Goal: Task Accomplishment & Management: Manage account settings

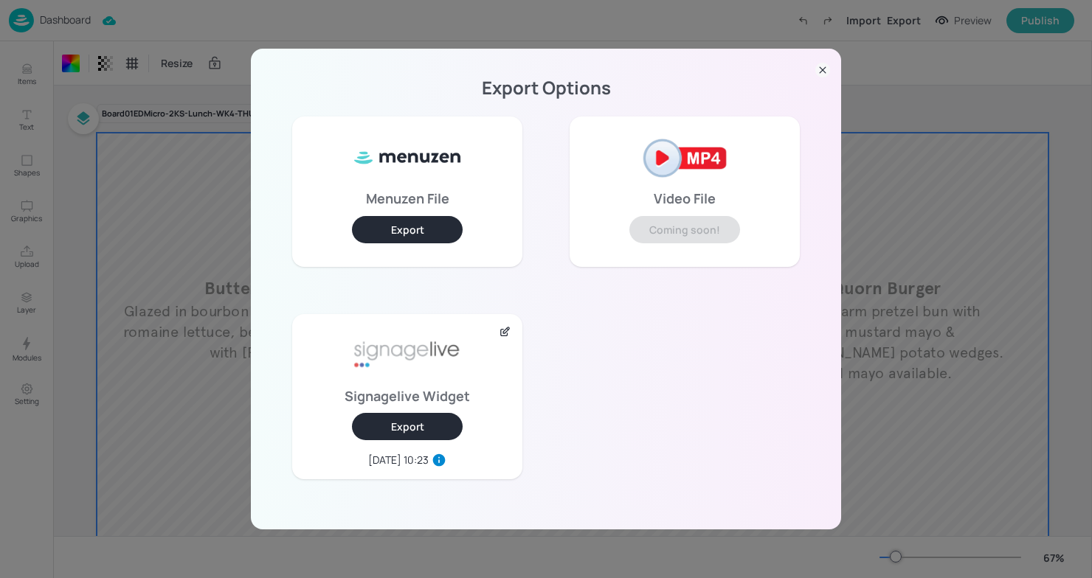
click at [822, 75] on icon at bounding box center [822, 70] width 15 height 15
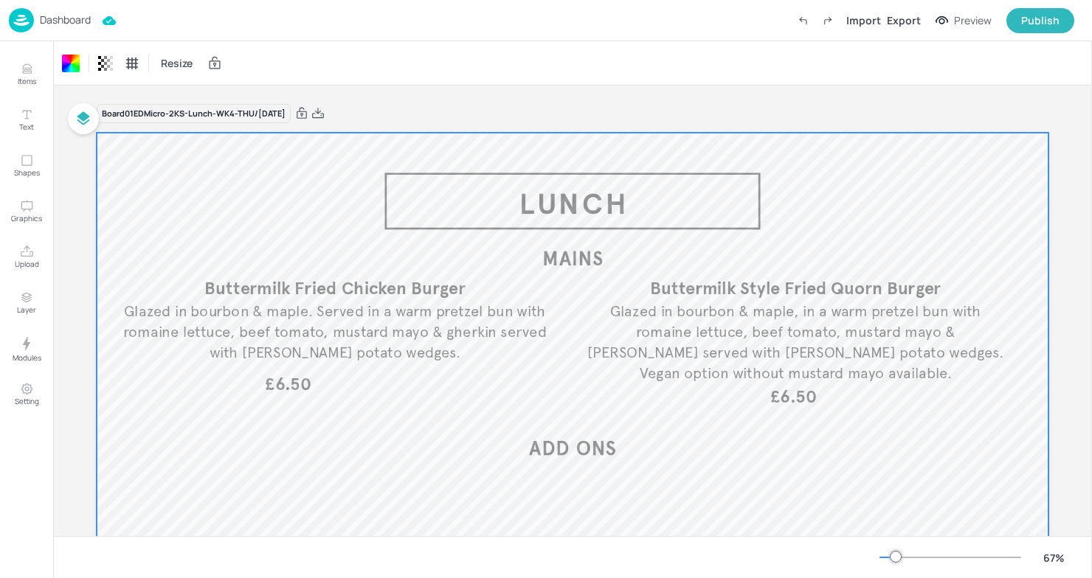
click at [49, 21] on p "Dashboard" at bounding box center [65, 20] width 51 height 10
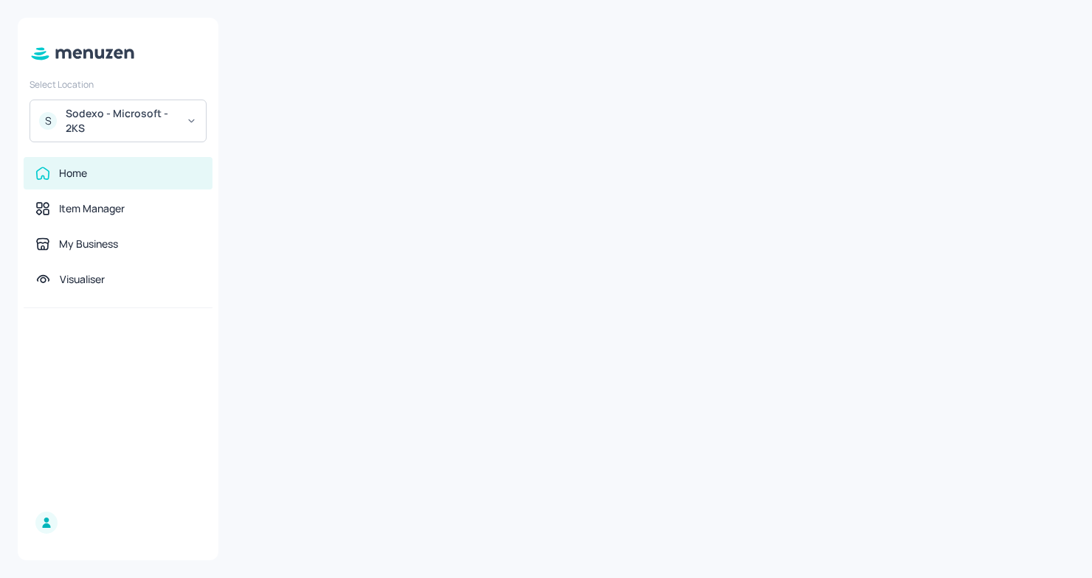
click at [173, 119] on div "Sodexo - Microsoft - 2KS" at bounding box center [121, 121] width 111 height 30
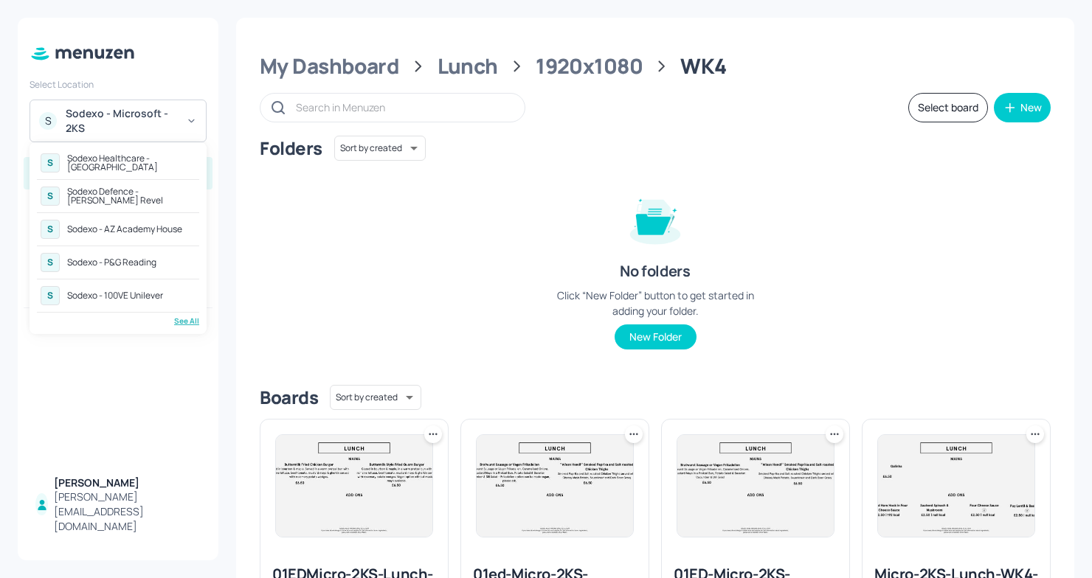
click at [182, 322] on div "See All" at bounding box center [118, 321] width 162 height 11
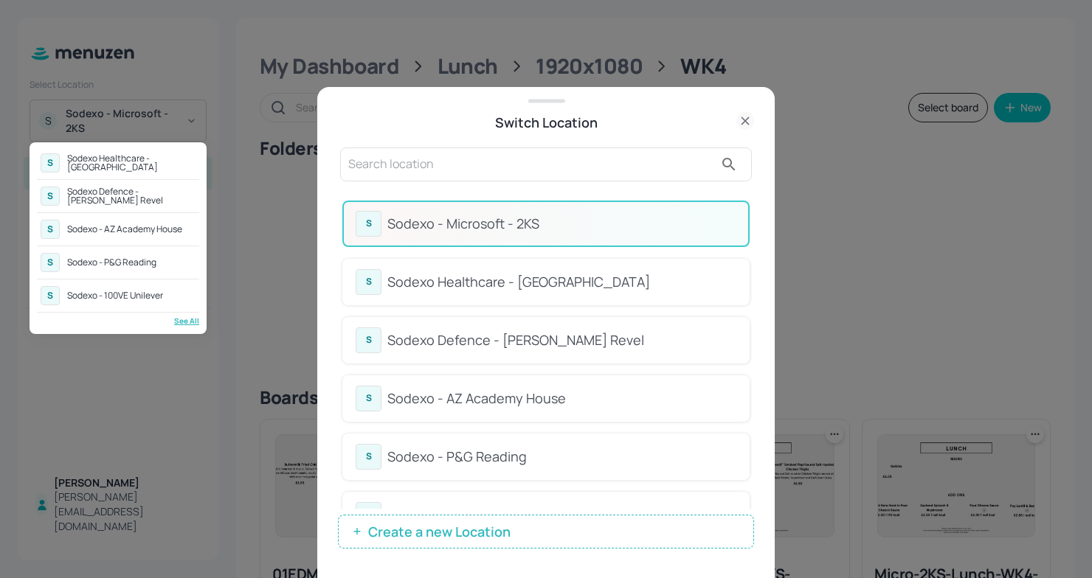
drag, startPoint x: 748, startPoint y: 259, endPoint x: 741, endPoint y: 333, distance: 74.8
click at [741, 333] on div at bounding box center [546, 289] width 1092 height 578
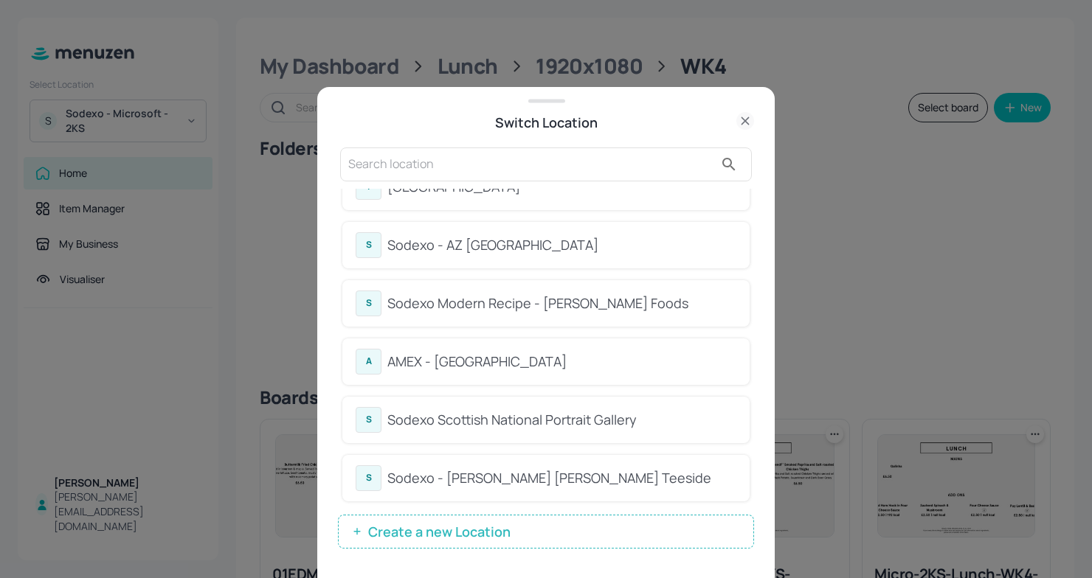
scroll to position [682, 0]
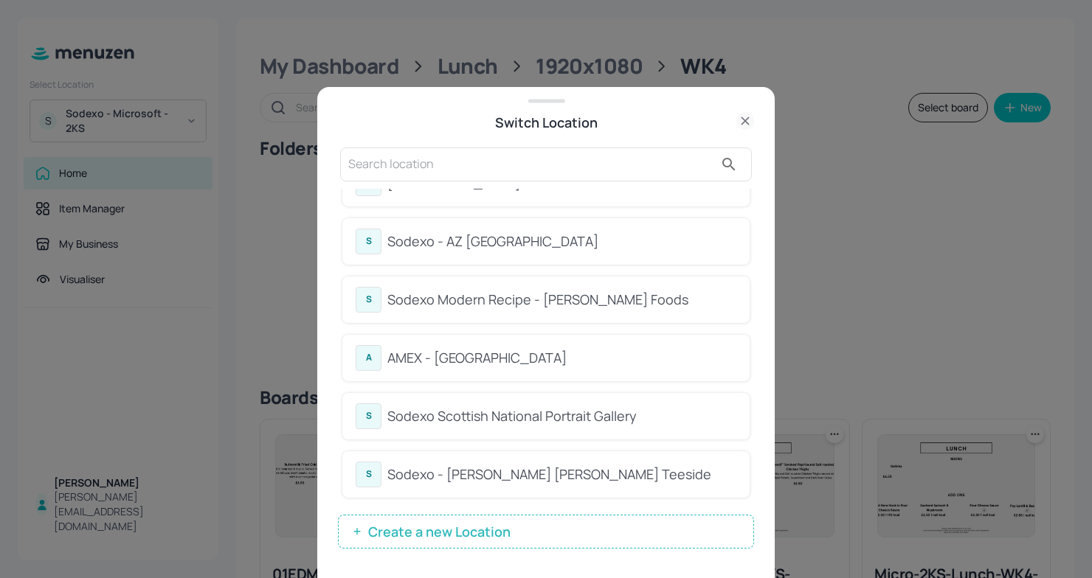
click at [140, 350] on div at bounding box center [546, 289] width 1092 height 578
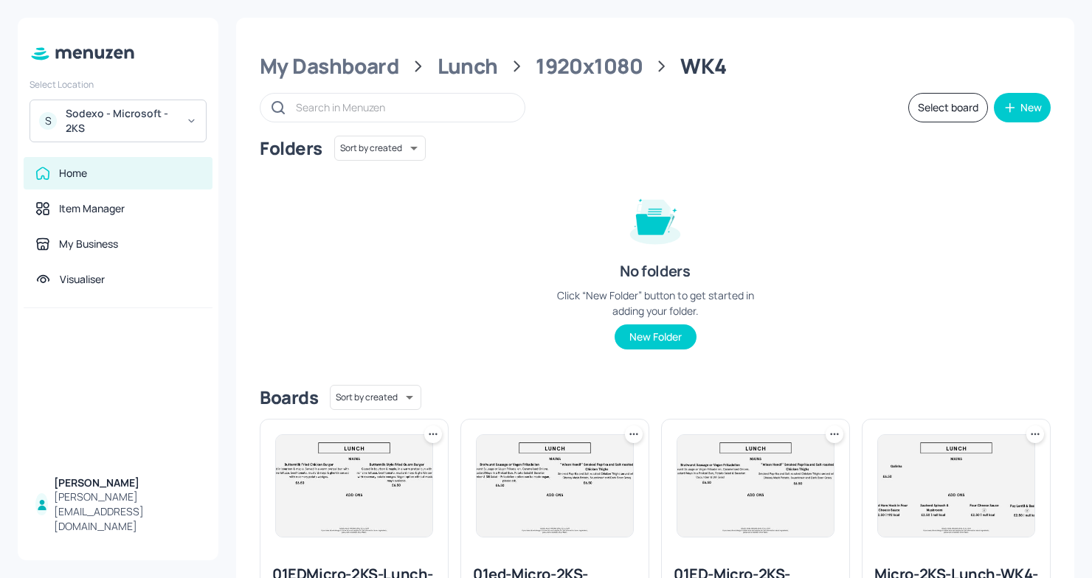
click at [155, 110] on div "Sodexo - Microsoft - 2KS" at bounding box center [121, 121] width 111 height 30
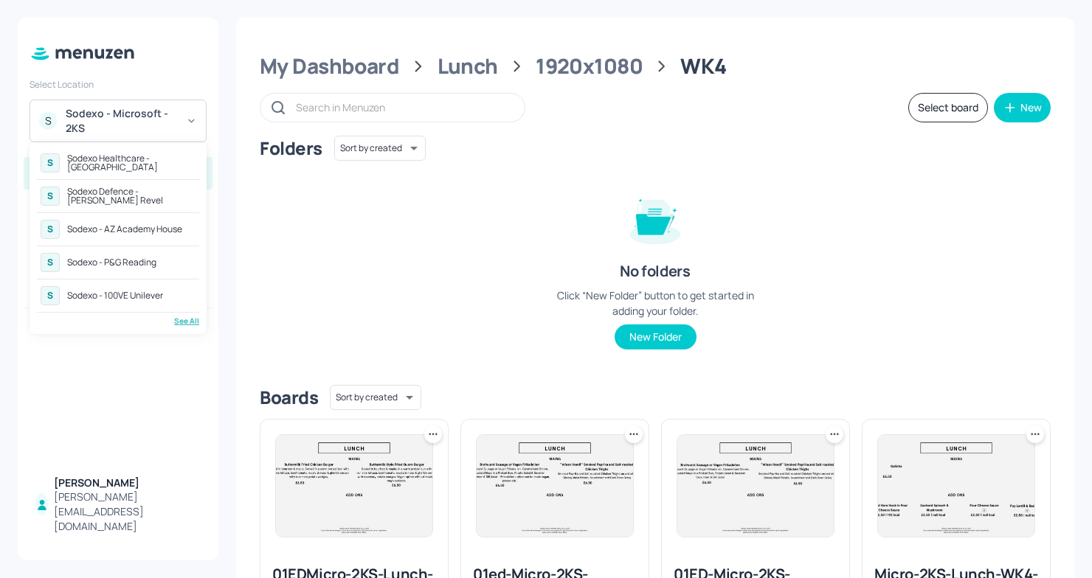
click at [182, 317] on div "See All" at bounding box center [118, 321] width 162 height 11
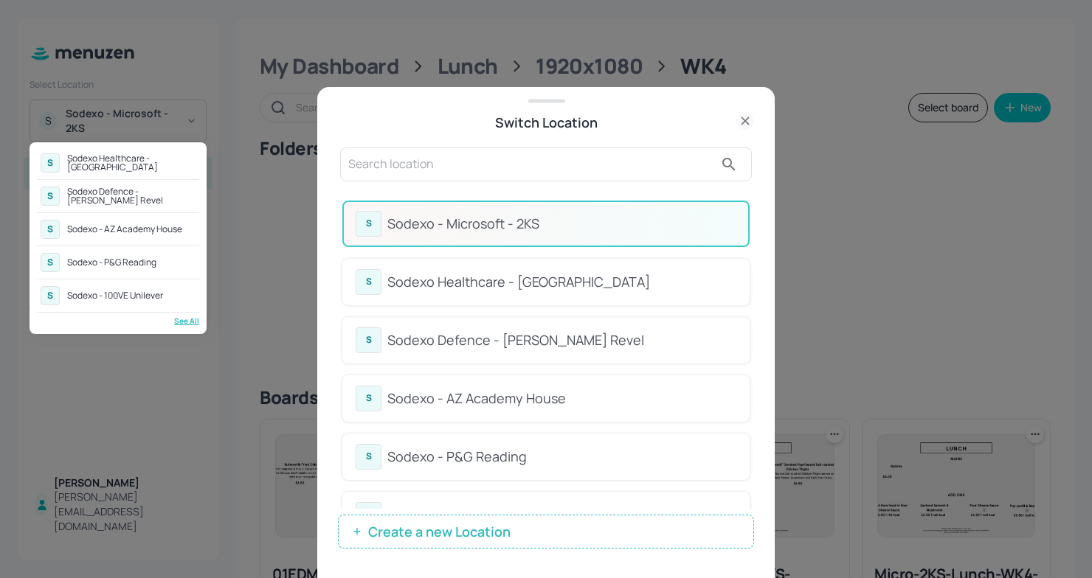
drag, startPoint x: 752, startPoint y: 262, endPoint x: 755, endPoint y: 297, distance: 35.5
click at [755, 298] on div at bounding box center [546, 289] width 1092 height 578
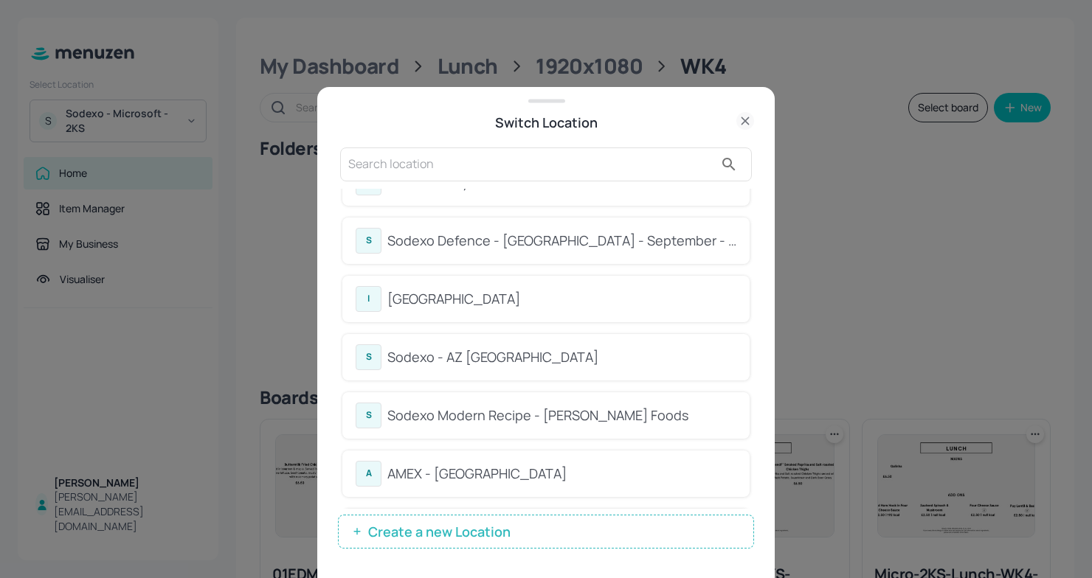
scroll to position [568, 0]
click at [570, 246] on div "Sodexo Defence - [GEOGRAPHIC_DATA] - September - 2025" at bounding box center [561, 239] width 349 height 20
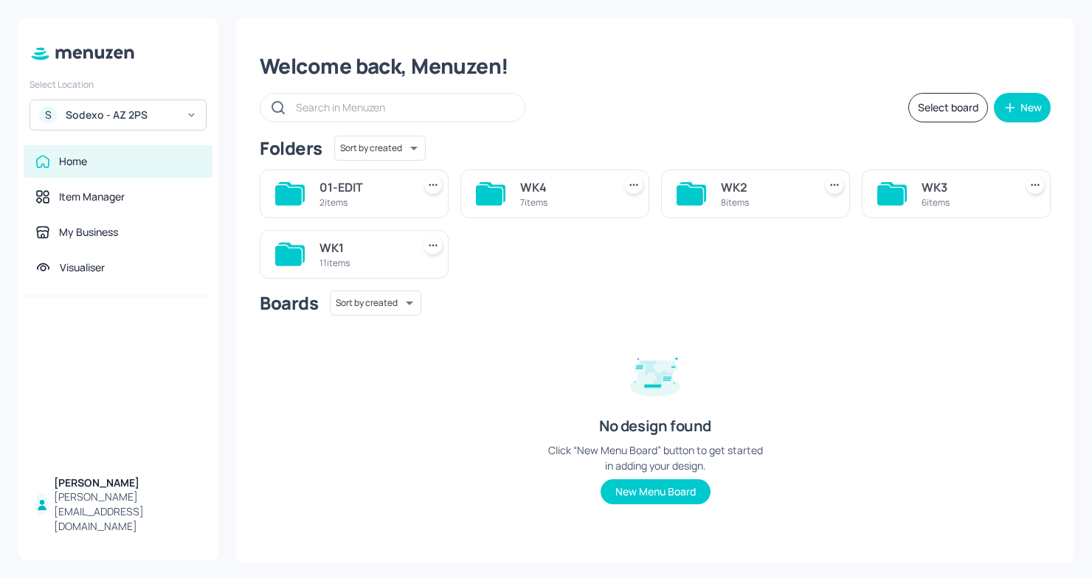
click at [556, 190] on div "WK4" at bounding box center [563, 188] width 87 height 18
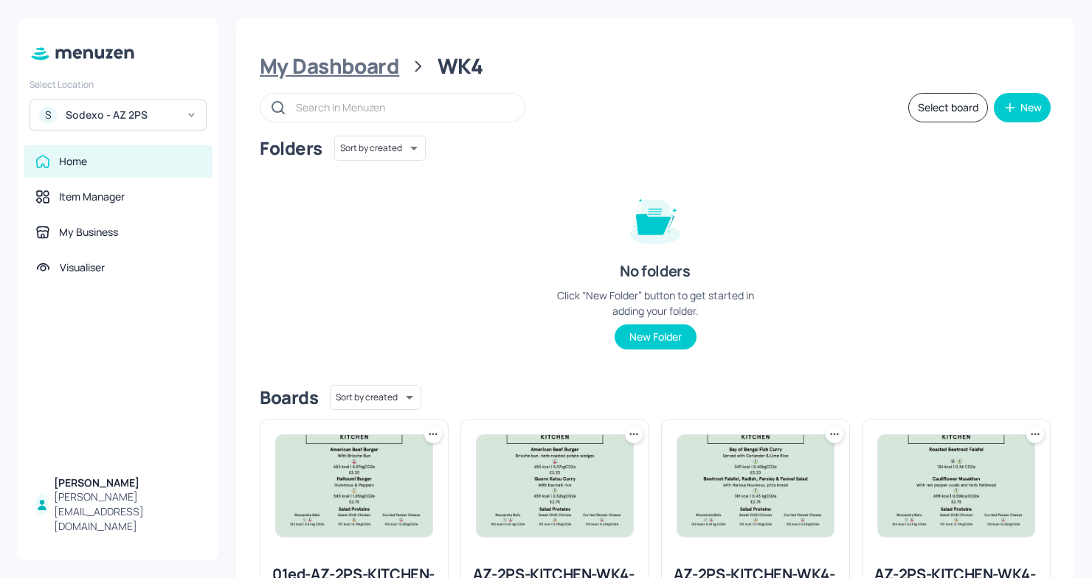
click at [365, 65] on div "My Dashboard" at bounding box center [329, 66] width 139 height 27
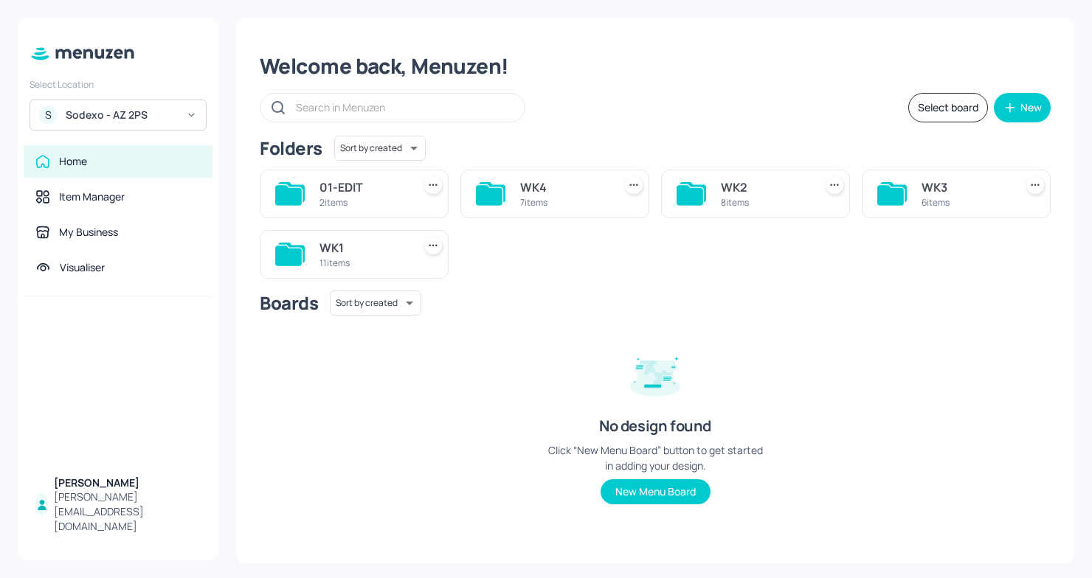
click at [925, 204] on div "6 items" at bounding box center [964, 202] width 87 height 13
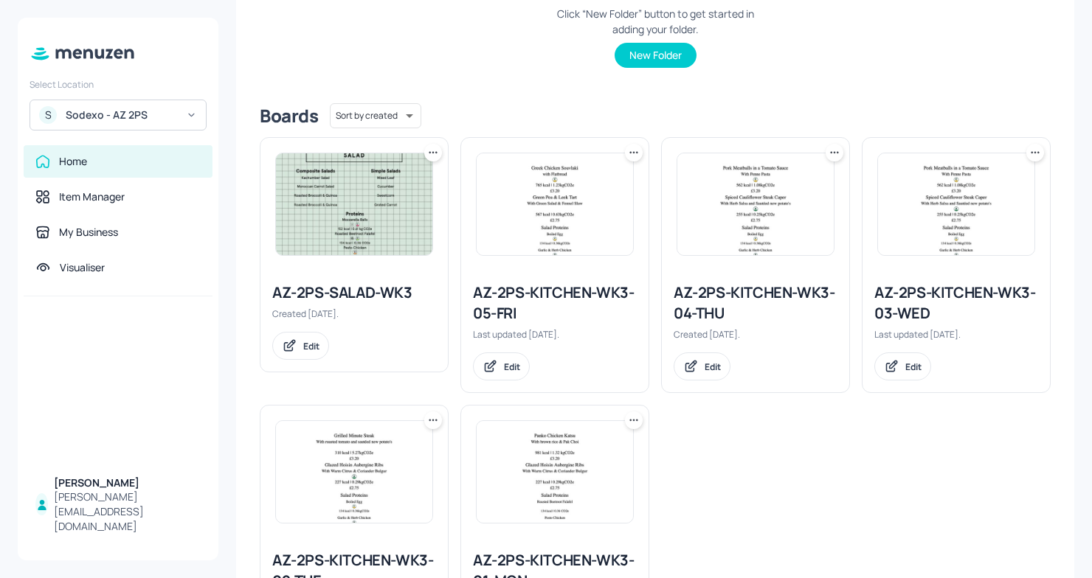
scroll to position [299, 0]
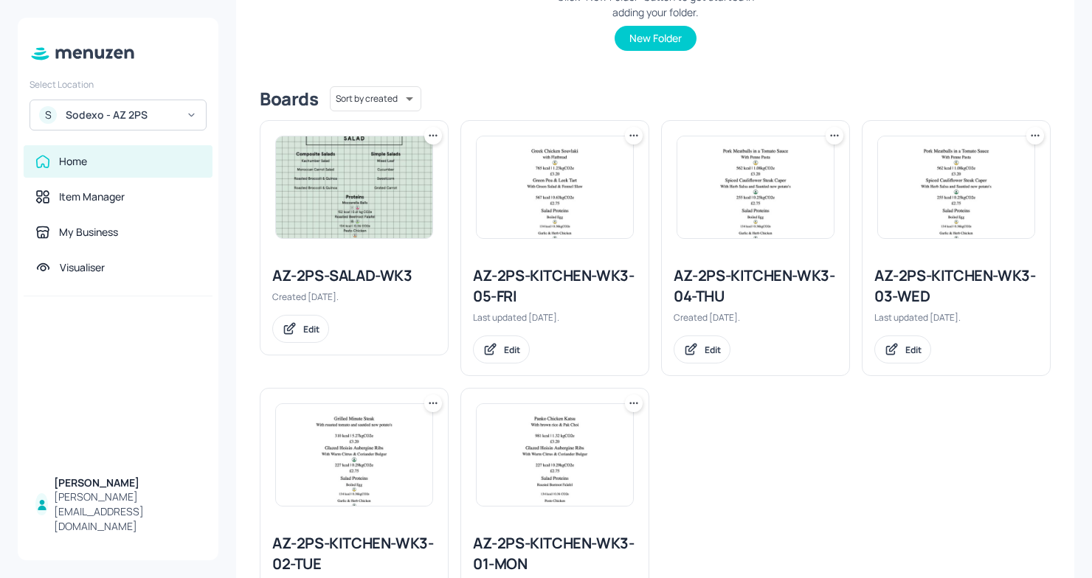
click at [379, 276] on div "AZ-2PS-SALAD-WK3" at bounding box center [354, 276] width 164 height 21
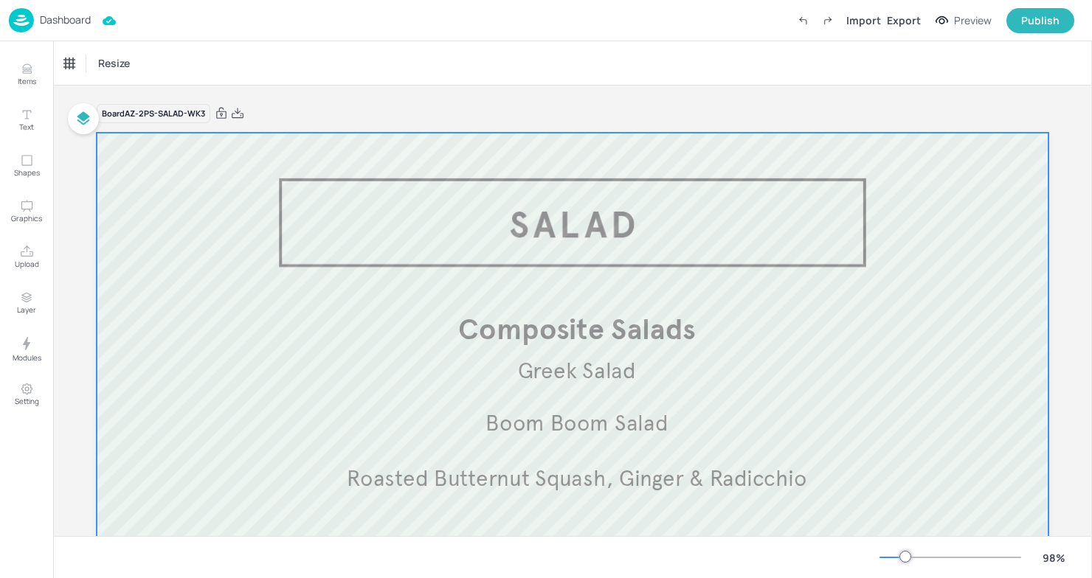
click at [604, 394] on div at bounding box center [573, 523] width 952 height 781
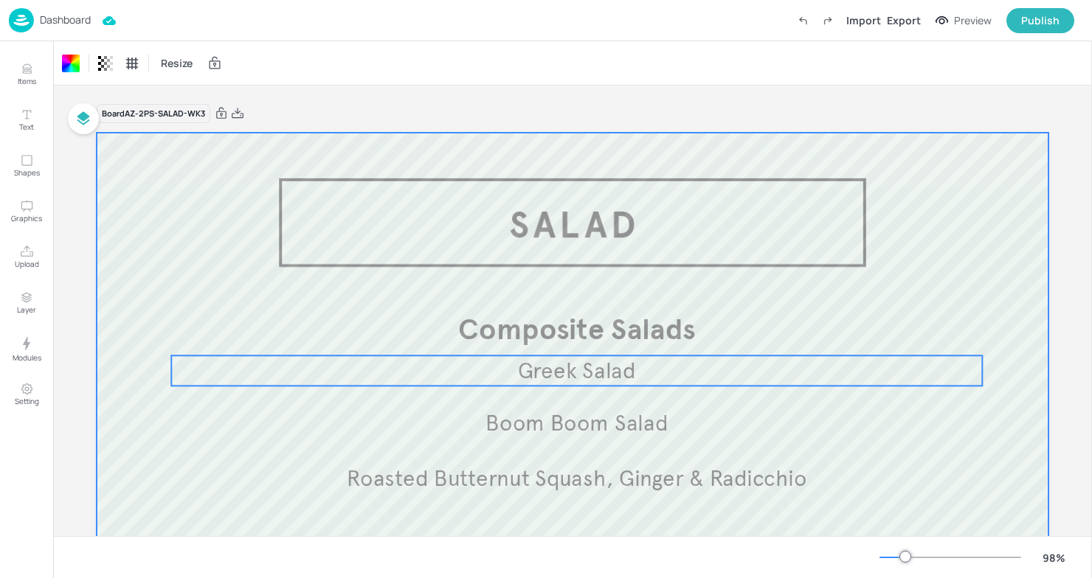
click at [612, 365] on span "Greek Salad" at bounding box center [577, 370] width 118 height 27
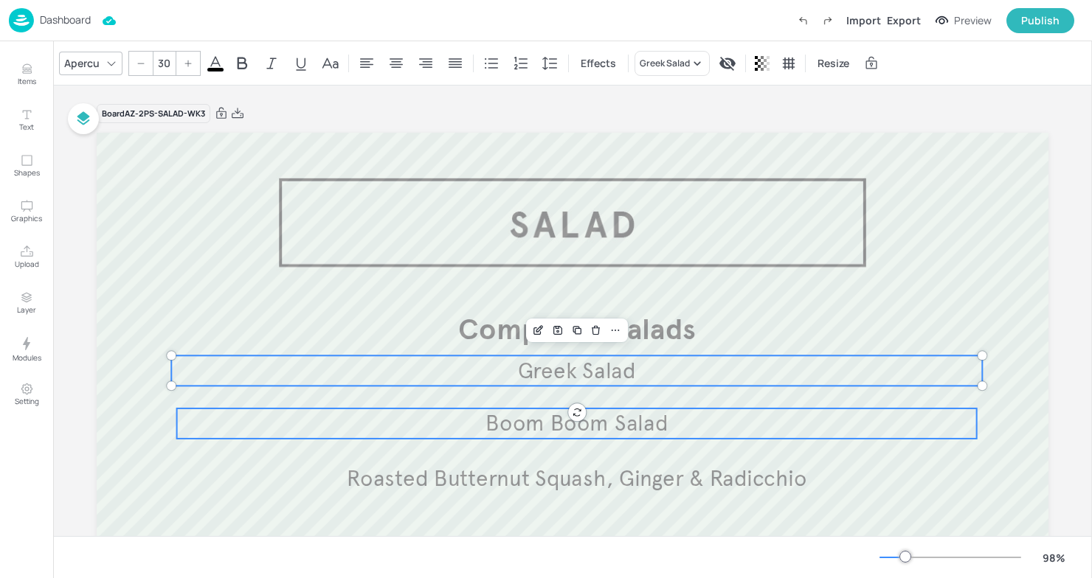
click at [589, 439] on p "Boom Boom Salad" at bounding box center [577, 424] width 800 height 30
type input "30"
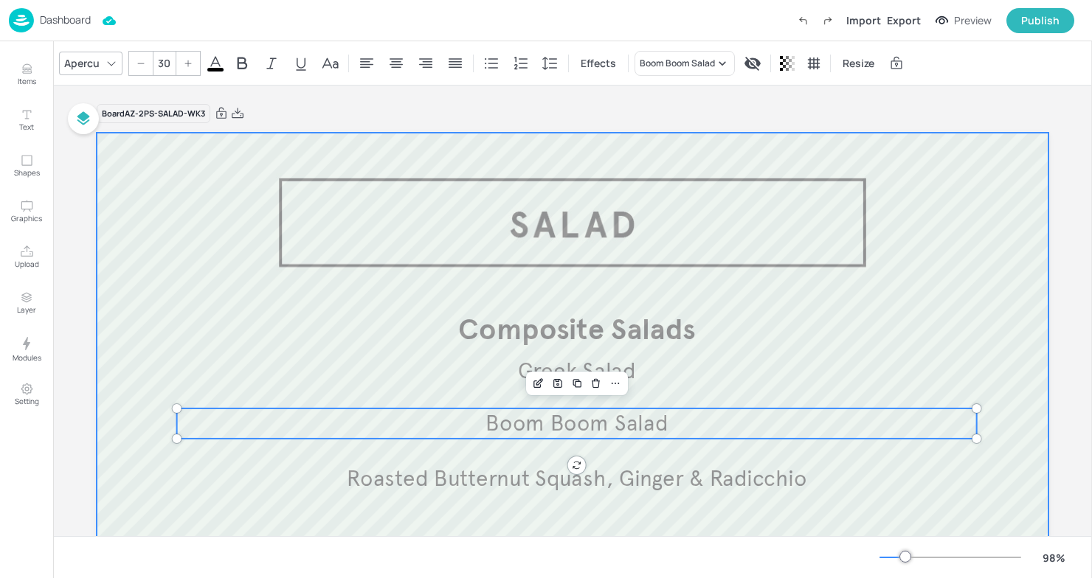
click at [587, 502] on div at bounding box center [573, 523] width 952 height 781
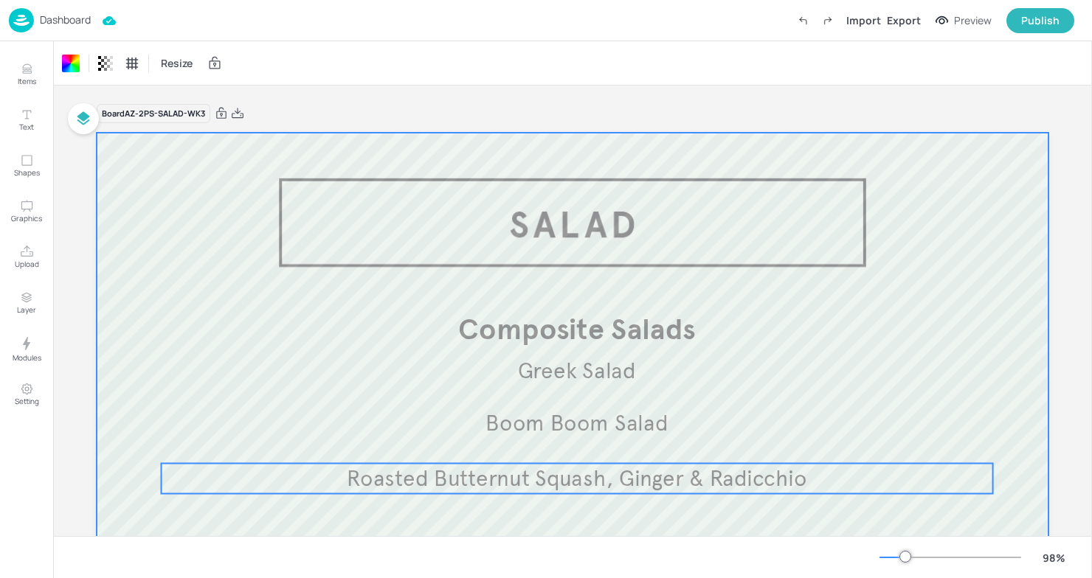
click at [464, 478] on span "Roasted Butternut Squash, Ginger & Radicchio" at bounding box center [577, 478] width 460 height 27
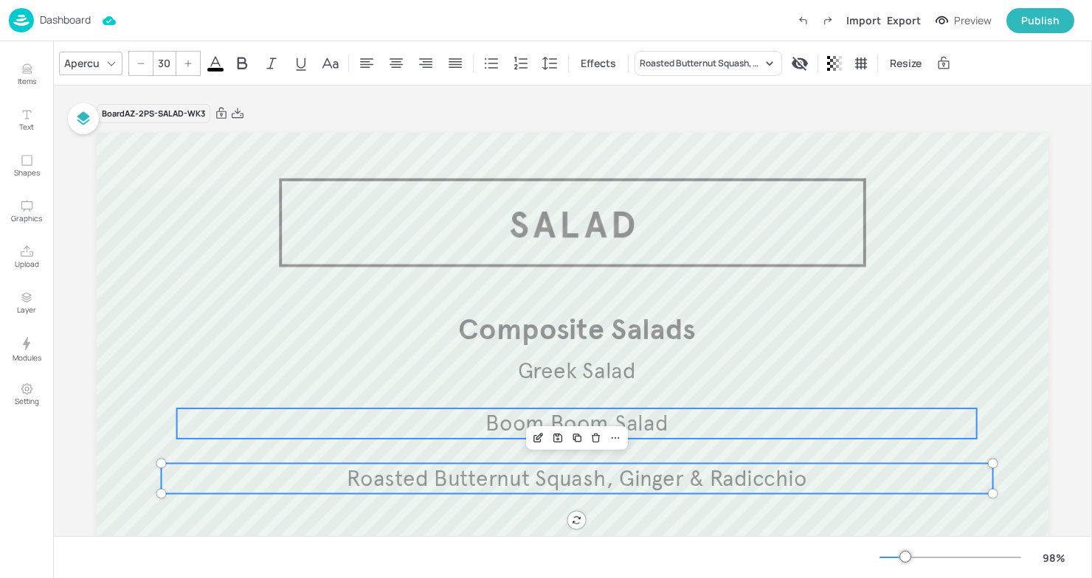
click at [458, 415] on p "Boom Boom Salad" at bounding box center [577, 424] width 800 height 30
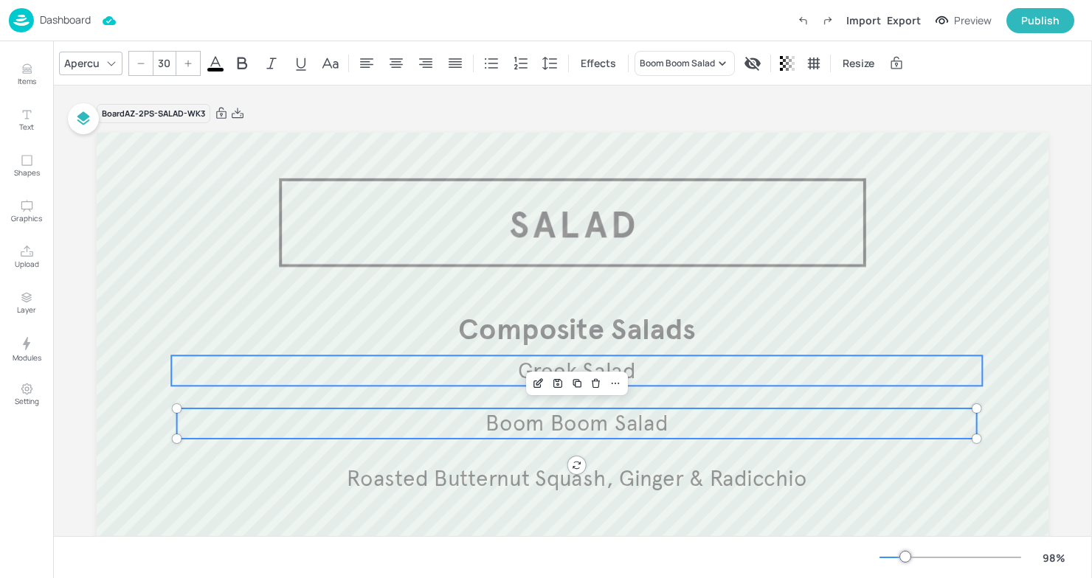
click at [473, 379] on p "Greek Salad" at bounding box center [576, 371] width 811 height 30
type input "30"
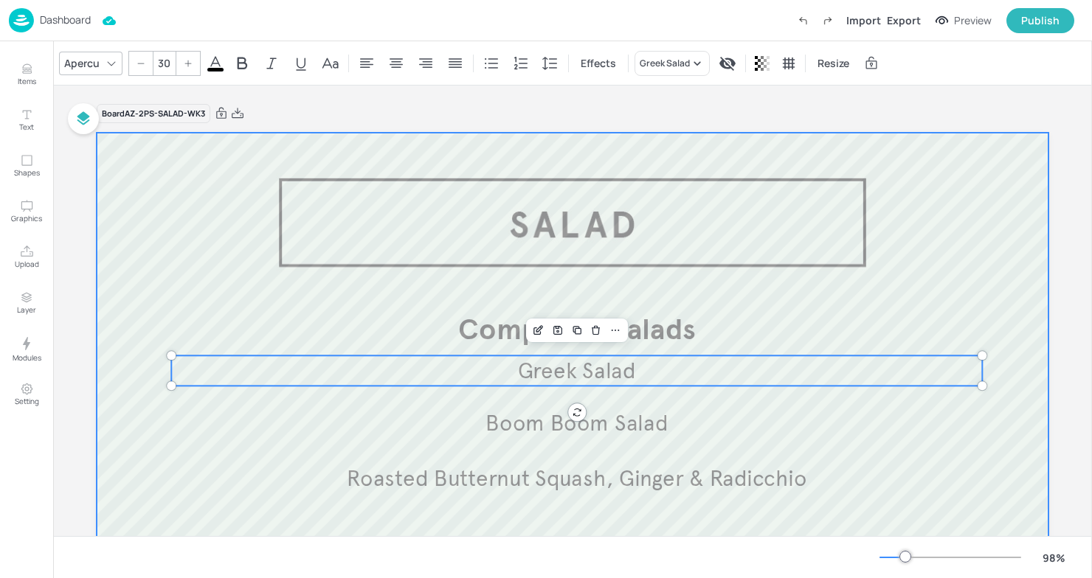
click at [328, 299] on div at bounding box center [573, 523] width 952 height 781
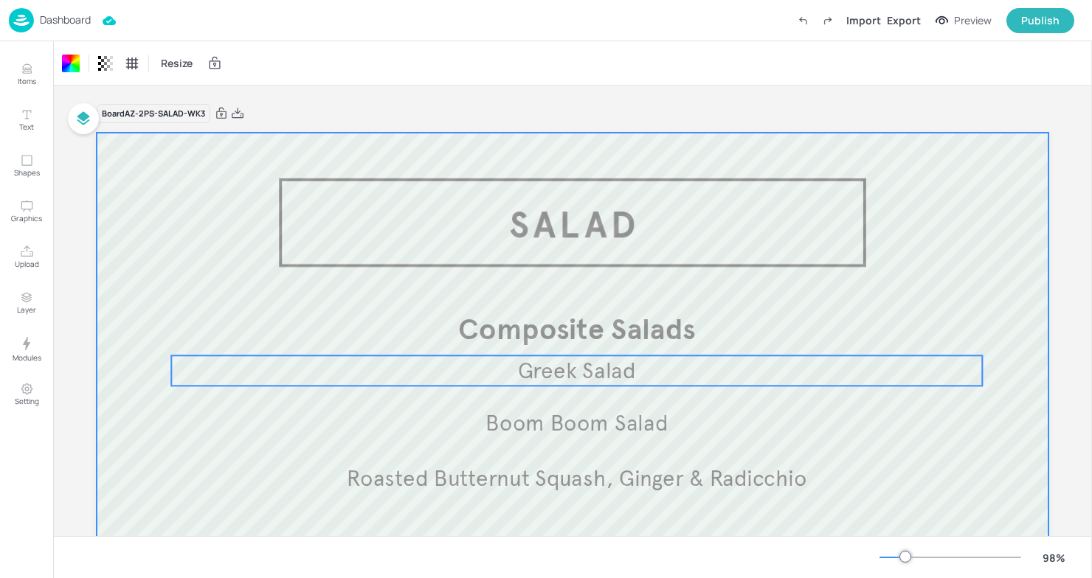
click at [471, 368] on p "Greek Salad" at bounding box center [576, 371] width 811 height 30
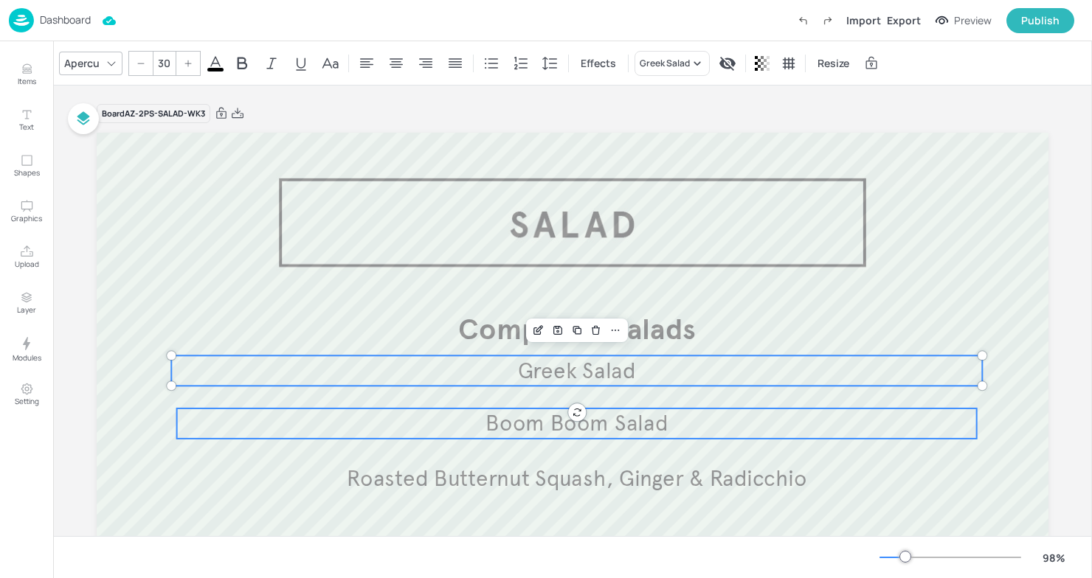
click at [462, 420] on p "Boom Boom Salad" at bounding box center [577, 424] width 800 height 30
type input "30"
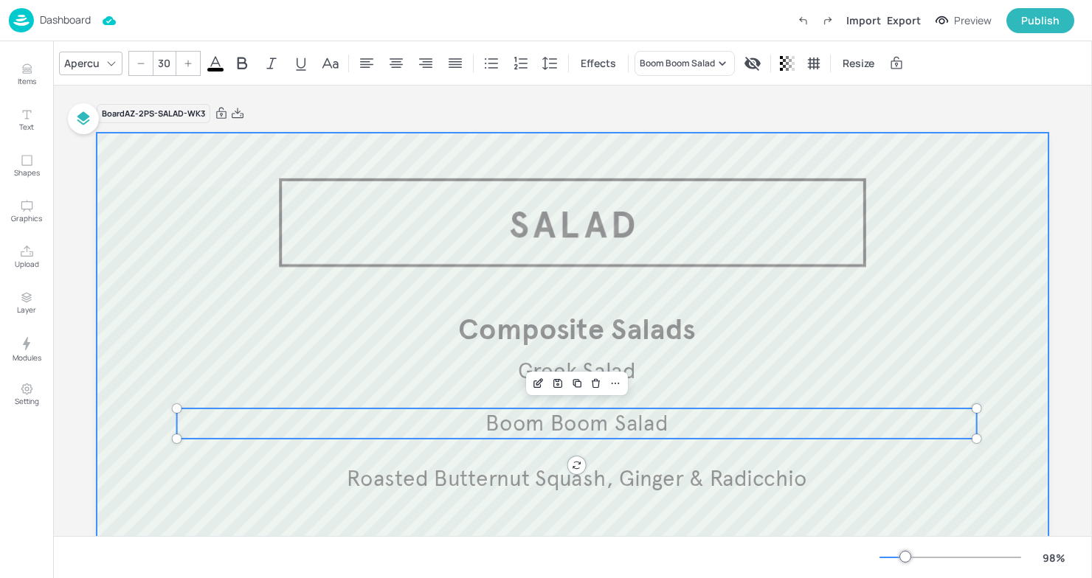
click at [191, 203] on div at bounding box center [573, 523] width 952 height 781
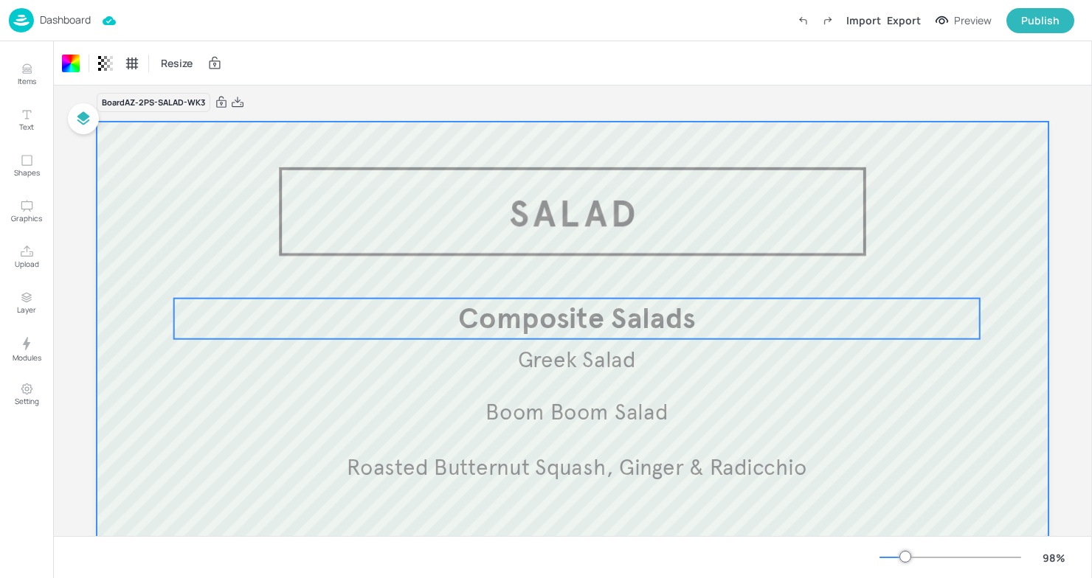
scroll to position [6, 0]
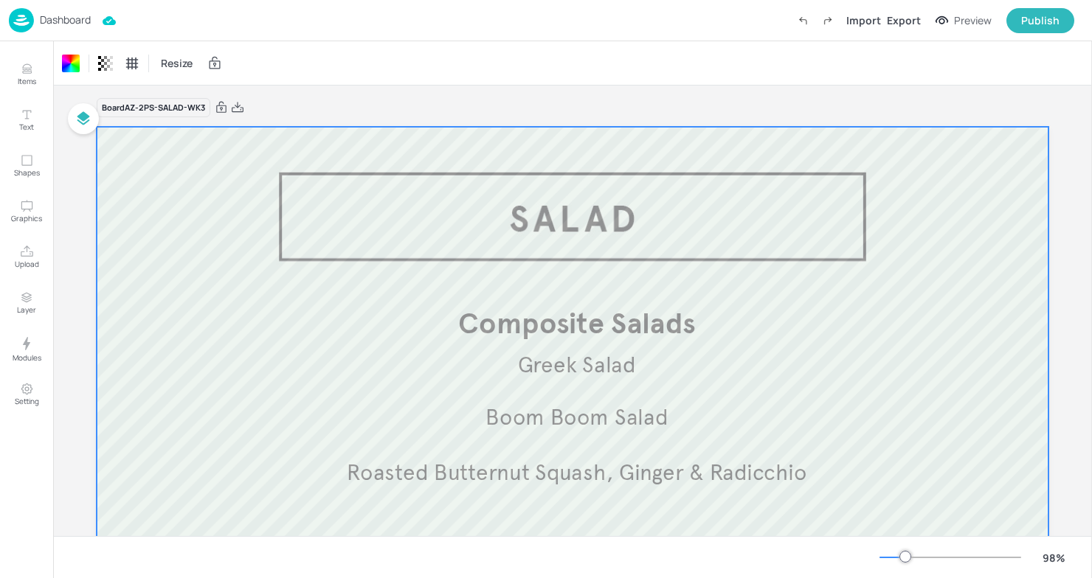
click at [40, 18] on p "Dashboard" at bounding box center [65, 20] width 51 height 10
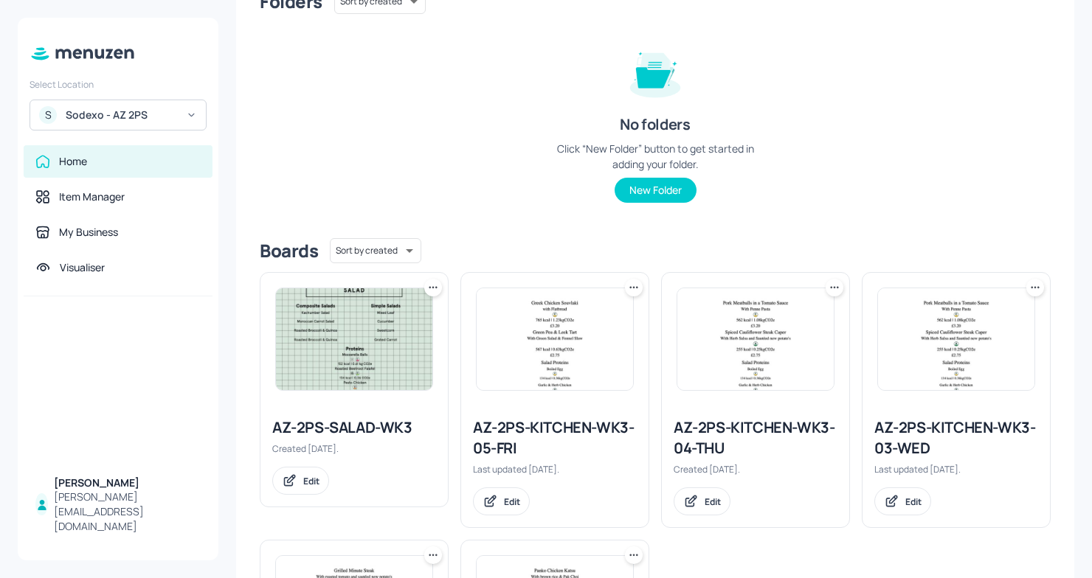
scroll to position [129, 0]
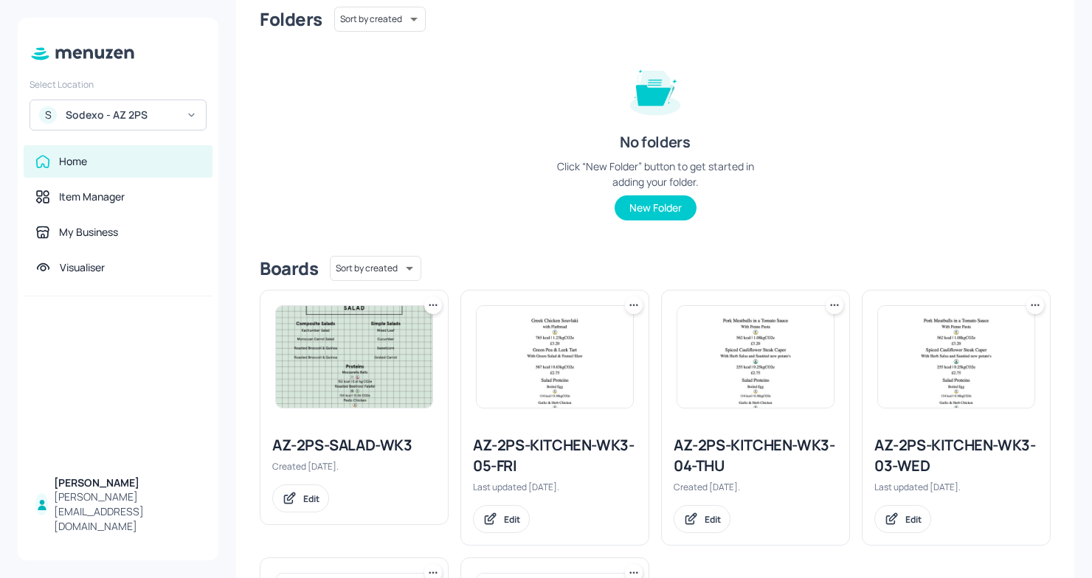
click at [536, 242] on div "Folders Sort by created id ​ No folders Click “New Folder” button to get starte…" at bounding box center [655, 126] width 791 height 238
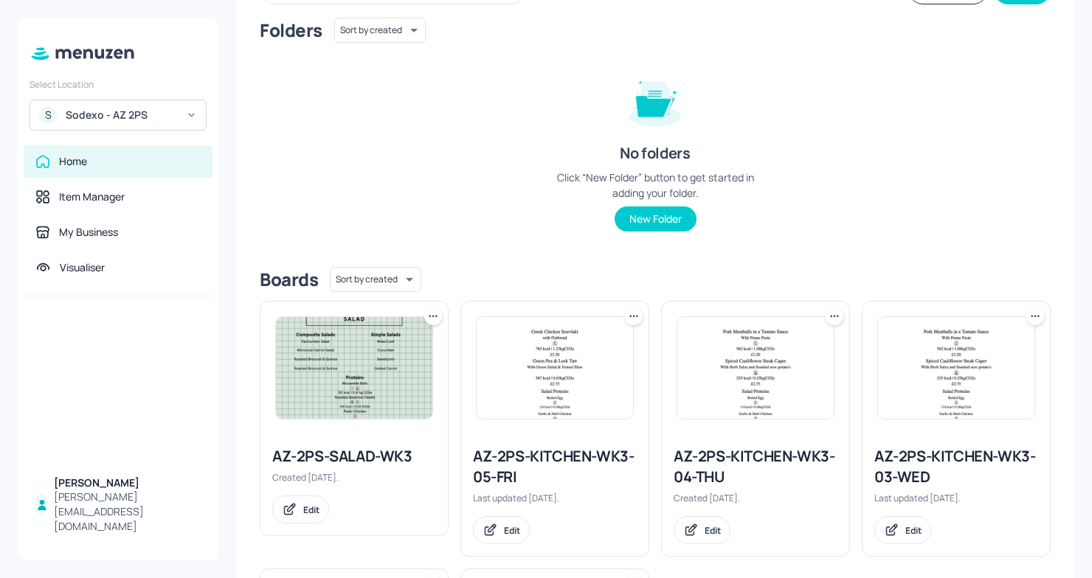
scroll to position [120, 0]
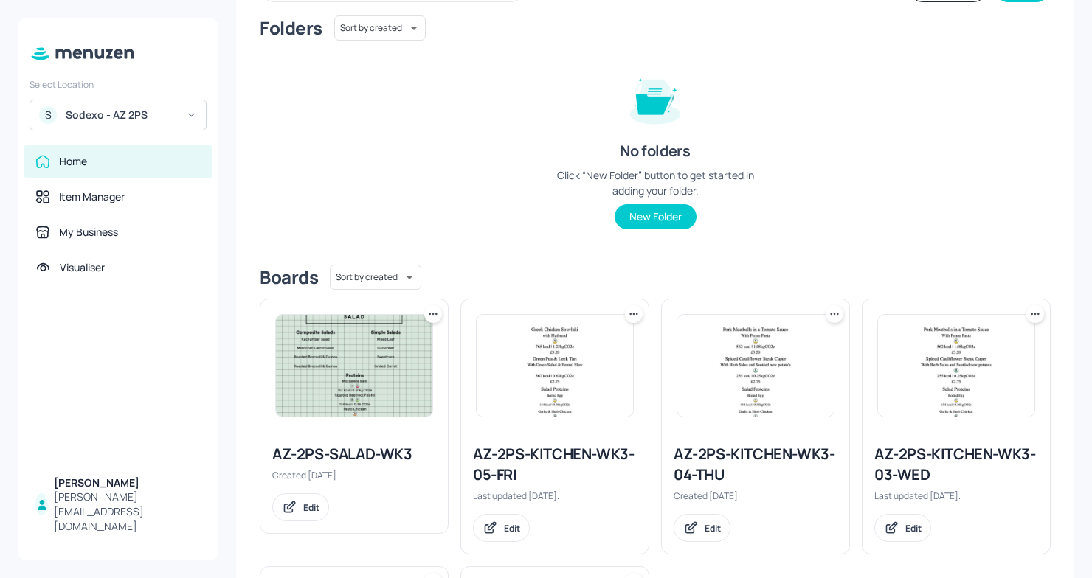
click at [628, 310] on icon at bounding box center [633, 314] width 15 height 15
click at [550, 380] on div "Duplicate" at bounding box center [575, 369] width 118 height 25
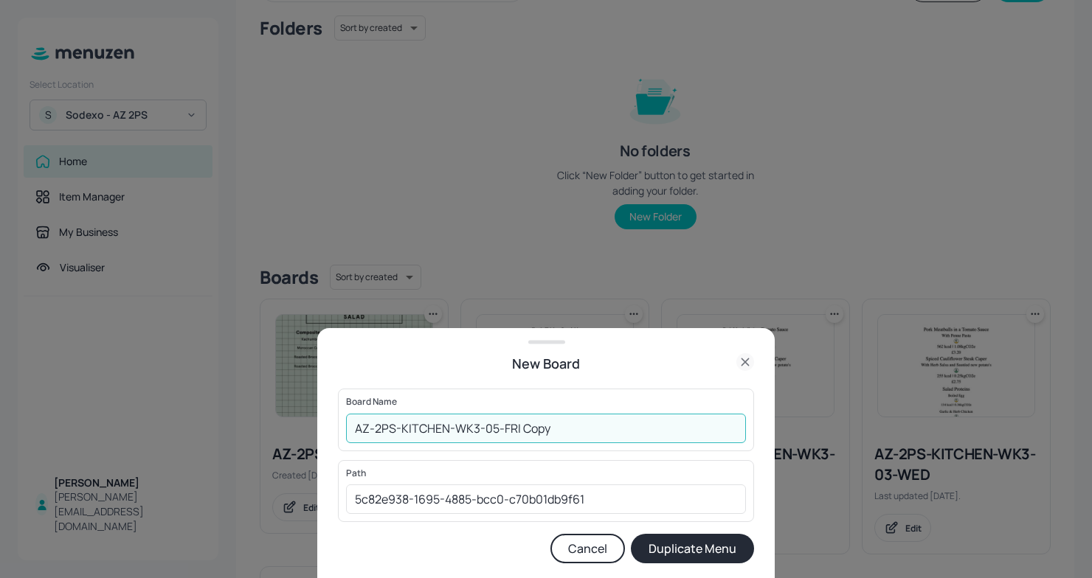
click at [355, 429] on input "AZ-2PS-KITCHEN-WK3-05-FRI Copy" at bounding box center [546, 429] width 400 height 30
click at [606, 441] on input "01EDAZ-2PS-KITCHEN-WK3-05-FRI Copy" at bounding box center [546, 429] width 400 height 30
type input "01EDAZ-2PS-KITCHEN-WK3-05-FRI100925"
click at [707, 546] on button "Duplicate Menu" at bounding box center [692, 549] width 123 height 30
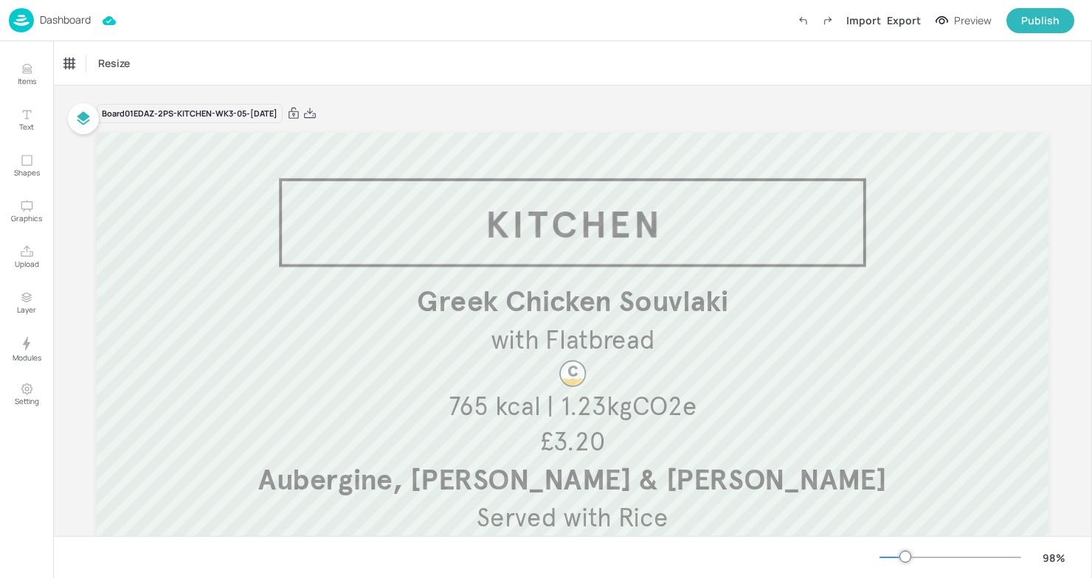
click at [252, 108] on div "Board 01EDAZ-2PS-KITCHEN-WK3-05-FRI100925" at bounding box center [190, 114] width 186 height 20
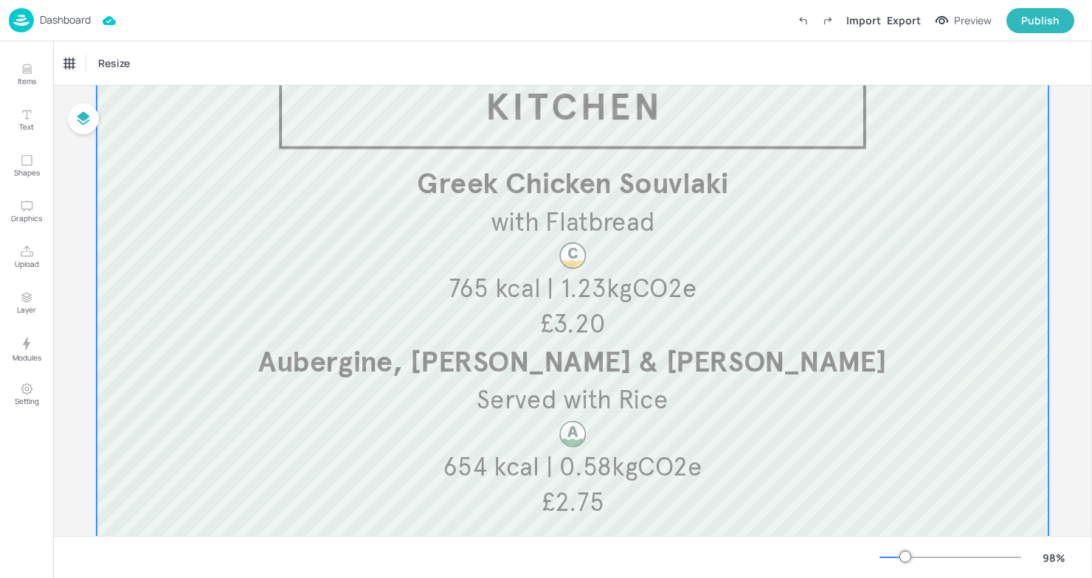
scroll to position [120, 0]
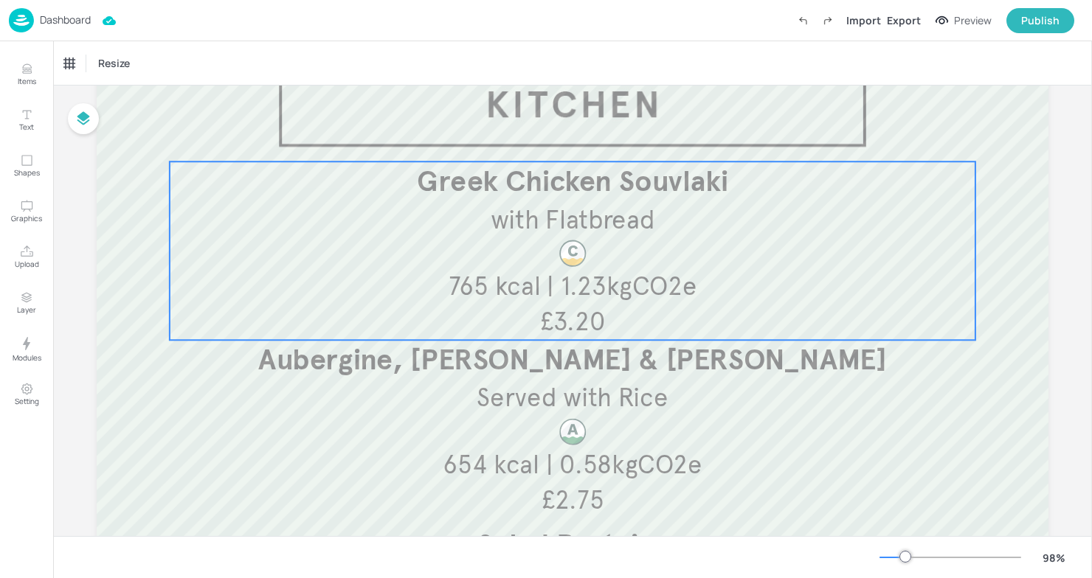
click at [418, 179] on span "Greek Chicken Souvlaki" at bounding box center [572, 181] width 311 height 35
click at [556, 142] on icon "Edit Item" at bounding box center [562, 137] width 13 height 12
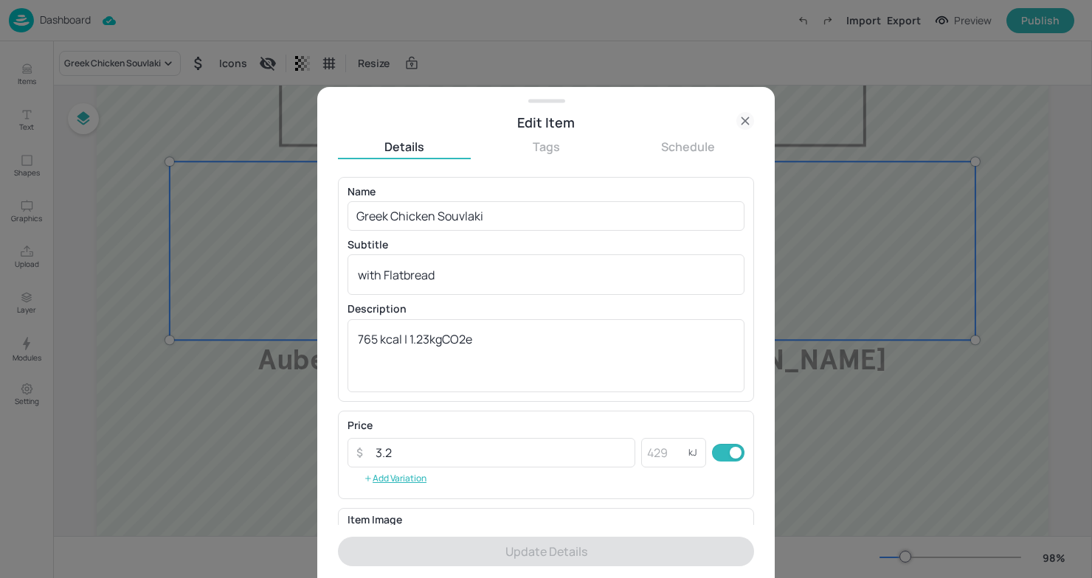
click at [890, 194] on div at bounding box center [546, 289] width 1092 height 578
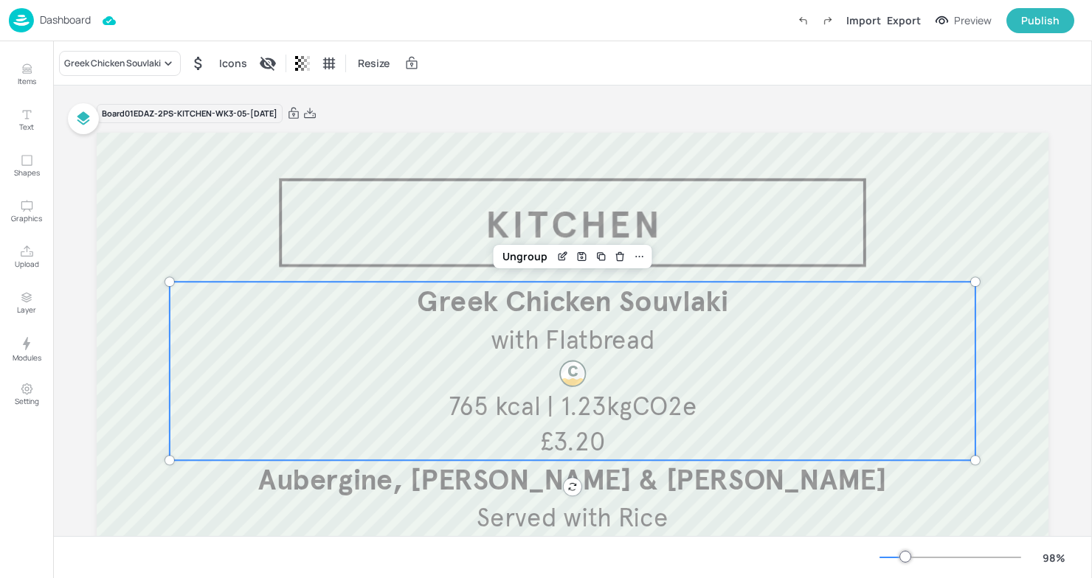
click at [818, 313] on p "Greek Chicken Souvlaki" at bounding box center [572, 302] width 805 height 41
click at [556, 257] on icon "Edit Item" at bounding box center [562, 257] width 13 height 12
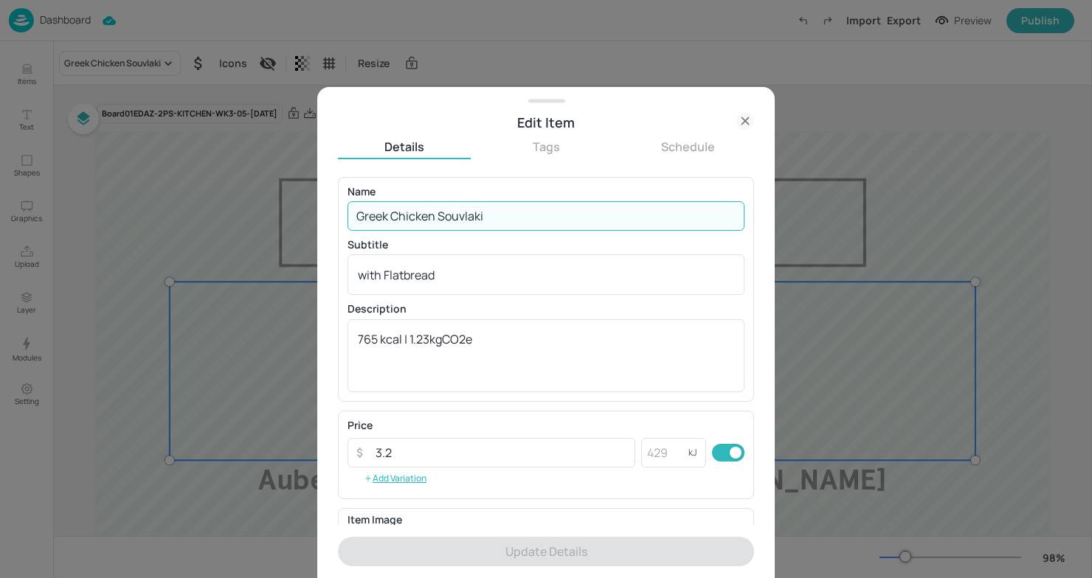
drag, startPoint x: 517, startPoint y: 224, endPoint x: 168, endPoint y: 218, distance: 348.9
click at [168, 218] on div "Edit Item Details Tags Schedule Name Greek Chicken Souvlaki ​ Subtitle with Fla…" at bounding box center [546, 289] width 1092 height 578
click at [168, 218] on div at bounding box center [546, 289] width 1092 height 578
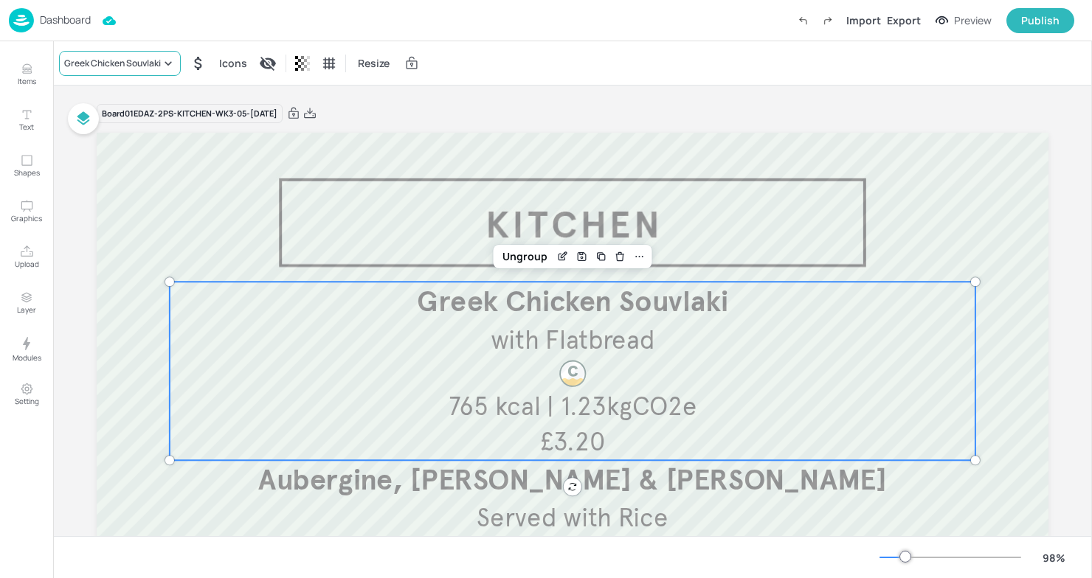
click at [153, 63] on div "Greek Chicken Souvlaki" at bounding box center [112, 63] width 97 height 13
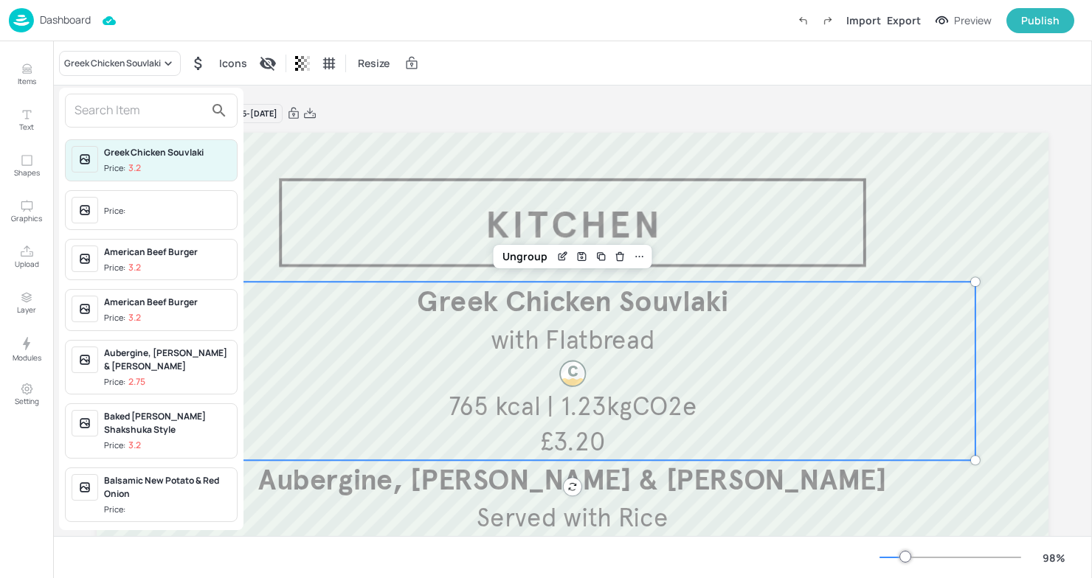
click at [138, 113] on input "text" at bounding box center [140, 111] width 130 height 24
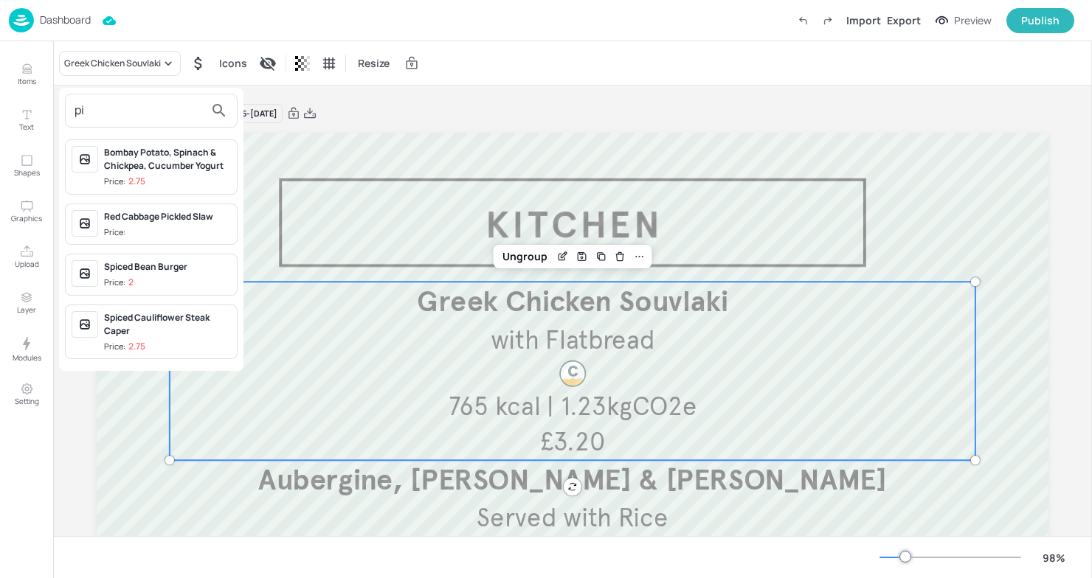
type input "p"
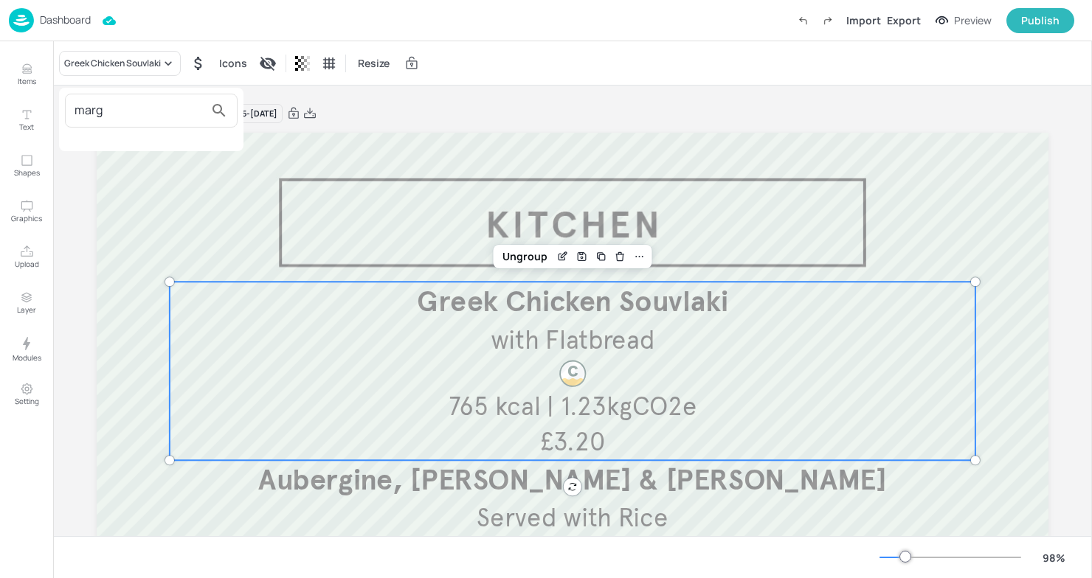
type input "marg"
click at [319, 277] on div at bounding box center [546, 289] width 1092 height 578
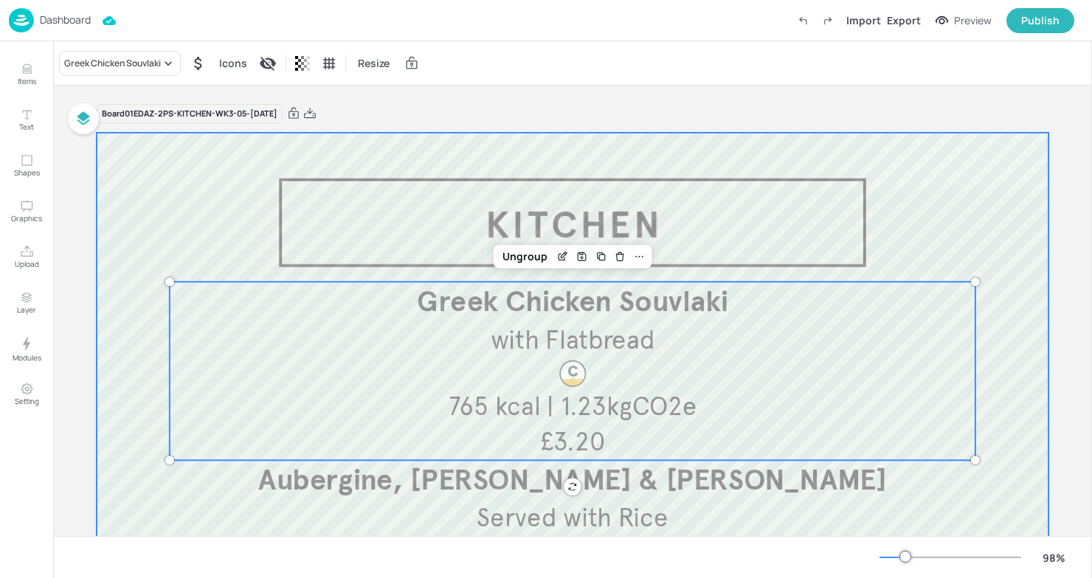
click at [169, 194] on div at bounding box center [573, 523] width 952 height 781
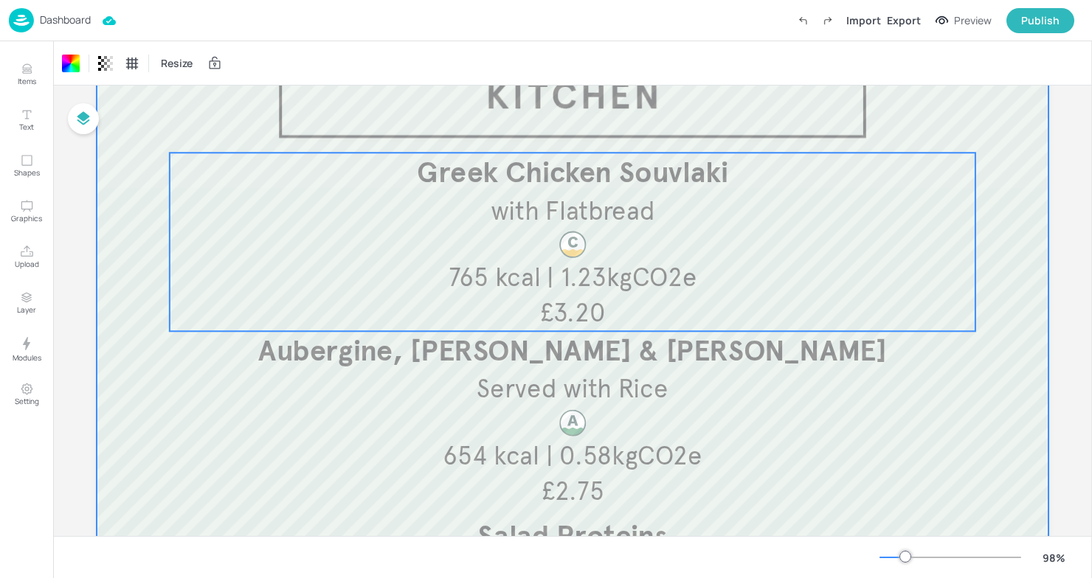
scroll to position [131, 0]
click at [336, 246] on div "Greek Chicken Souvlaki with Flatbread £3.20 765 kcal | 1.23kgCO2e" at bounding box center [572, 240] width 805 height 179
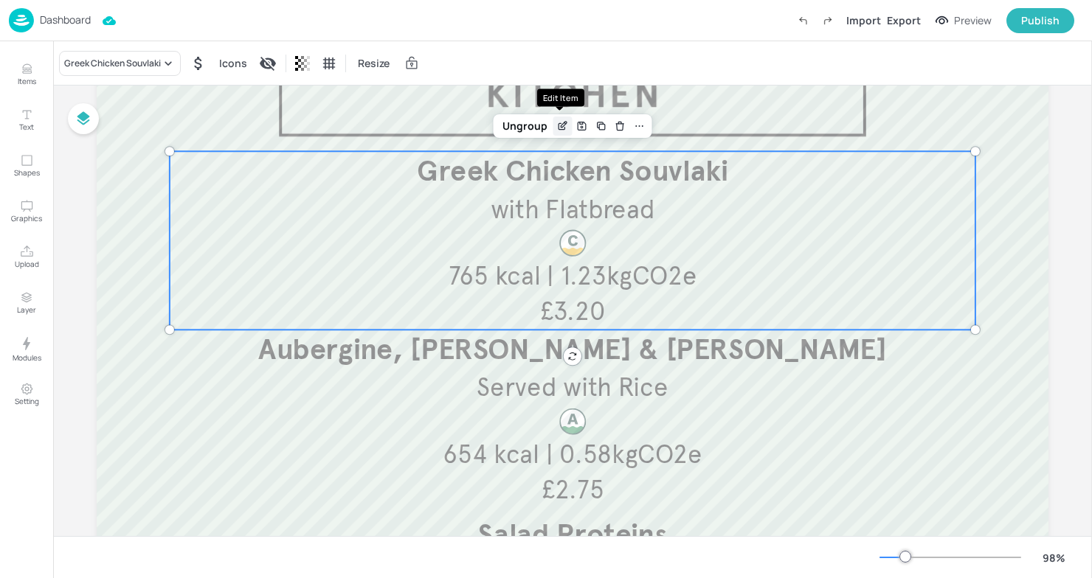
click at [558, 131] on icon "Edit Item" at bounding box center [561, 127] width 7 height 7
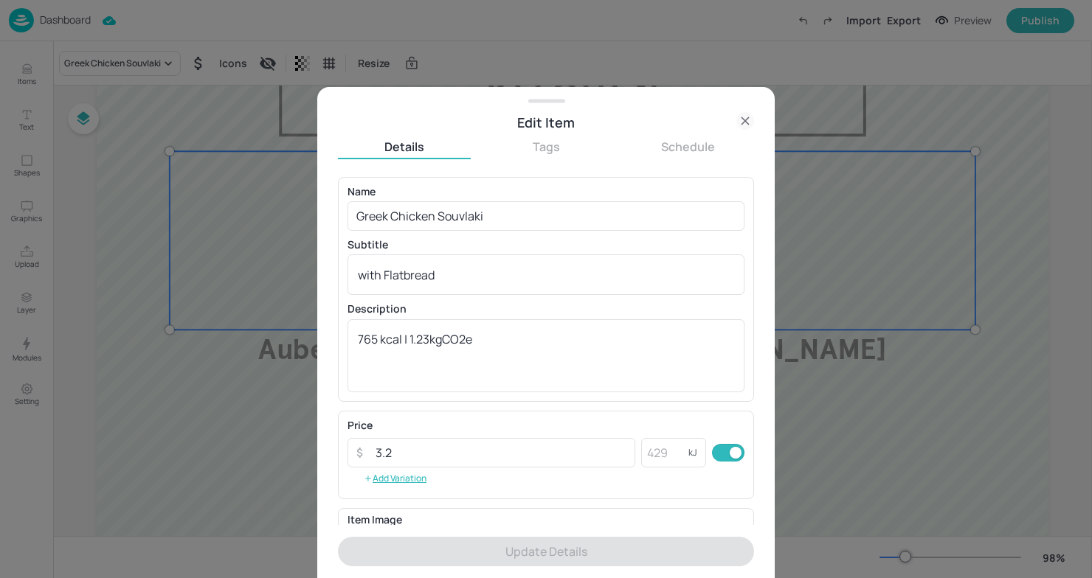
click at [114, 268] on div at bounding box center [546, 289] width 1092 height 578
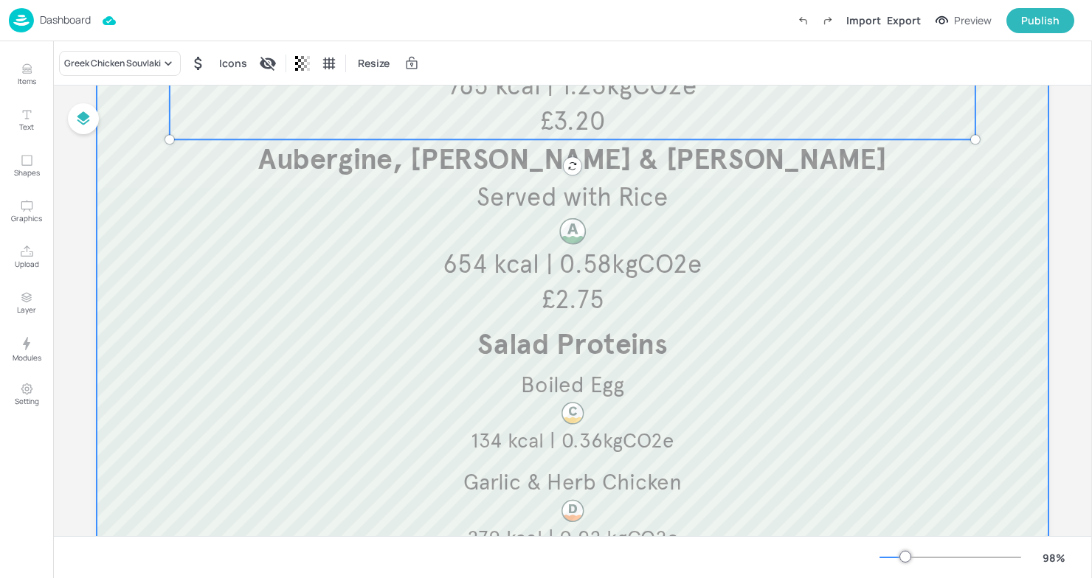
scroll to position [415, 0]
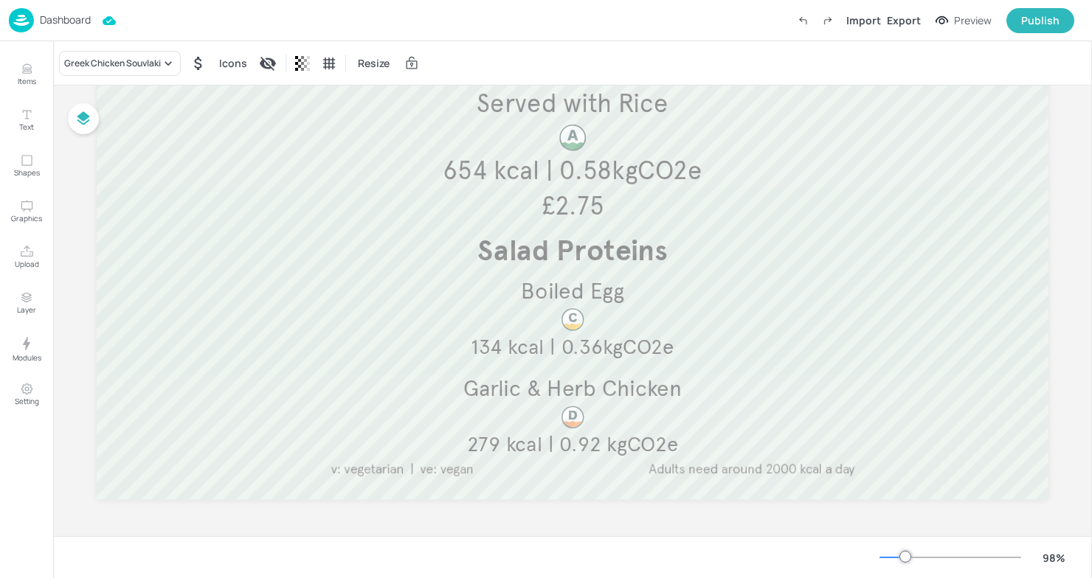
click at [48, 15] on p "Dashboard" at bounding box center [65, 20] width 51 height 10
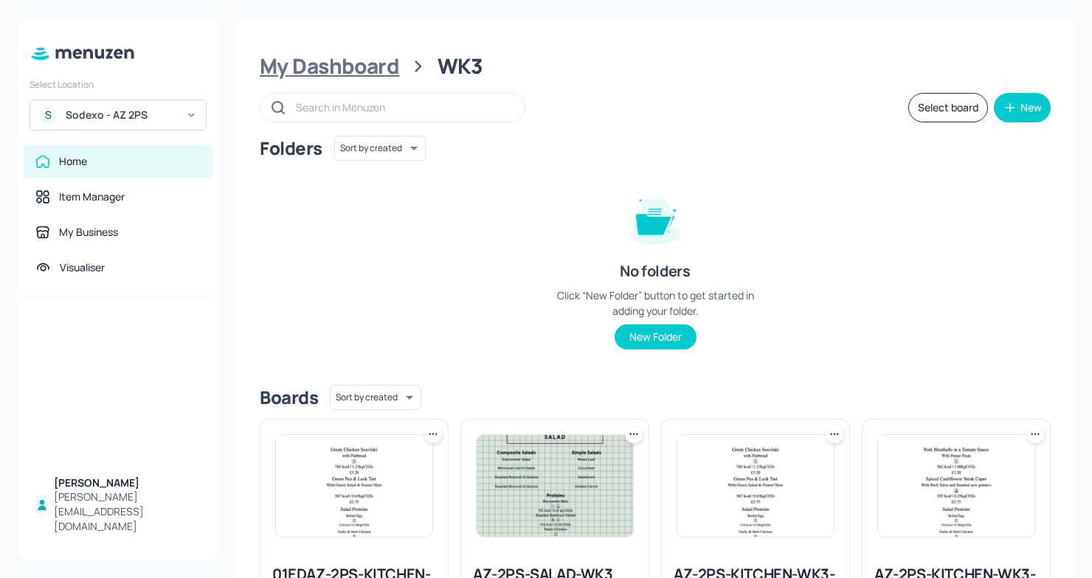
click at [355, 60] on div "My Dashboard" at bounding box center [329, 66] width 139 height 27
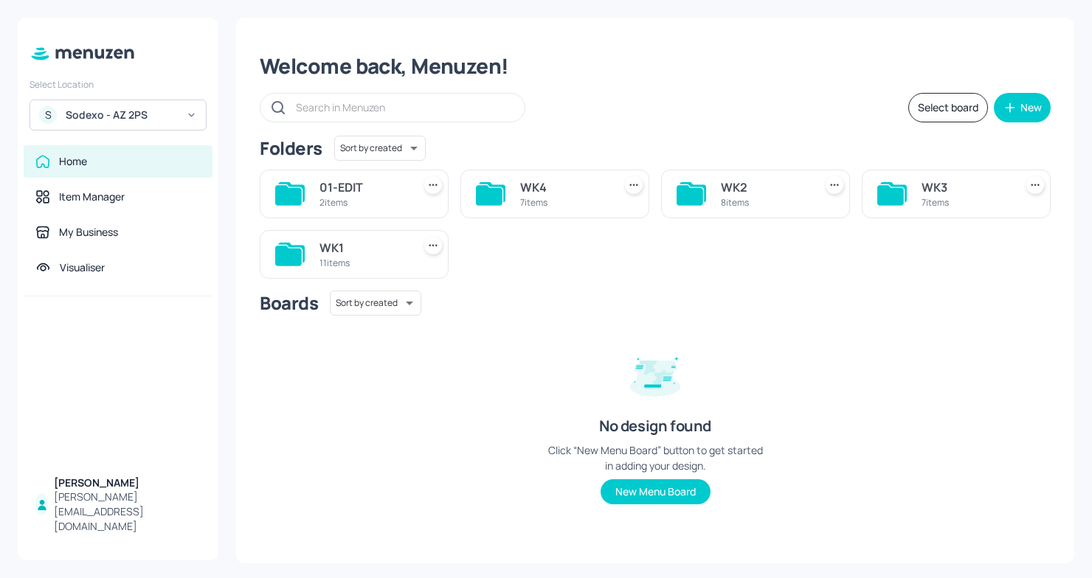
click at [936, 207] on div "7 items" at bounding box center [964, 202] width 87 height 13
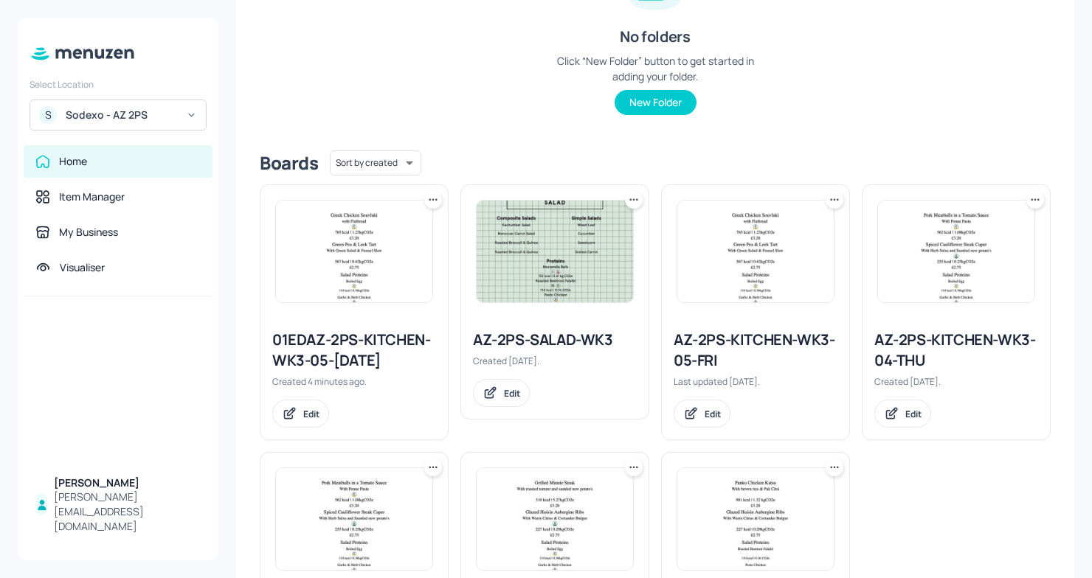
scroll to position [249, 0]
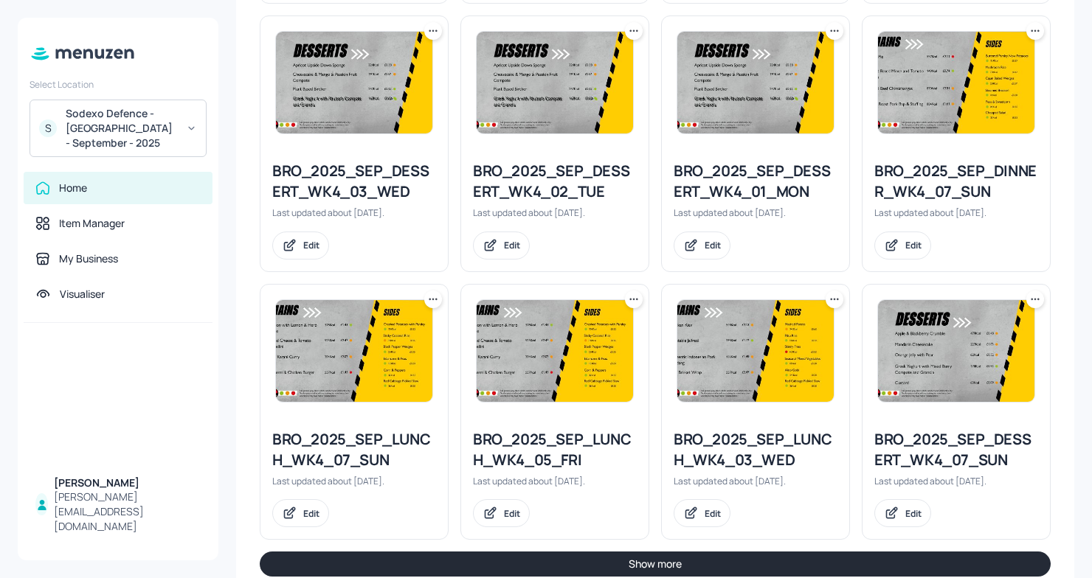
scroll to position [1592, 0]
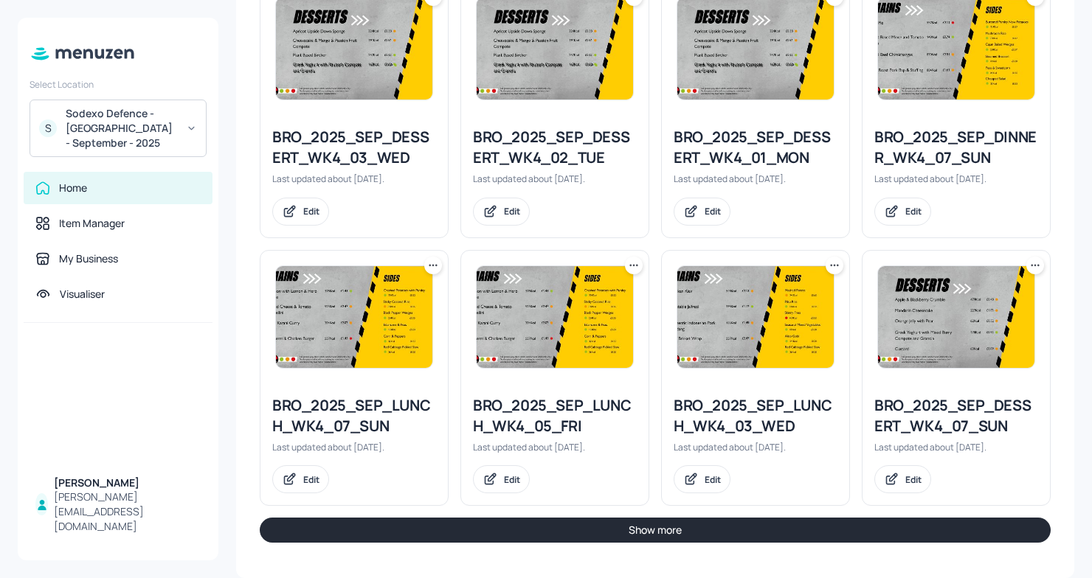
click at [558, 524] on button "Show more" at bounding box center [655, 530] width 791 height 25
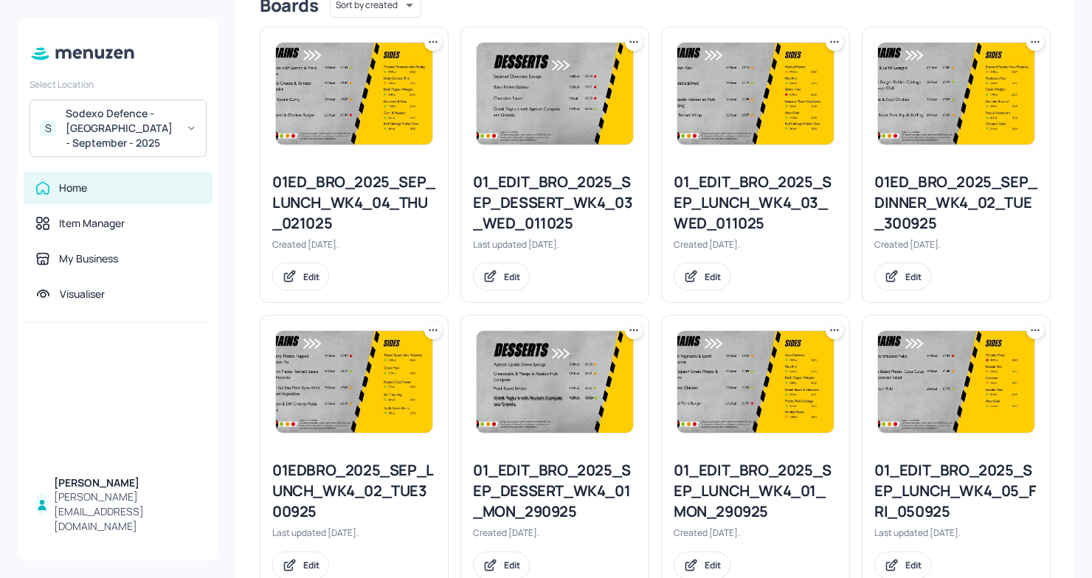
scroll to position [0, 0]
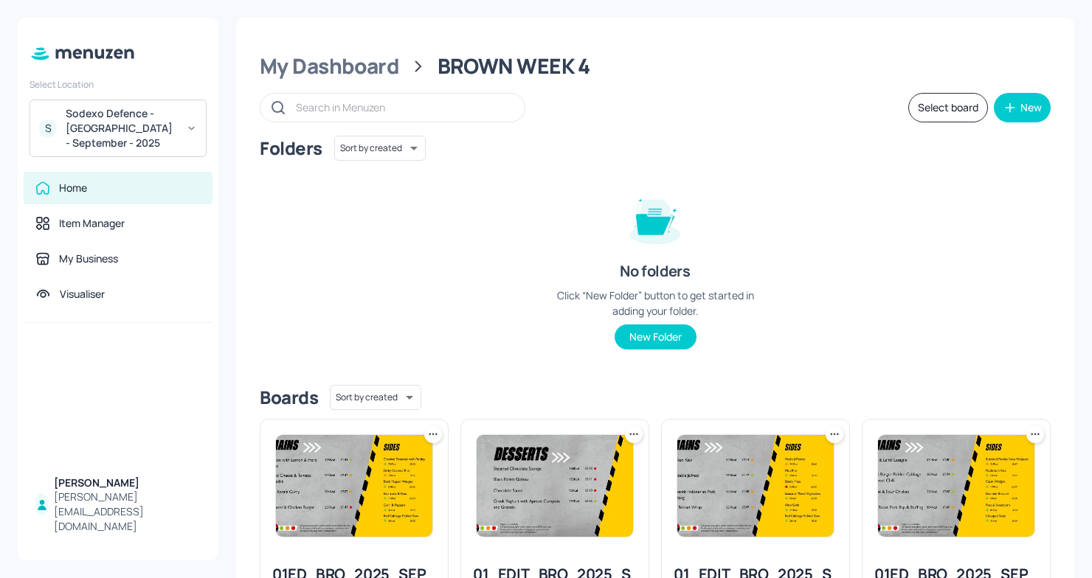
click at [330, 109] on input "text" at bounding box center [403, 107] width 214 height 21
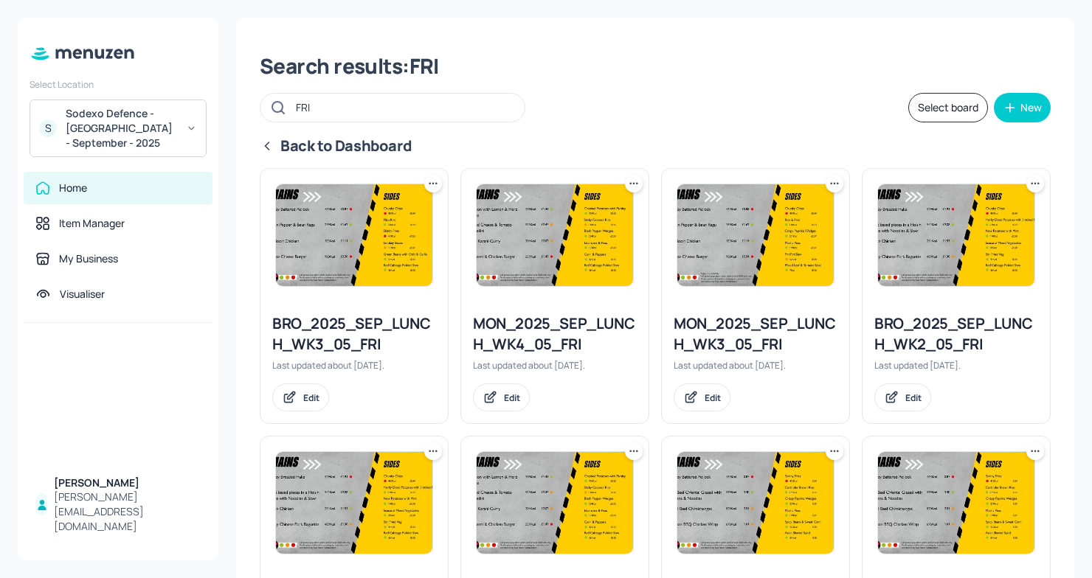
type input "FRI"
click at [433, 186] on icon at bounding box center [433, 183] width 15 height 15
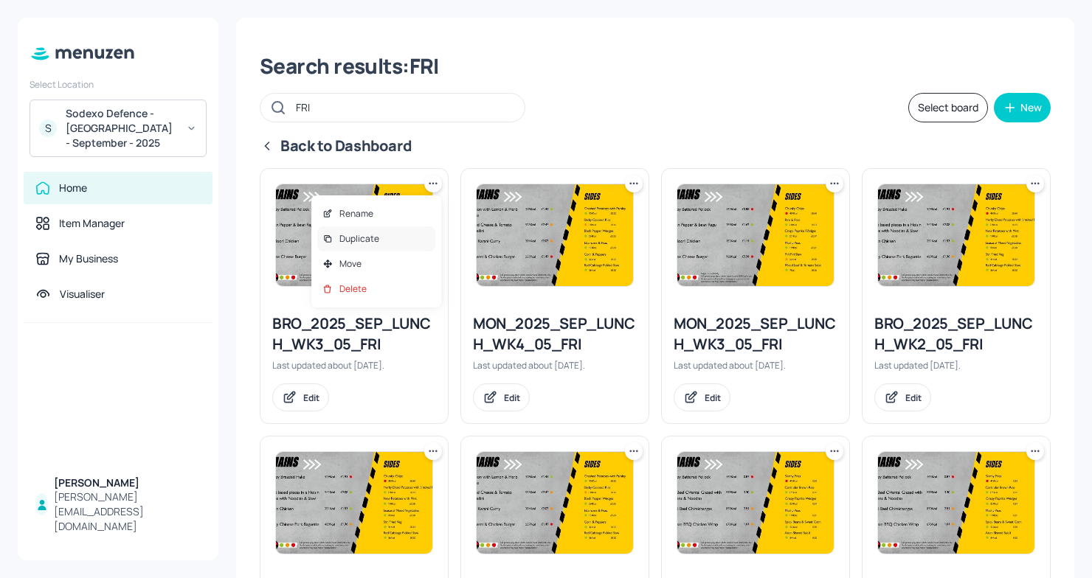
click at [381, 241] on div "Duplicate" at bounding box center [376, 238] width 118 height 25
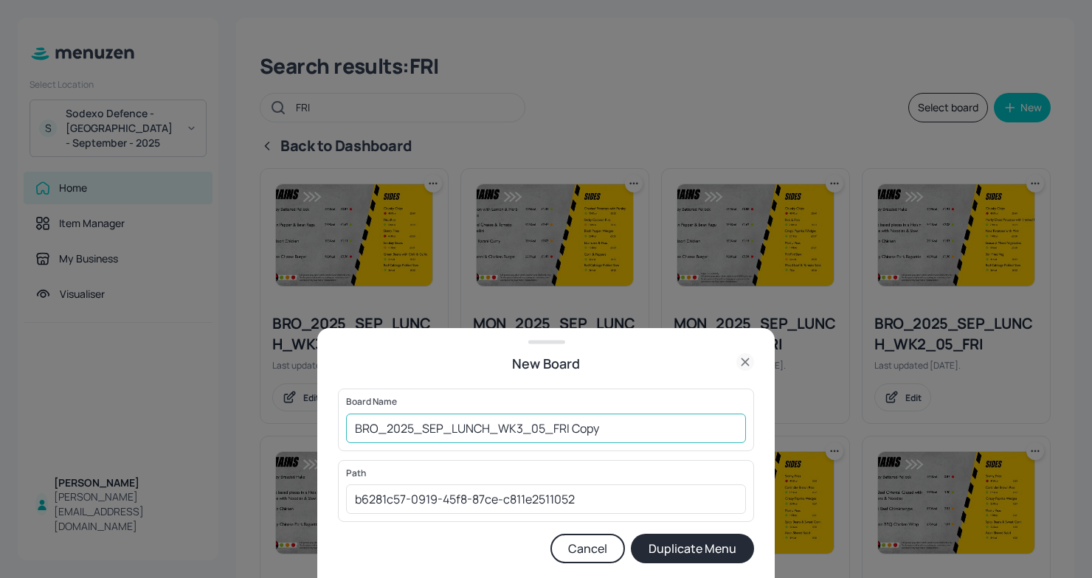
click at [356, 426] on input "BRO_2025_SEP_LUNCH_WK3_05_FRI Copy" at bounding box center [546, 429] width 400 height 30
click at [623, 429] on input "01EDBRO_2025_SEP_LUNCH_WK3_05_FRI Copy" at bounding box center [546, 429] width 400 height 30
type input "01EDBRO_2025_SEP_LUNCH_WK3_05_FRI031025"
click at [717, 557] on button "Duplicate Menu" at bounding box center [692, 549] width 123 height 30
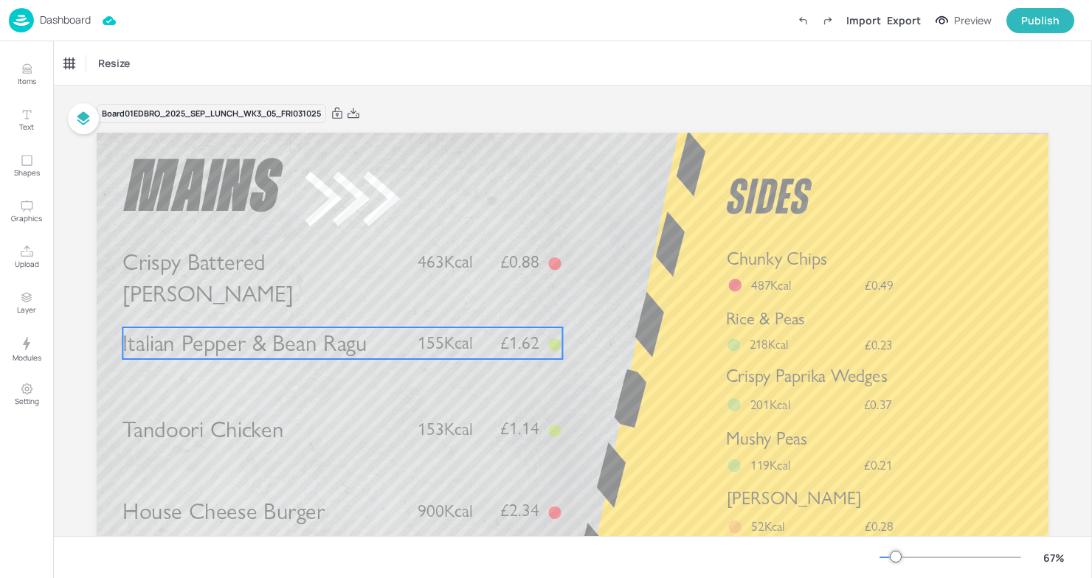
click at [420, 330] on div "Italian Pepper & Bean Ragu £1.62 155Kcal" at bounding box center [342, 344] width 440 height 32
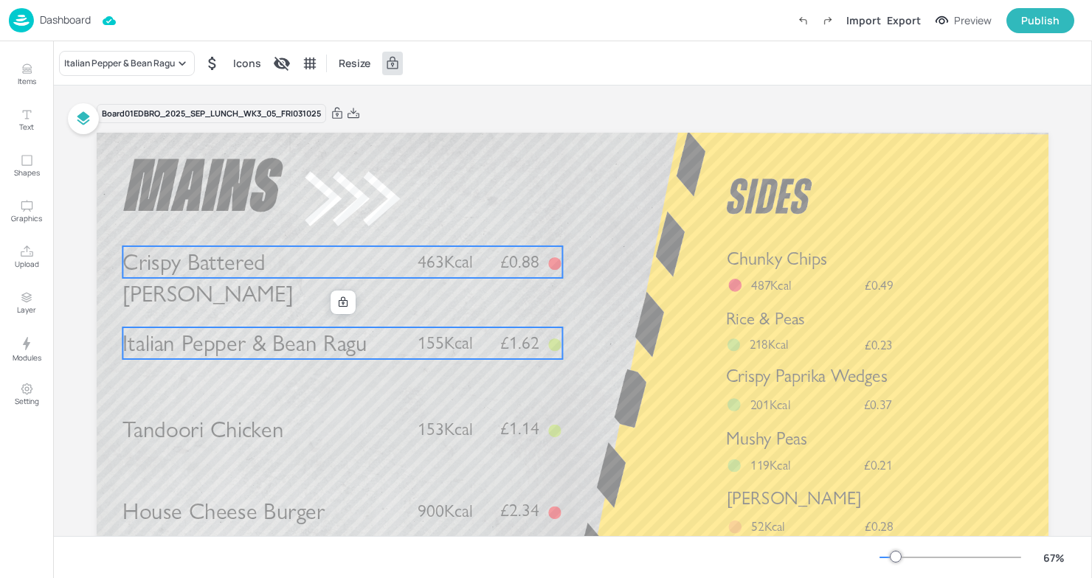
click at [403, 265] on div "Crispy Battered Pollock £0.88 463Kcal" at bounding box center [342, 262] width 440 height 32
click at [352, 353] on span "Italian Pepper & Bean Ragu" at bounding box center [244, 344] width 244 height 28
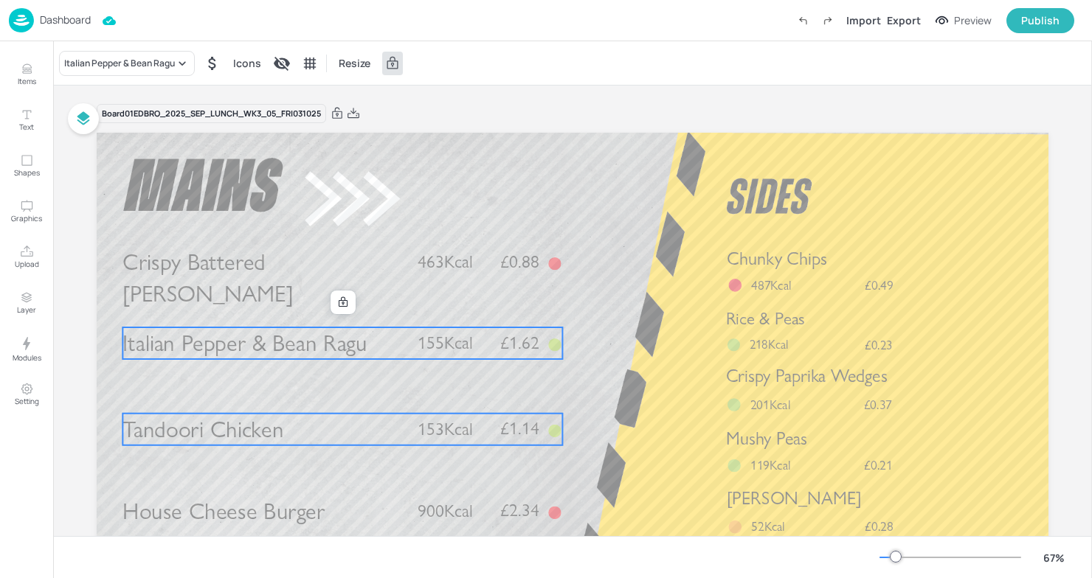
click at [299, 416] on p "Tandoori Chicken" at bounding box center [263, 430] width 282 height 32
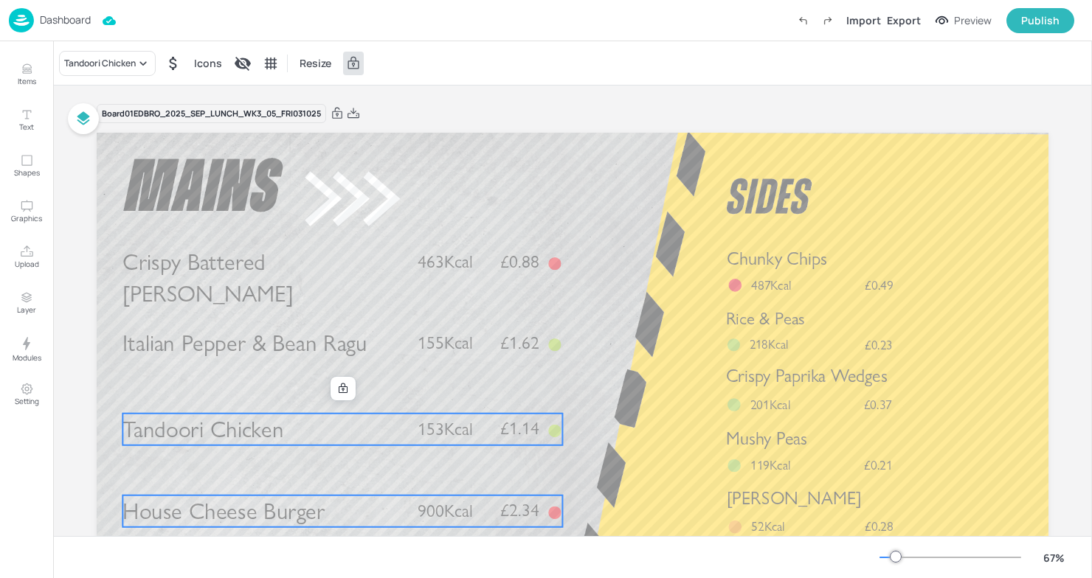
click at [270, 502] on span "House Cheese Burger" at bounding box center [223, 511] width 202 height 28
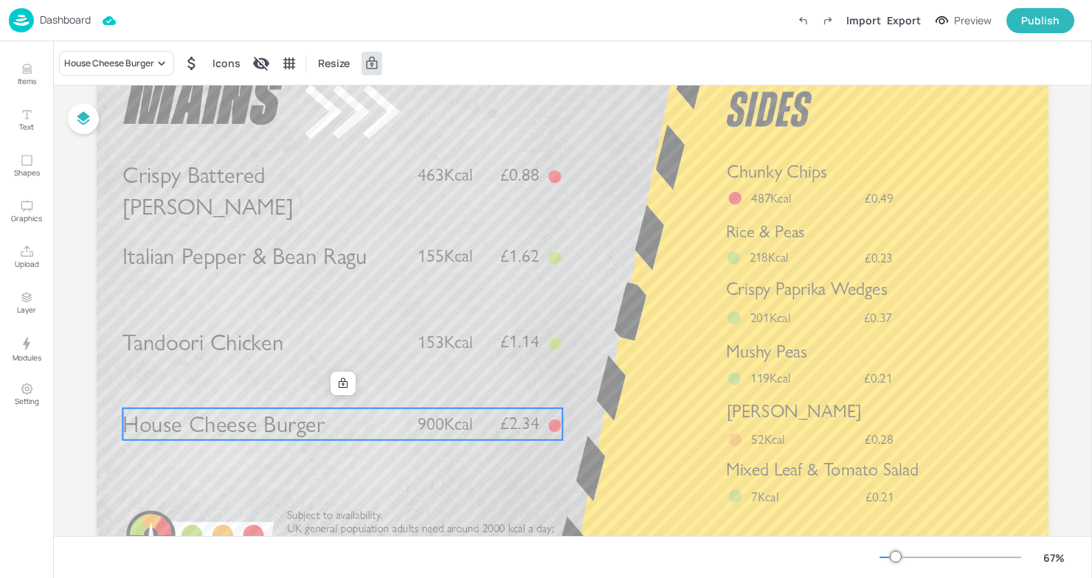
scroll to position [43, 0]
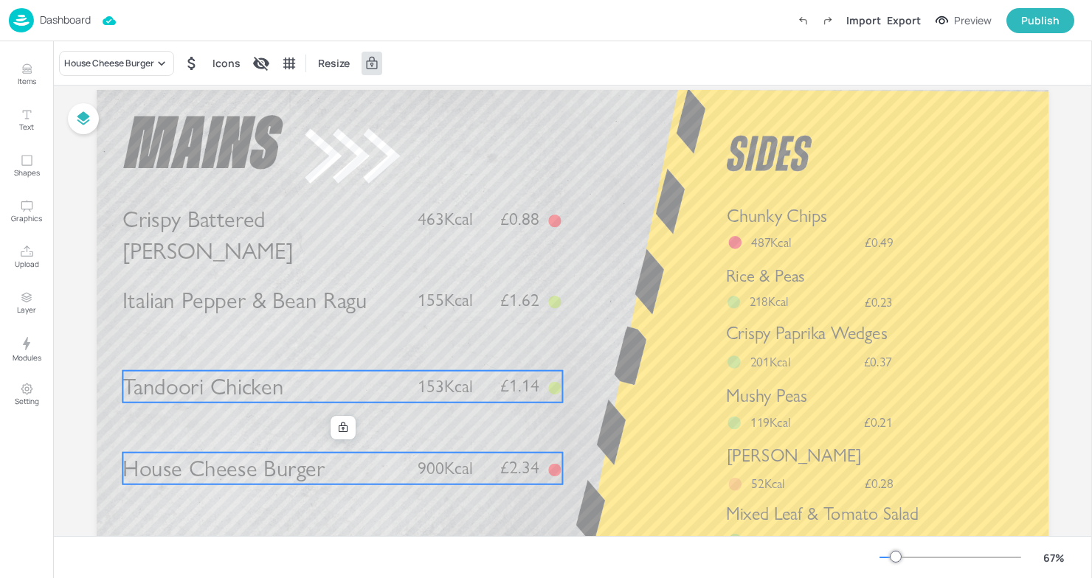
click at [268, 400] on span "Tandoori Chicken" at bounding box center [202, 387] width 161 height 28
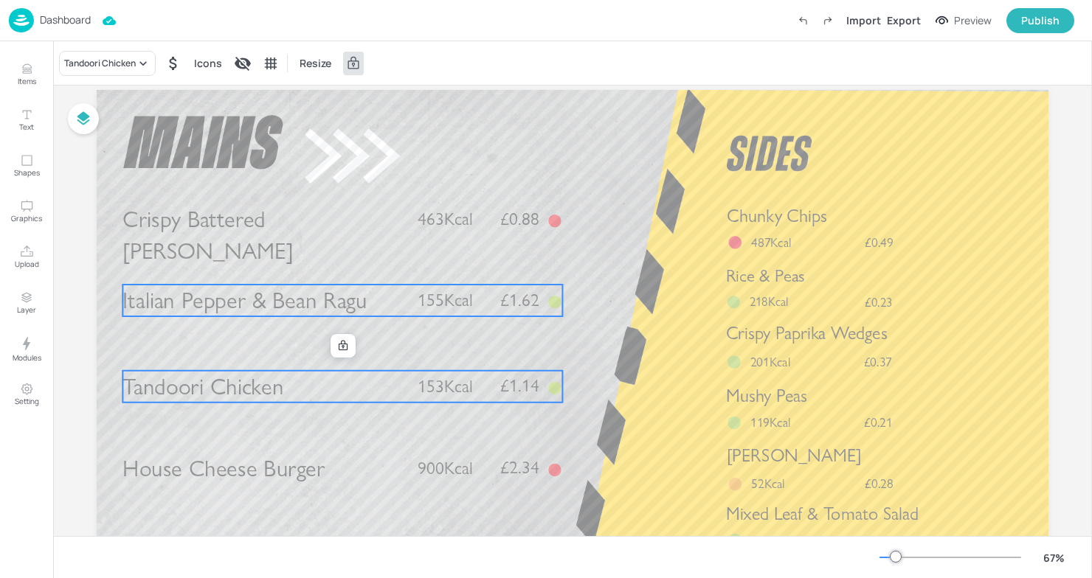
click at [286, 298] on span "Italian Pepper & Bean Ragu" at bounding box center [244, 301] width 244 height 28
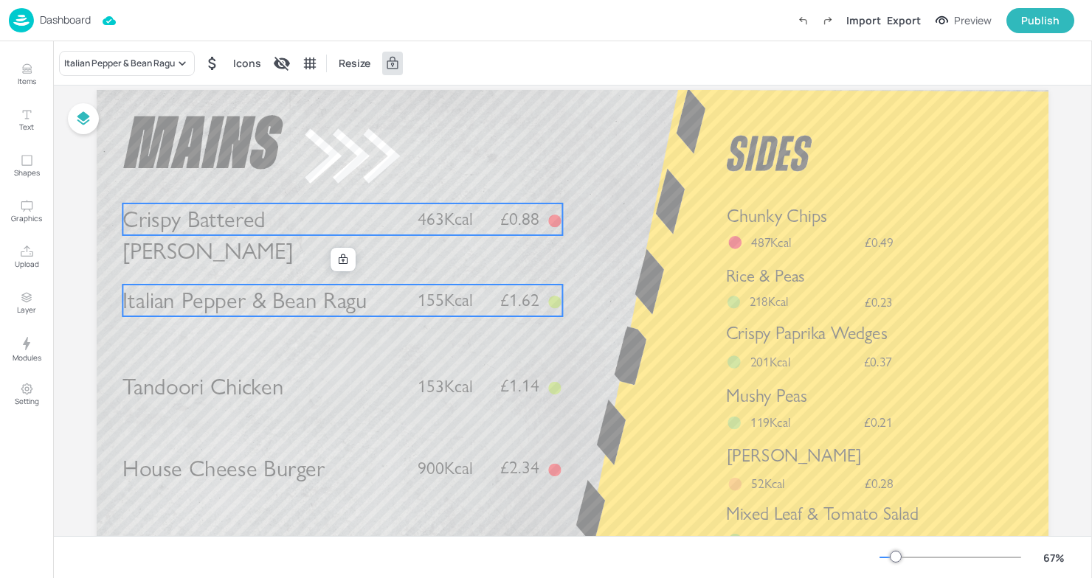
click at [291, 209] on span "Crispy Battered Pollock" at bounding box center [207, 236] width 170 height 60
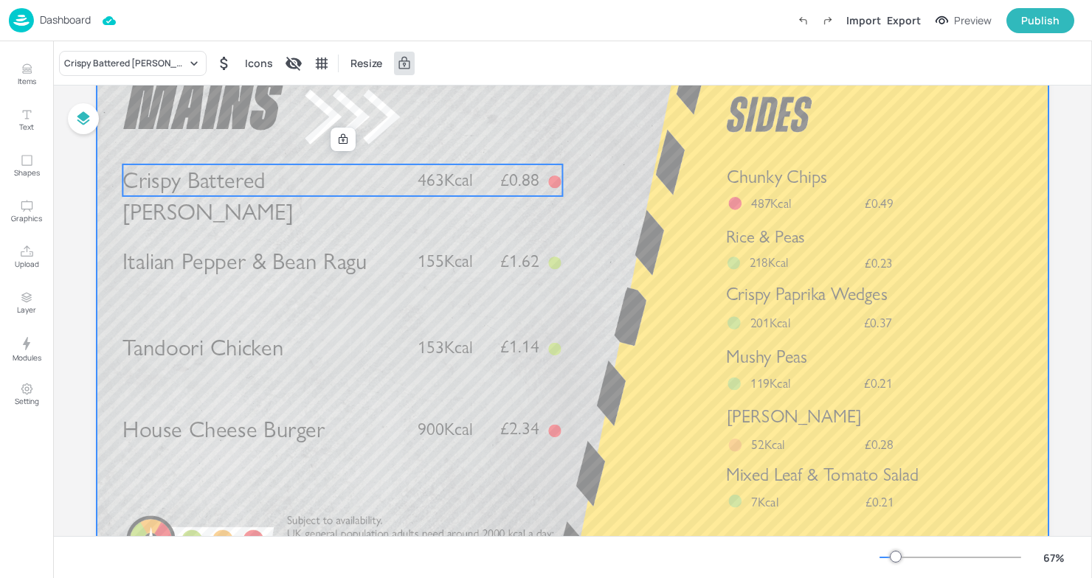
scroll to position [84, 0]
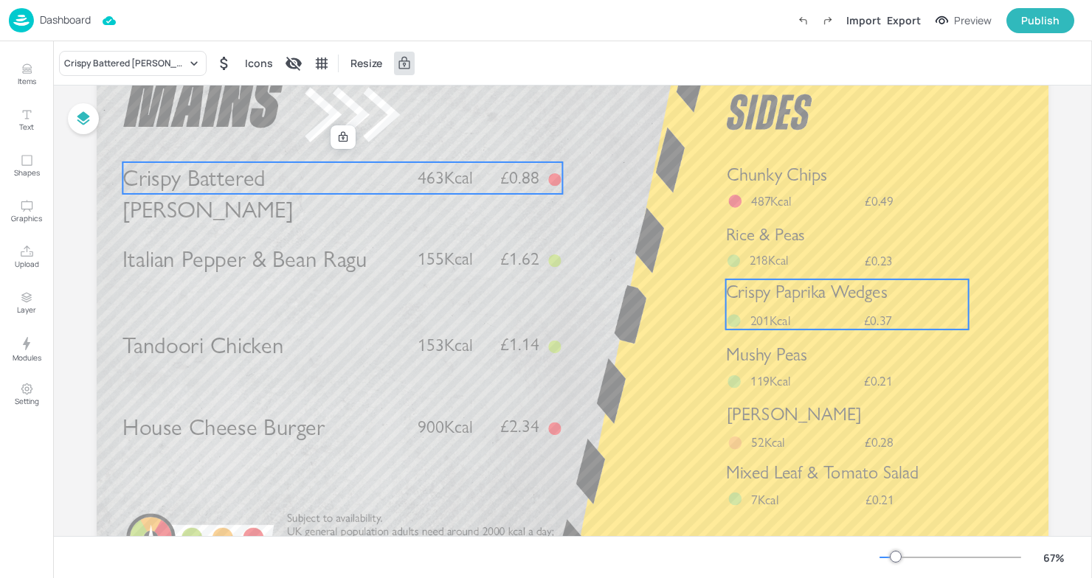
click at [833, 313] on div "Crispy Paprika Wedges £0.37 201Kcal" at bounding box center [847, 305] width 243 height 50
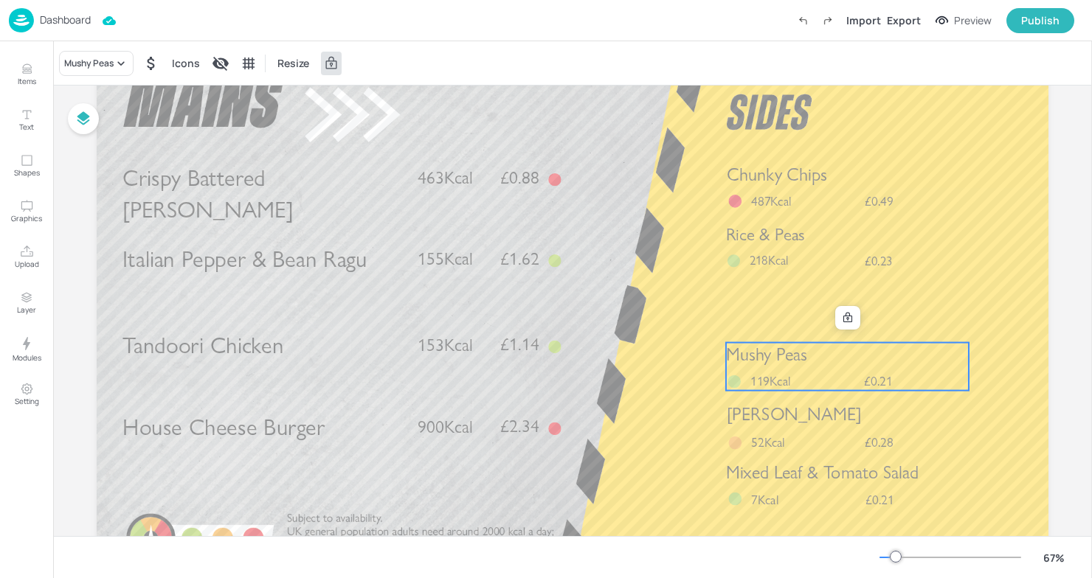
click at [785, 357] on span "Mushy Peas" at bounding box center [766, 354] width 81 height 21
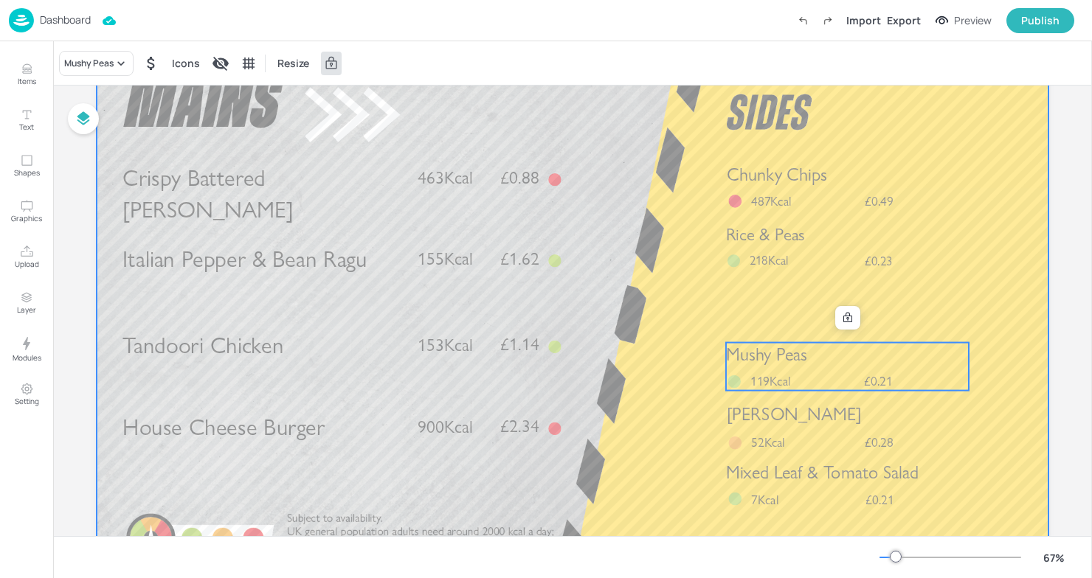
drag, startPoint x: 807, startPoint y: 364, endPoint x: 806, endPoint y: 333, distance: 30.3
click at [806, 49] on div "Crispy Battered Pollock £0.88 463Kcal Tandoori Chicken £1.14 153Kcal House Chee…" at bounding box center [573, 49] width 952 height 0
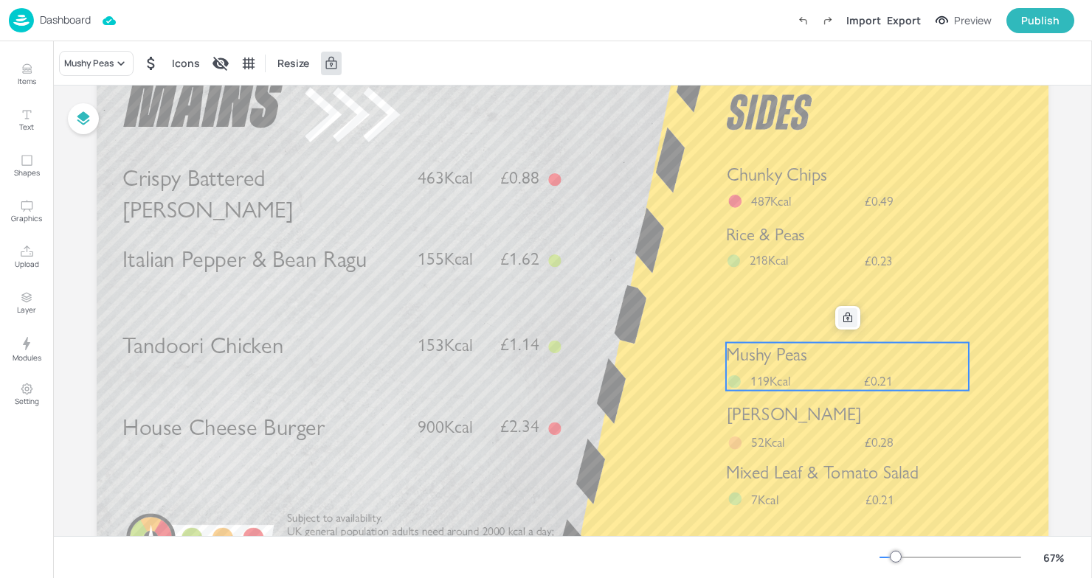
click at [844, 321] on icon at bounding box center [847, 317] width 9 height 10
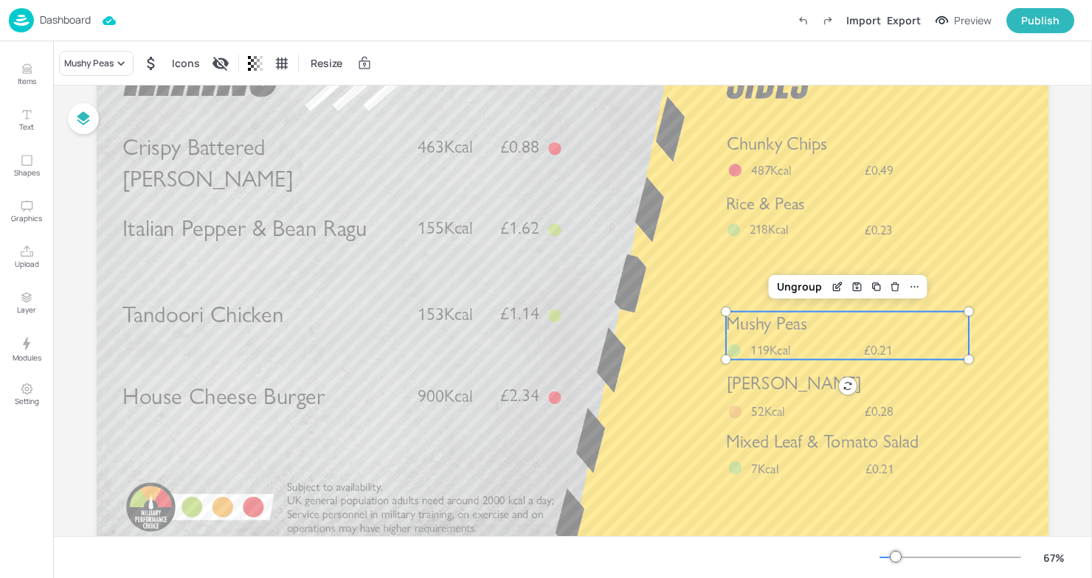
scroll to position [118, 0]
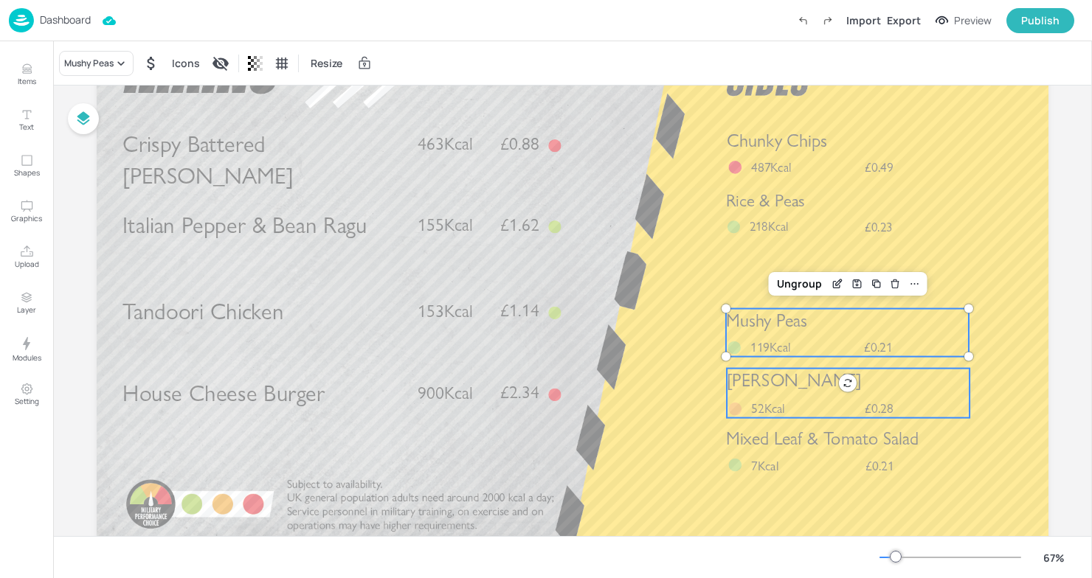
click at [782, 370] on span "Piri Piri Slaw" at bounding box center [794, 380] width 135 height 21
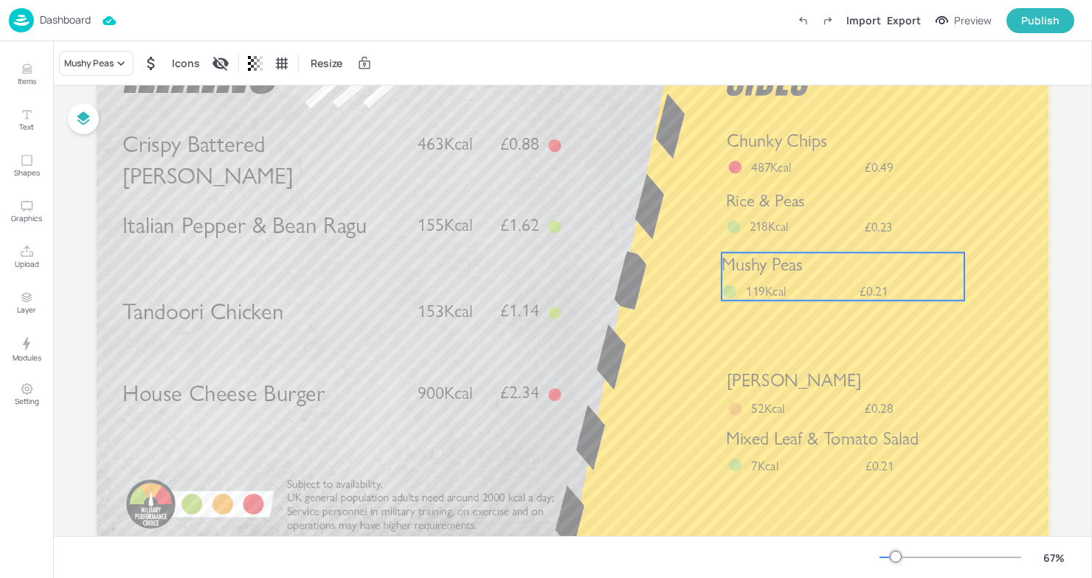
drag, startPoint x: 782, startPoint y: 337, endPoint x: 777, endPoint y: 281, distance: 56.2
click at [777, 281] on div "Mushy Peas £0.21 119Kcal" at bounding box center [842, 277] width 243 height 48
click at [780, 281] on div "Mushy Peas £0.21 119Kcal" at bounding box center [848, 277] width 243 height 48
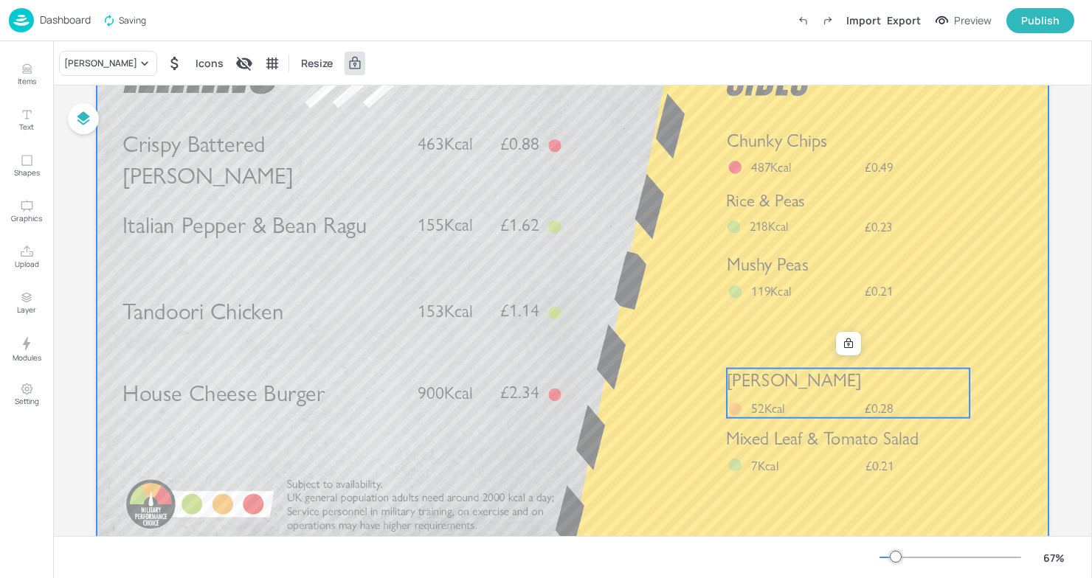
drag, startPoint x: 766, startPoint y: 398, endPoint x: 765, endPoint y: 361, distance: 36.2
click at [765, 15] on div "Crispy Battered Pollock £0.88 463Kcal Tandoori Chicken £1.14 153Kcal House Chee…" at bounding box center [573, 15] width 952 height 0
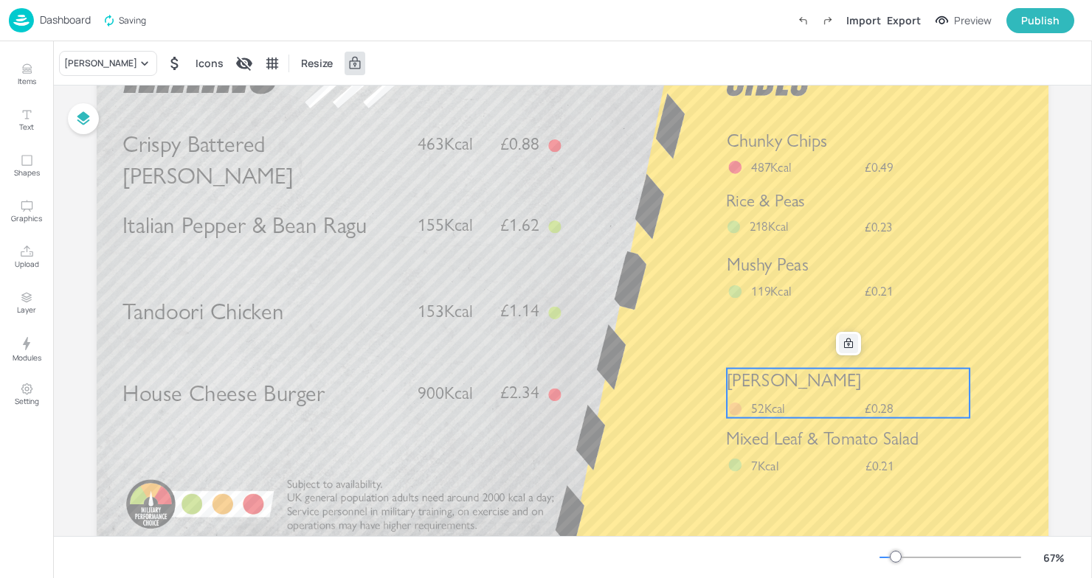
click at [843, 347] on icon at bounding box center [848, 344] width 12 height 12
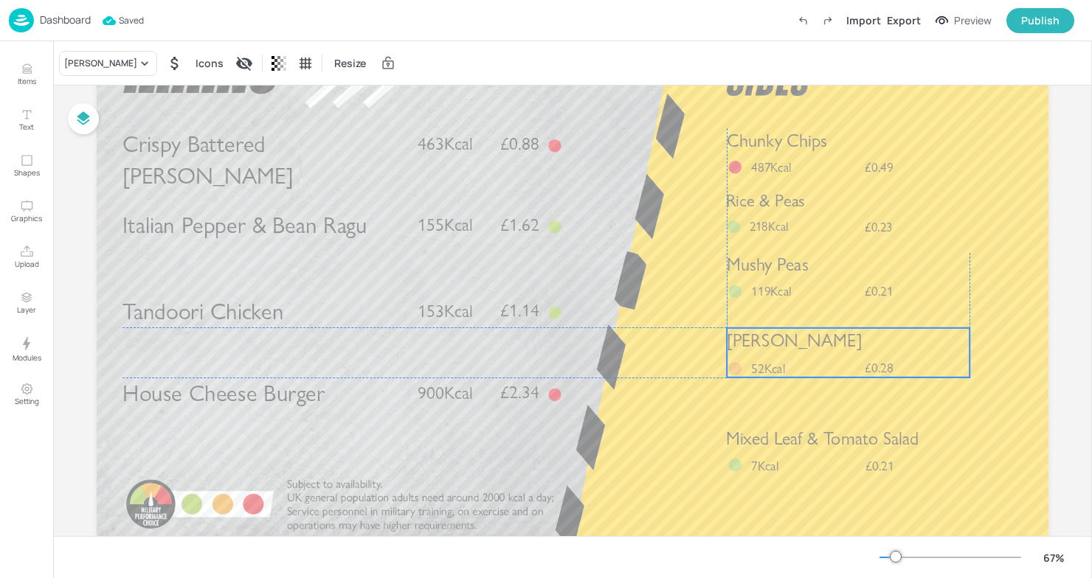
drag, startPoint x: 797, startPoint y: 387, endPoint x: 798, endPoint y: 345, distance: 42.1
click at [798, 345] on span "Piri Piri Slaw" at bounding box center [794, 340] width 135 height 21
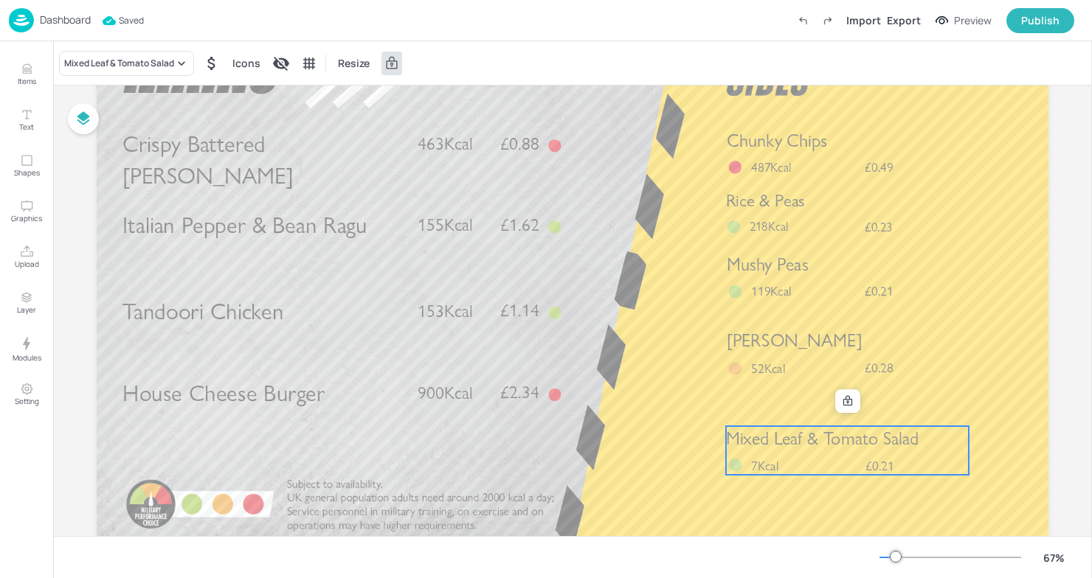
click at [799, 443] on span "Mixed Leaf & Tomato Salad" at bounding box center [822, 438] width 193 height 21
click at [841, 408] on div at bounding box center [847, 401] width 19 height 19
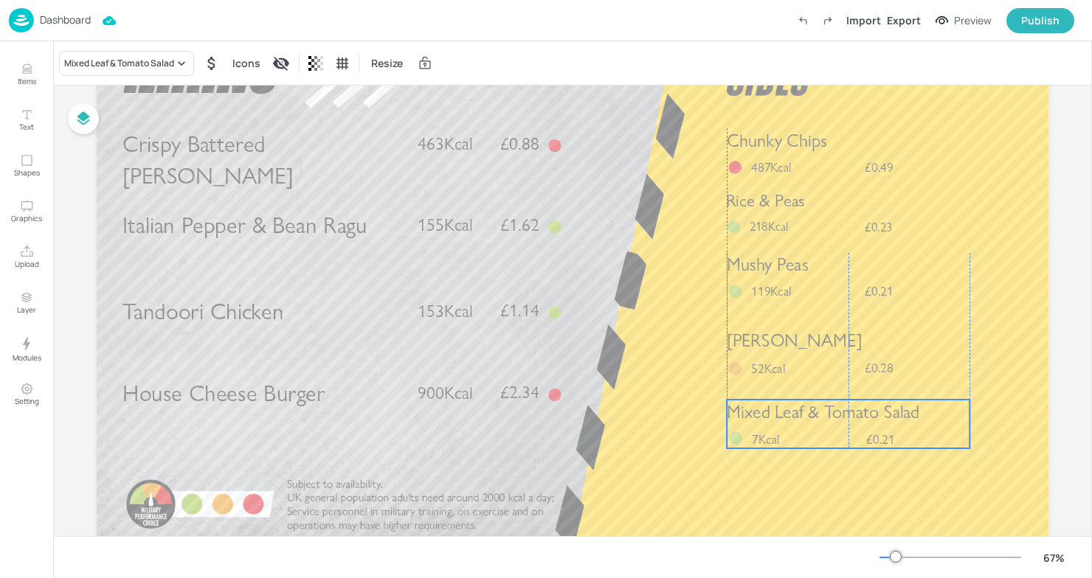
drag, startPoint x: 813, startPoint y: 446, endPoint x: 813, endPoint y: 420, distance: 25.8
click at [813, 420] on span "Mixed Leaf & Tomato Salad" at bounding box center [823, 411] width 193 height 21
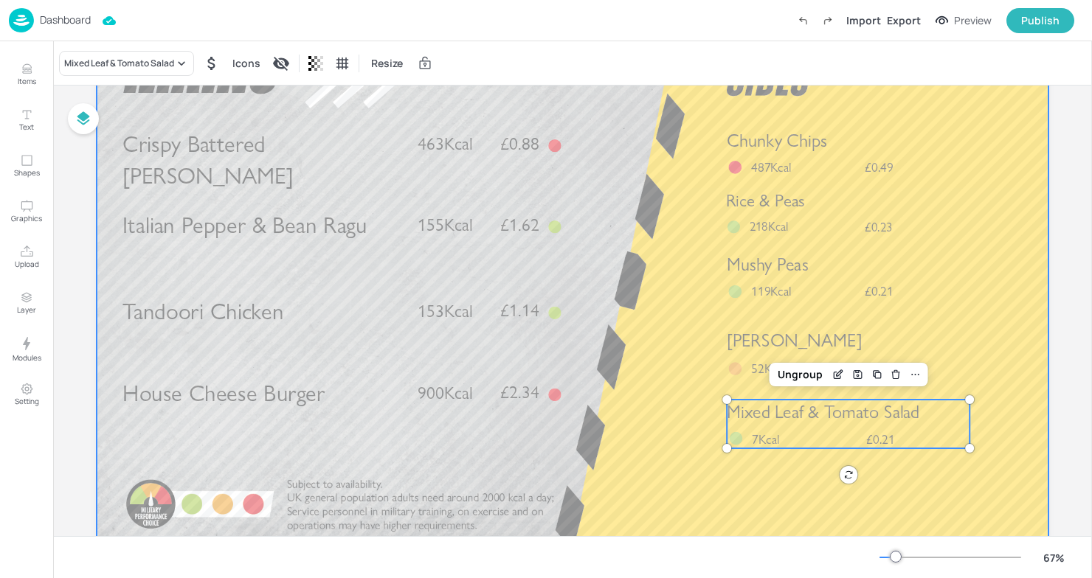
click at [649, 496] on div at bounding box center [573, 283] width 952 height 536
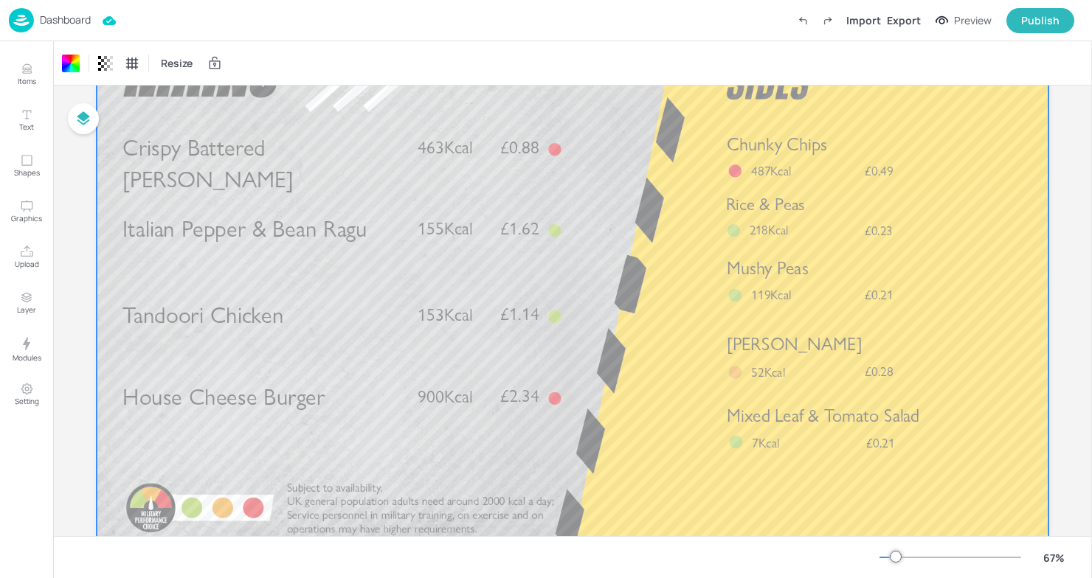
scroll to position [0, 0]
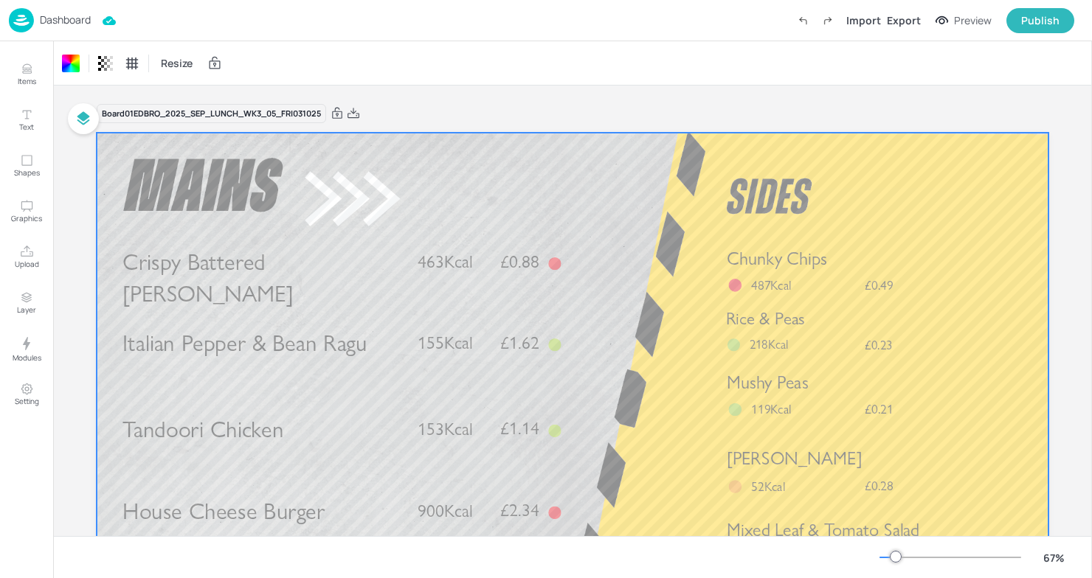
click at [54, 18] on p "Dashboard" at bounding box center [65, 20] width 51 height 10
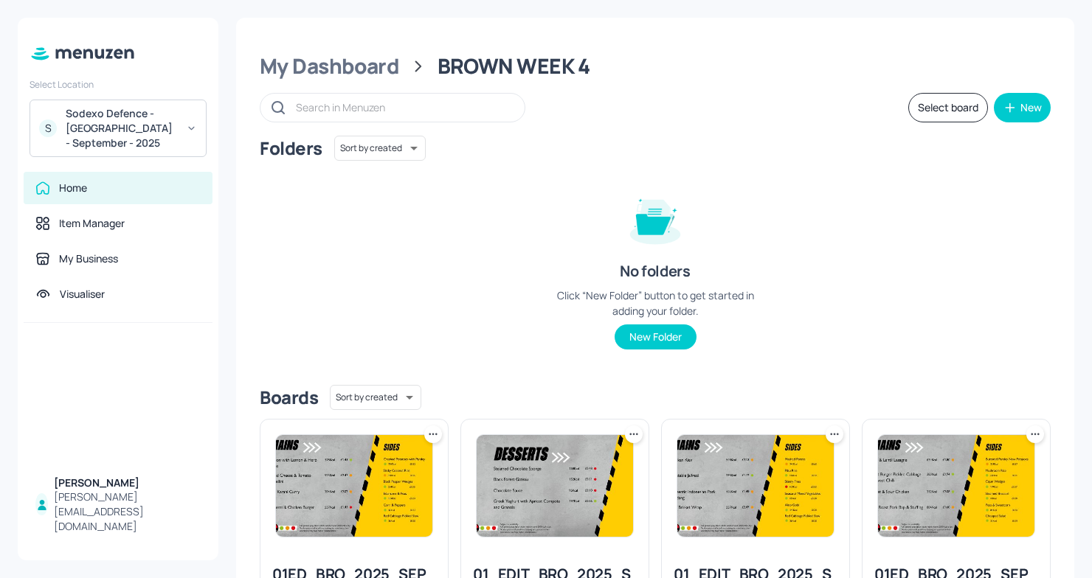
click at [424, 121] on div at bounding box center [393, 108] width 266 height 30
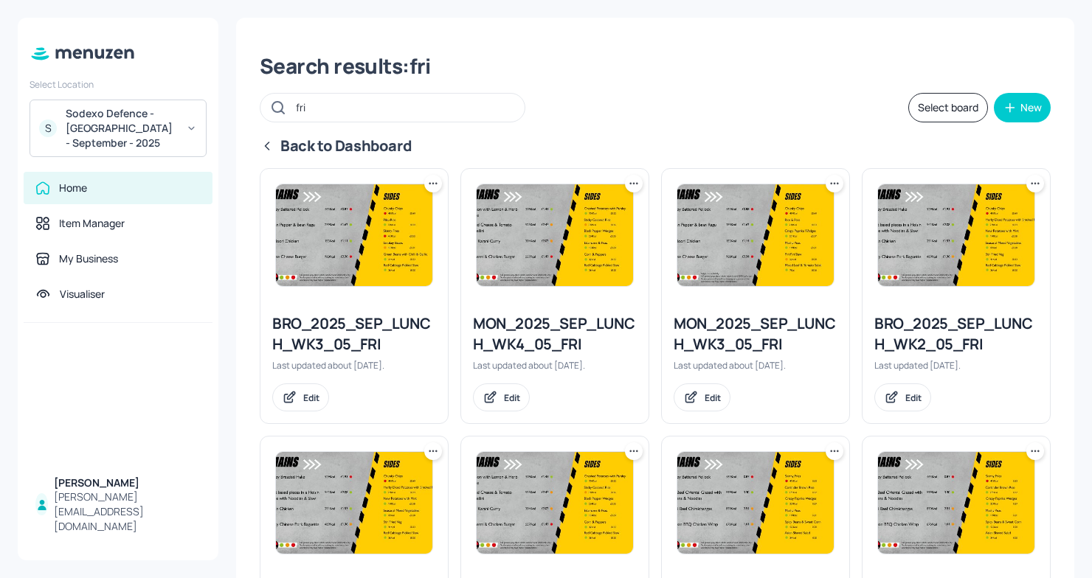
type input "fri"
click at [431, 183] on icon at bounding box center [433, 183] width 15 height 15
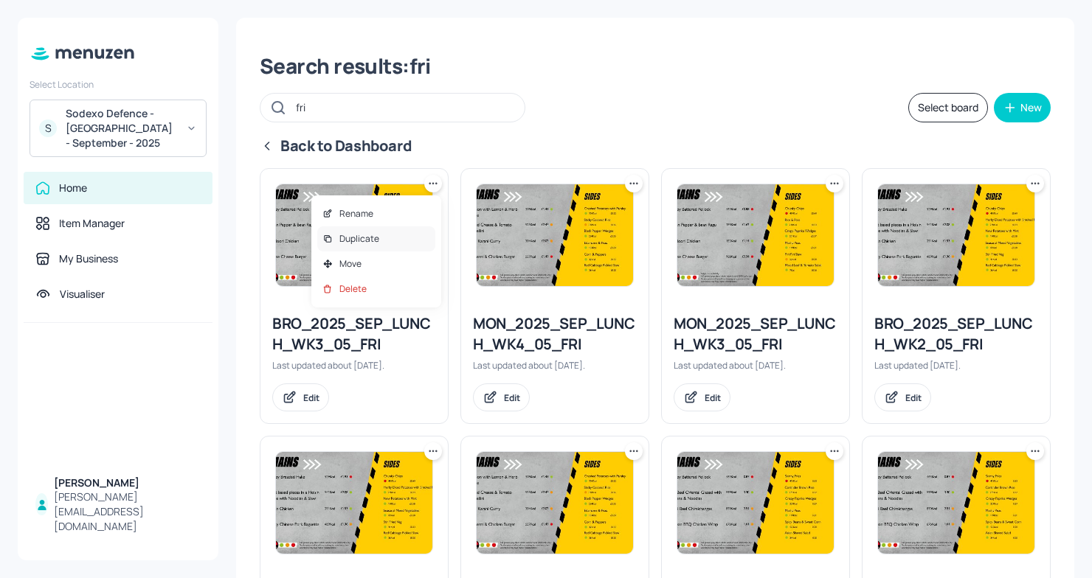
click at [375, 238] on p "Duplicate" at bounding box center [359, 238] width 40 height 13
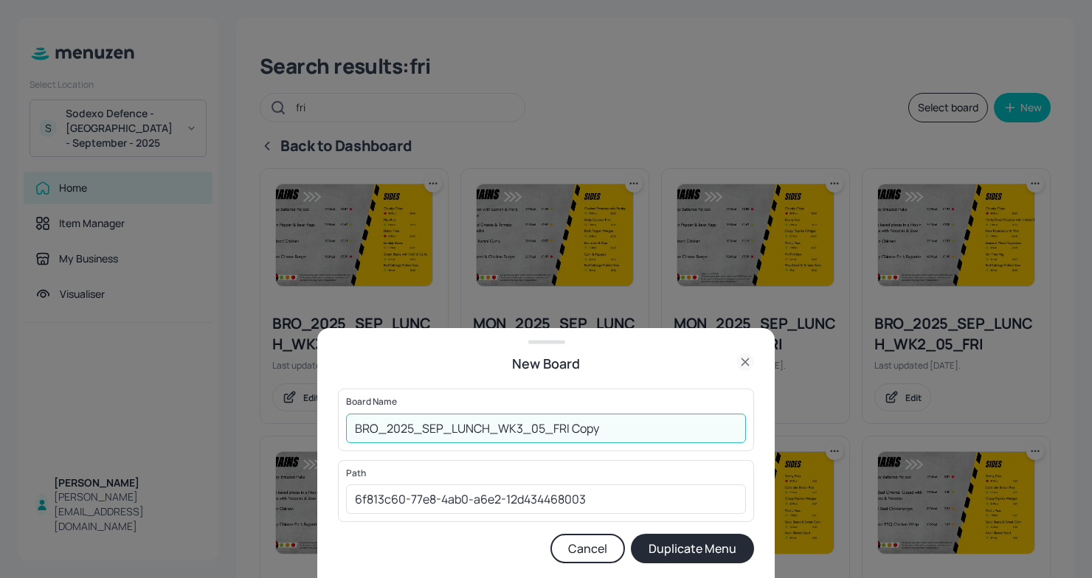
click at [355, 424] on input "BRO_2025_SEP_LUNCH_WK3_05_FRI Copy" at bounding box center [546, 429] width 400 height 30
click at [641, 428] on input "BRO_2025_SEP_LUNCH_WK3_05_FRI Copy" at bounding box center [546, 429] width 400 height 30
click at [356, 427] on input "BRO_2025_SEP_LUNCH_WK3_05_FRI" at bounding box center [546, 429] width 400 height 30
click at [626, 426] on input "01EDBRO_2025_SEP_LUNCH_WK3_05_FRI" at bounding box center [546, 429] width 400 height 30
type input "01EDBRO_2025_SEP_LUNCH_WK3_05_FRI031025"
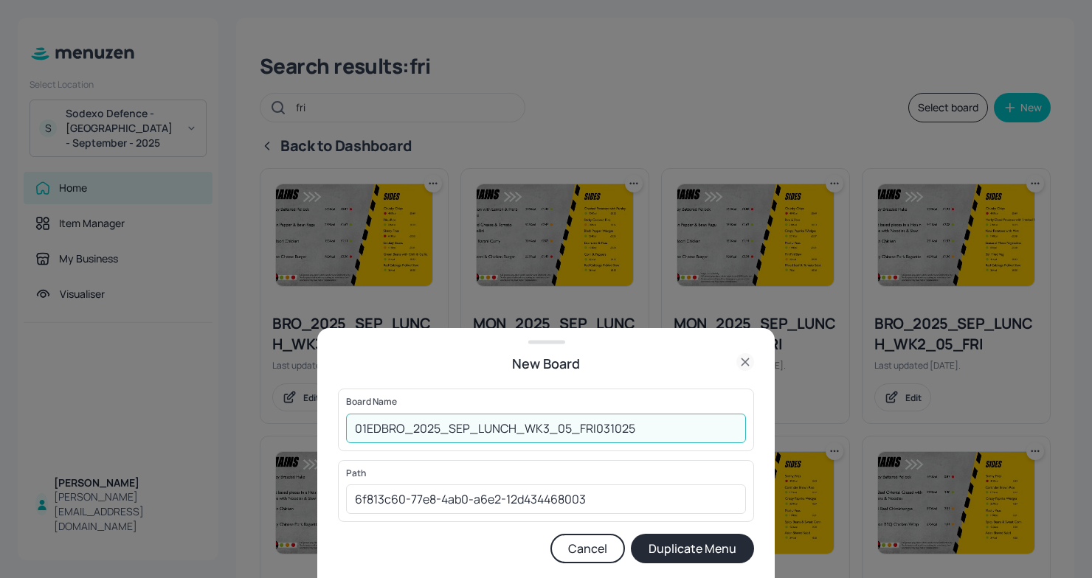
click at [716, 544] on button "Duplicate Menu" at bounding box center [692, 549] width 123 height 30
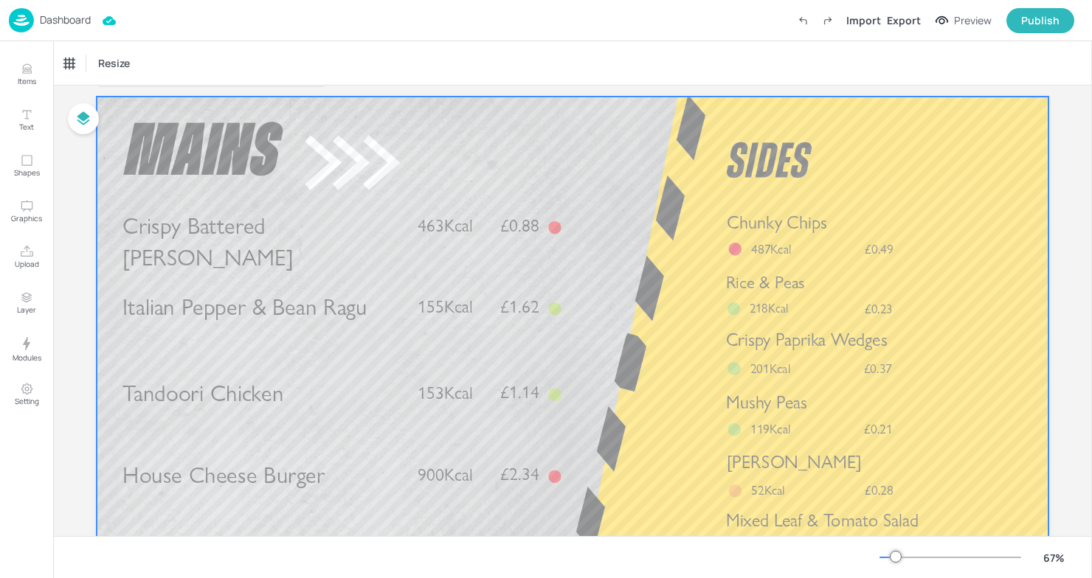
scroll to position [21, 0]
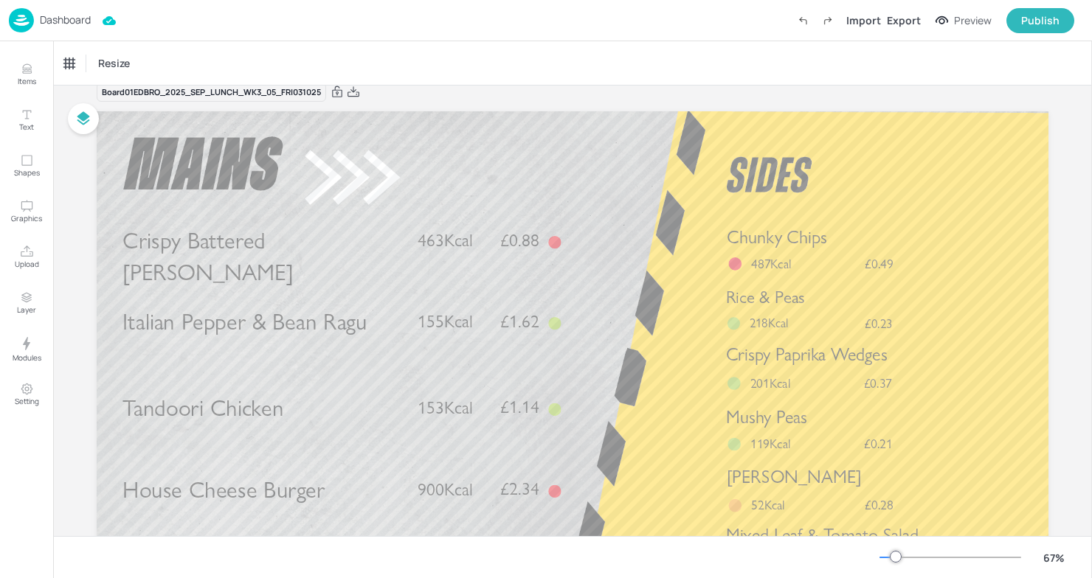
click at [65, 15] on p "Dashboard" at bounding box center [65, 20] width 51 height 10
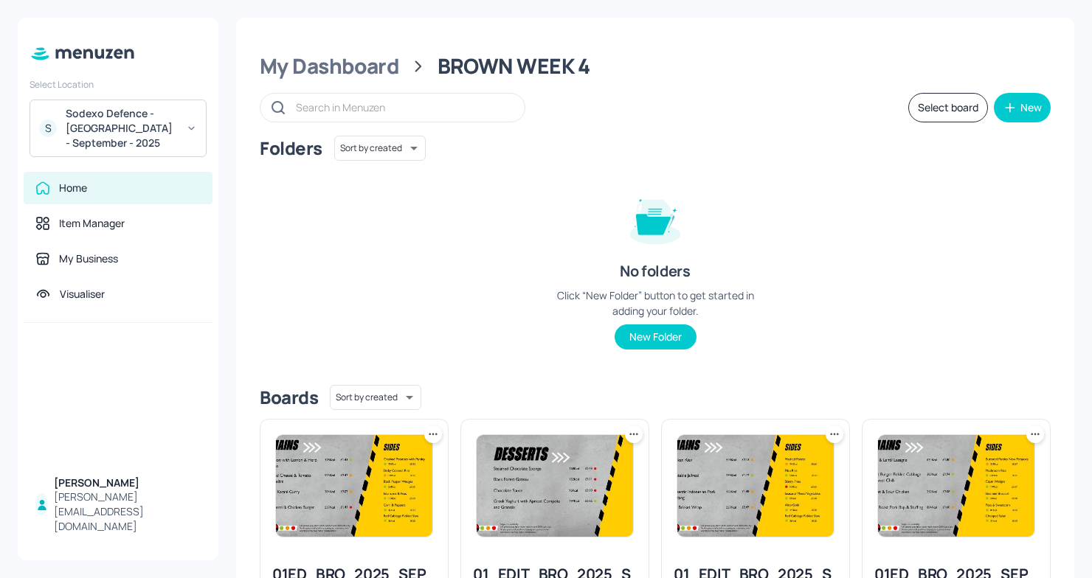
click at [503, 95] on div at bounding box center [393, 108] width 266 height 30
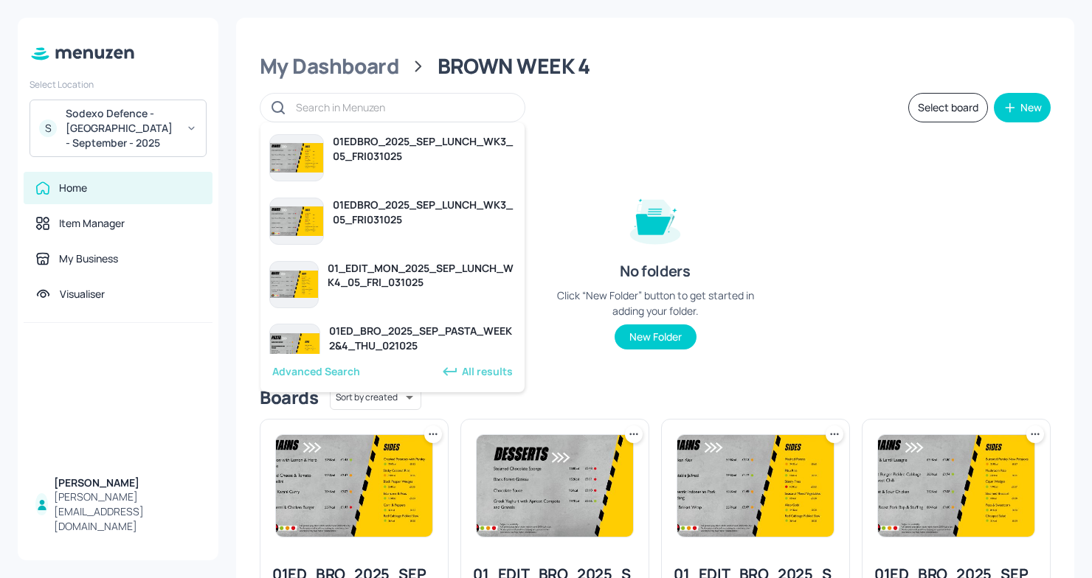
click at [701, 107] on div "Select board New" at bounding box center [655, 108] width 791 height 30
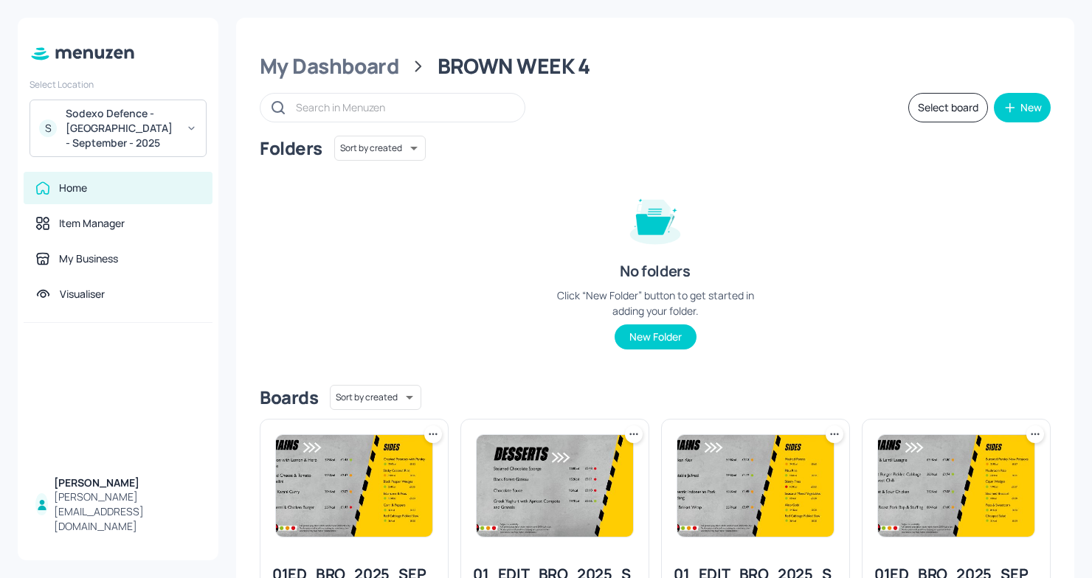
click at [701, 107] on div "Select board New" at bounding box center [655, 108] width 791 height 30
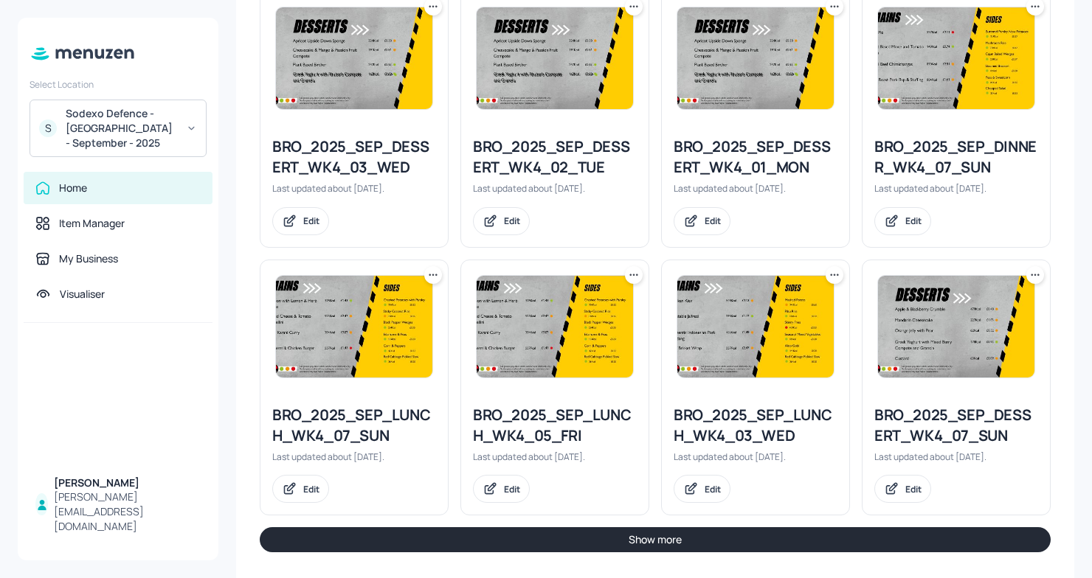
scroll to position [1592, 0]
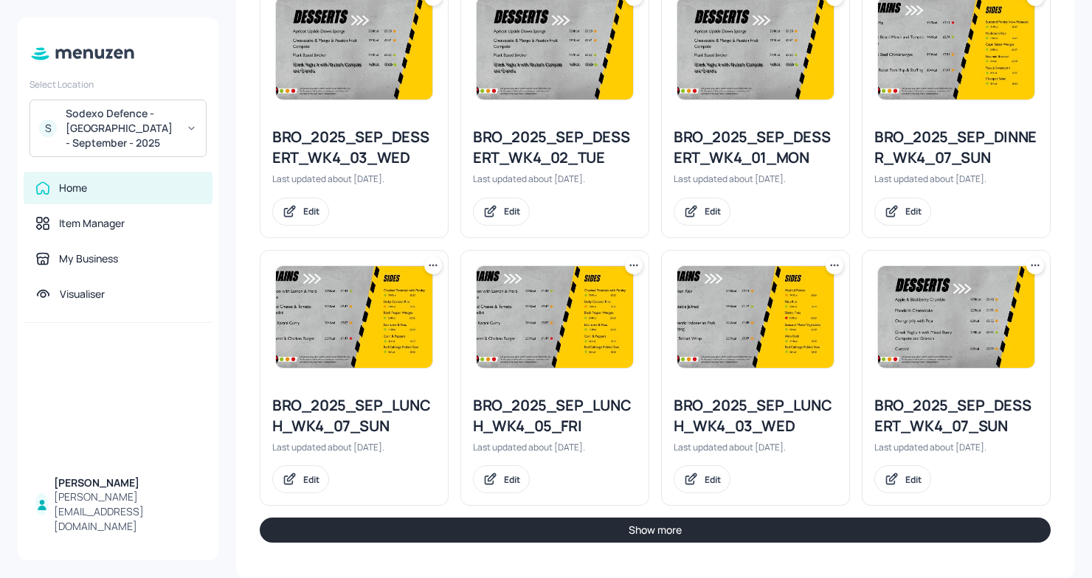
click at [528, 406] on div "BRO_2025_SEP_LUNCH_WK4_05_FRI" at bounding box center [555, 415] width 164 height 41
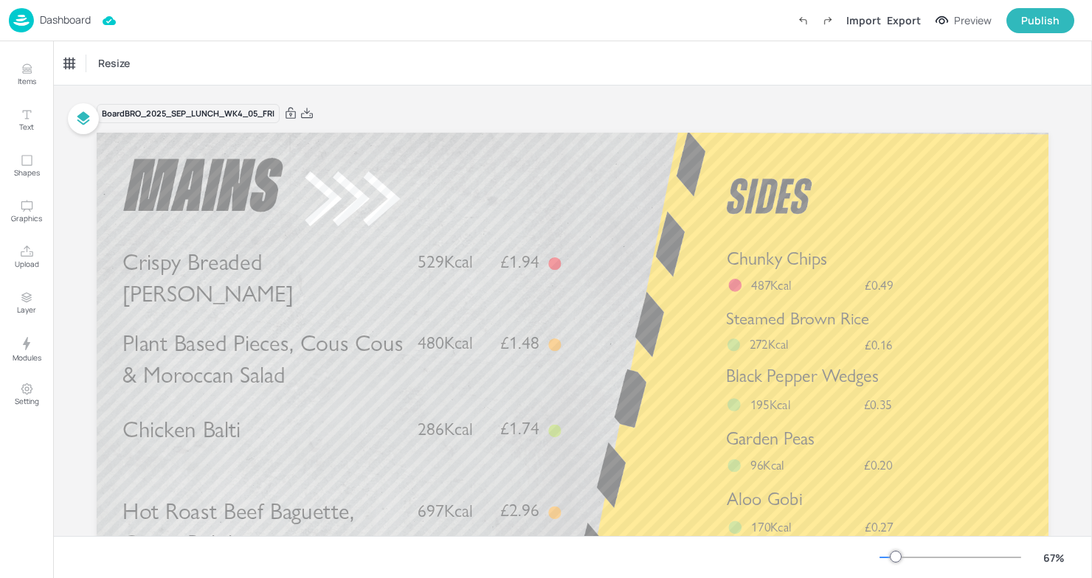
drag, startPoint x: 276, startPoint y: 115, endPoint x: 262, endPoint y: 117, distance: 14.2
click at [262, 117] on div "Board BRO_2025_SEP_LUNCH_WK4_05_FRI" at bounding box center [188, 114] width 183 height 20
drag, startPoint x: 280, startPoint y: 113, endPoint x: 174, endPoint y: 111, distance: 106.2
click at [173, 111] on div "Board BRO_2025_SEP_LUNCH_WK4_05_FRI" at bounding box center [188, 114] width 183 height 20
click at [174, 111] on div "Board BRO_2025_SEP_LUNCH_WK4_05_FRI" at bounding box center [188, 114] width 183 height 20
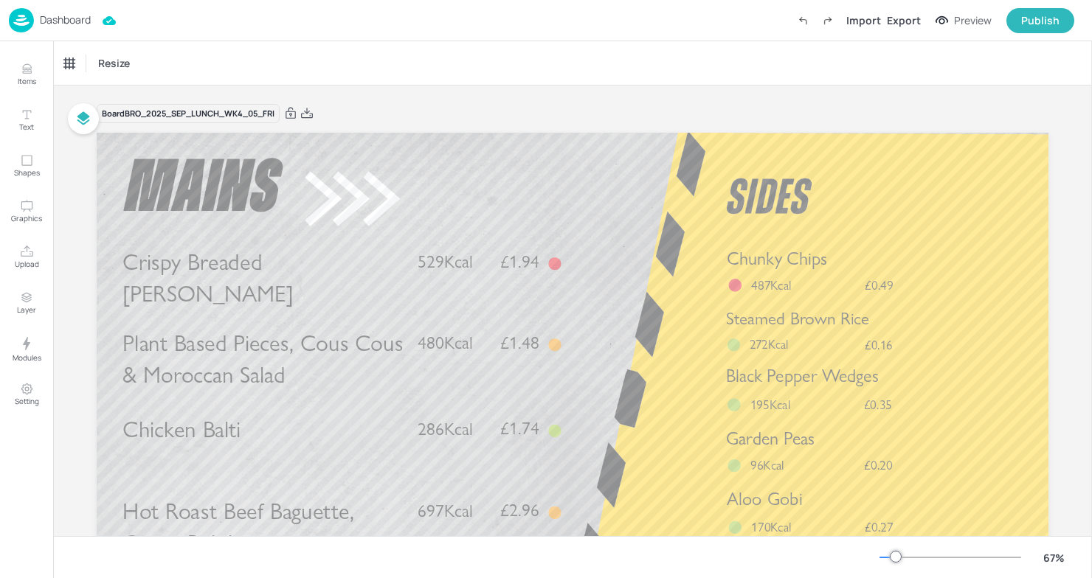
click at [174, 111] on div "Board BRO_2025_SEP_LUNCH_WK4_05_FRI" at bounding box center [188, 114] width 183 height 20
drag, startPoint x: 99, startPoint y: 112, endPoint x: 218, endPoint y: 117, distance: 119.6
click at [219, 117] on div "Board BRO_2025_SEP_LUNCH_WK4_05_FRI" at bounding box center [188, 114] width 183 height 20
click at [218, 117] on div "Board BRO_2025_SEP_LUNCH_WK4_05_FRI" at bounding box center [188, 114] width 183 height 20
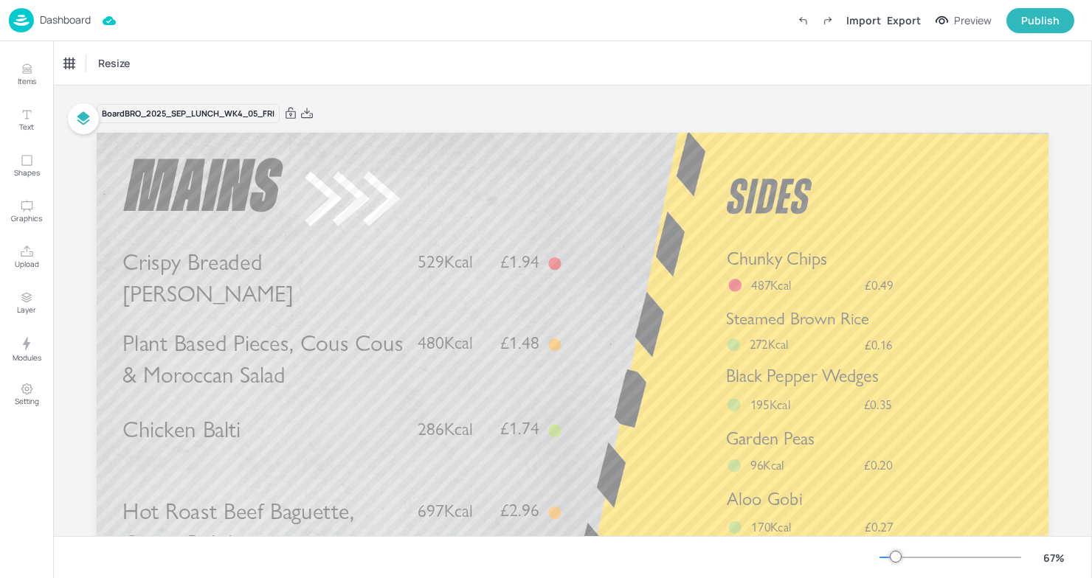
click at [218, 117] on div "Board BRO_2025_SEP_LUNCH_WK4_05_FRI" at bounding box center [188, 114] width 183 height 20
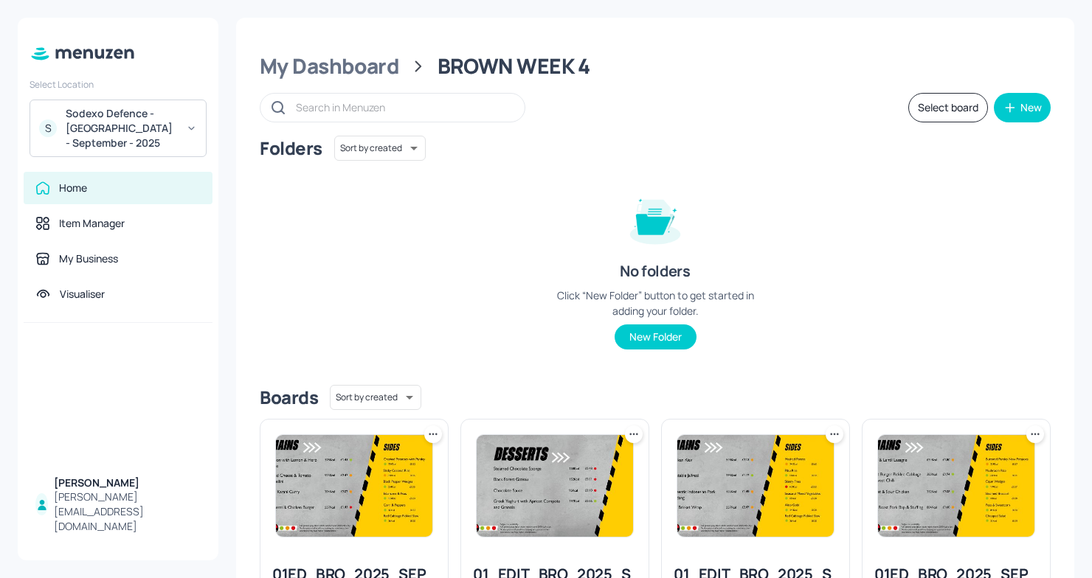
click at [482, 111] on input "text" at bounding box center [403, 107] width 214 height 21
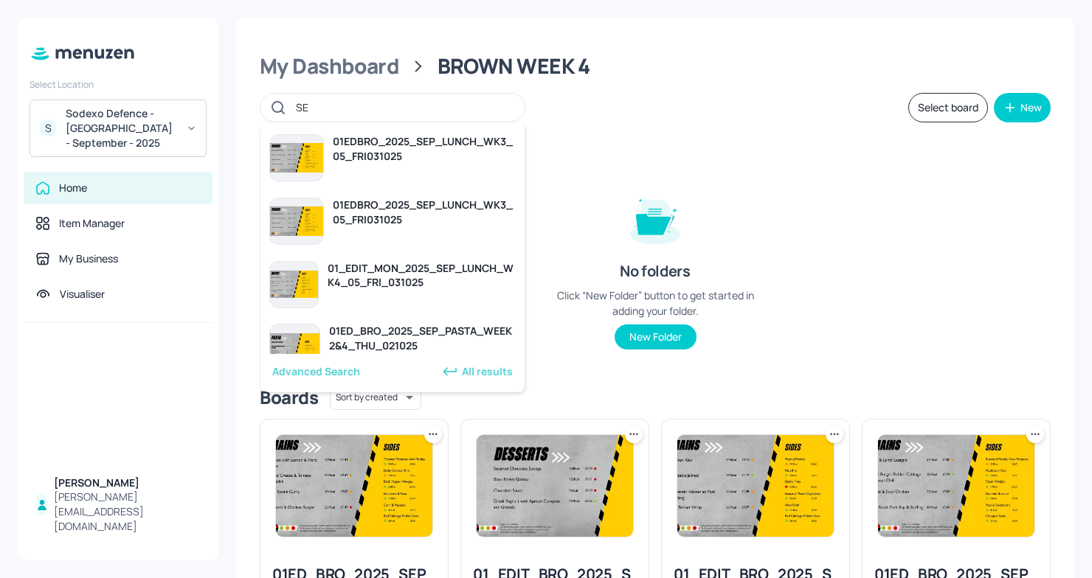
type input "S"
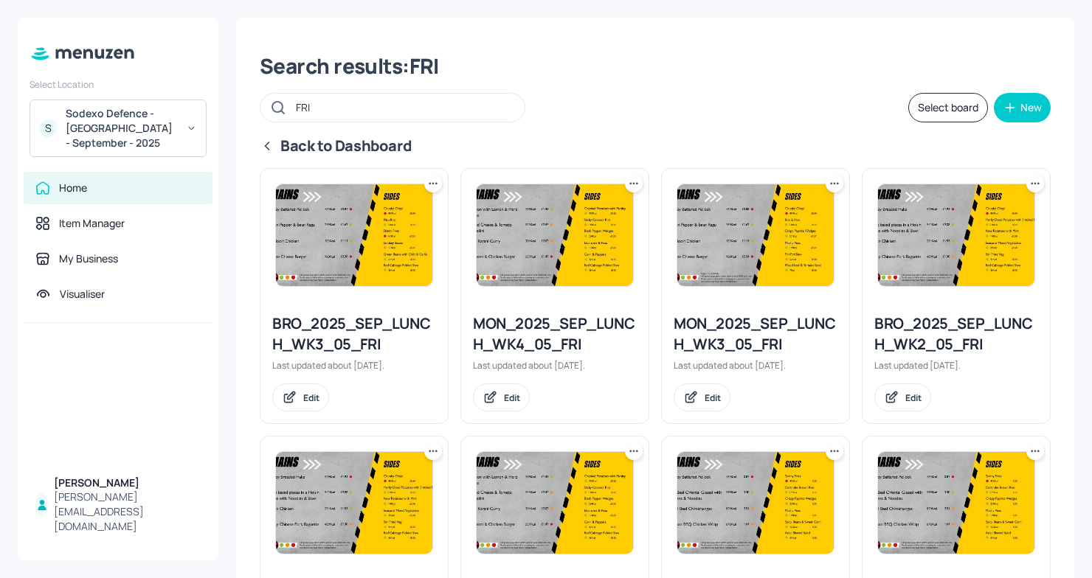
type input "FRI"
click at [629, 184] on icon at bounding box center [633, 183] width 15 height 15
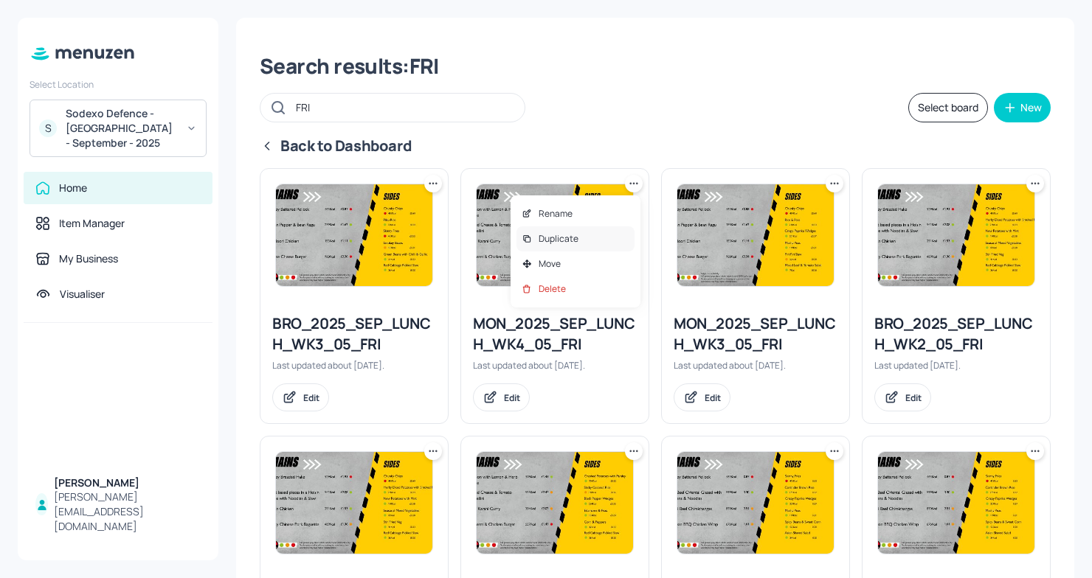
click at [572, 245] on p "Duplicate" at bounding box center [558, 238] width 40 height 13
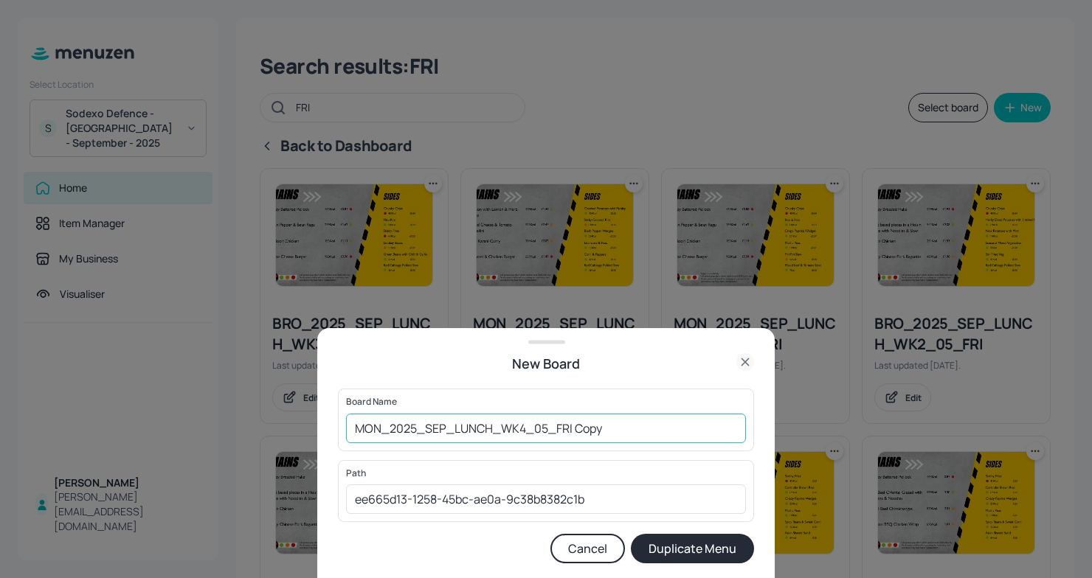
click at [354, 432] on input "MON_2025_SEP_LUNCH_WK4_05_FRI Copy" at bounding box center [546, 429] width 400 height 30
click at [650, 429] on input "01EDMON_2025_SEP_LUNCH_WK4_05_FRI Copy" at bounding box center [546, 429] width 400 height 30
type input "01EDMON_2025_SEP_LUNCH_WK4_05_FRI031025"
click at [707, 555] on button "Duplicate Menu" at bounding box center [692, 549] width 123 height 30
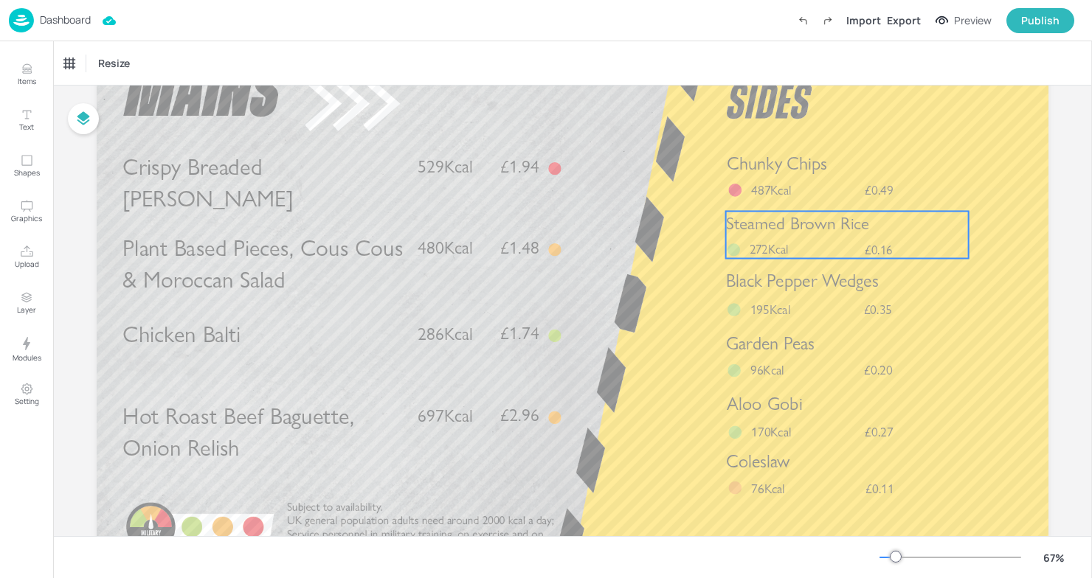
scroll to position [103, 0]
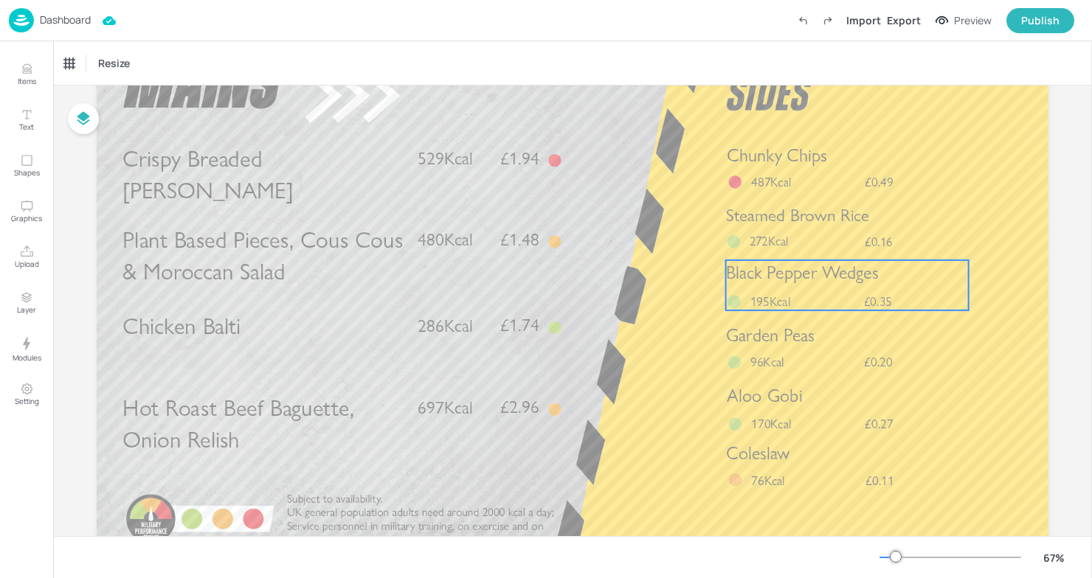
click at [804, 282] on span "Black Pepper Wedges" at bounding box center [802, 272] width 153 height 21
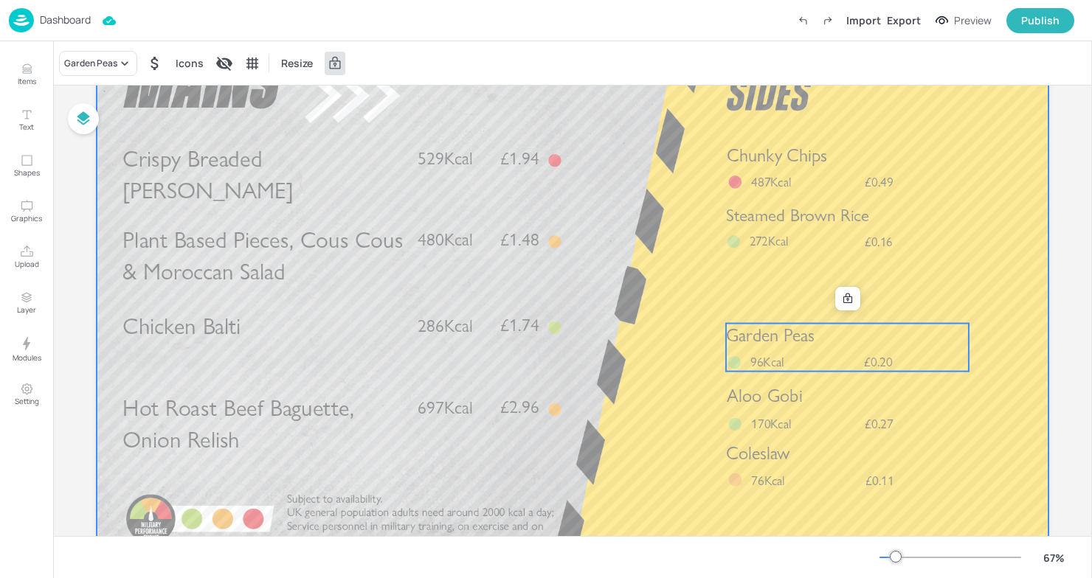
drag, startPoint x: 800, startPoint y: 337, endPoint x: 794, endPoint y: 288, distance: 49.7
click at [794, 30] on div "Crispy Breaded [PERSON_NAME] £1.94 529Kcal Chicken Balti £1.74 286Kcal Hot Roas…" at bounding box center [573, 30] width 952 height 0
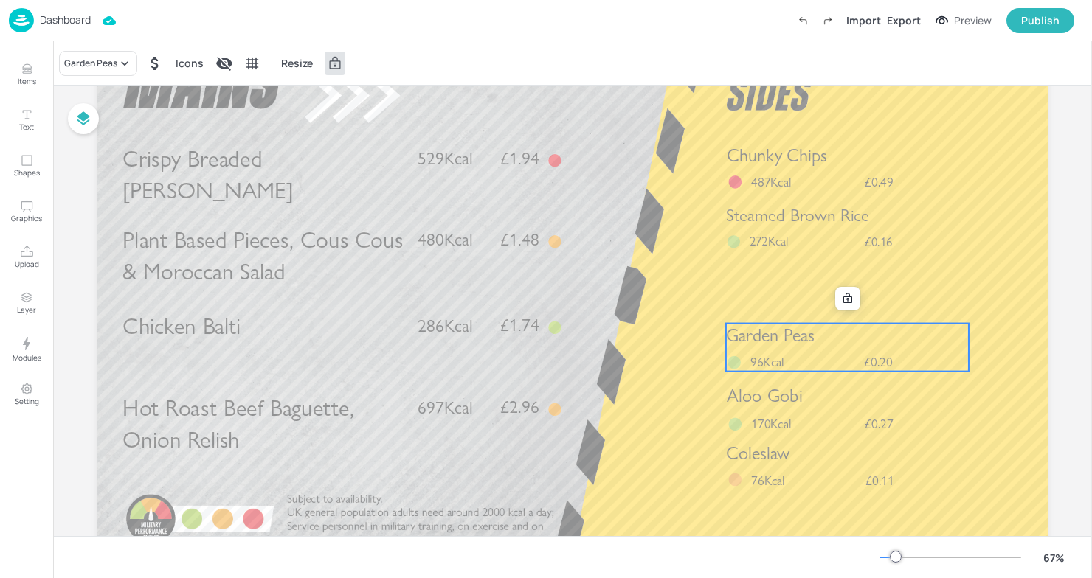
click at [786, 336] on span "Garden Peas" at bounding box center [770, 335] width 89 height 21
click at [846, 298] on icon at bounding box center [848, 299] width 12 height 12
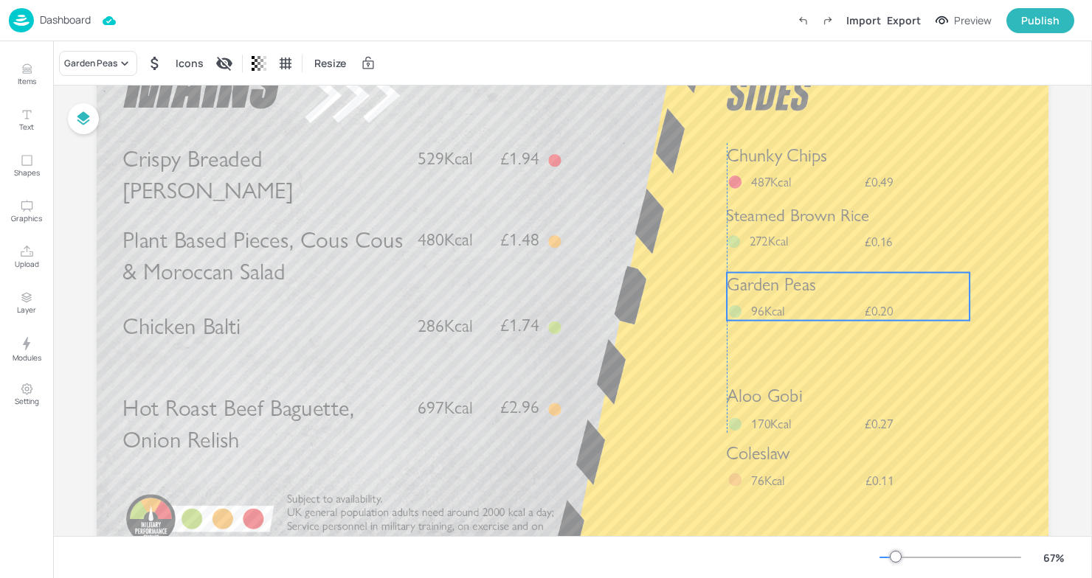
drag, startPoint x: 788, startPoint y: 359, endPoint x: 784, endPoint y: 307, distance: 52.5
click at [784, 307] on p "96Kcal" at bounding box center [777, 311] width 52 height 18
click at [775, 311] on span "96Kcal" at bounding box center [768, 310] width 34 height 16
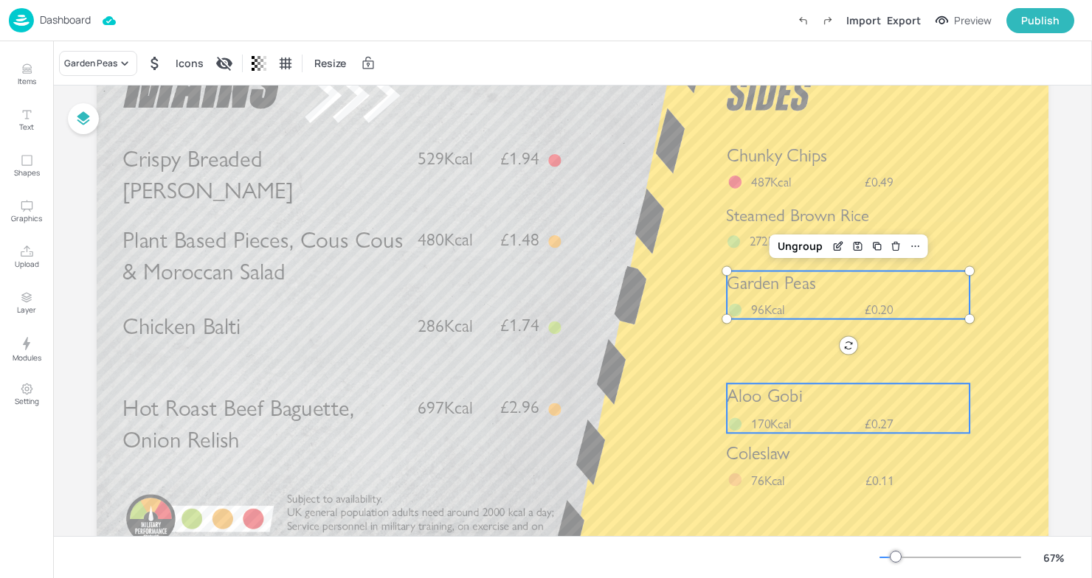
click at [769, 395] on span "Aloo Gobi" at bounding box center [764, 395] width 75 height 21
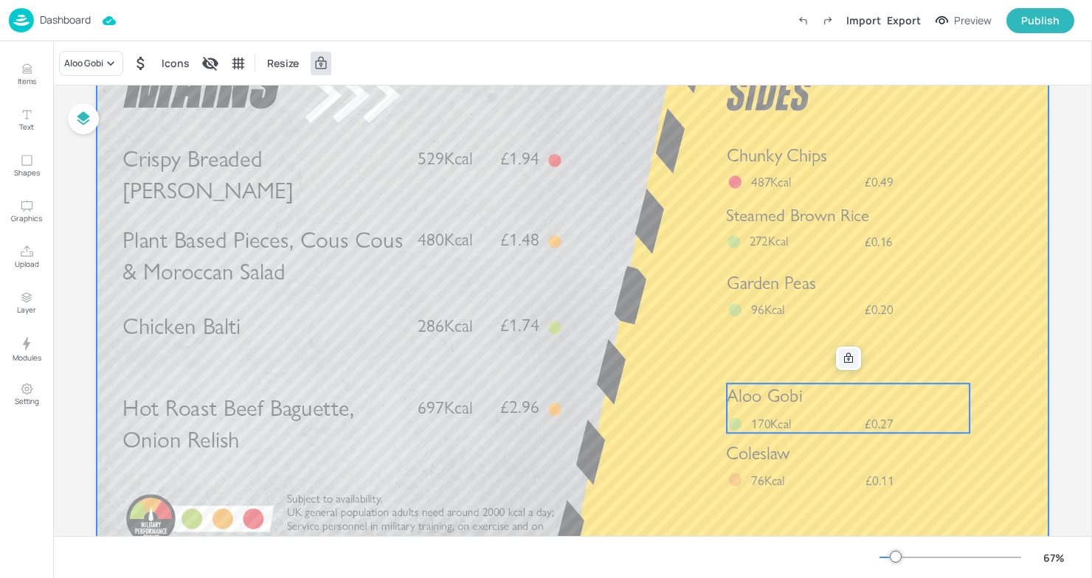
click at [851, 351] on div at bounding box center [848, 358] width 19 height 19
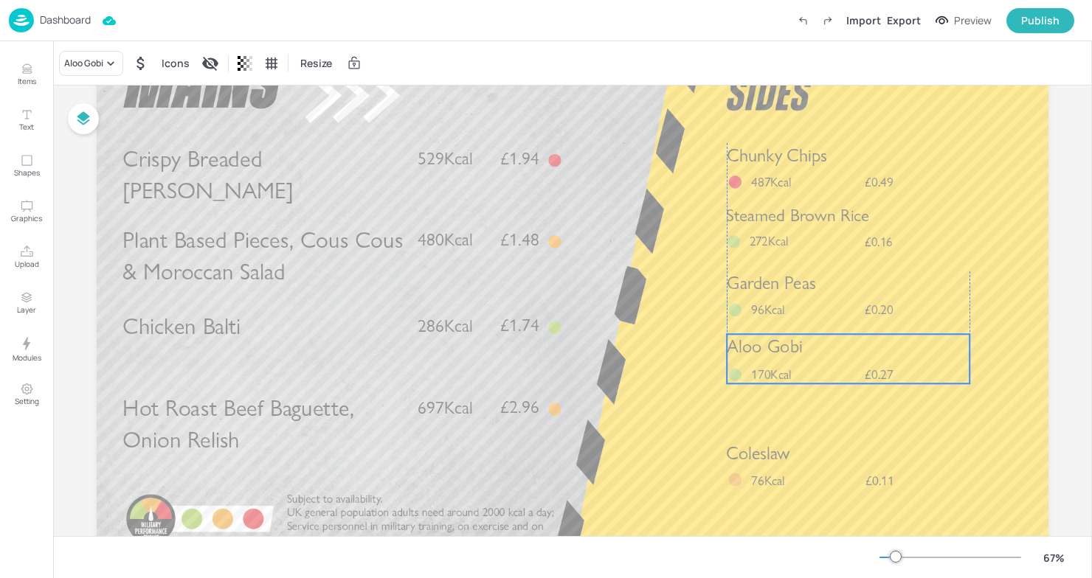
drag, startPoint x: 820, startPoint y: 404, endPoint x: 821, endPoint y: 354, distance: 50.2
click at [821, 354] on p "Aloo Gobi" at bounding box center [848, 346] width 243 height 25
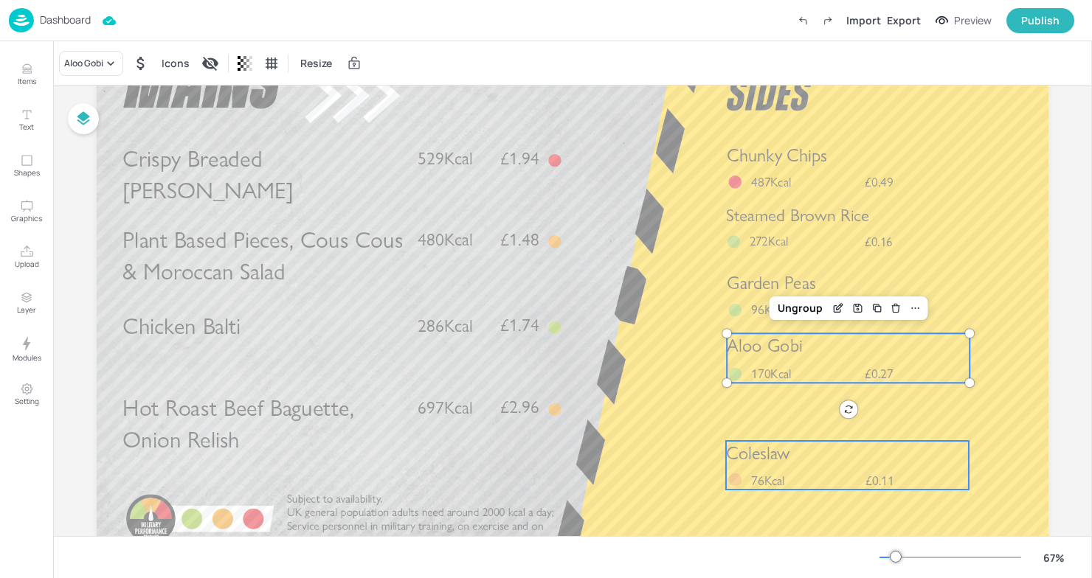
click at [794, 474] on p "76Kcal" at bounding box center [777, 481] width 52 height 18
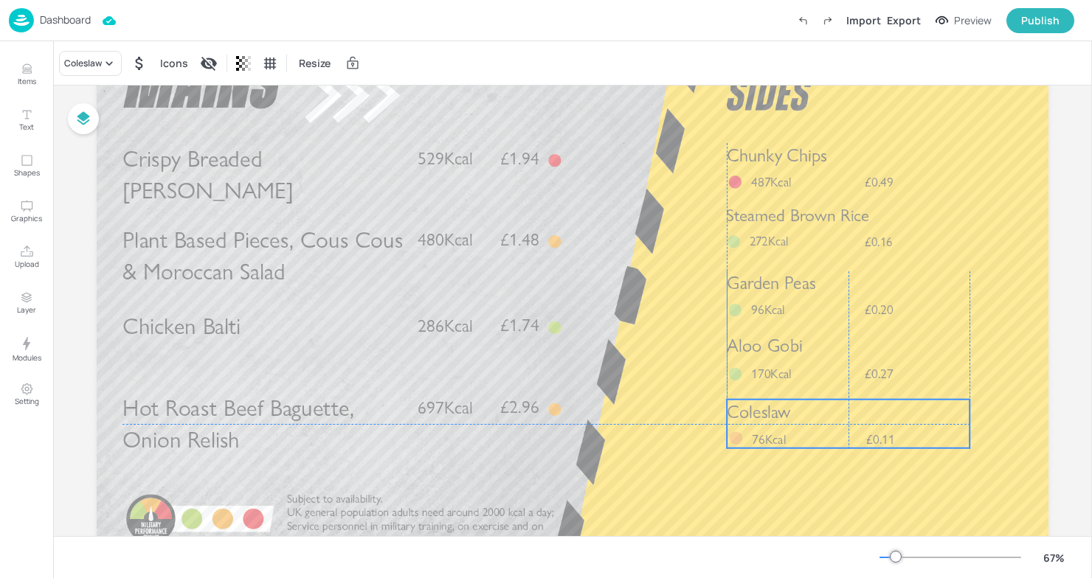
drag, startPoint x: 814, startPoint y: 485, endPoint x: 813, endPoint y: 443, distance: 42.1
click at [813, 443] on div "Coleslaw £0.11 76Kcal" at bounding box center [848, 424] width 243 height 49
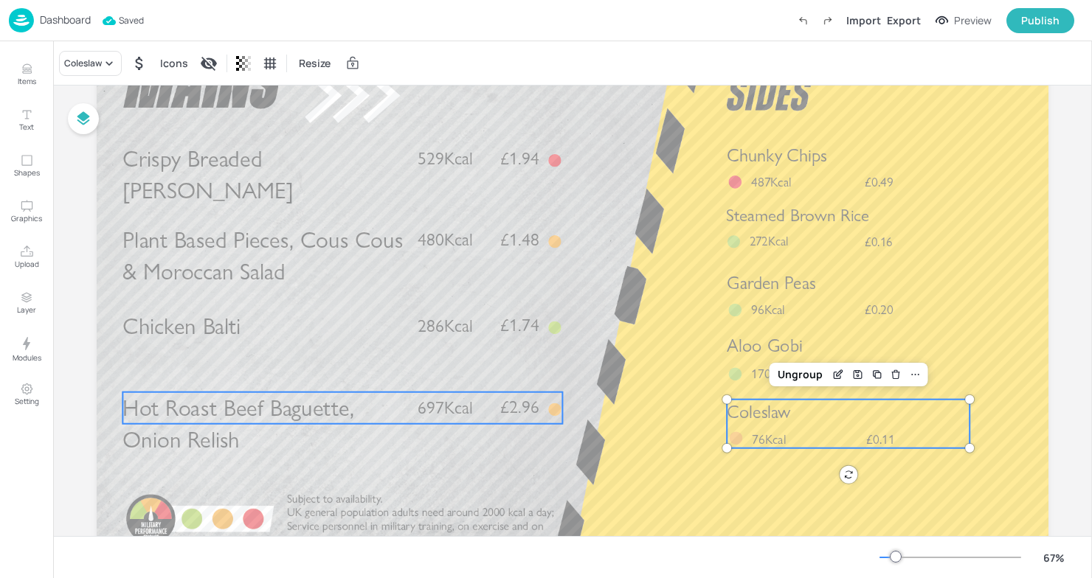
click at [332, 398] on span "Hot Roast Beef Baguette, Onion Relish" at bounding box center [238, 424] width 232 height 60
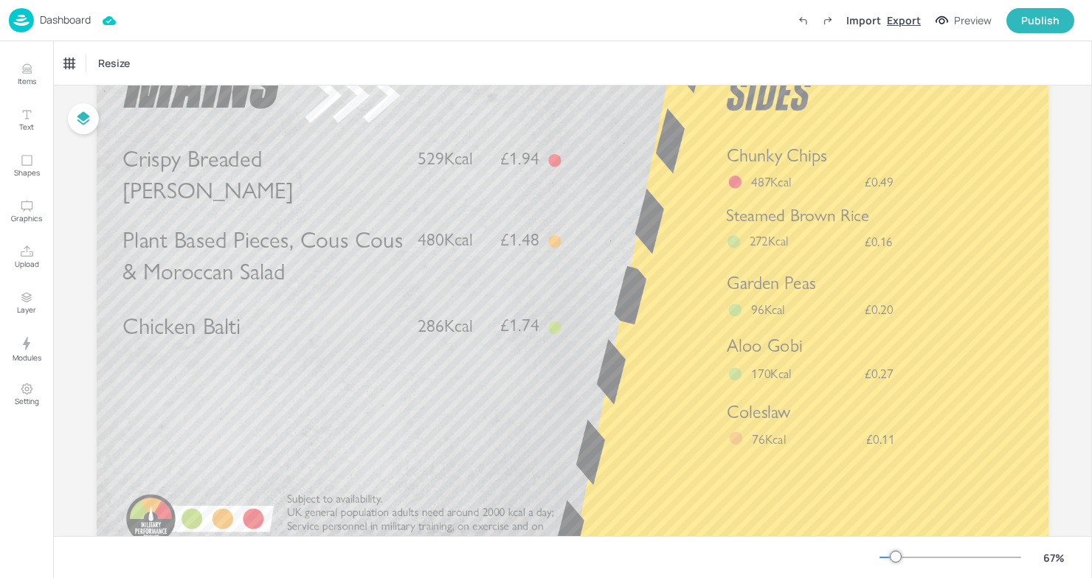
click at [900, 24] on div "Export" at bounding box center [904, 20] width 34 height 15
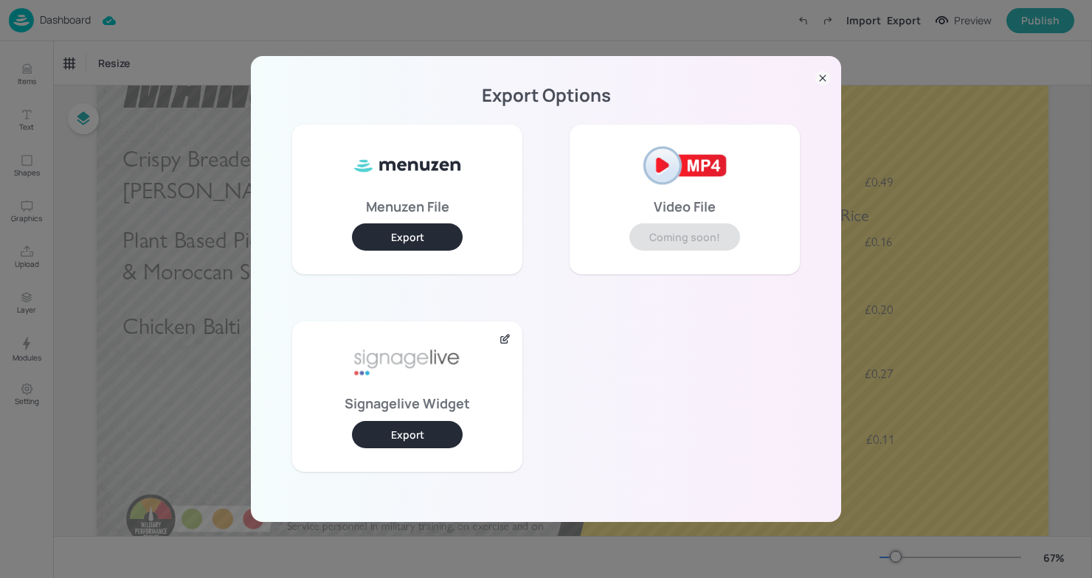
click at [431, 432] on button "Export" at bounding box center [407, 434] width 111 height 27
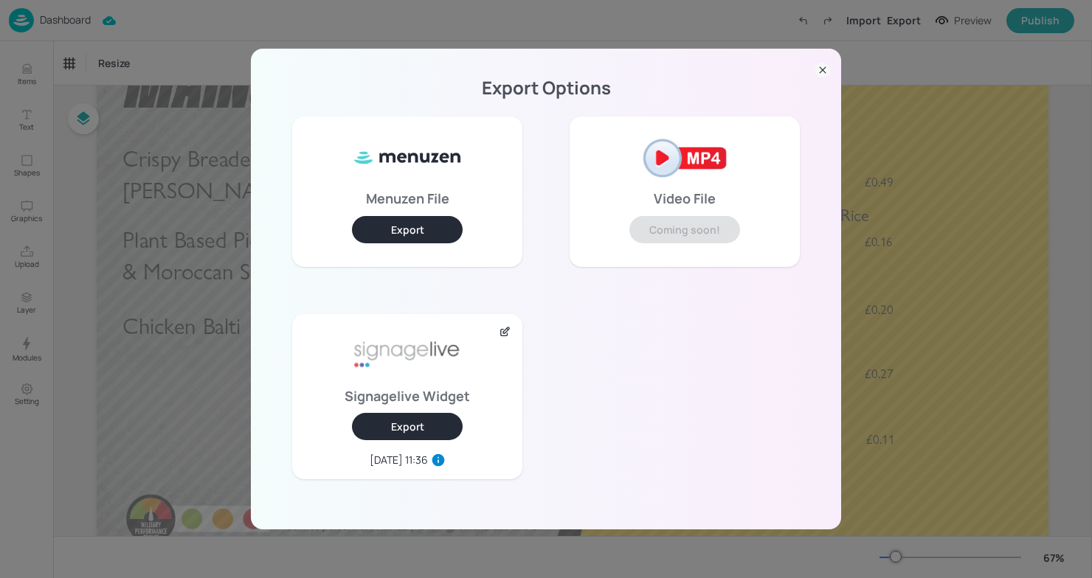
click at [823, 73] on icon at bounding box center [822, 70] width 15 height 15
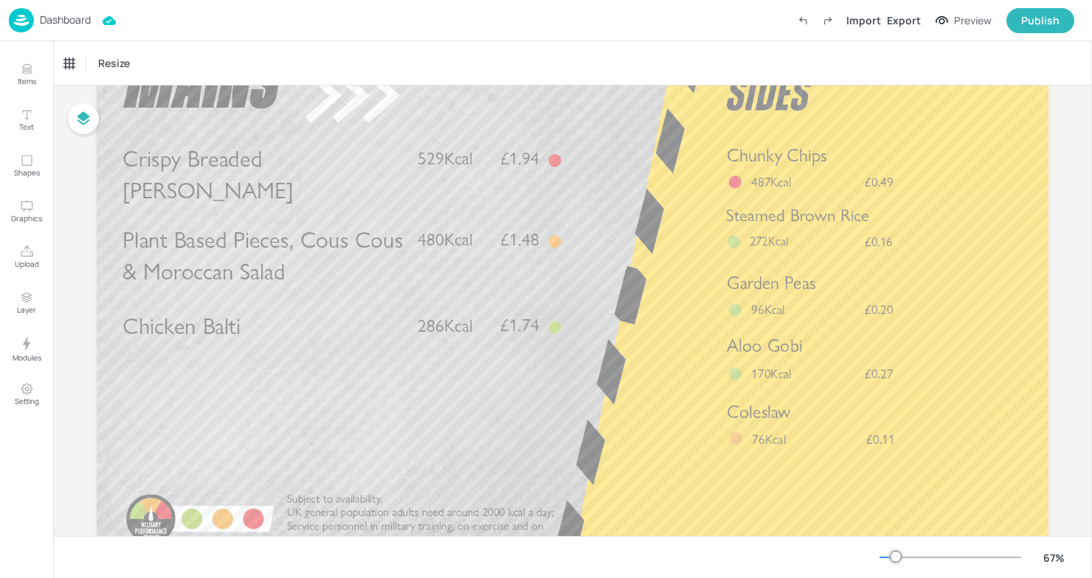
click at [36, 15] on div "Dashboard" at bounding box center [50, 20] width 82 height 24
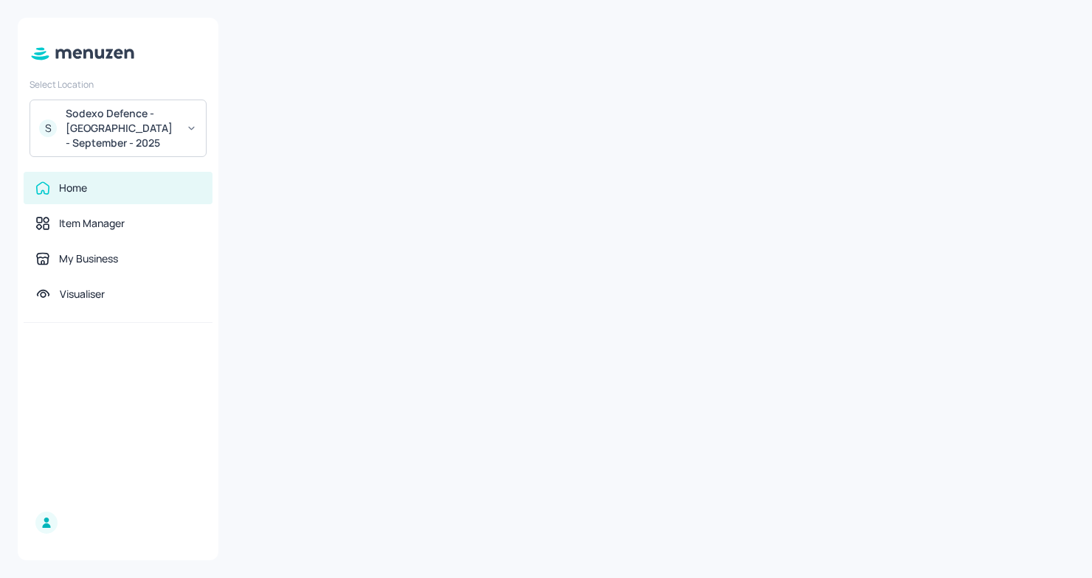
click at [171, 119] on div "Sodexo Defence - Colchester - September - 2025" at bounding box center [121, 128] width 111 height 44
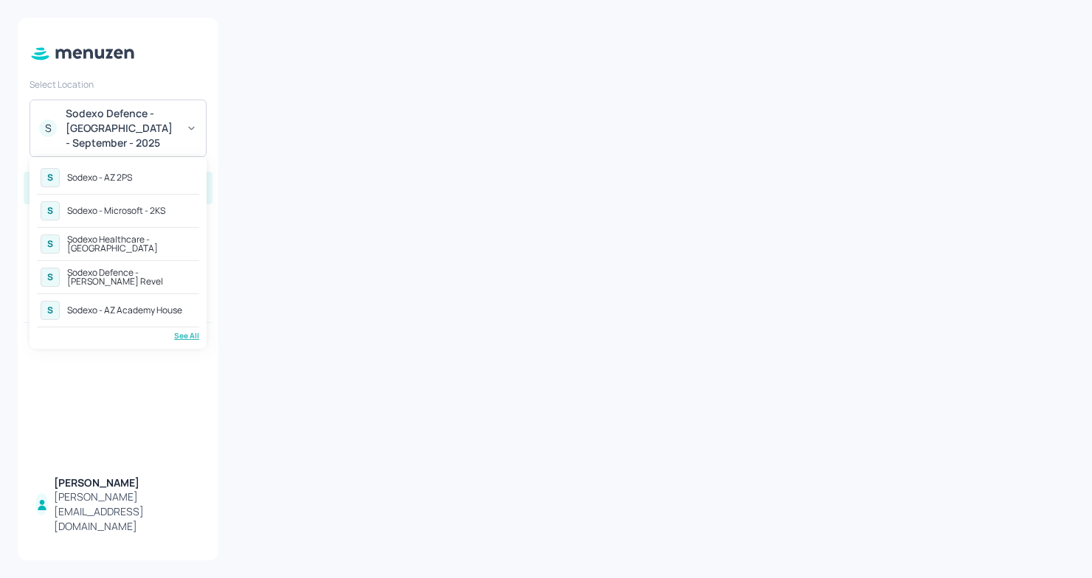
click at [116, 173] on div "Sodexo - AZ 2PS" at bounding box center [99, 177] width 65 height 9
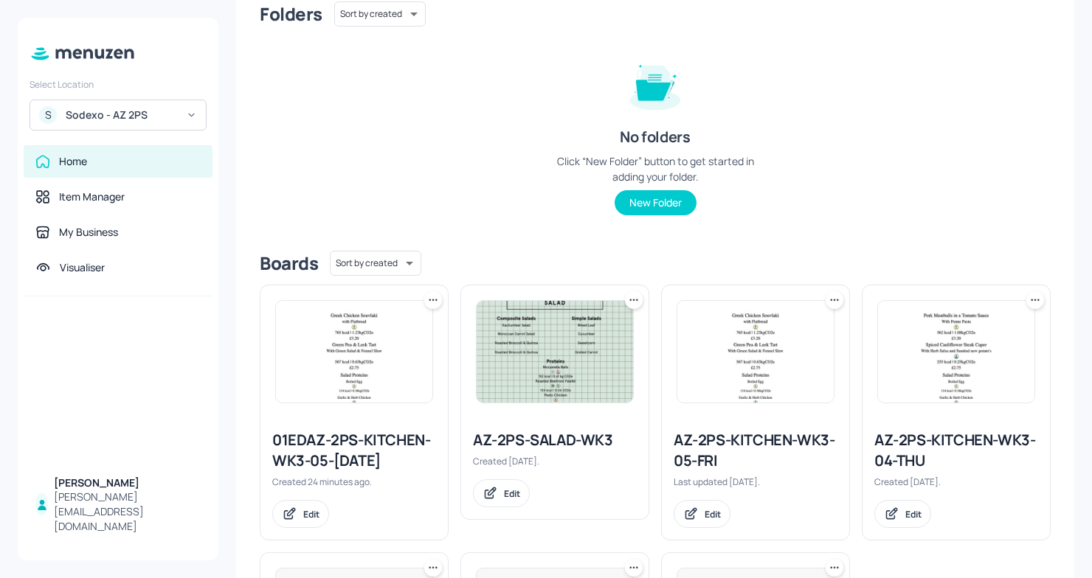
scroll to position [136, 0]
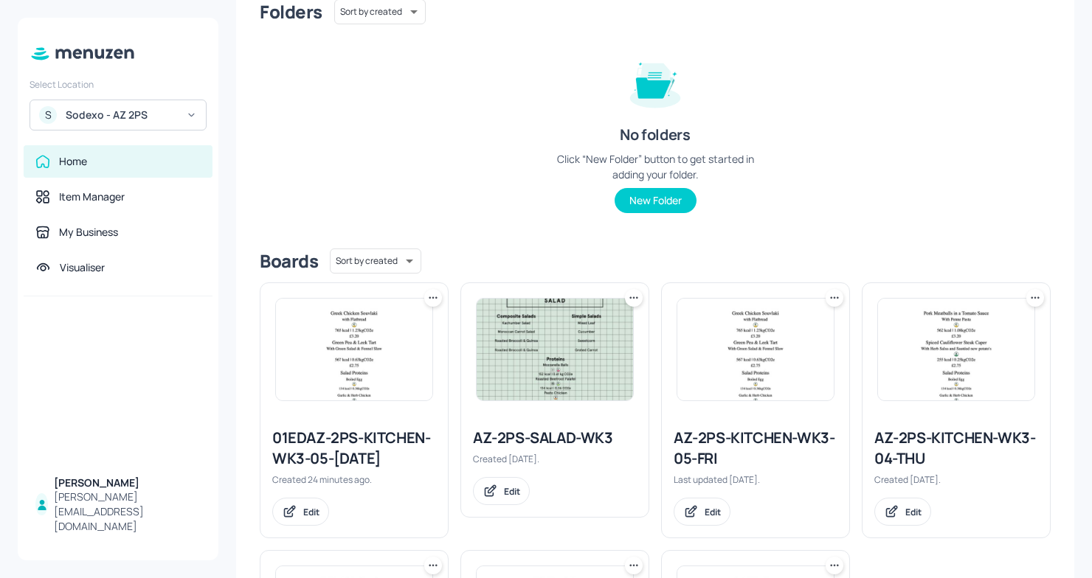
click at [739, 203] on div "No folders Click “New Folder” button to get started in adding your folder. New …" at bounding box center [654, 129] width 221 height 168
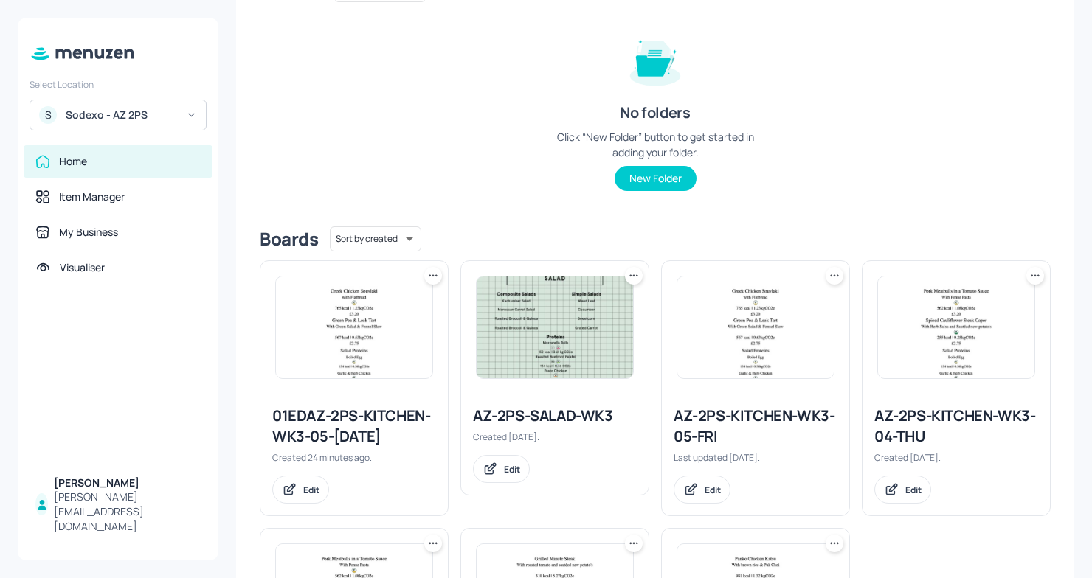
scroll to position [168, 0]
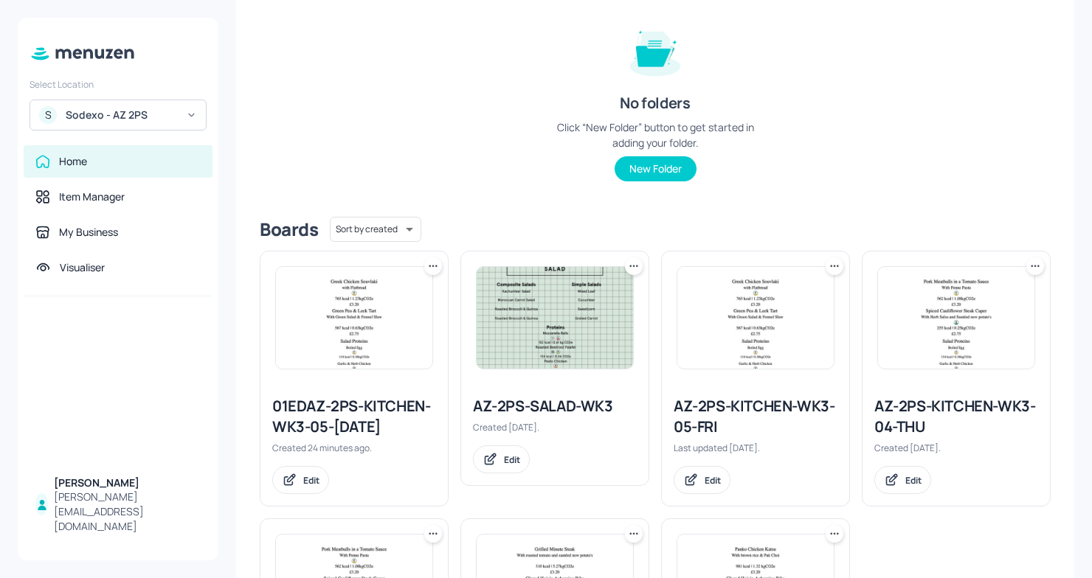
click at [347, 409] on div "01EDAZ-2PS-KITCHEN-WK3-05-[DATE]" at bounding box center [354, 416] width 164 height 41
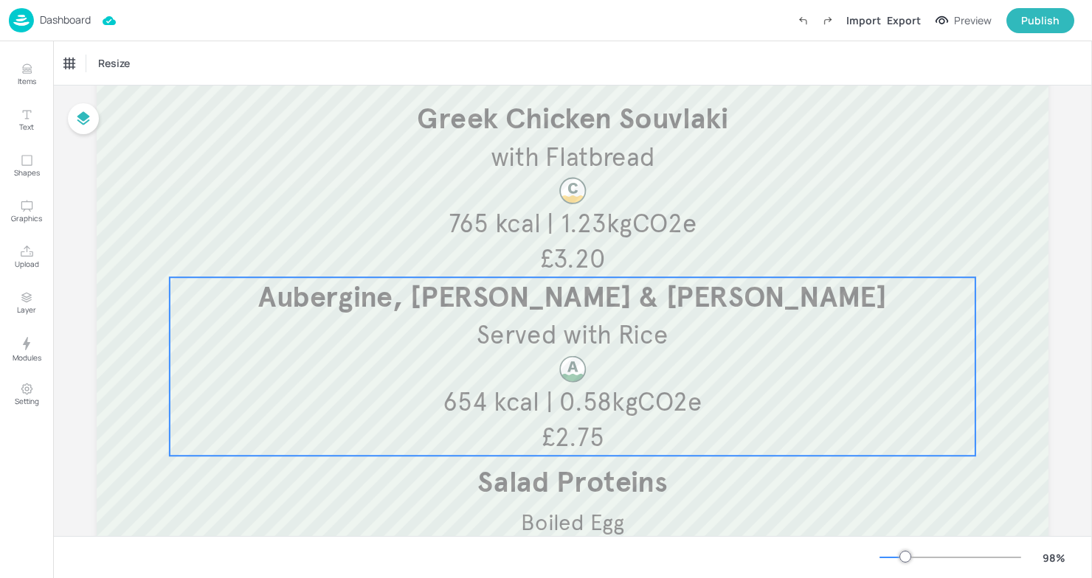
scroll to position [163, 0]
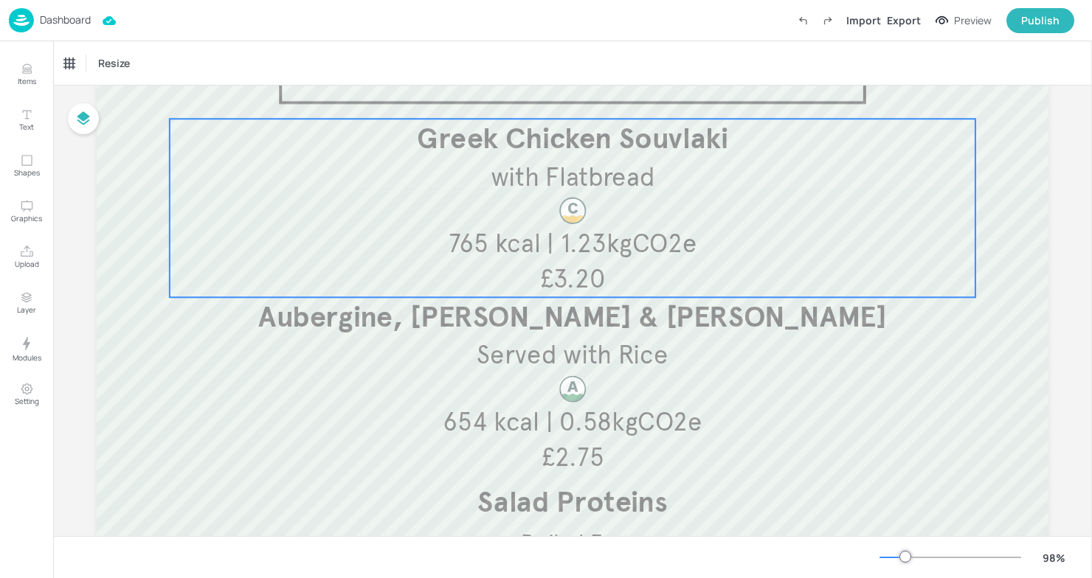
click at [631, 147] on span "Greek Chicken Souvlaki" at bounding box center [572, 138] width 311 height 35
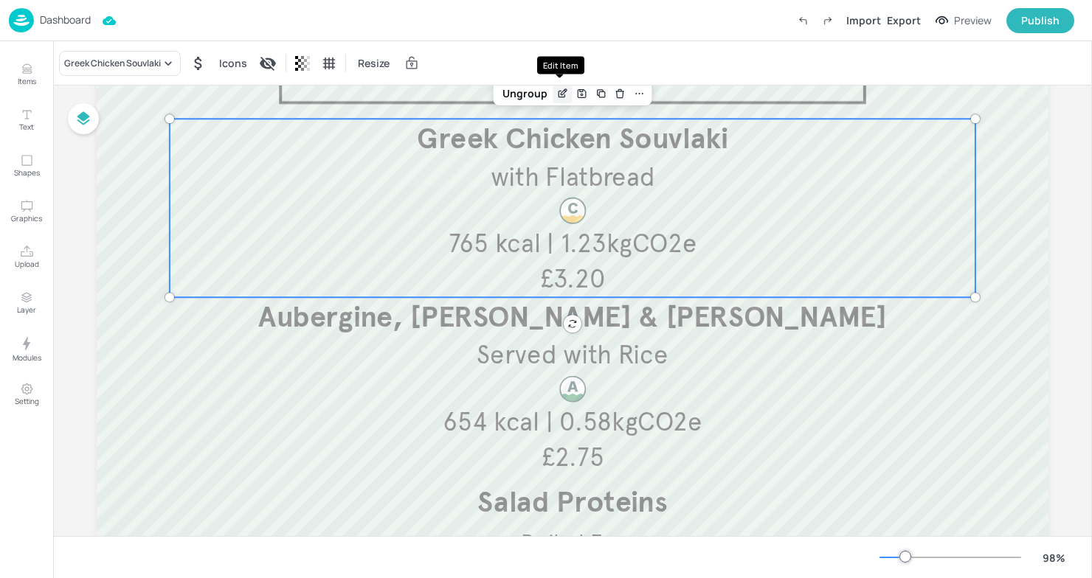
click at [564, 91] on icon "Edit Item" at bounding box center [562, 94] width 13 height 12
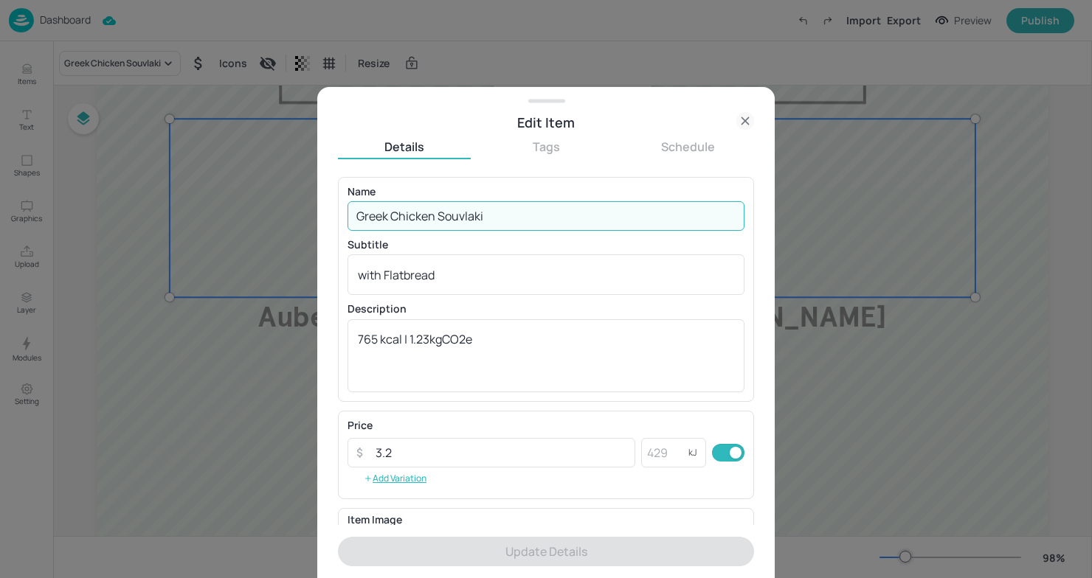
drag, startPoint x: 520, startPoint y: 210, endPoint x: 253, endPoint y: 209, distance: 267.0
click at [253, 209] on div "Edit Item Details Tags Schedule Name Greek Chicken Souvlaki ​ Subtitle with Fla…" at bounding box center [546, 289] width 1092 height 578
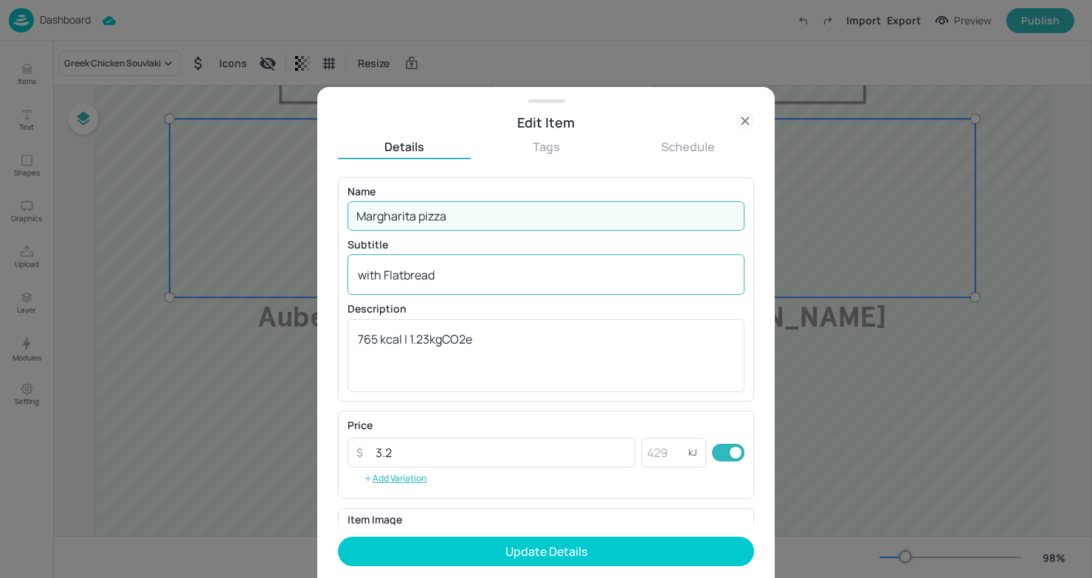
type input "Margharita pizza"
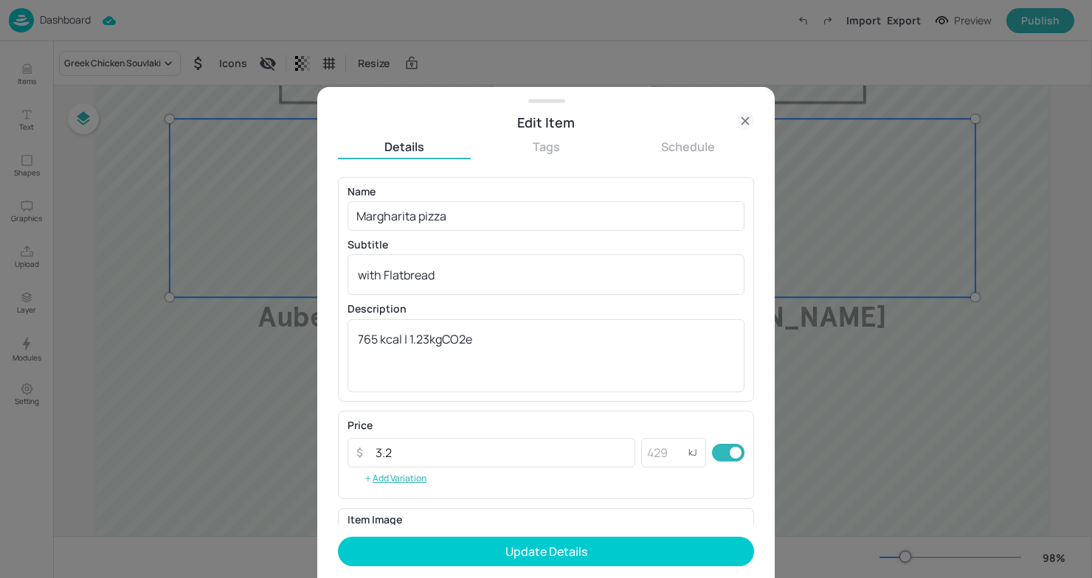
drag, startPoint x: 471, startPoint y: 287, endPoint x: 178, endPoint y: 257, distance: 295.1
click at [178, 257] on div "Edit Item Details Tags Schedule Name Margharita pizza ​ Subtitle with Flatbread…" at bounding box center [546, 289] width 1092 height 578
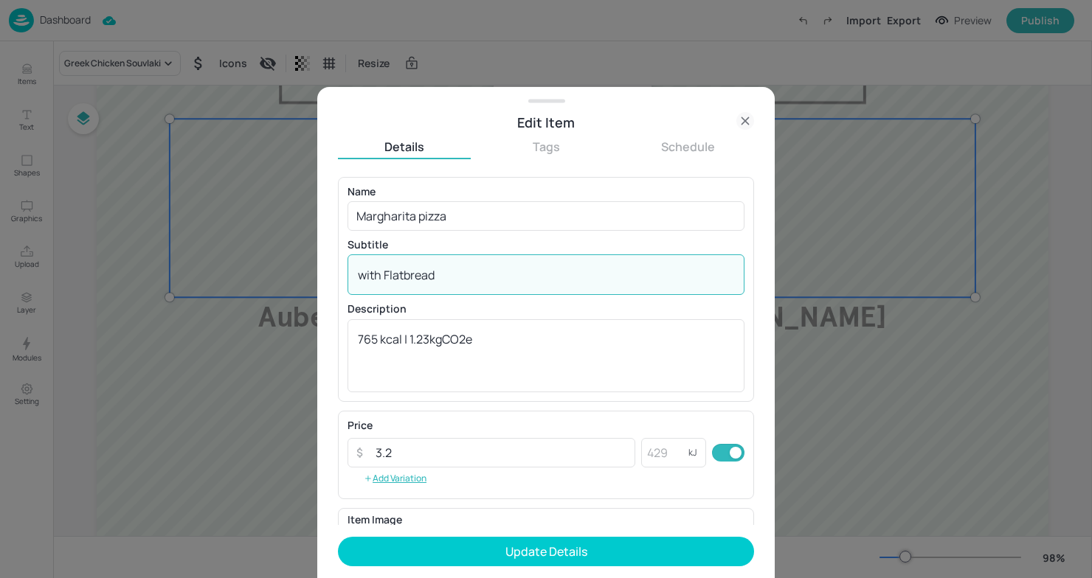
drag, startPoint x: 462, startPoint y: 280, endPoint x: 236, endPoint y: 267, distance: 226.1
click at [236, 267] on div "Edit Item Details Tags Schedule Name Margharita pizza ​ Subtitle with Flatbread…" at bounding box center [546, 289] width 1092 height 578
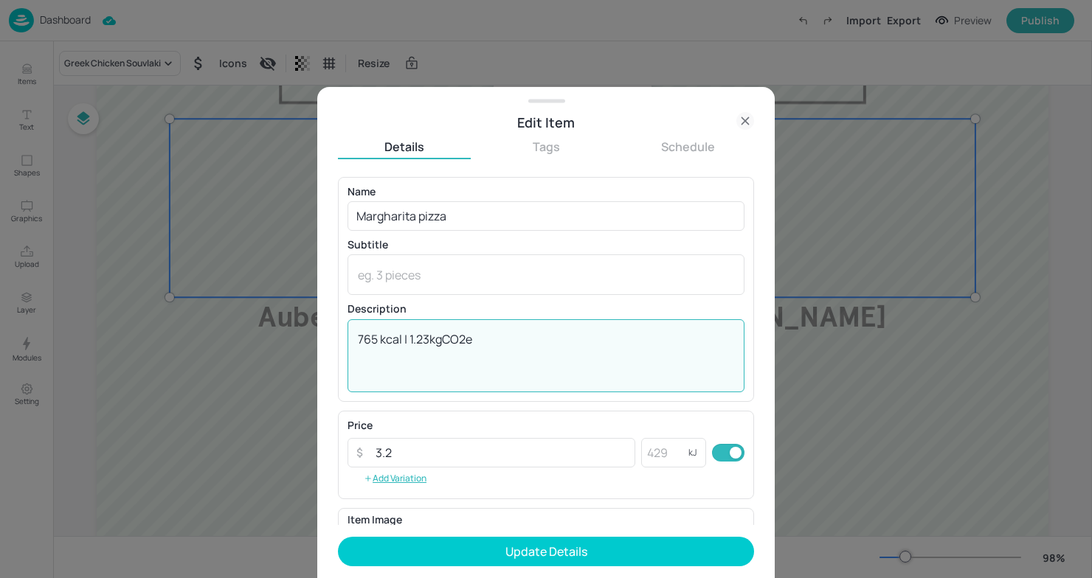
click at [488, 347] on textarea "765 kcal | 1.23kgCO2e" at bounding box center [546, 355] width 376 height 49
drag, startPoint x: 504, startPoint y: 332, endPoint x: 235, endPoint y: 311, distance: 270.0
click at [235, 311] on div "Edit Item Details Tags Schedule Name Margharita pizza ​ Subtitle x ​ Descriptio…" at bounding box center [546, 289] width 1092 height 578
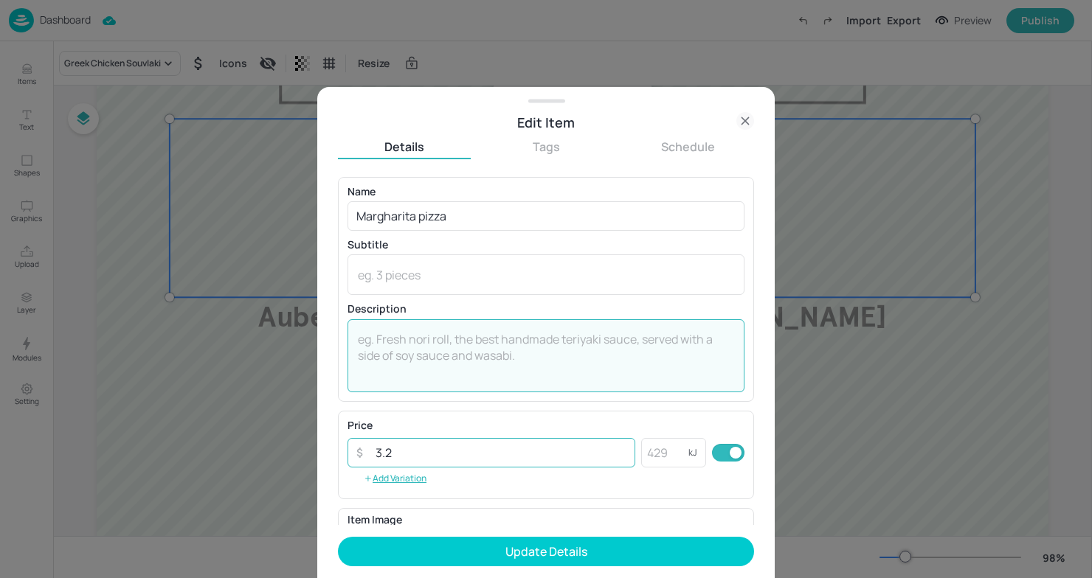
click at [408, 449] on input "3.2" at bounding box center [501, 453] width 268 height 30
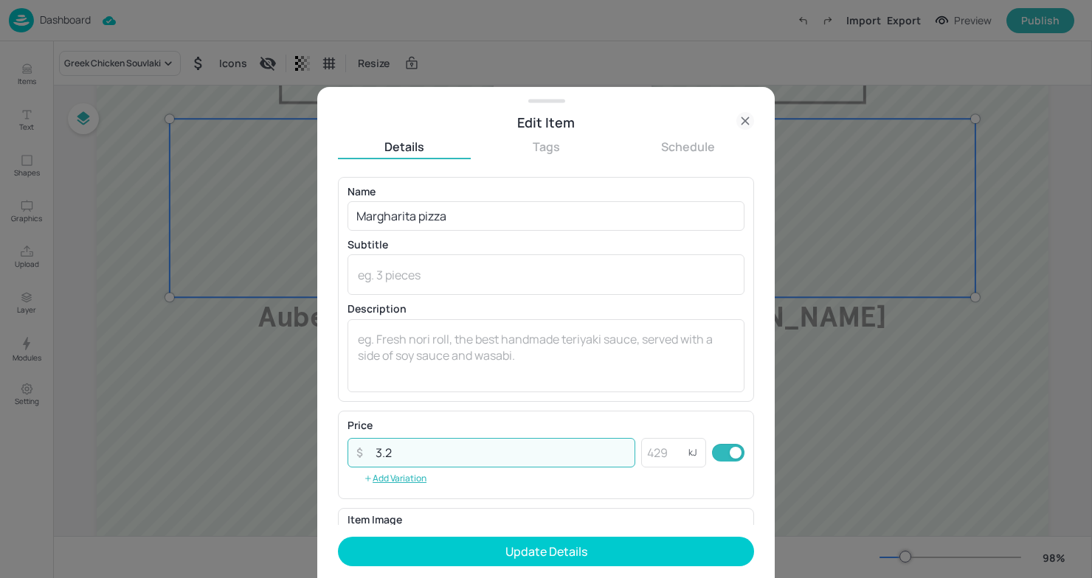
type input "3"
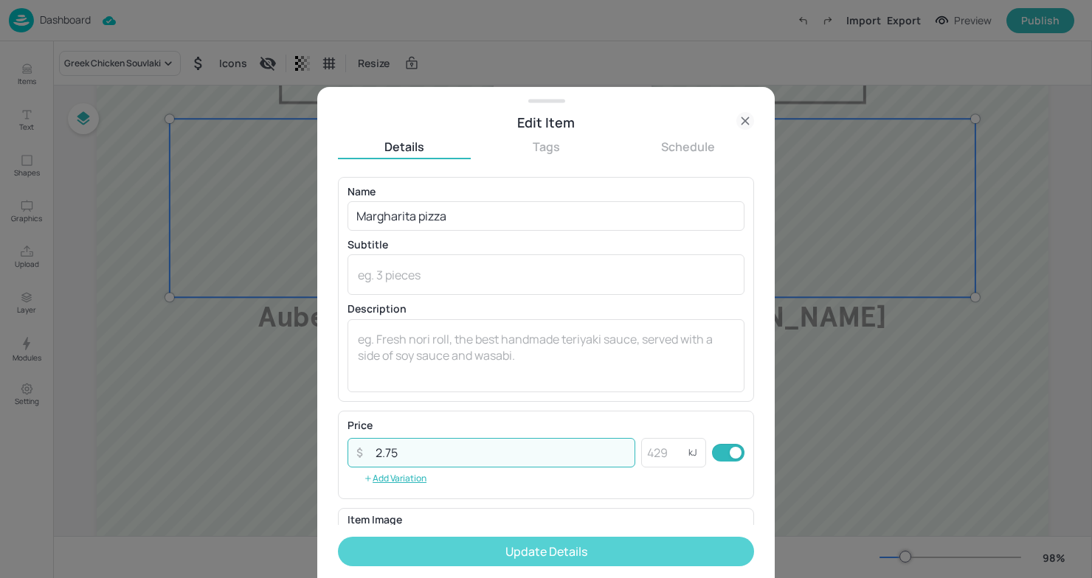
type input "2.75"
click at [521, 558] on button "Update Details" at bounding box center [546, 552] width 416 height 30
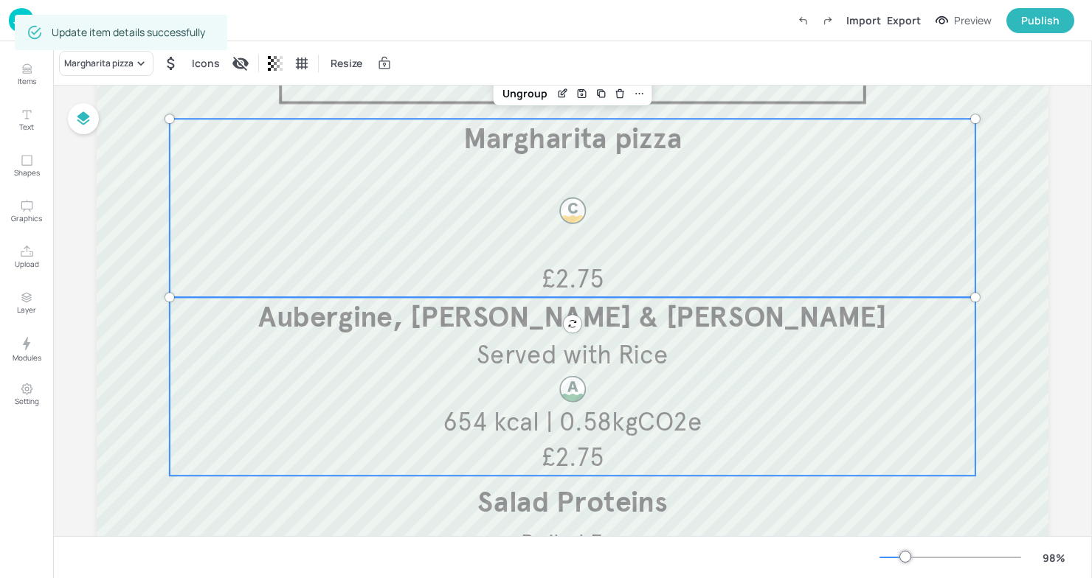
click at [478, 342] on span "Served with Rice" at bounding box center [572, 355] width 191 height 32
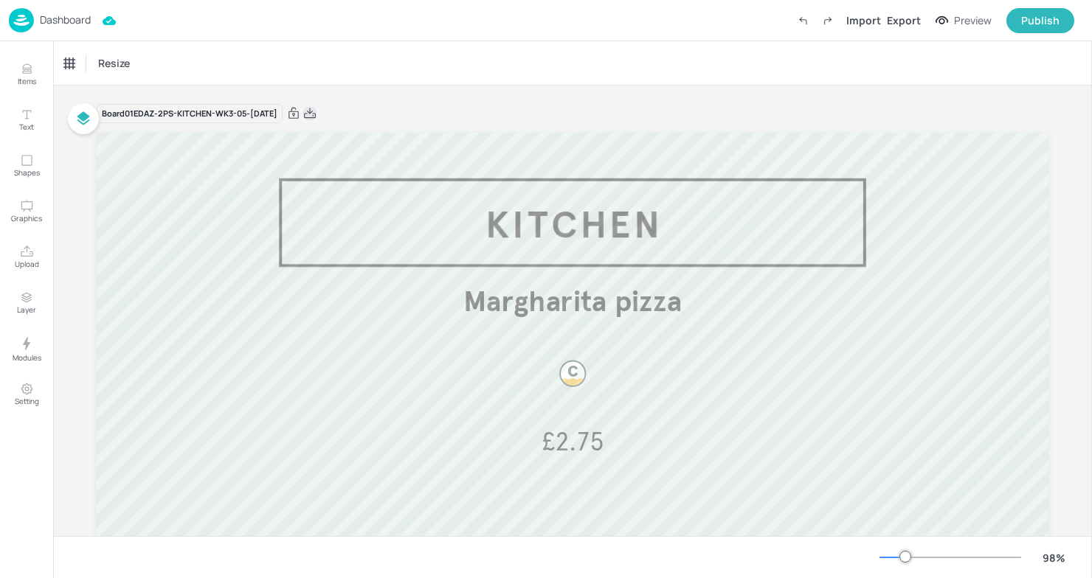
click at [316, 110] on icon at bounding box center [309, 113] width 13 height 15
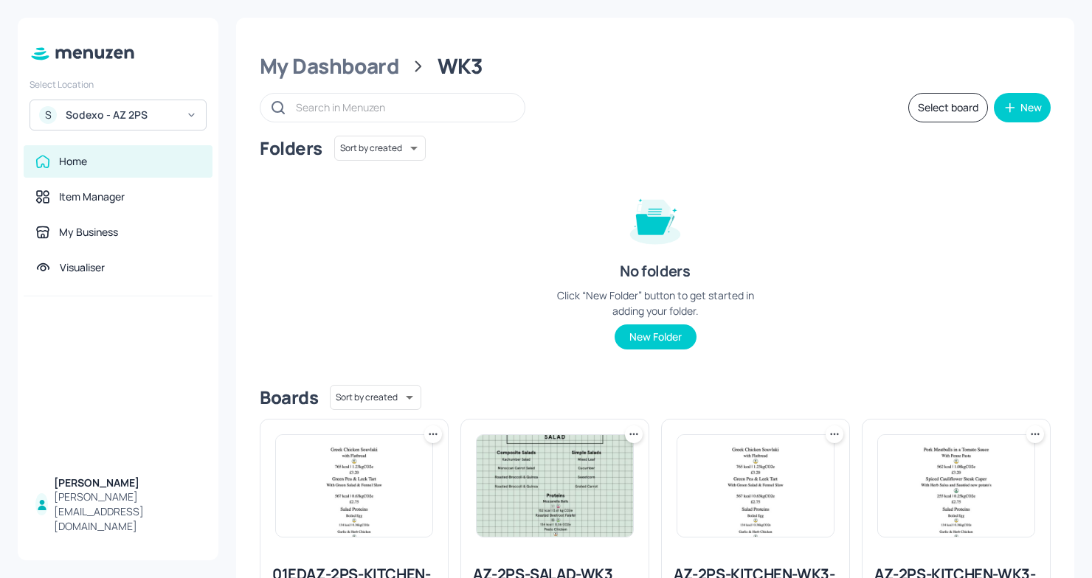
click at [137, 119] on div "Sodexo - AZ 2PS" at bounding box center [121, 115] width 111 height 15
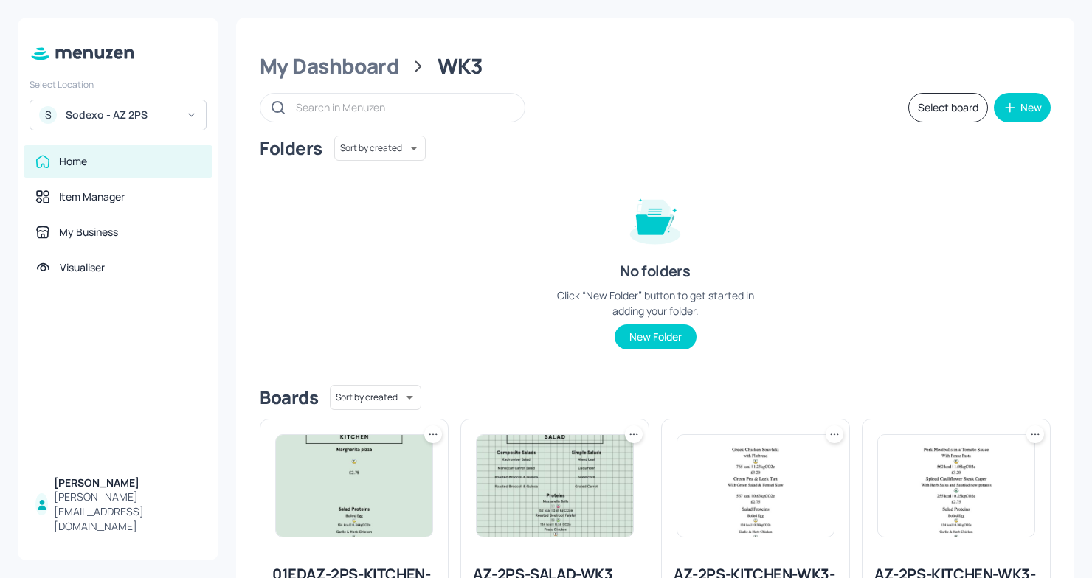
click at [63, 125] on div "S Sodexo - AZ 2PS" at bounding box center [118, 115] width 177 height 31
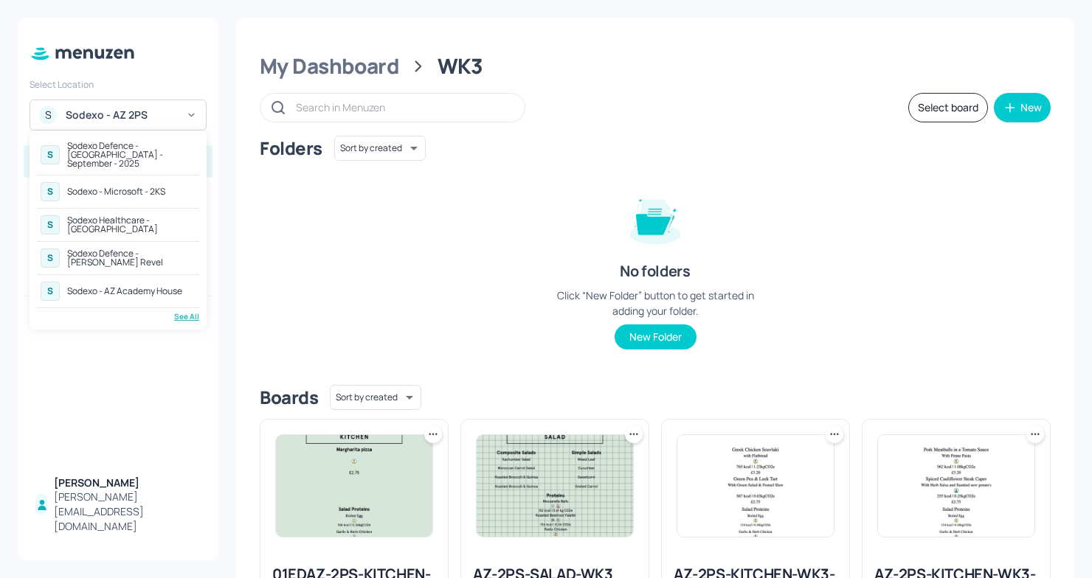
click at [186, 311] on div "See All" at bounding box center [118, 316] width 162 height 11
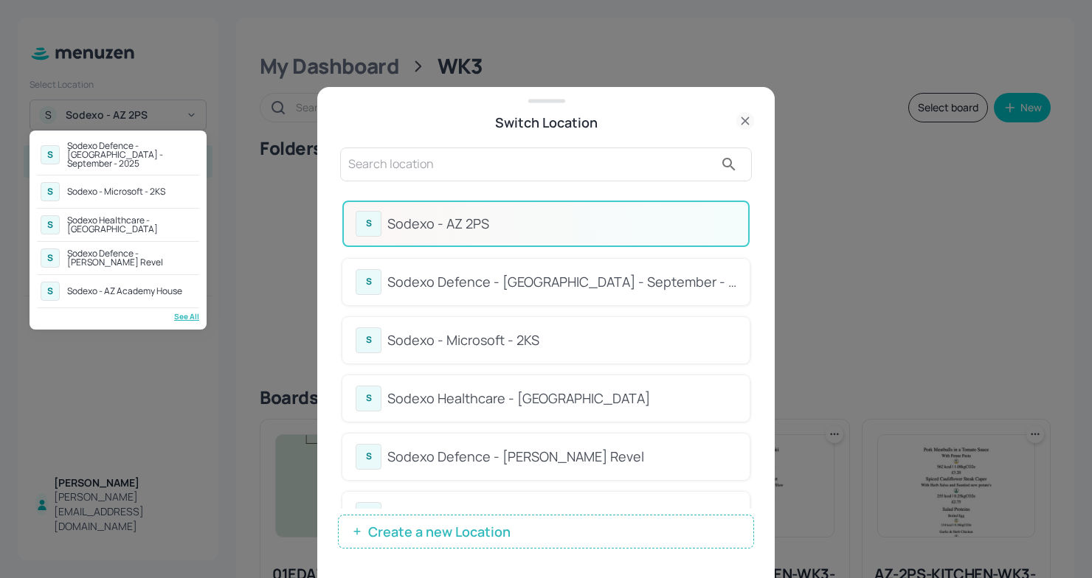
click at [472, 158] on div at bounding box center [546, 289] width 1092 height 578
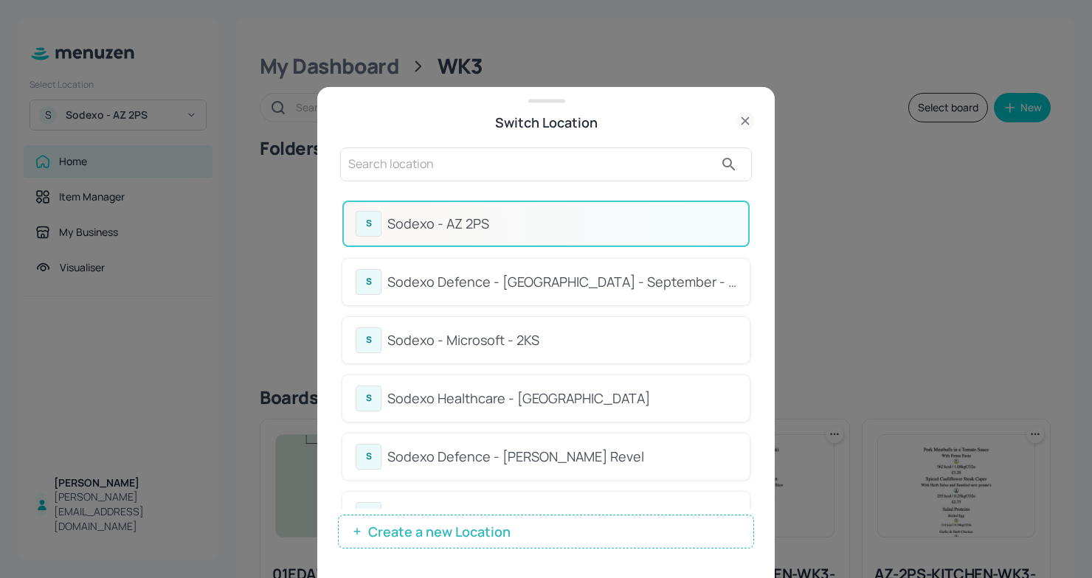
click at [472, 158] on input "text" at bounding box center [531, 165] width 366 height 24
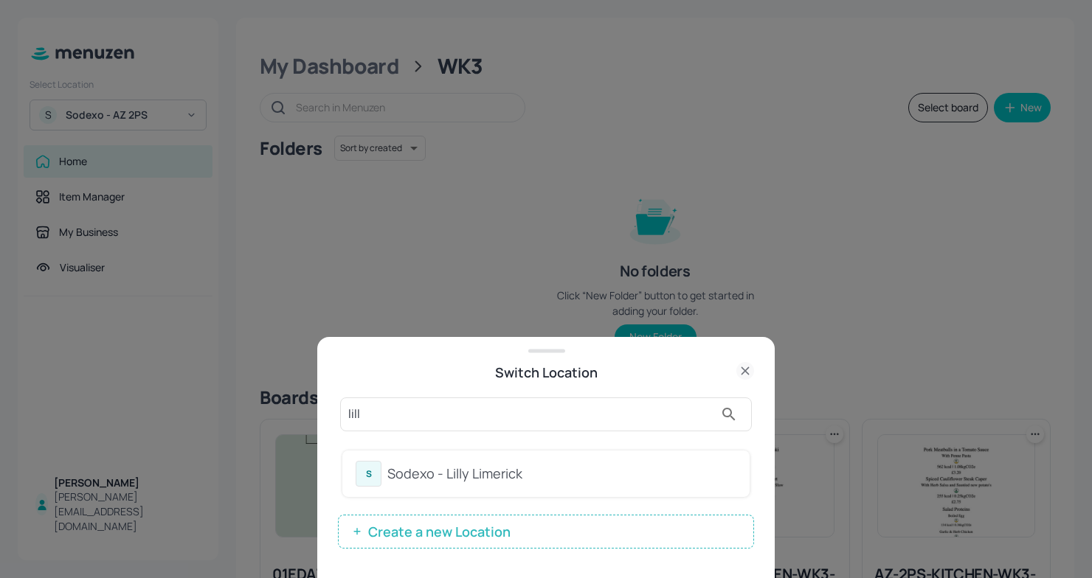
type input "lill"
click at [462, 465] on div "Sodexo - Lilly Limerick" at bounding box center [561, 474] width 349 height 20
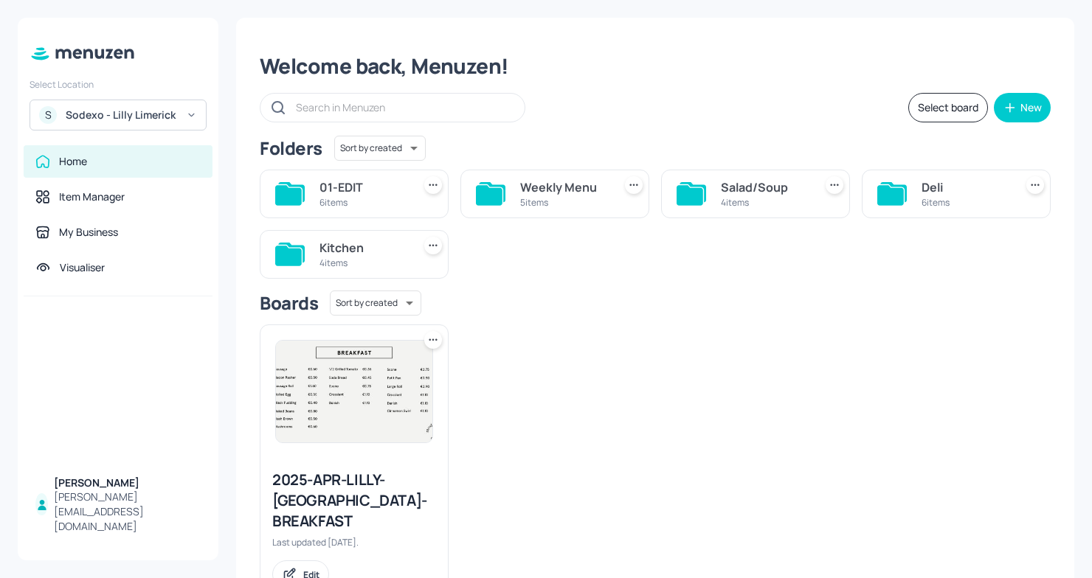
click at [943, 199] on div "6 items" at bounding box center [964, 202] width 87 height 13
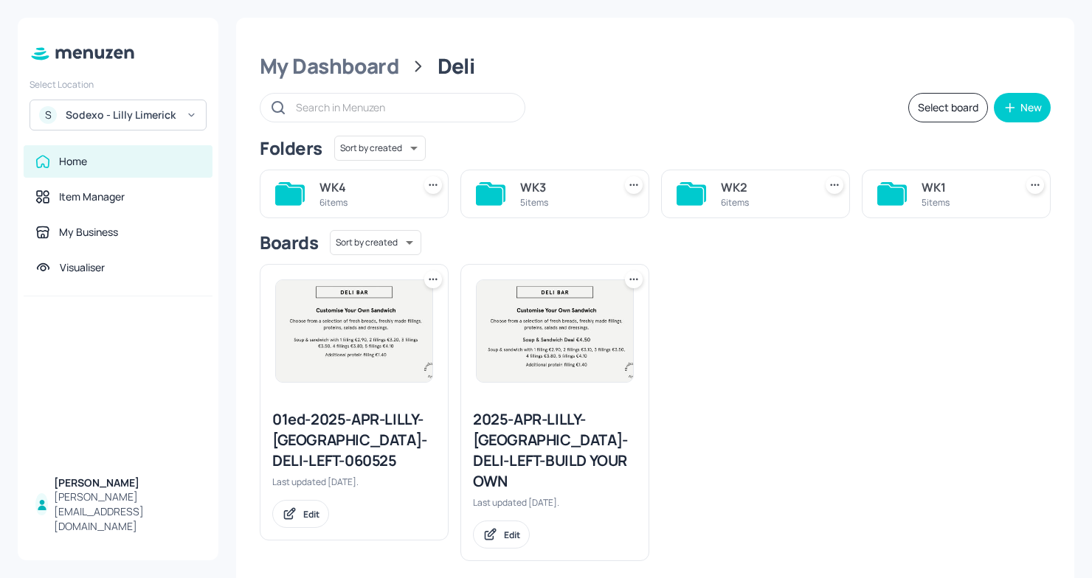
click at [569, 223] on div "Folders Sort by created id ​ WK4 6 items WK3 5 items WK2 6 items WK1 5 items Bo…" at bounding box center [655, 349] width 791 height 426
click at [555, 193] on div "WK3" at bounding box center [563, 188] width 87 height 18
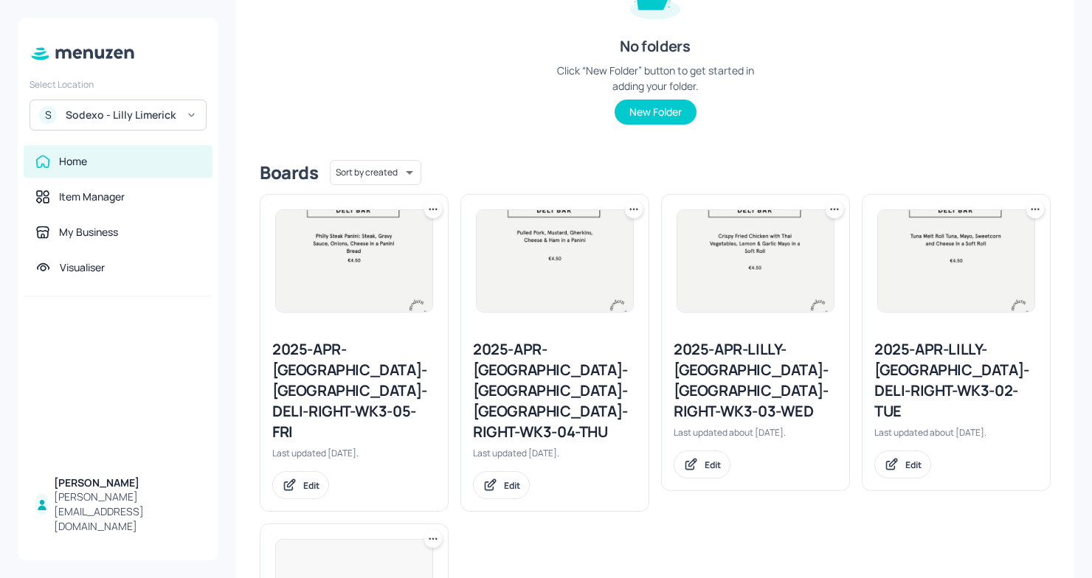
scroll to position [288, 0]
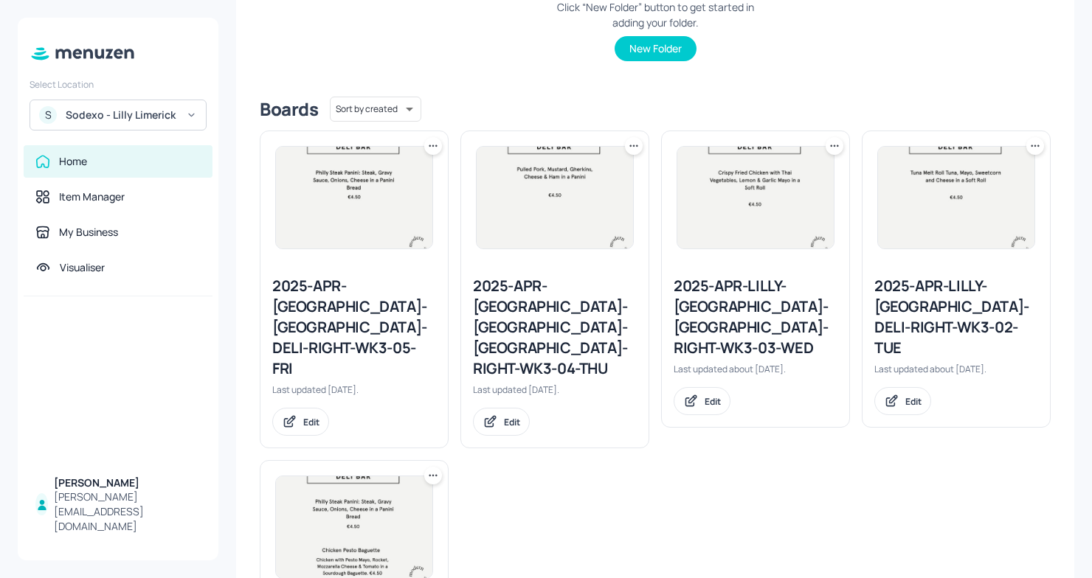
click at [358, 277] on div "2025-APR-[GEOGRAPHIC_DATA]-[GEOGRAPHIC_DATA]-DELI-RIGHT-WK3-05-FRI" at bounding box center [354, 327] width 164 height 103
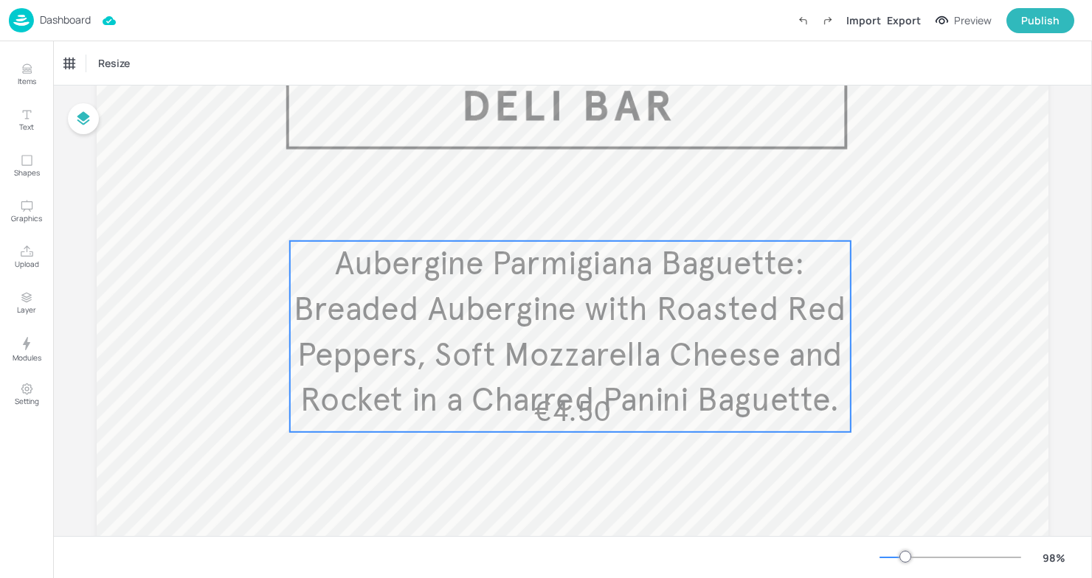
scroll to position [107, 0]
click at [776, 424] on p "€4.50" at bounding box center [572, 413] width 556 height 41
click at [529, 219] on div "Ungroup" at bounding box center [521, 217] width 57 height 19
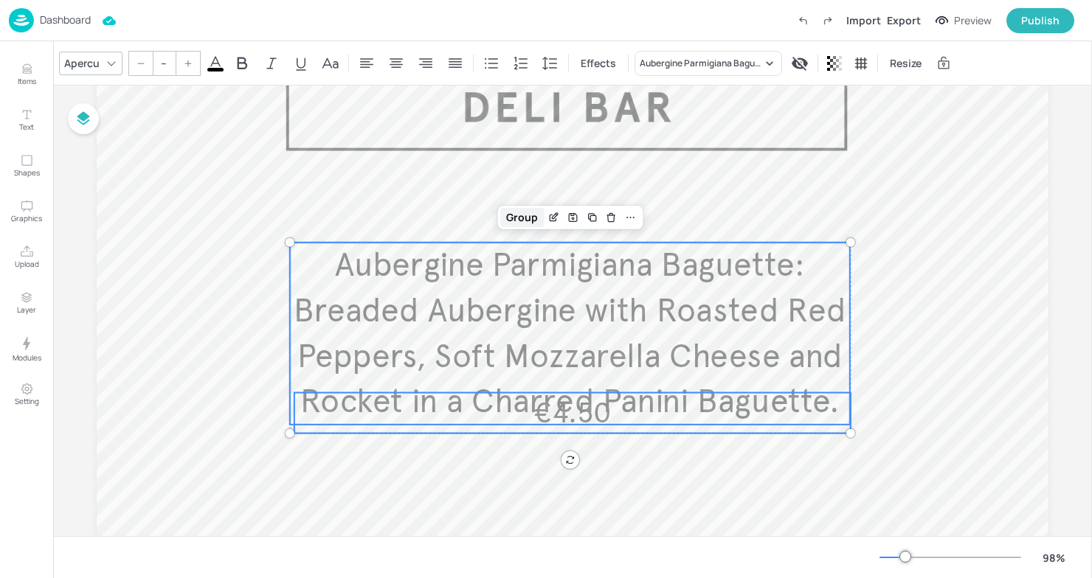
click at [519, 224] on div "Group" at bounding box center [522, 217] width 44 height 19
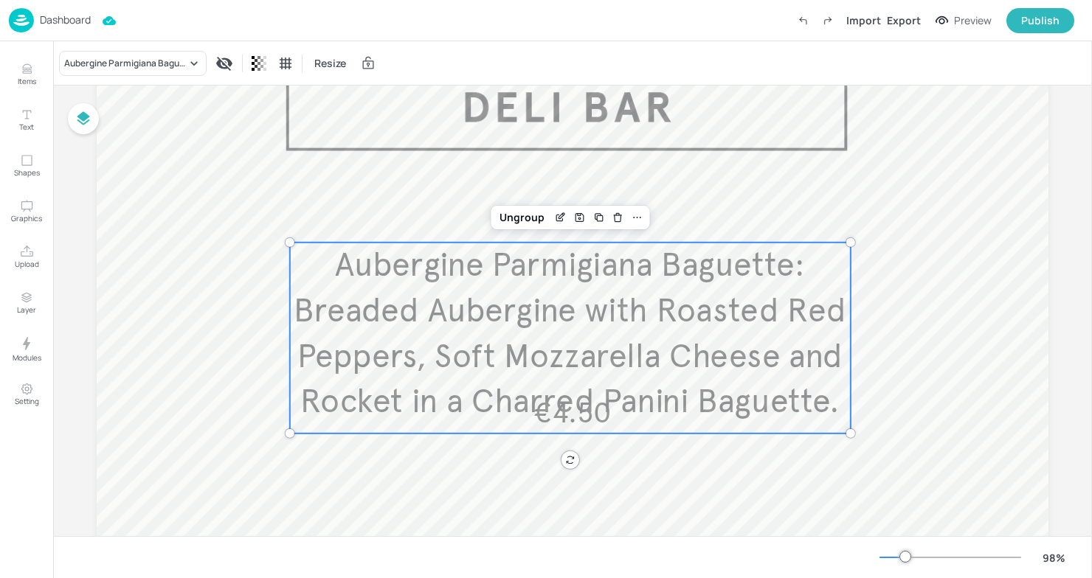
click at [541, 299] on span "Aubergine Parmigiana Baguette: Breaded Aubergine with Roasted Red Peppers, Soft…" at bounding box center [570, 333] width 552 height 177
click at [557, 224] on div "Edit Item" at bounding box center [559, 217] width 19 height 19
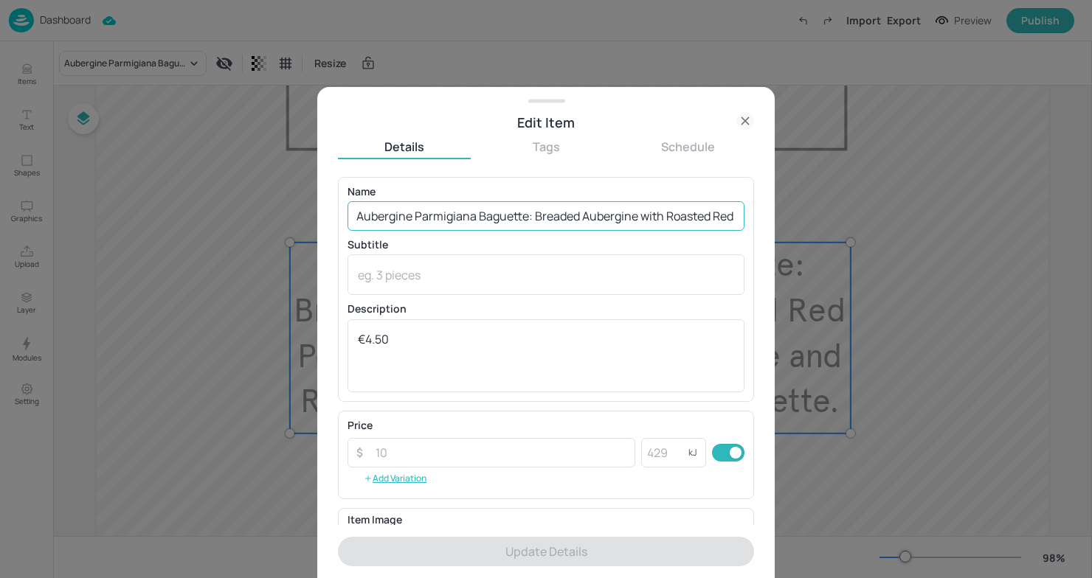
click at [484, 224] on input "Aubergine Parmigiana Baguette: Breaded Aubergine with Roasted Red Peppers, Soft…" at bounding box center [545, 216] width 397 height 30
click at [356, 214] on input "Aubergine Parmigiana Baguette: Breaded Aubergine with Roasted Red Peppers, Soft…" at bounding box center [545, 216] width 397 height 30
drag, startPoint x: 356, startPoint y: 214, endPoint x: 777, endPoint y: 210, distance: 421.2
click at [777, 210] on div "Edit Item Details Tags Schedule Name Aubergine Parmigiana Baguette: Breaded Aub…" at bounding box center [546, 289] width 1092 height 578
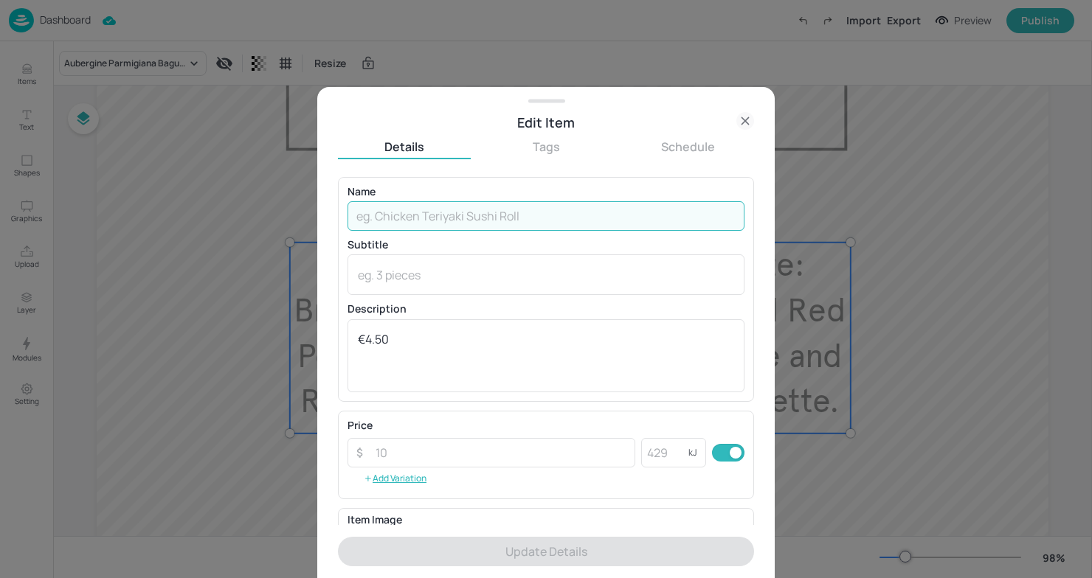
scroll to position [0, 0]
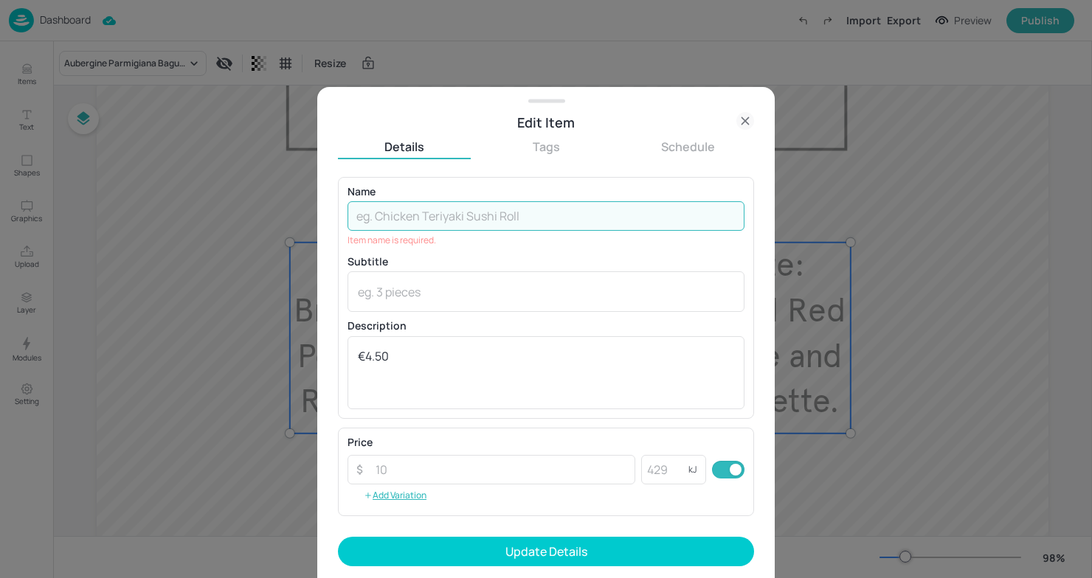
paste input "Today’s sandwich is Aubergine Parmigiana Baguette. Breaded Aubergine with Roast…"
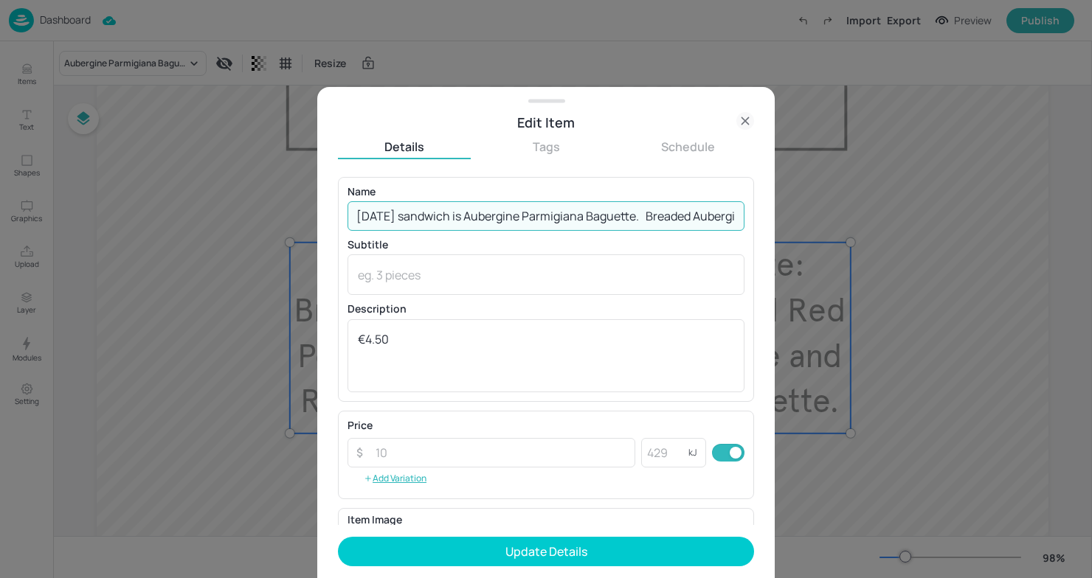
drag, startPoint x: 465, startPoint y: 216, endPoint x: 159, endPoint y: 212, distance: 306.2
click at [159, 212] on div "Edit Item Details Tags Schedule Name Today’s sandwich is Aubergine Parmigiana B…" at bounding box center [546, 289] width 1092 height 578
drag, startPoint x: 643, startPoint y: 215, endPoint x: 533, endPoint y: 215, distance: 109.9
click at [533, 215] on input "Aubergine Parmigiana Baguette. Breaded Aubergine with Roasted Red Peppers, Soft…" at bounding box center [545, 216] width 397 height 30
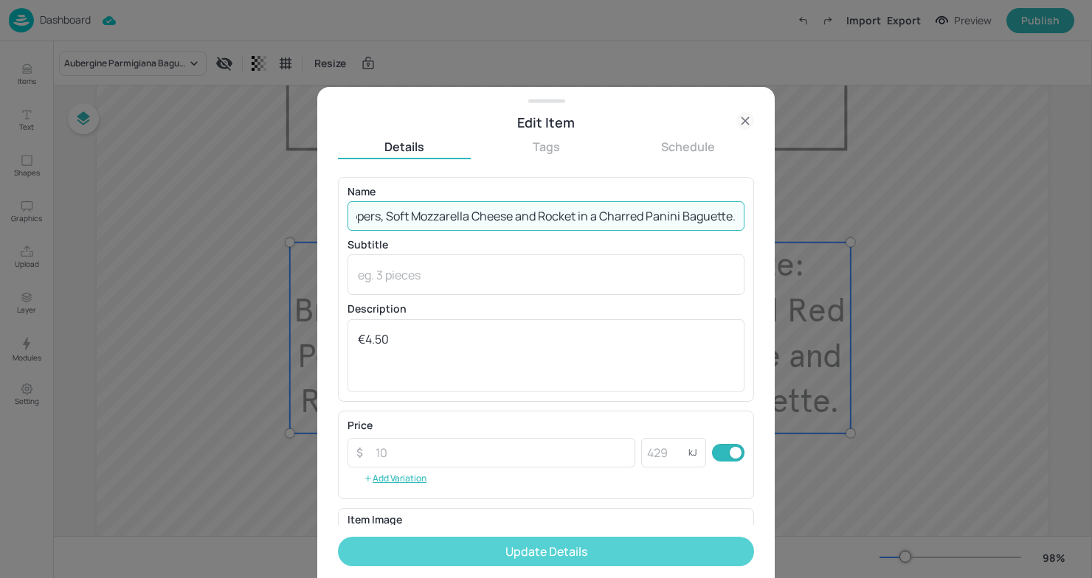
type input "Aubergine Parmigiana Baguette with Roasted Red Peppers, Soft Mozzarella Cheese …"
click at [507, 549] on button "Update Details" at bounding box center [546, 552] width 416 height 30
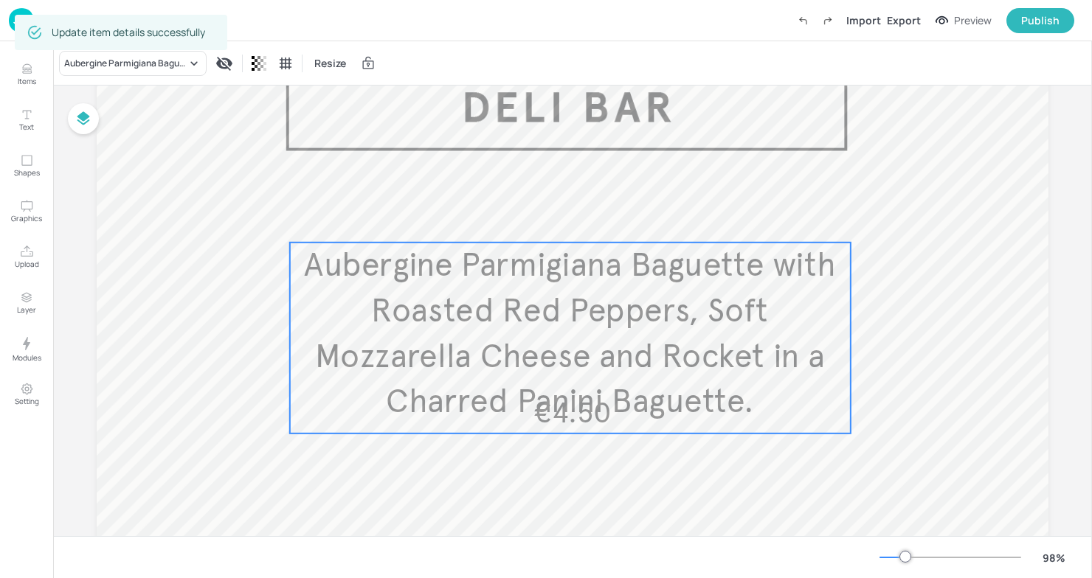
click at [570, 412] on span "€4.50" at bounding box center [572, 412] width 78 height 35
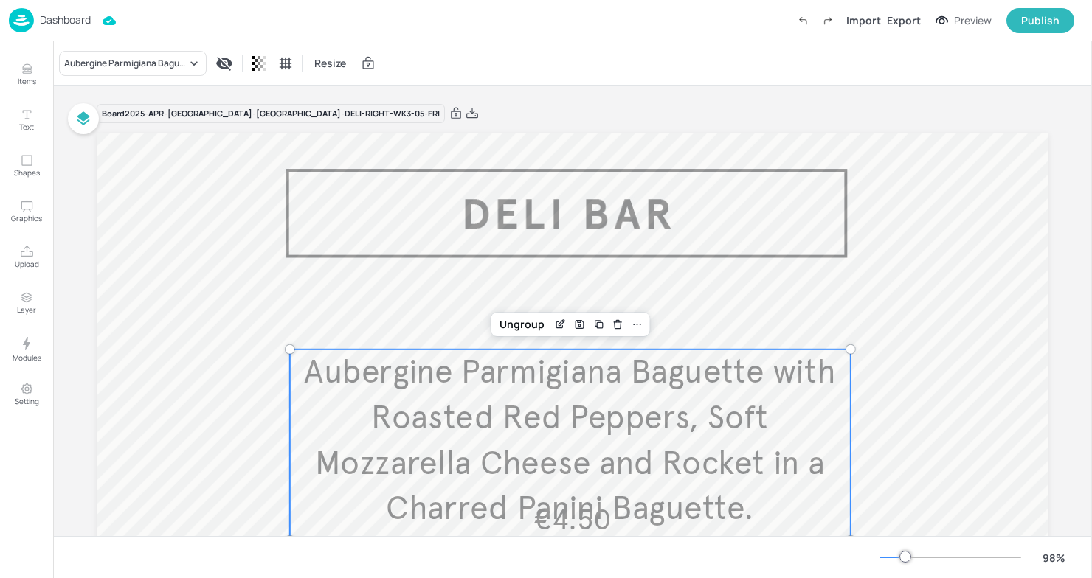
click at [498, 116] on div "Board 2025-APR-LILLY-LIMERICK-DELI-RIGHT-WK3-05-FRI" at bounding box center [573, 113] width 952 height 21
click at [554, 325] on icon "Edit Item" at bounding box center [560, 325] width 13 height 12
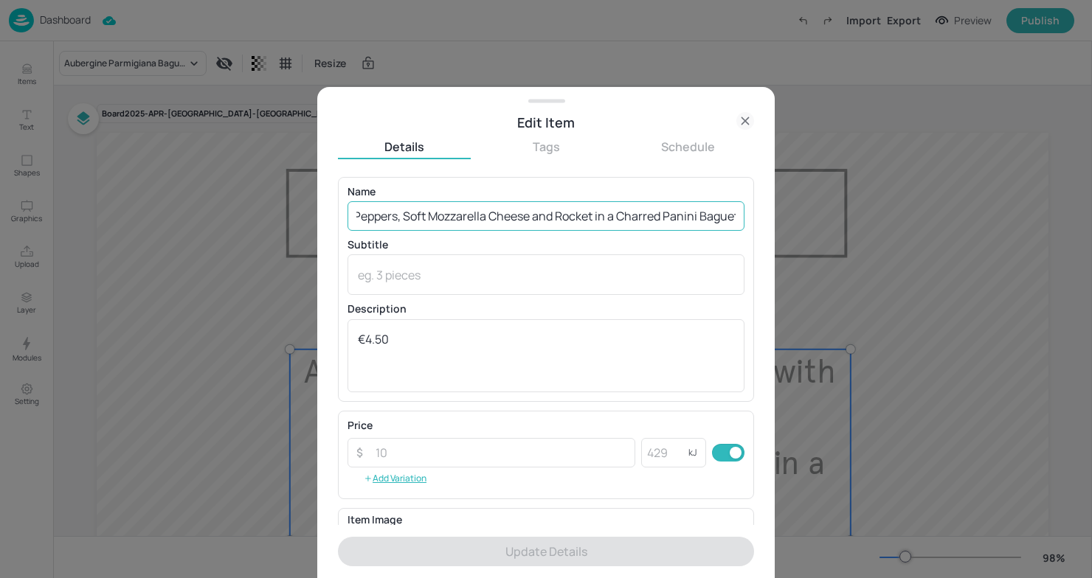
scroll to position [0, 297]
drag, startPoint x: 575, startPoint y: 216, endPoint x: 749, endPoint y: 216, distance: 174.8
click at [750, 216] on div "Name Aubergine Parmigiana Baguette with Roasted Red Peppers, Soft Mozzarella Ch…" at bounding box center [546, 351] width 416 height 348
click at [964, 218] on div at bounding box center [546, 289] width 1092 height 578
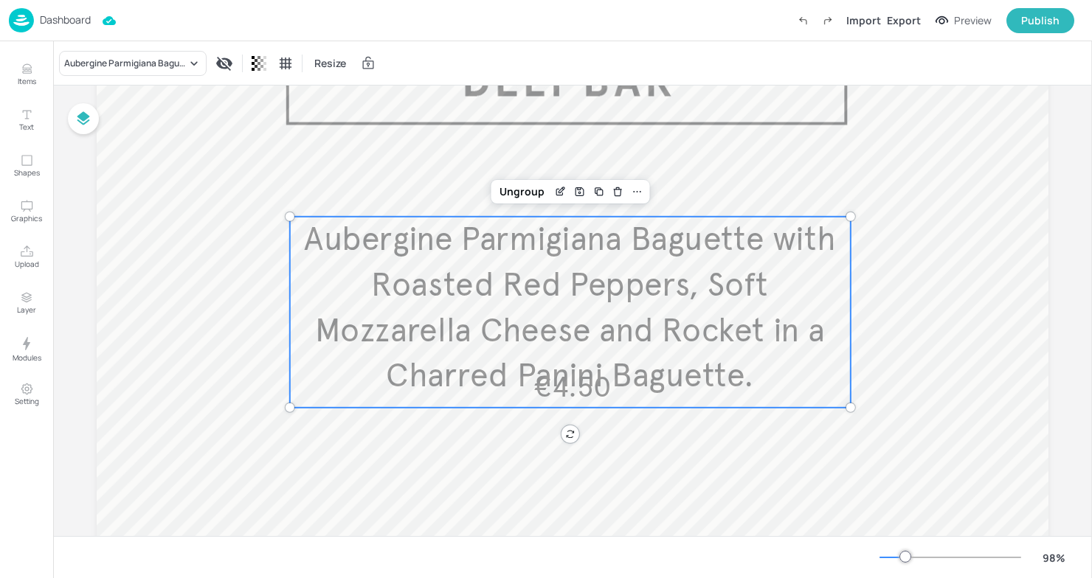
scroll to position [131, 0]
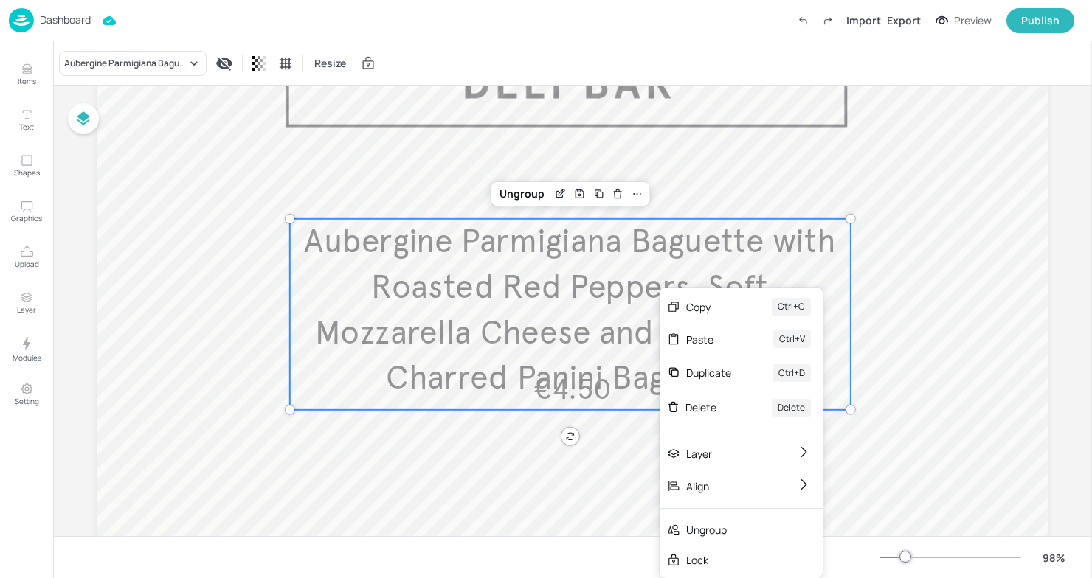
click at [583, 330] on span "Aubergine Parmigiana Baguette with Roasted Red Peppers, Soft Mozzarella Cheese …" at bounding box center [569, 309] width 531 height 177
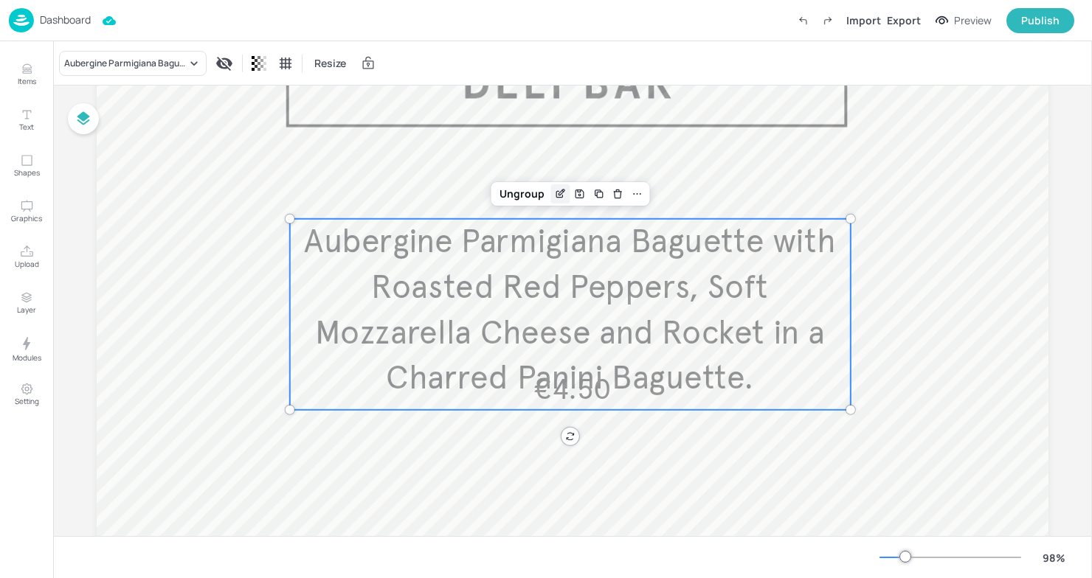
click at [554, 195] on icon "Edit Item" at bounding box center [560, 194] width 13 height 12
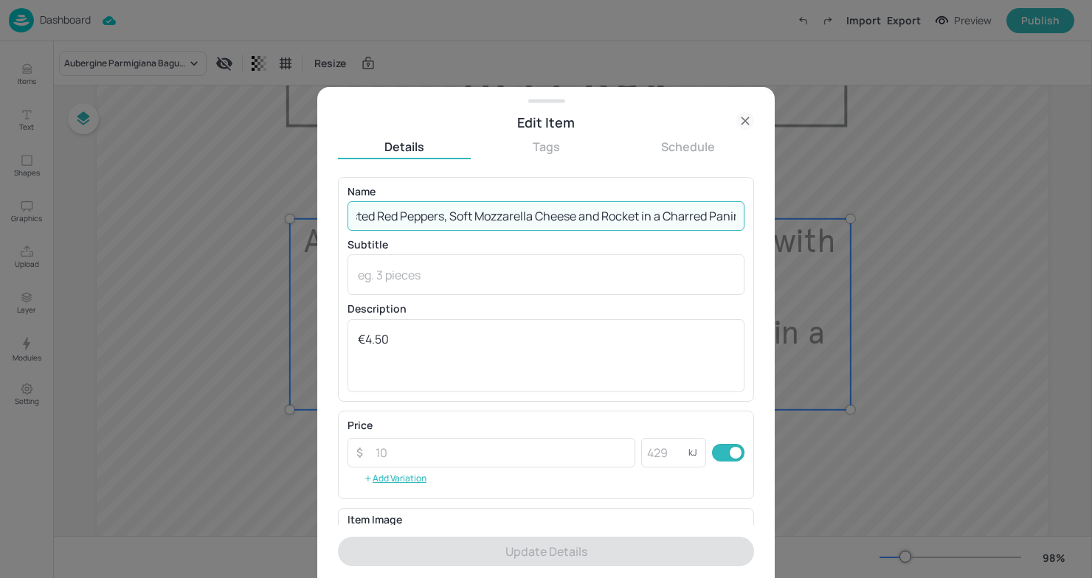
scroll to position [0, 297]
drag, startPoint x: 534, startPoint y: 212, endPoint x: 741, endPoint y: 214, distance: 206.5
click at [741, 214] on div "Name Aubergine Parmigiana Baguette with Roasted Red Peppers, Soft Mozzarella Ch…" at bounding box center [546, 289] width 416 height 225
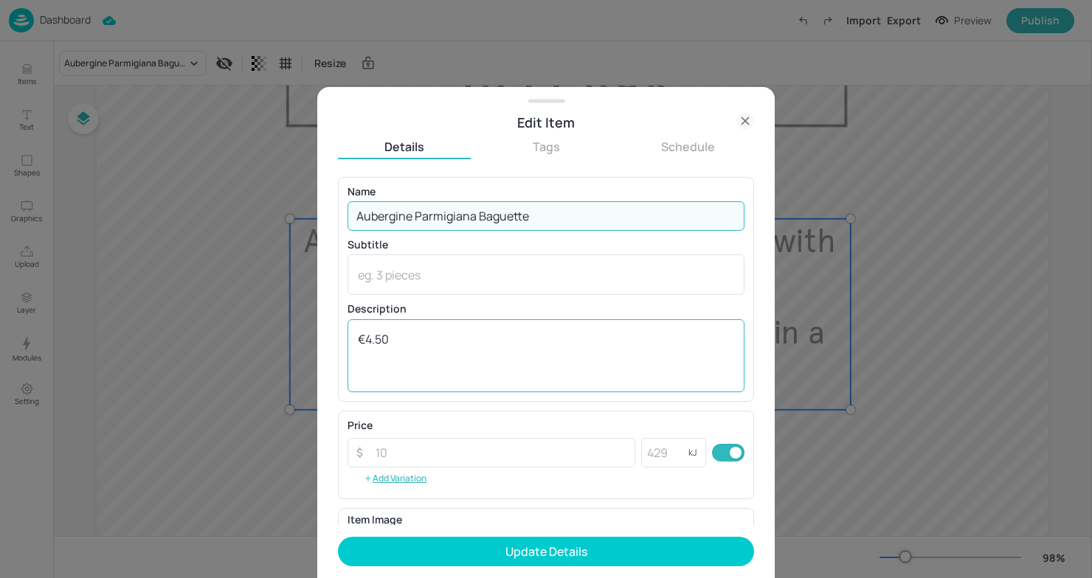
type input "Aubergine Parmigiana Baguette"
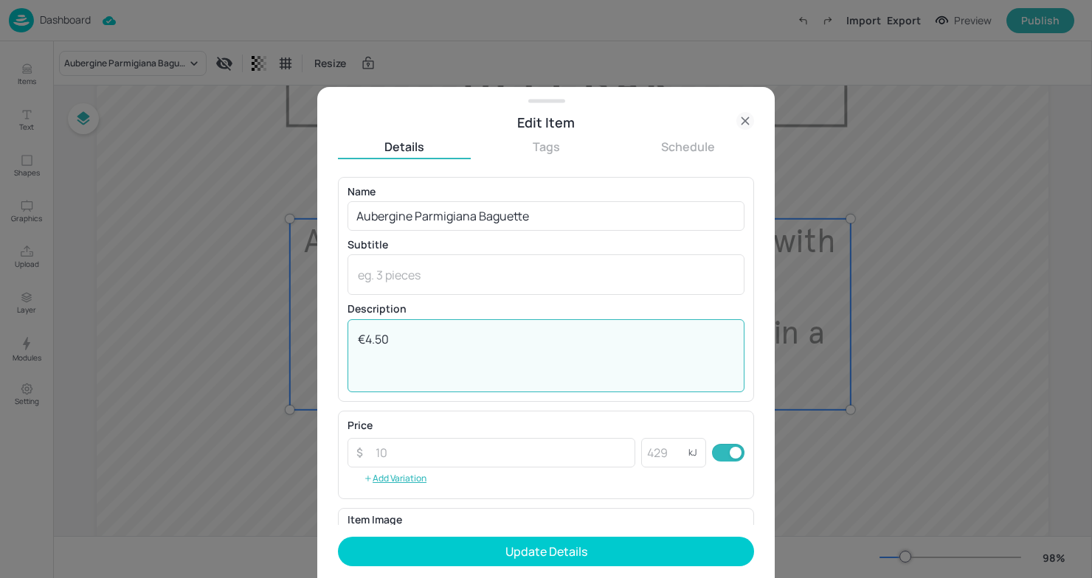
click at [361, 339] on textarea "€4.50" at bounding box center [546, 355] width 376 height 49
paste textarea "with Roasted Red Peppers, Soft Mozzarella Cheese and Rocket in a Charred Panini…"
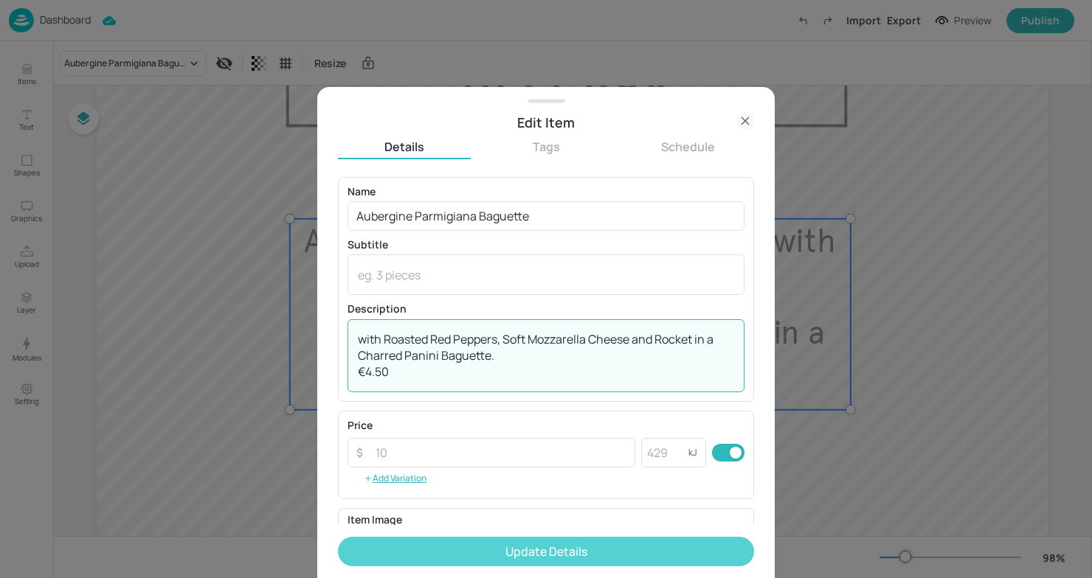
type textarea "with Roasted Red Peppers, Soft Mozzarella Cheese and Rocket in a Charred Panini…"
click at [569, 538] on button "Update Details" at bounding box center [546, 552] width 416 height 30
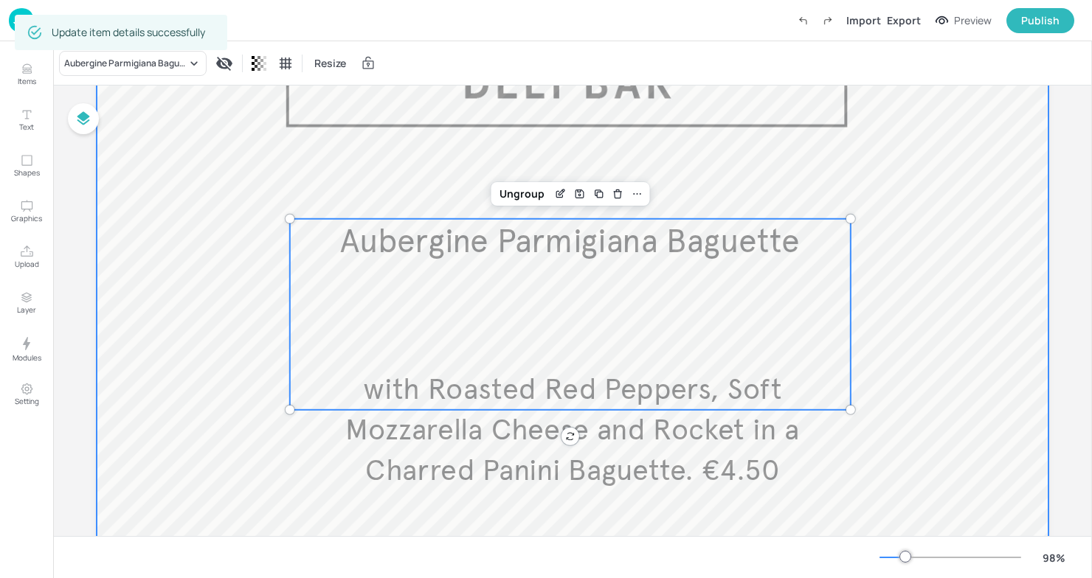
click at [896, 296] on div at bounding box center [573, 392] width 952 height 781
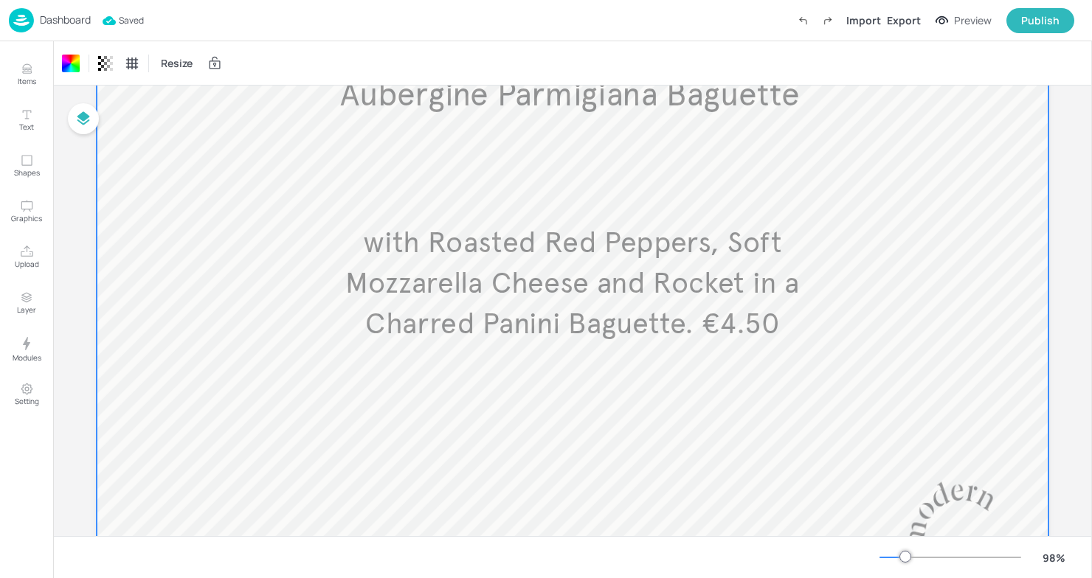
scroll to position [308, 0]
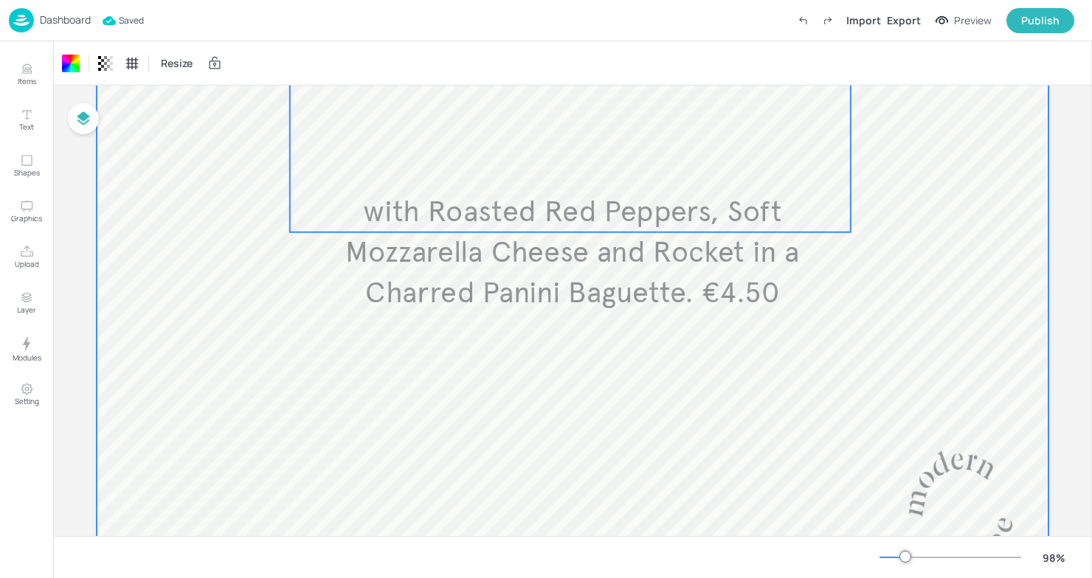
click at [418, 232] on p "with Roasted Red Peppers, Soft Mozzarella Cheese and Rocket in a Charred Panini…" at bounding box center [572, 253] width 556 height 122
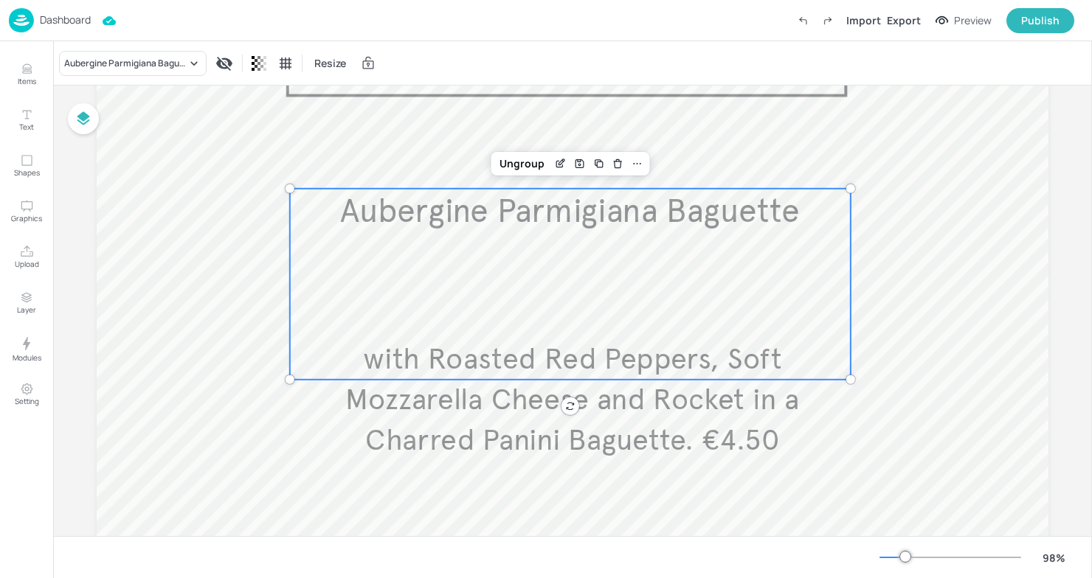
scroll to position [0, 0]
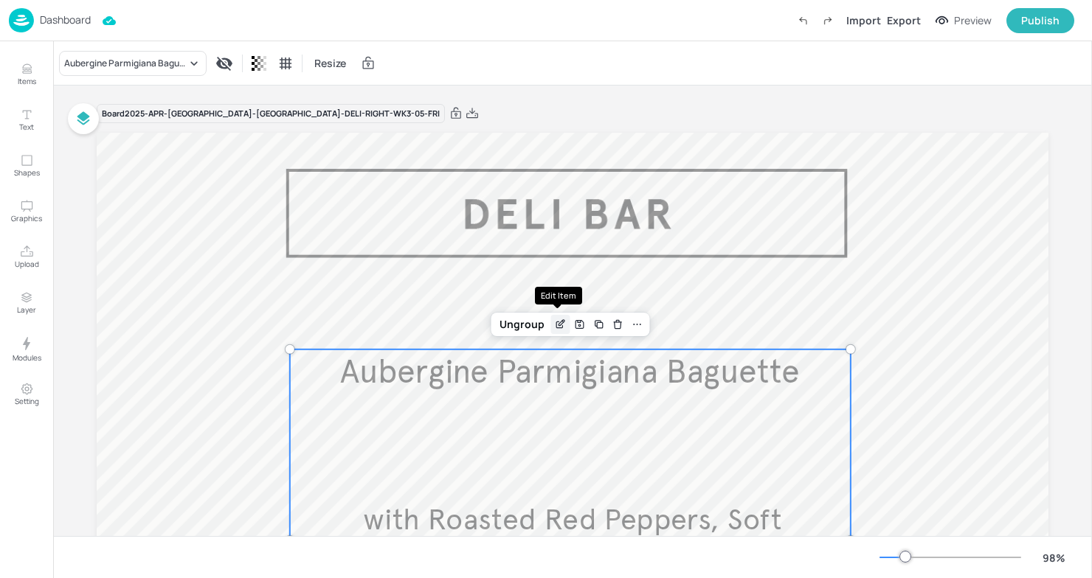
click at [554, 318] on div "Edit Item" at bounding box center [559, 324] width 19 height 19
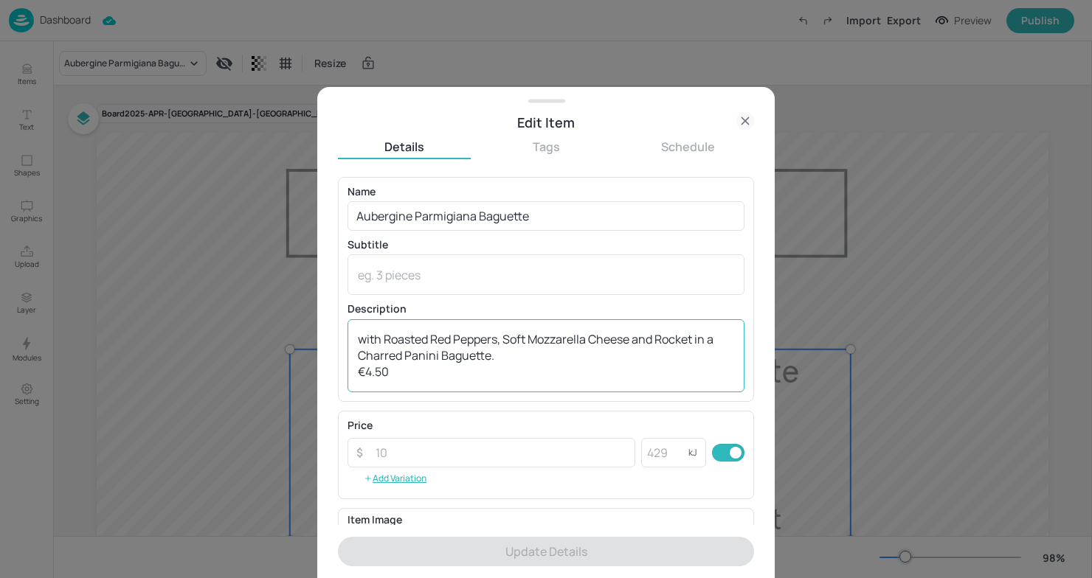
click at [367, 341] on textarea "with Roasted Red Peppers, Soft Mozzarella Cheese and Rocket in a Charred Panini…" at bounding box center [546, 355] width 376 height 49
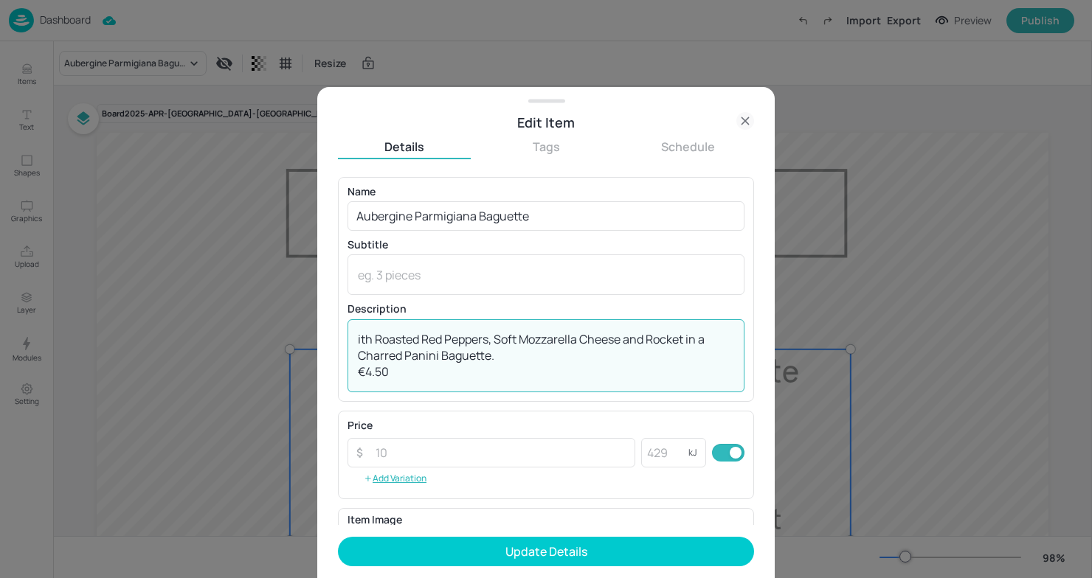
type textarea "With Roasted Red Peppers, Soft Mozzarella Cheese and Rocket in a Charred Panini…"
click at [888, 339] on div at bounding box center [546, 289] width 1092 height 578
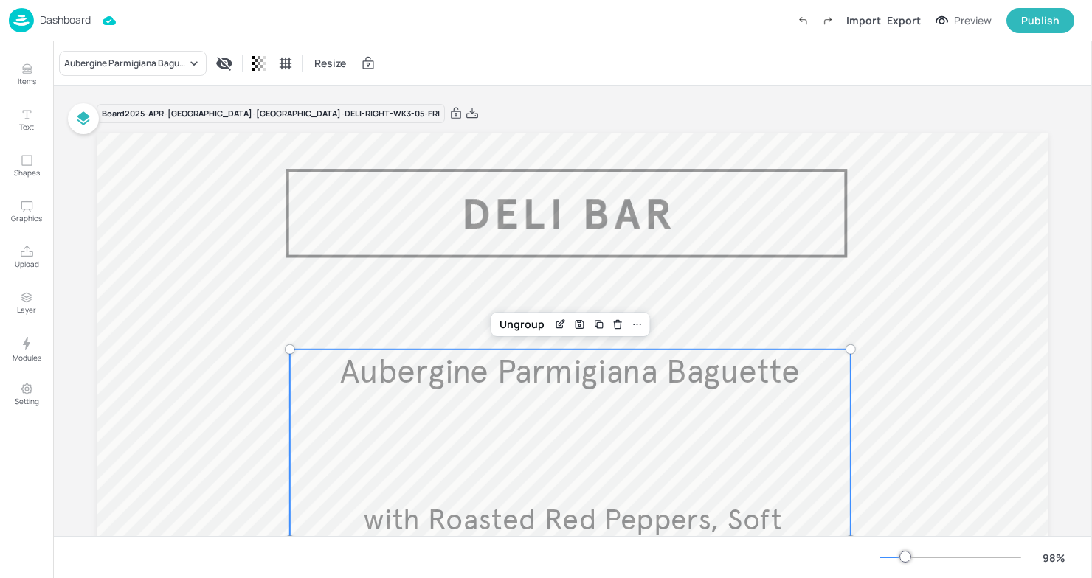
scroll to position [46, 0]
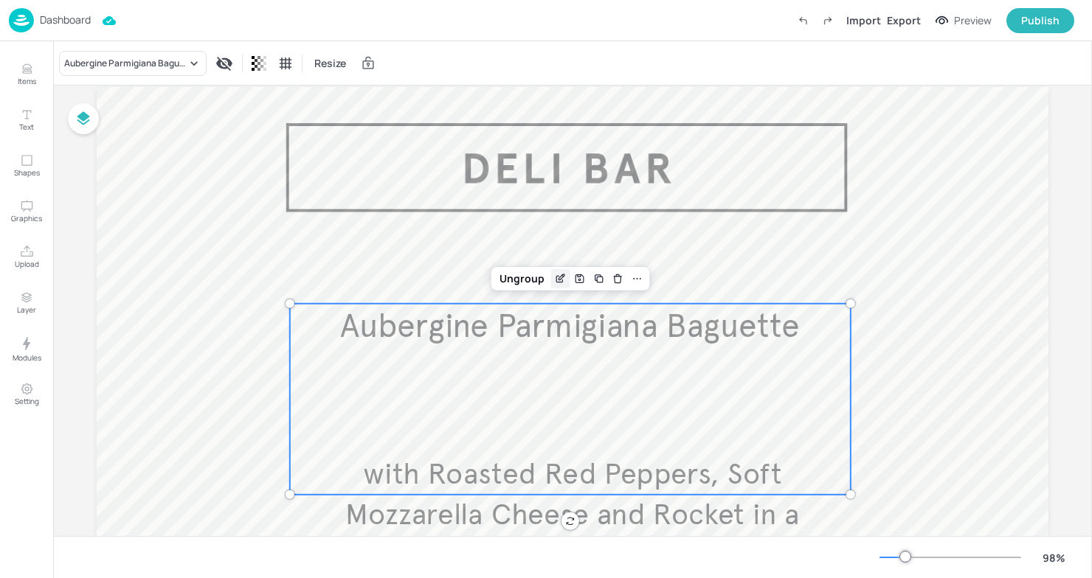
click at [554, 278] on icon "Edit Item" at bounding box center [560, 279] width 13 height 12
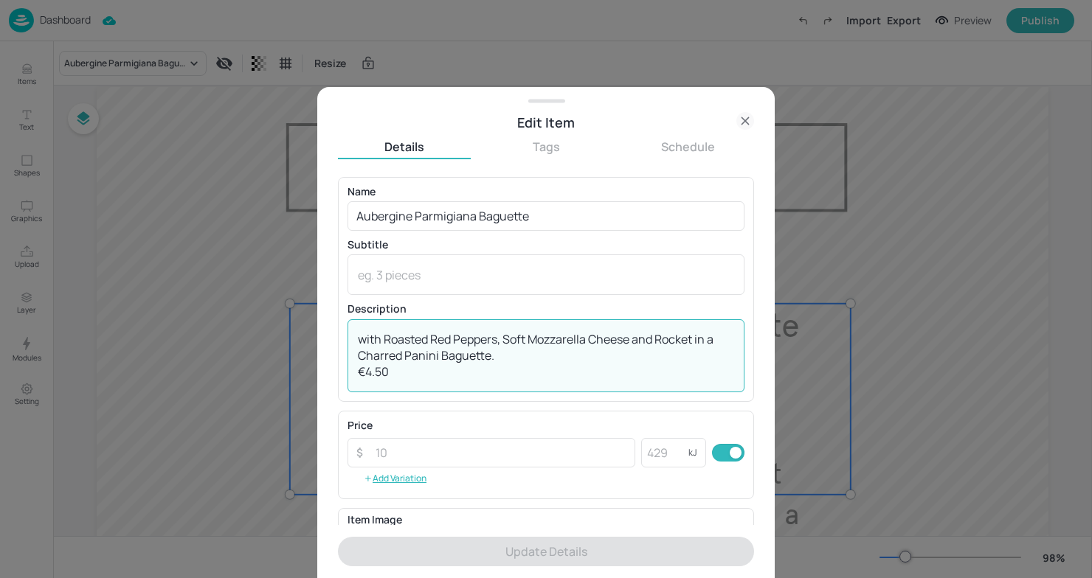
click at [367, 336] on textarea "with Roasted Red Peppers, Soft Mozzarella Cheese and Rocket in a Charred Panini…" at bounding box center [546, 355] width 376 height 49
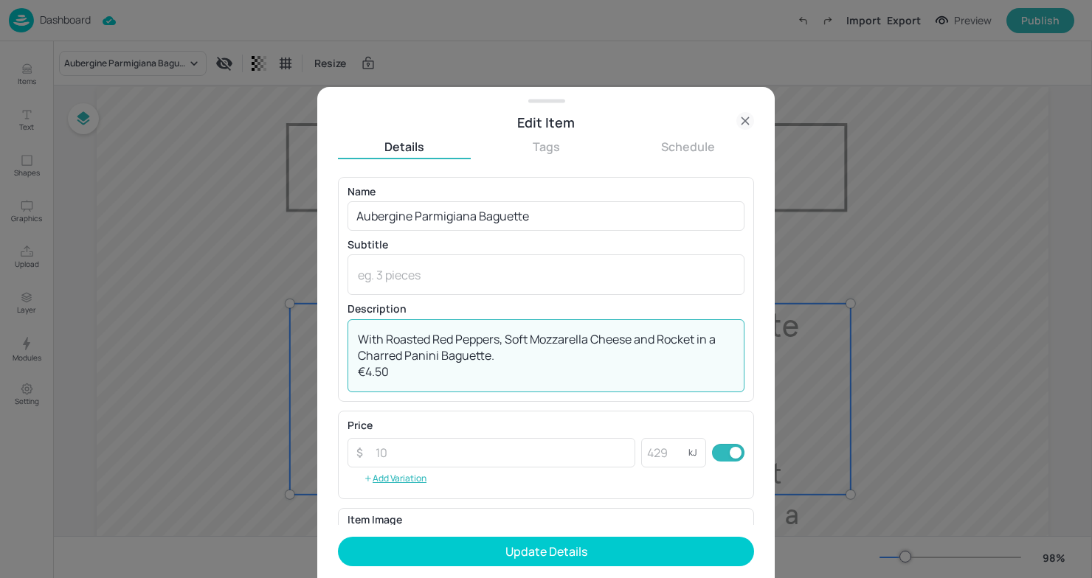
click at [513, 362] on textarea "With Roasted Red Peppers, Soft Mozzarella Cheese and Rocket in a Charred Panini…" at bounding box center [546, 355] width 376 height 49
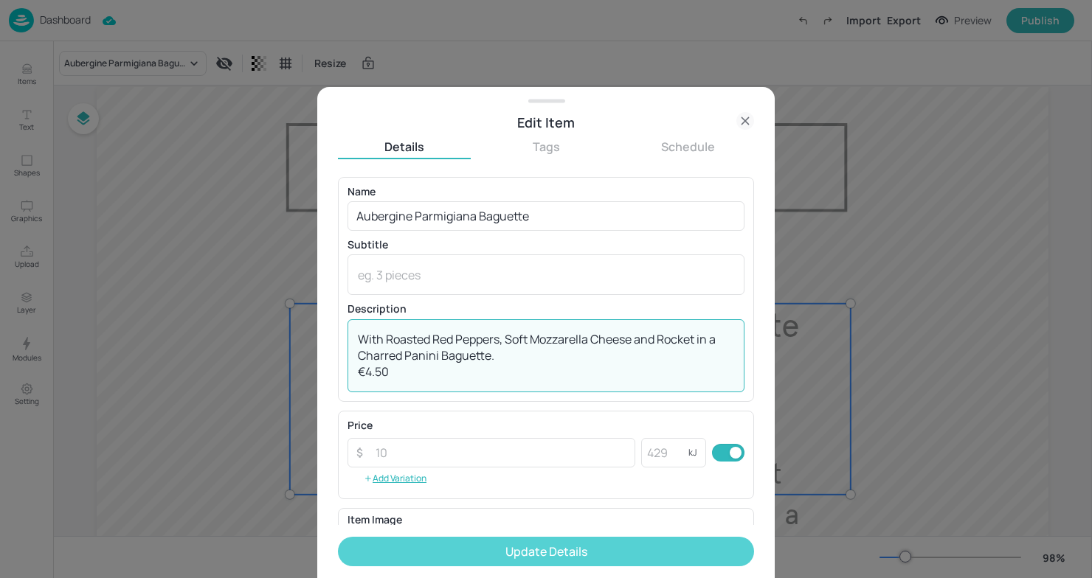
type textarea "With Roasted Red Peppers, Soft Mozzarella Cheese and Rocket in a Charred Panini…"
click at [560, 546] on button "Update Details" at bounding box center [546, 552] width 416 height 30
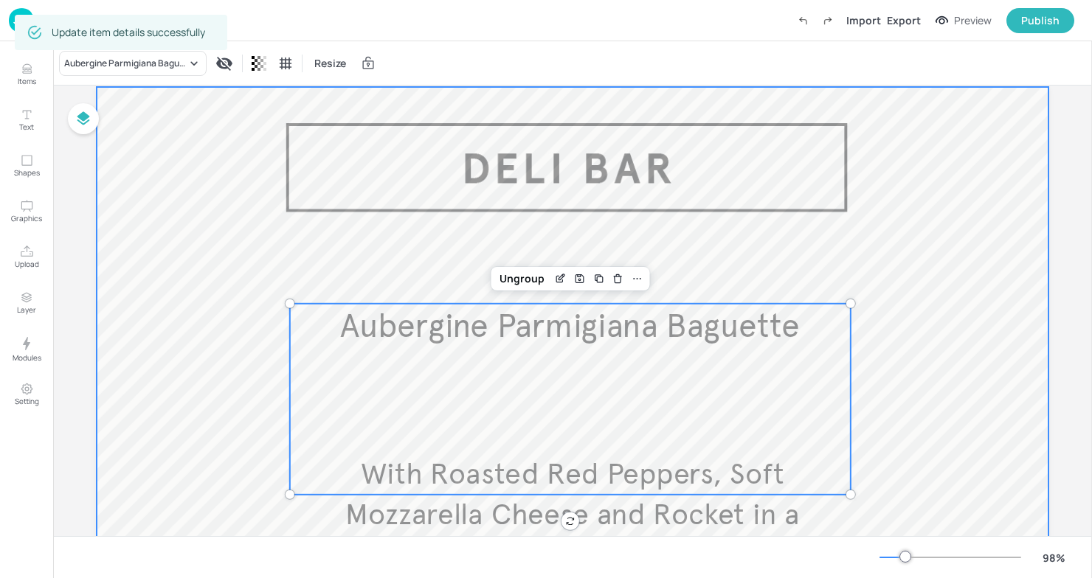
click at [214, 368] on div at bounding box center [573, 477] width 952 height 781
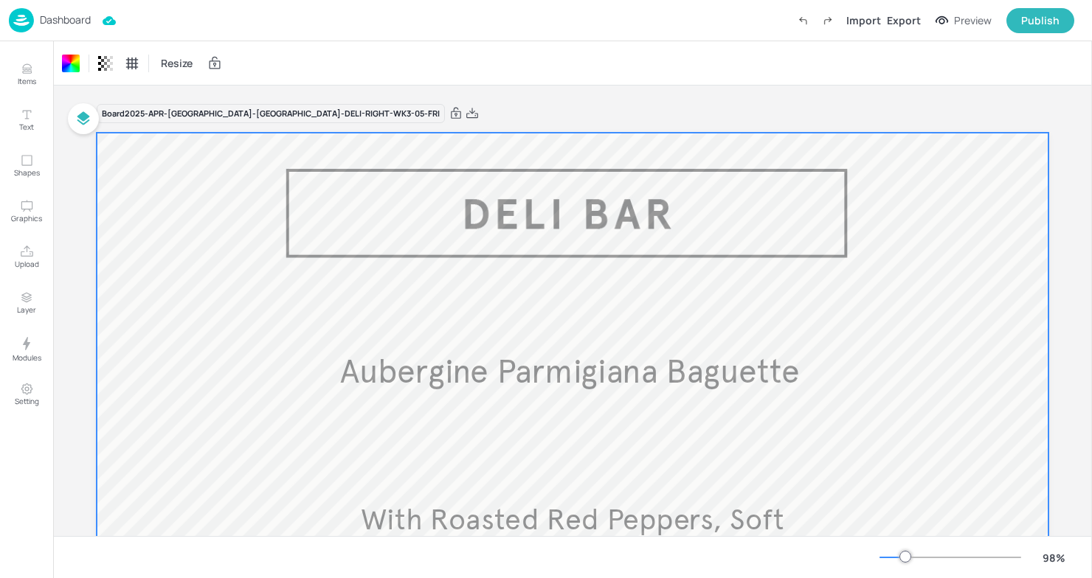
click at [30, 16] on img at bounding box center [21, 20] width 25 height 24
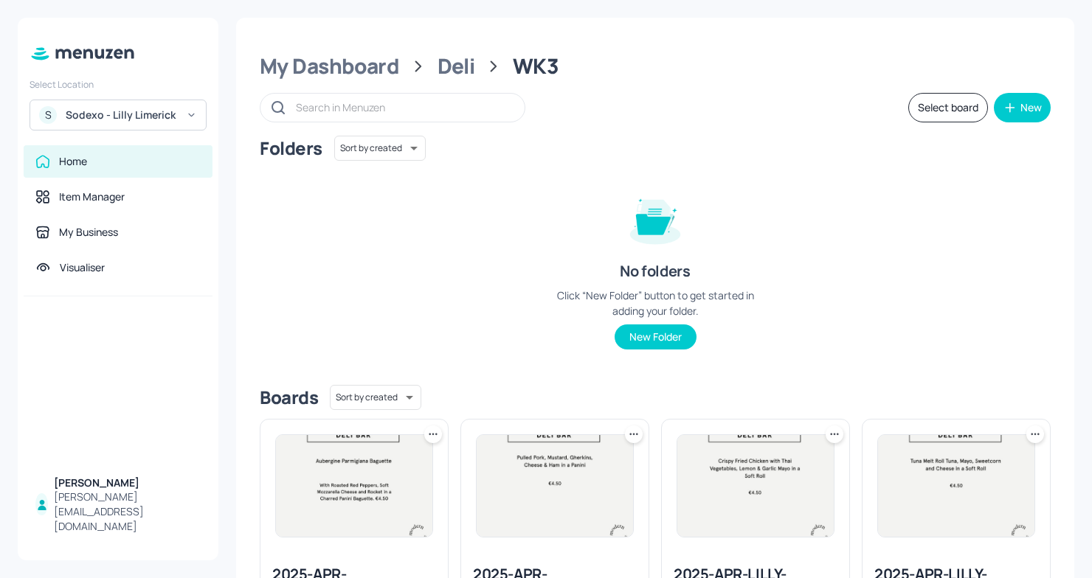
click at [147, 106] on div "S Sodexo - Lilly Limerick" at bounding box center [118, 115] width 177 height 31
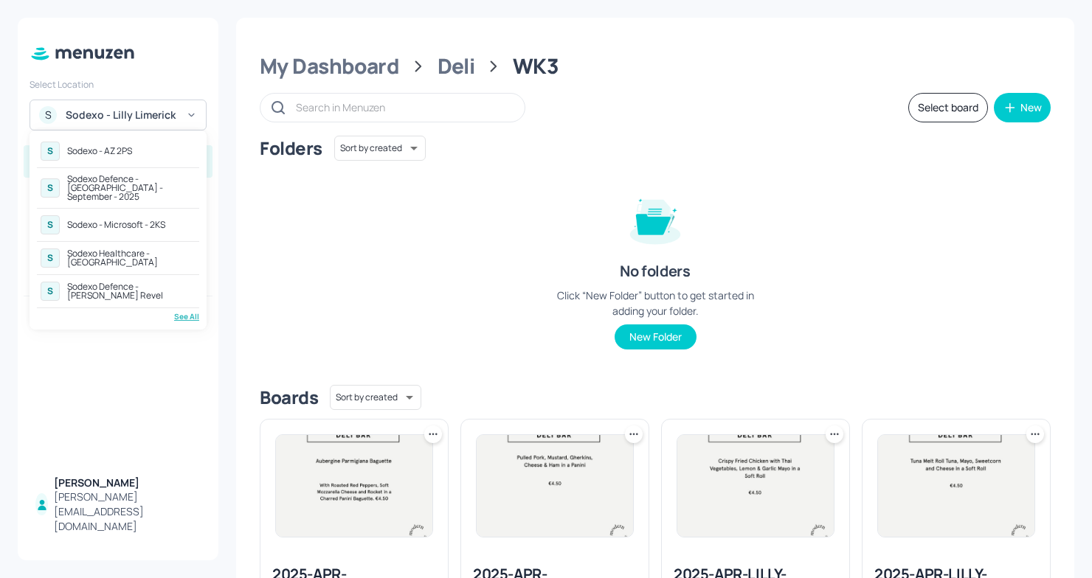
click at [100, 283] on div "Sodexo Defence - [PERSON_NAME] Revel" at bounding box center [131, 292] width 128 height 18
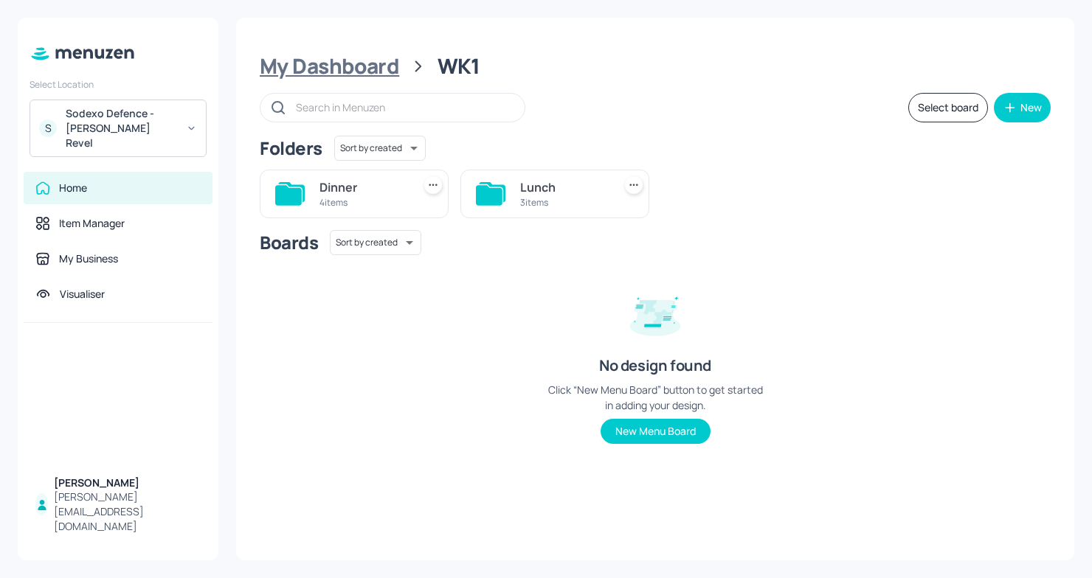
click at [359, 63] on div "My Dashboard" at bounding box center [329, 66] width 139 height 27
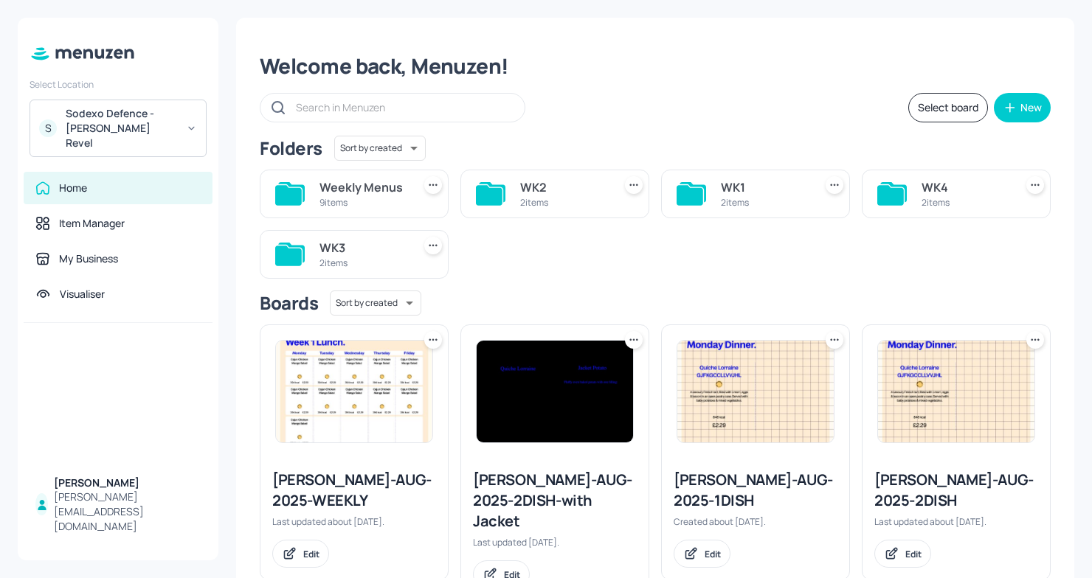
click at [315, 249] on div "WK3 2 items" at bounding box center [354, 254] width 189 height 49
click at [343, 247] on div "WK3" at bounding box center [362, 248] width 87 height 18
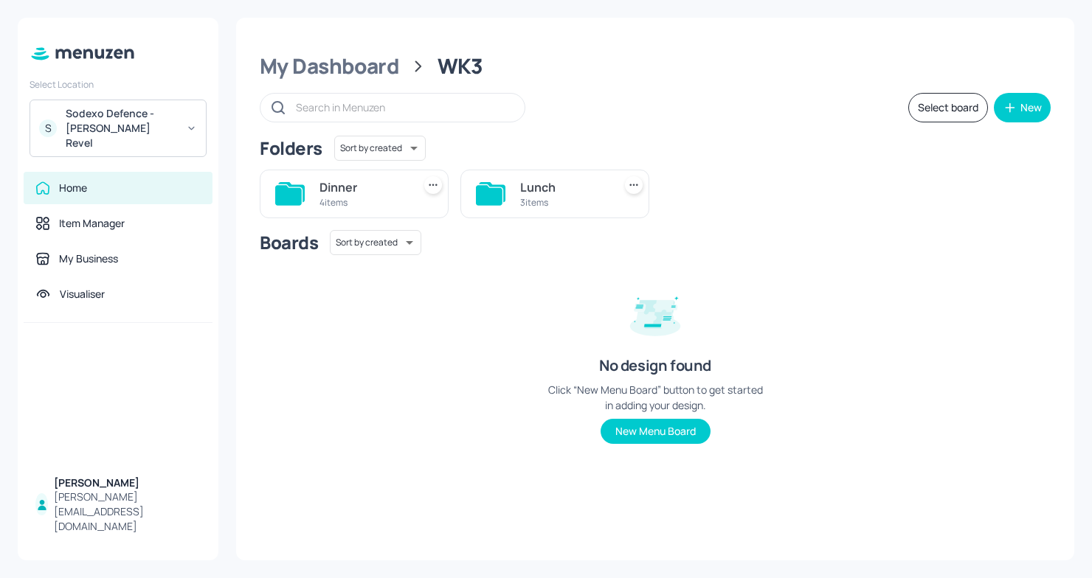
click at [560, 185] on div "Lunch" at bounding box center [563, 188] width 87 height 18
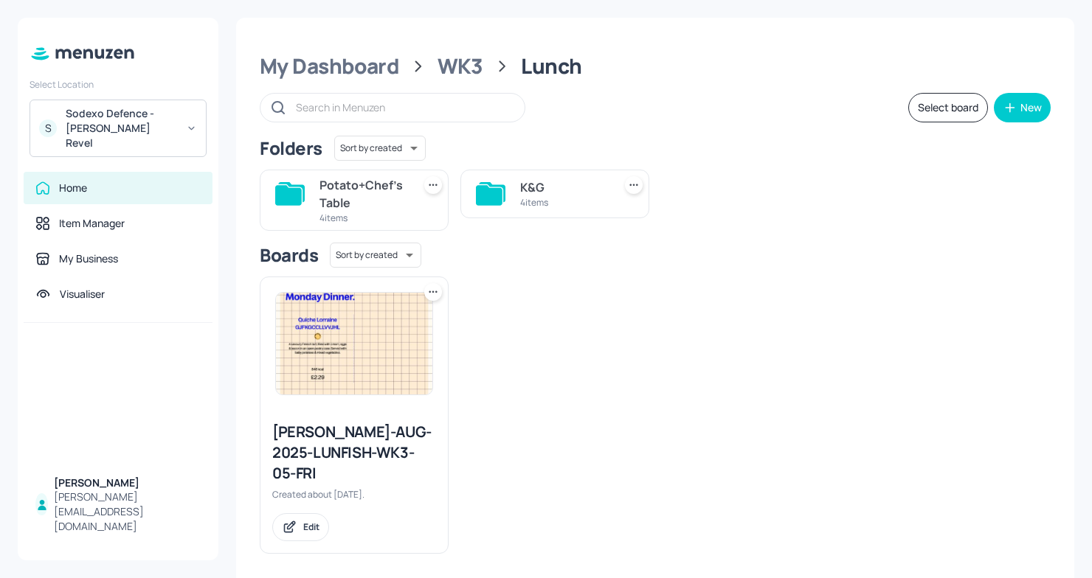
click at [533, 196] on div "4 items" at bounding box center [563, 202] width 87 height 13
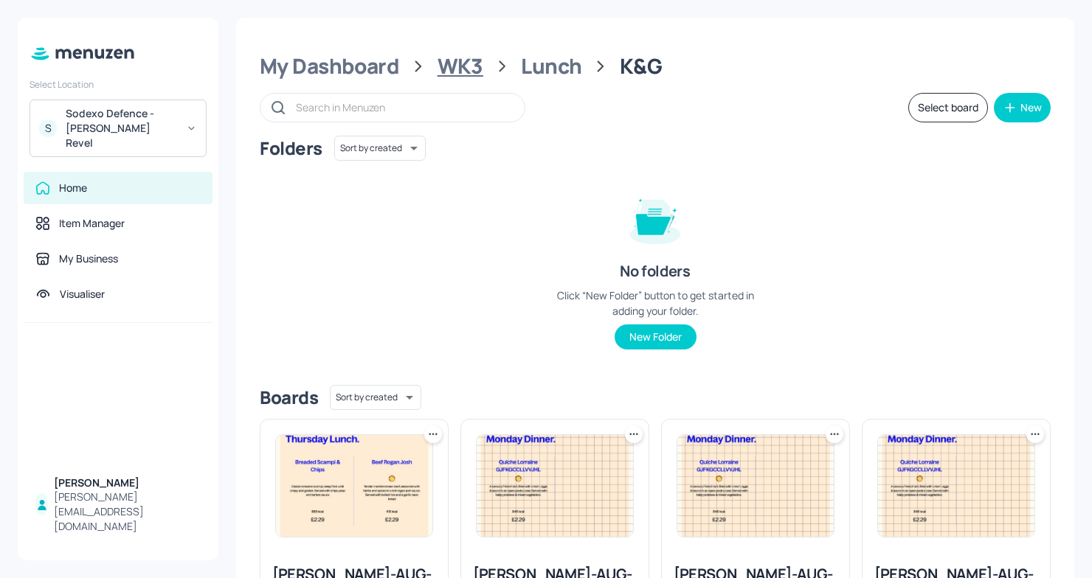
click at [462, 66] on div "WK3" at bounding box center [460, 66] width 46 height 27
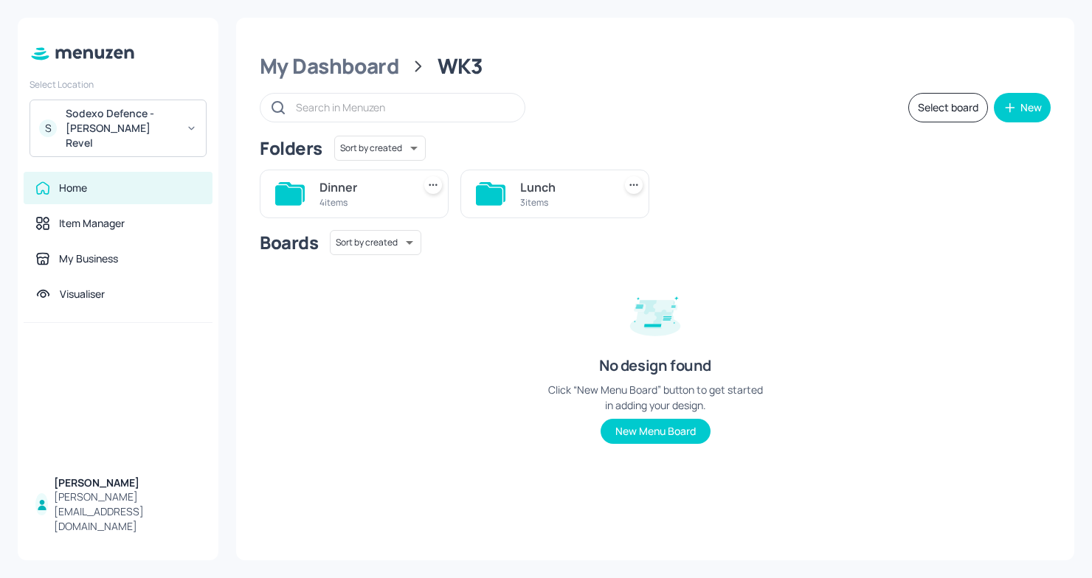
click at [502, 182] on icon at bounding box center [491, 194] width 30 height 24
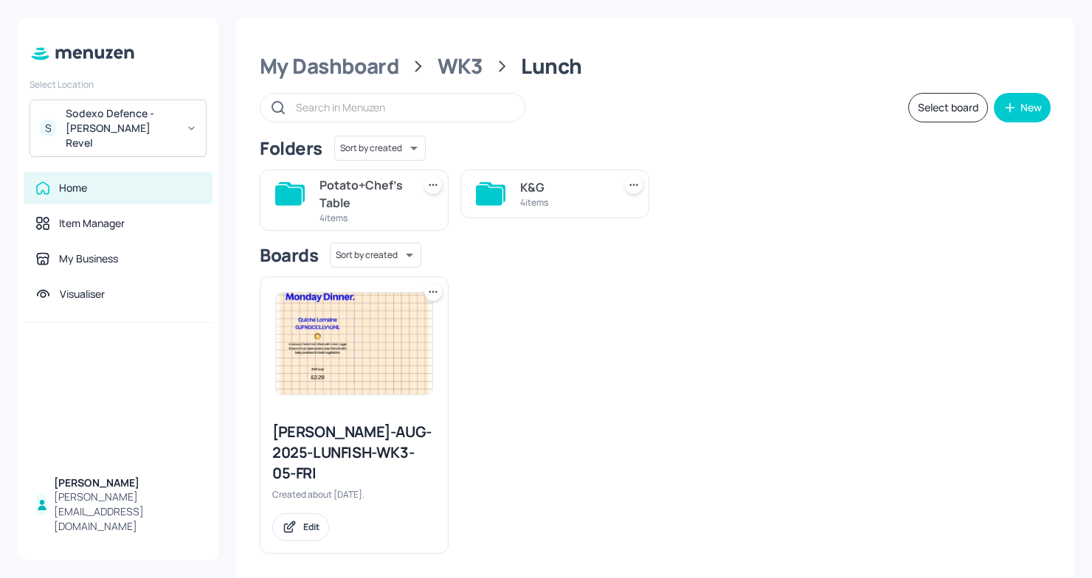
click at [530, 182] on div "K&G" at bounding box center [563, 188] width 87 height 18
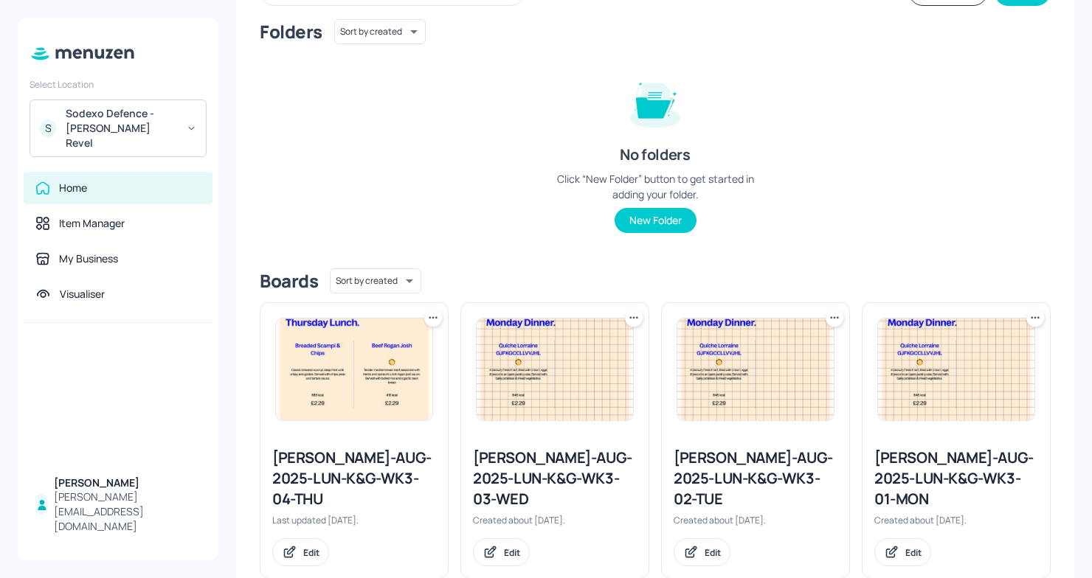
scroll to position [132, 0]
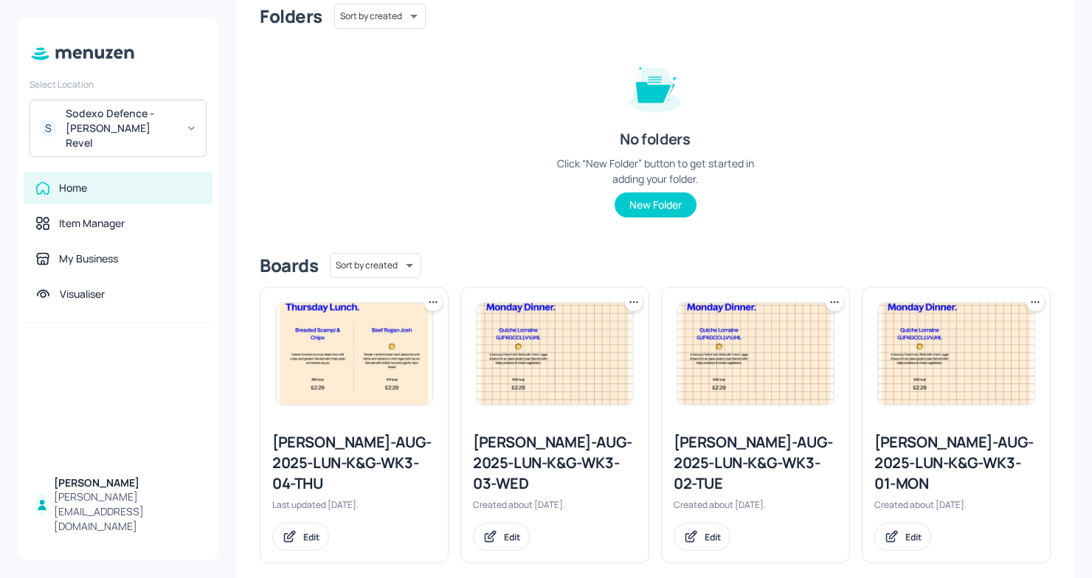
click at [959, 460] on div "[PERSON_NAME]-AUG-2025-LUN-K&G-WK3-01-MON" at bounding box center [956, 463] width 164 height 62
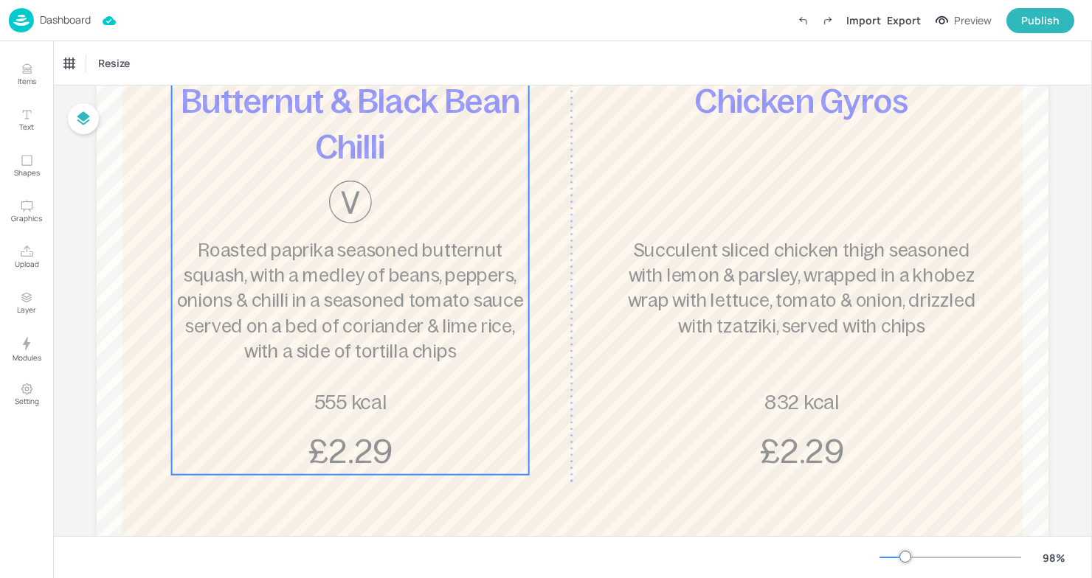
scroll to position [271, 0]
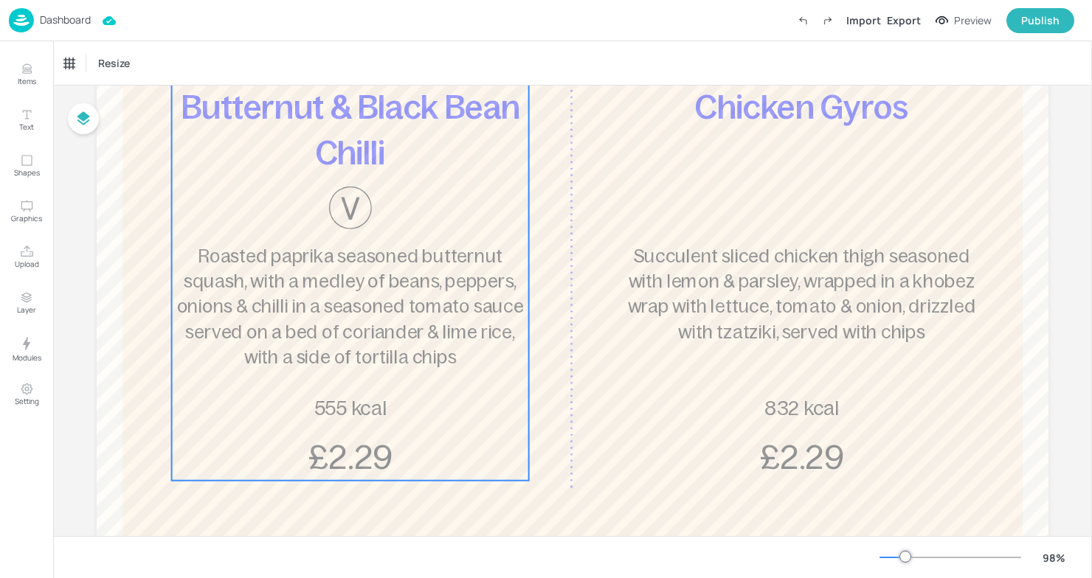
click at [330, 416] on span "555 kcal" at bounding box center [350, 409] width 72 height 22
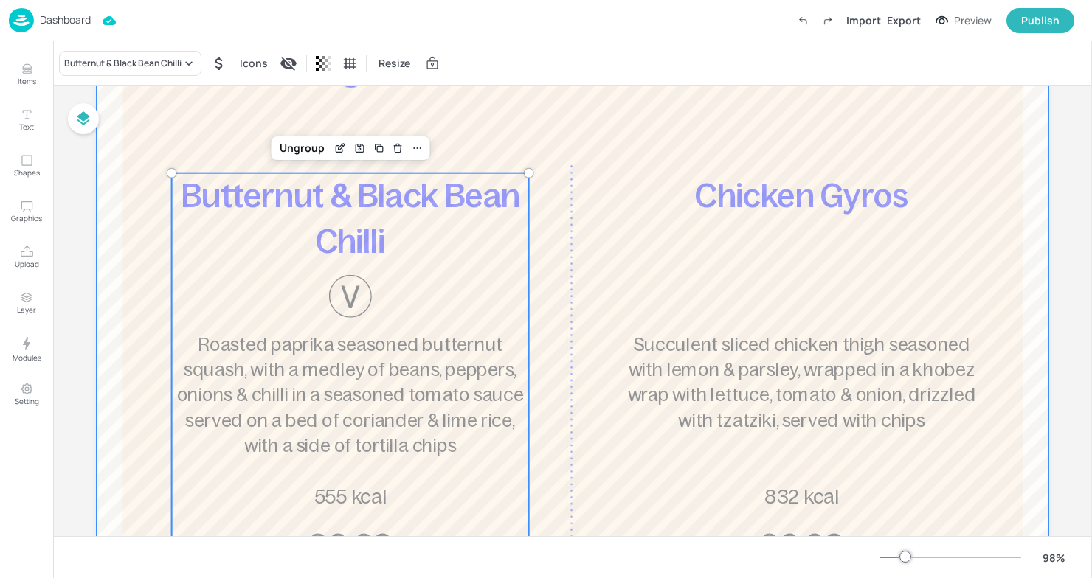
scroll to position [190, 0]
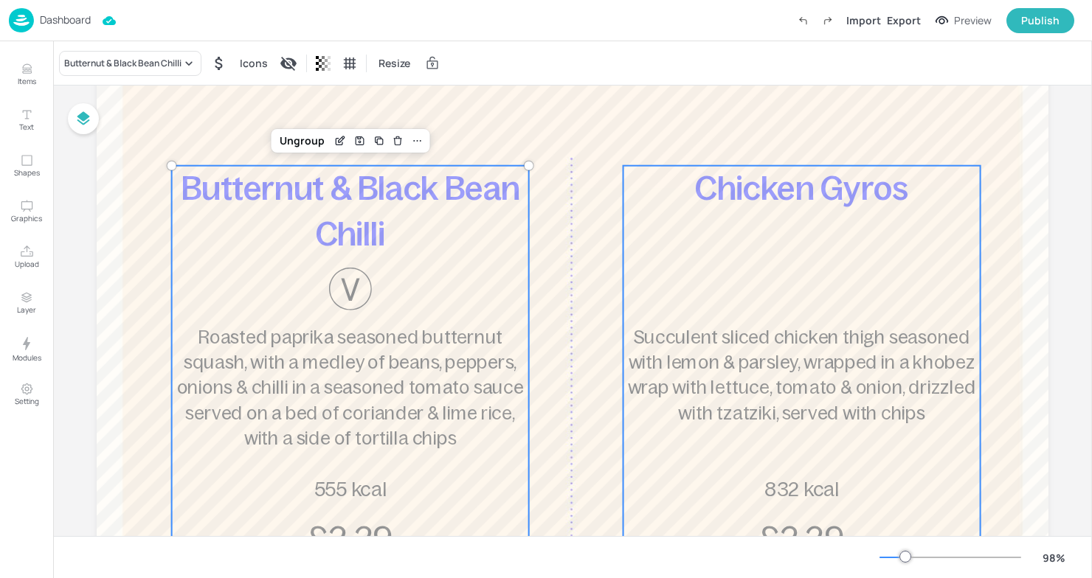
click at [699, 224] on div "Chicken Gyros Succulent sliced chicken thigh seasoned with lemon & parsley, wra…" at bounding box center [801, 364] width 357 height 396
click at [429, 280] on div "Butternut & Black Bean Chilli Roasted paprika seasoned butternut squash, with a…" at bounding box center [350, 364] width 357 height 396
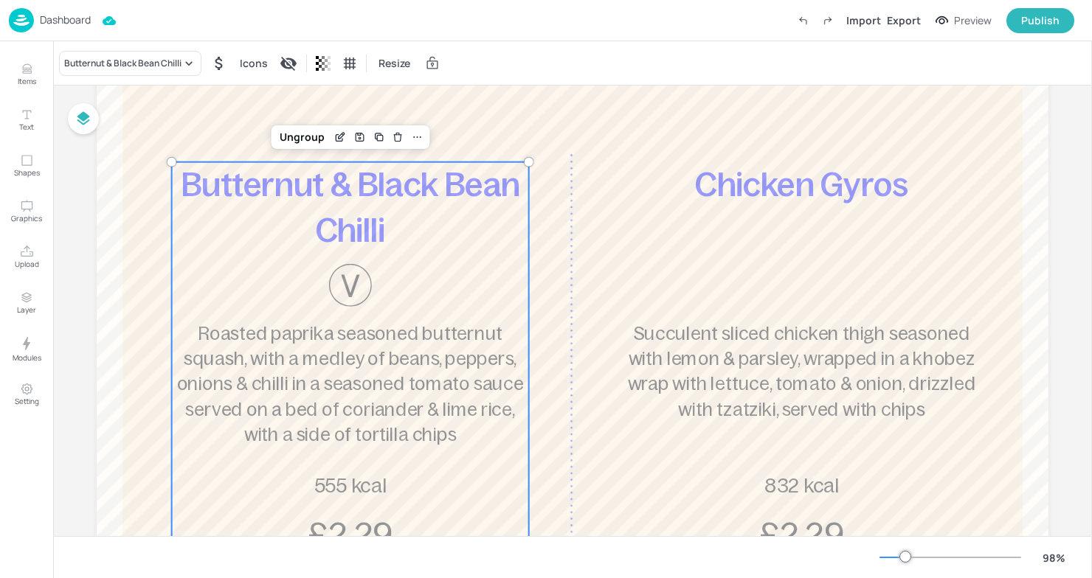
scroll to position [196, 0]
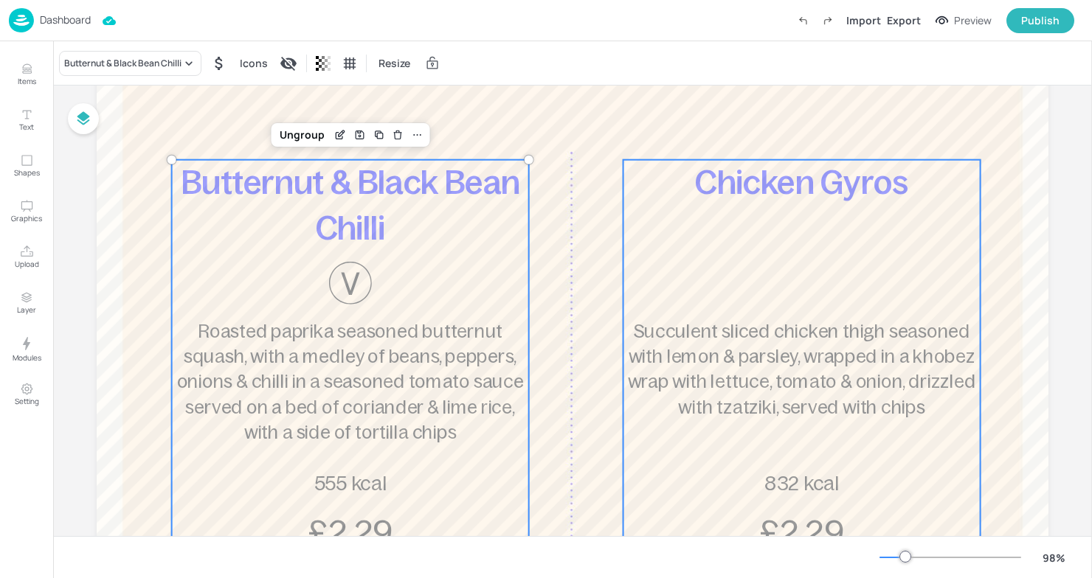
click at [772, 237] on div "Chicken Gyros Succulent sliced chicken thigh seasoned with lemon & parsley, wra…" at bounding box center [801, 358] width 357 height 396
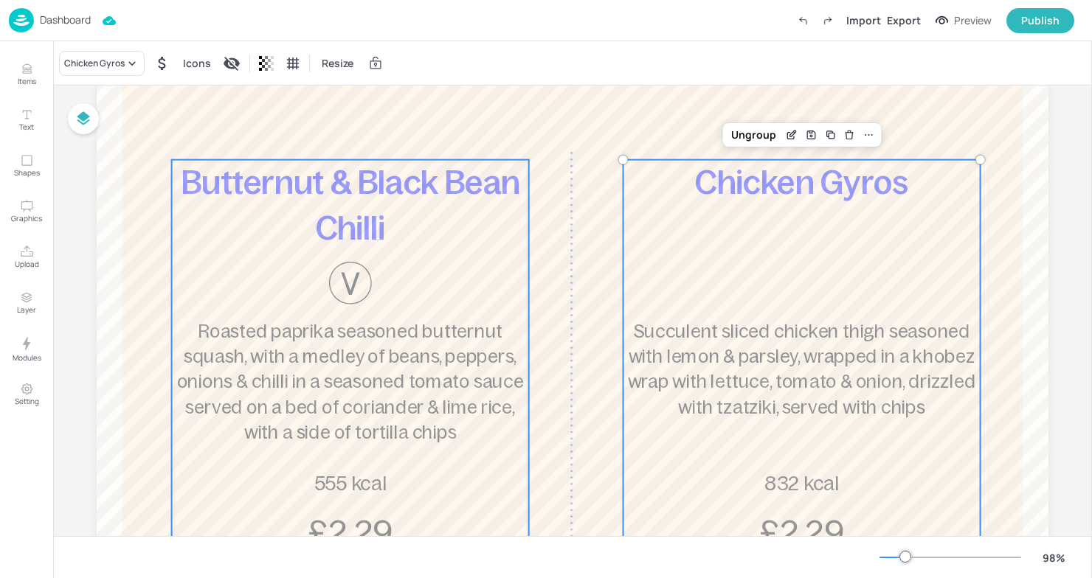
click at [367, 260] on div "Butternut & Black Bean Chilli Roasted paprika seasoned butternut squash, with a…" at bounding box center [350, 358] width 357 height 396
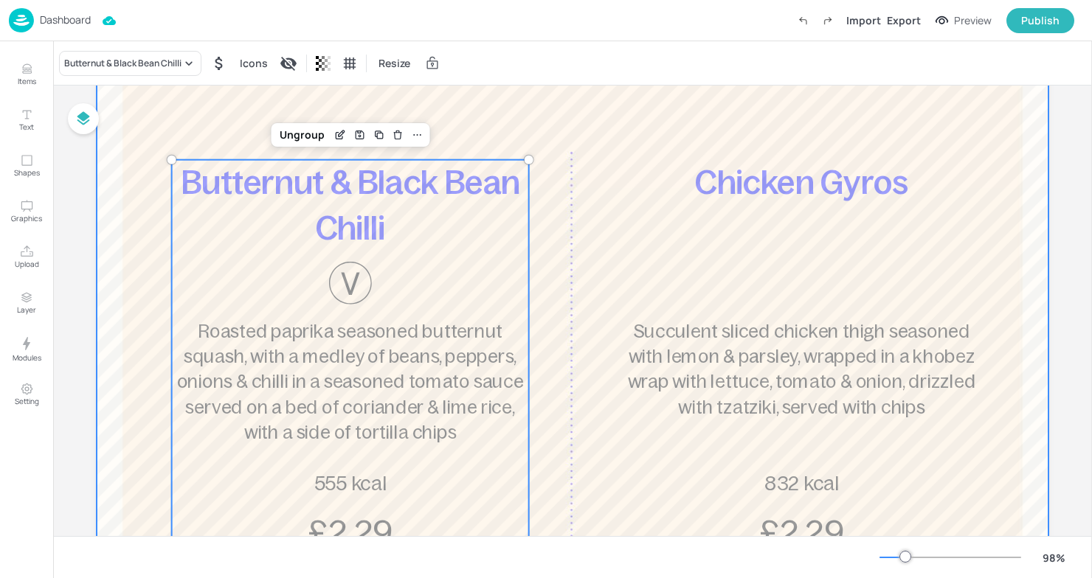
click at [514, 113] on div at bounding box center [573, 327] width 952 height 781
click at [497, 263] on div "Butternut & Black Bean Chilli Roasted paprika seasoned butternut squash, with a…" at bounding box center [350, 358] width 357 height 396
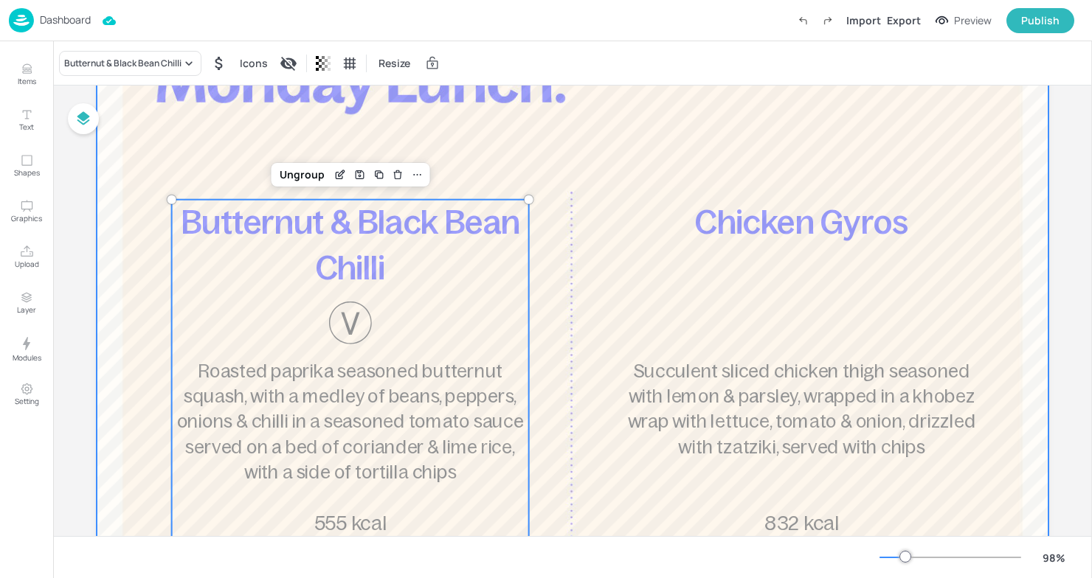
scroll to position [181, 0]
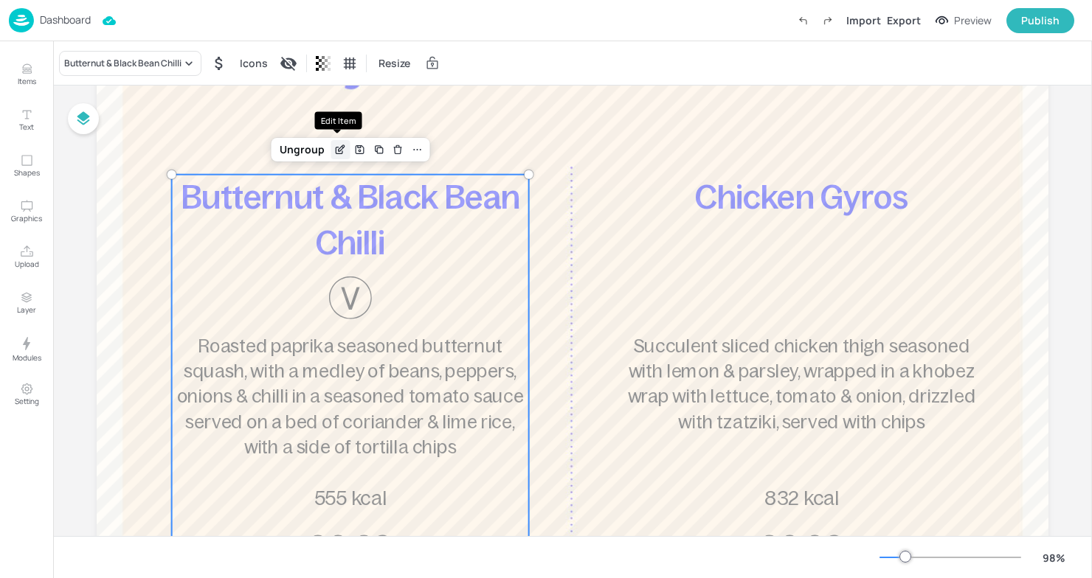
click at [338, 148] on icon "Edit Item" at bounding box center [340, 150] width 13 height 12
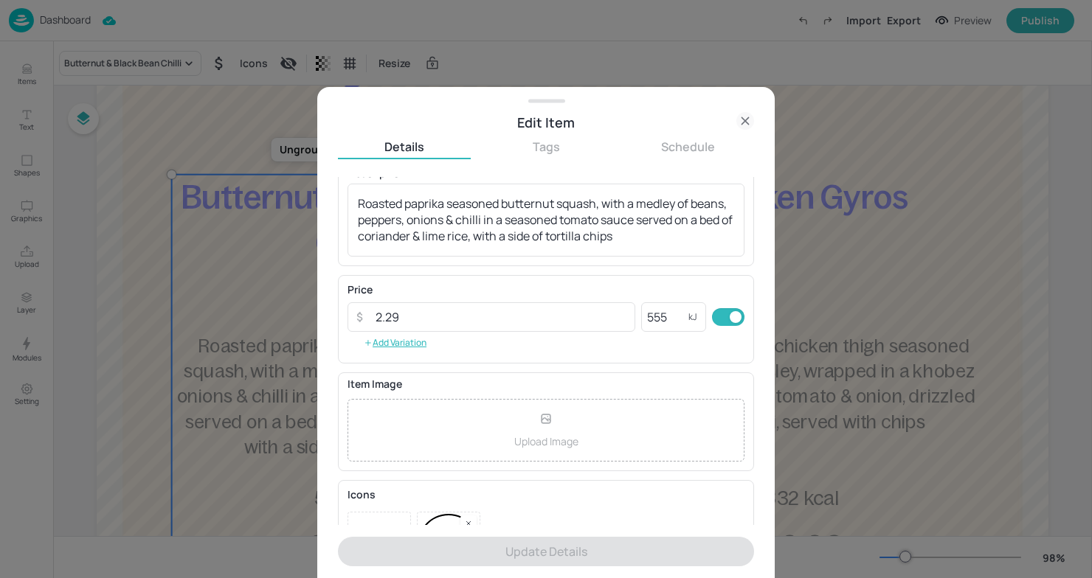
scroll to position [198, 0]
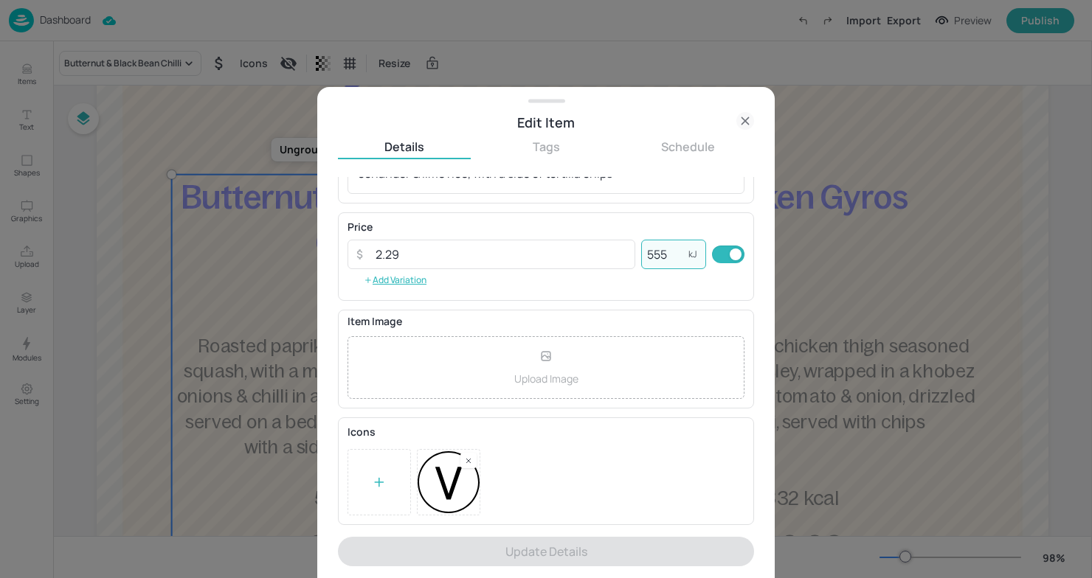
click at [656, 257] on input "555" at bounding box center [664, 255] width 47 height 30
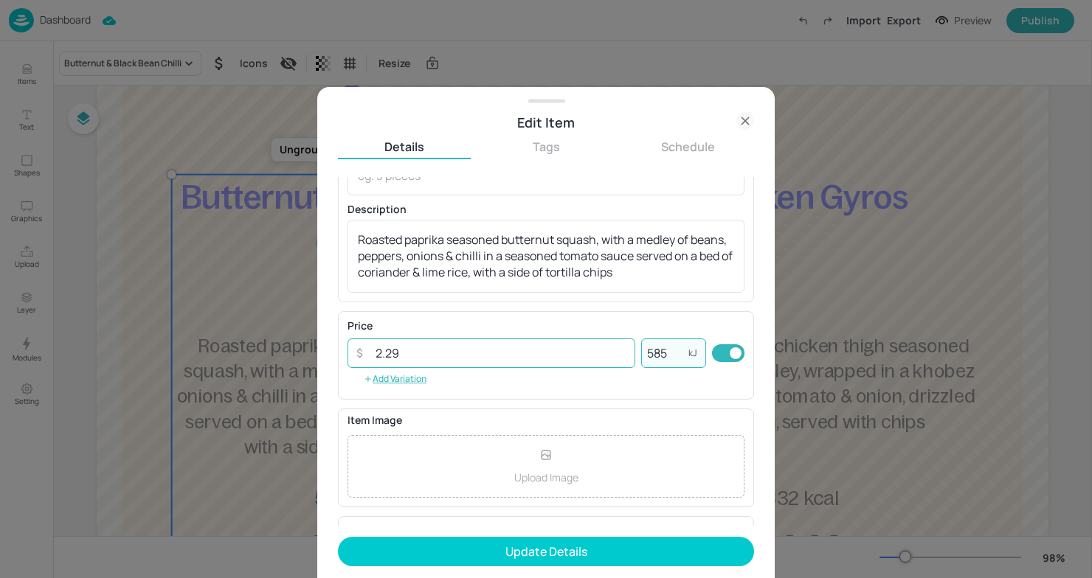
scroll to position [0, 0]
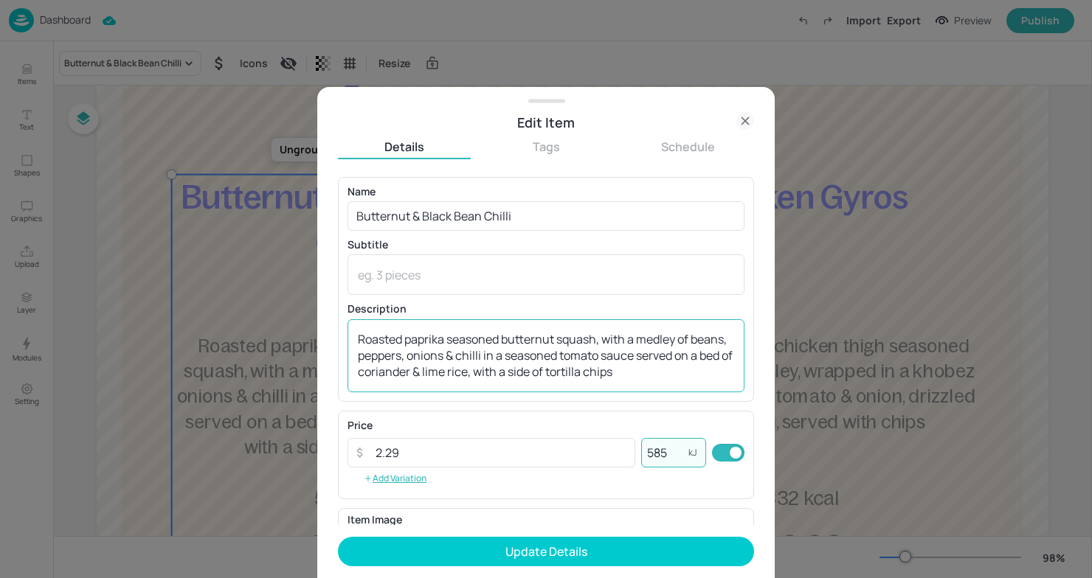
type input "585"
click at [590, 365] on textarea "Roasted paprika seasoned butternut squash, with a medley of beans, peppers, oni…" at bounding box center [546, 355] width 376 height 49
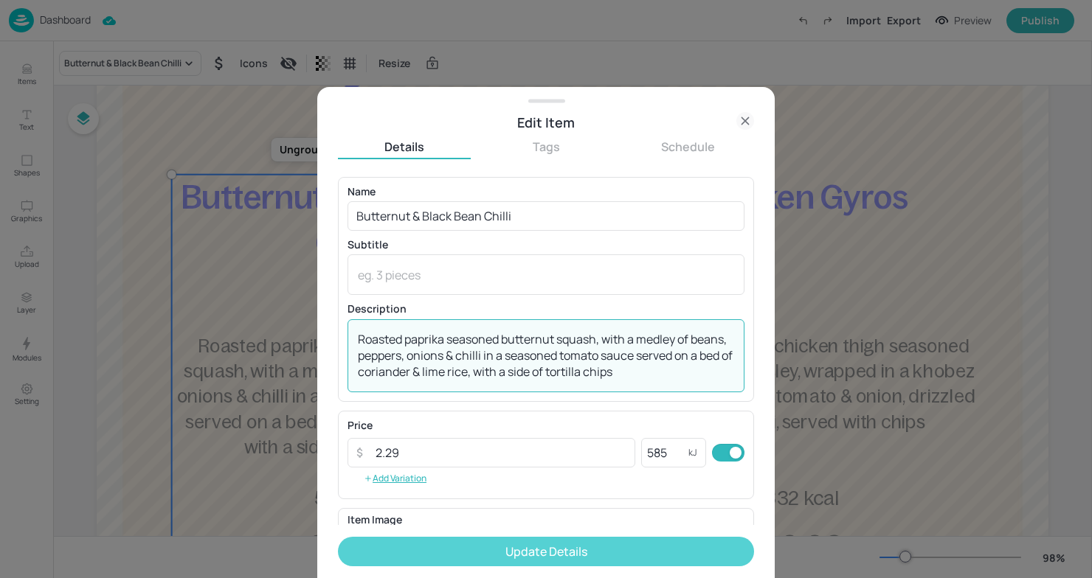
click at [642, 564] on button "Update Details" at bounding box center [546, 552] width 416 height 30
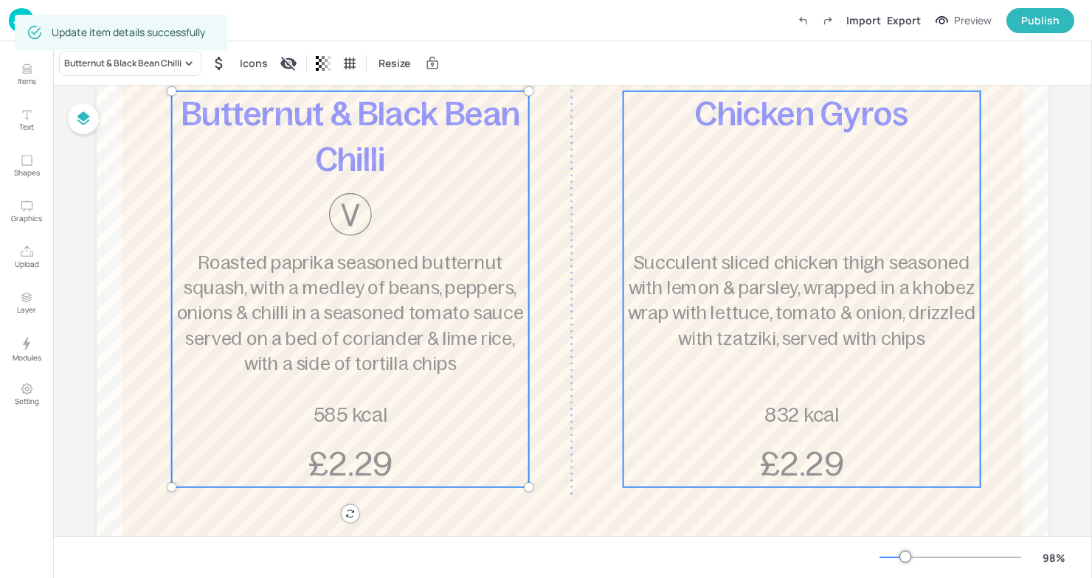
scroll to position [278, 0]
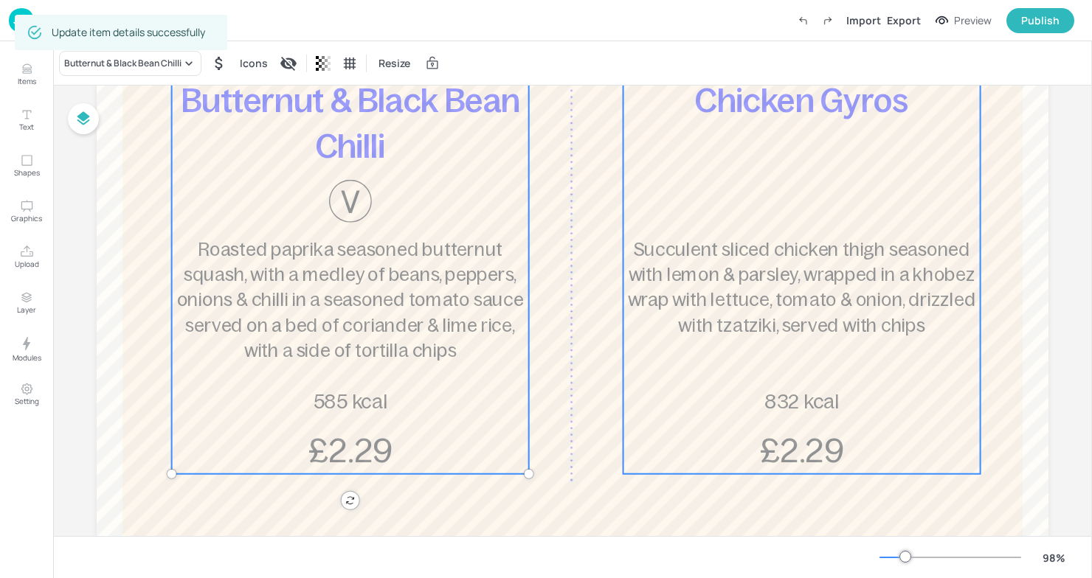
click at [725, 383] on div "Chicken Gyros Succulent sliced chicken thigh seasoned with lemon & parsley, wra…" at bounding box center [801, 276] width 357 height 396
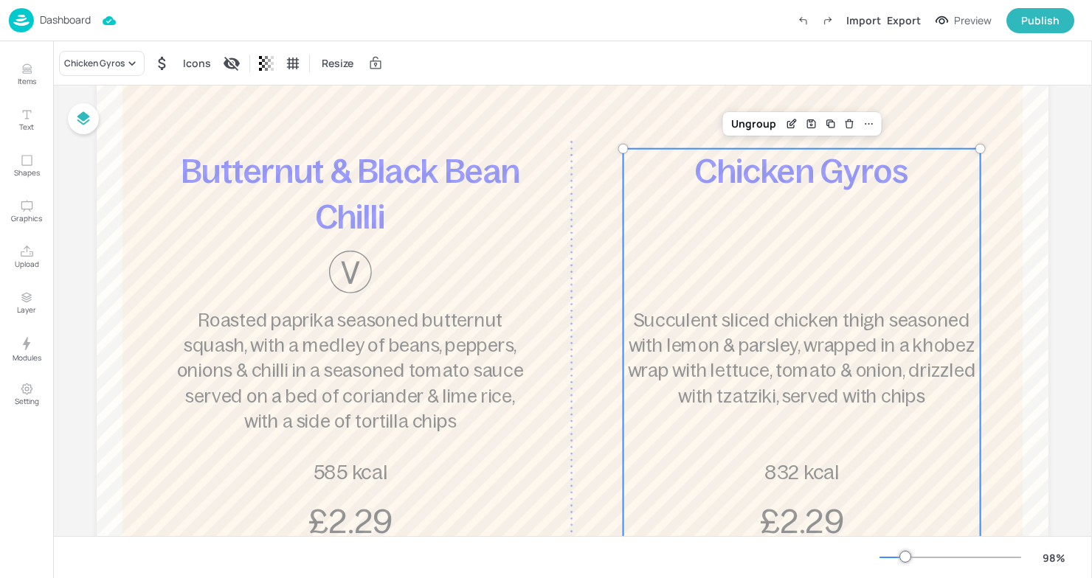
scroll to position [181, 0]
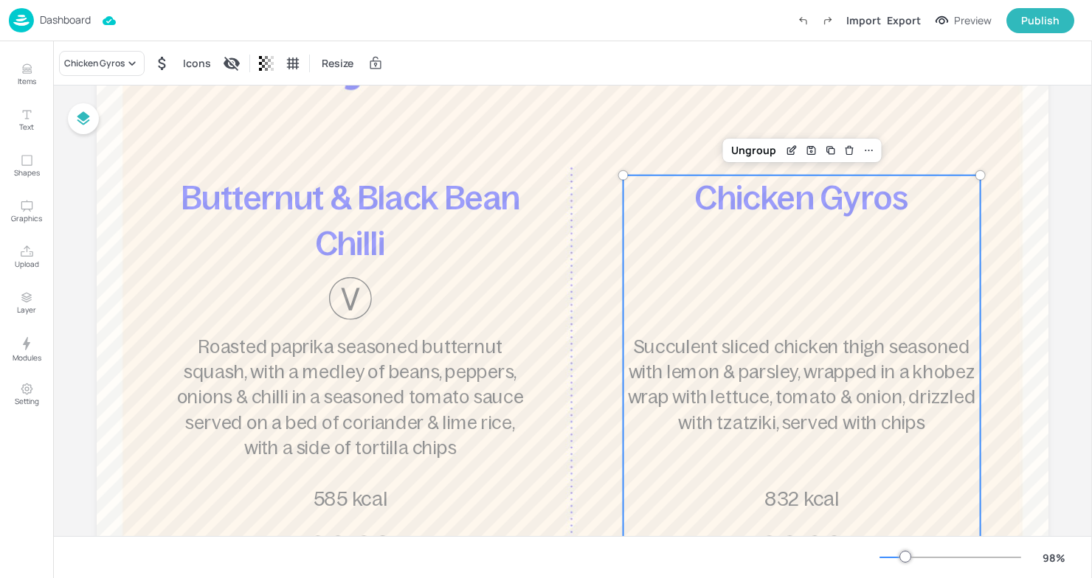
click at [60, 30] on div "Dashboard" at bounding box center [50, 20] width 82 height 24
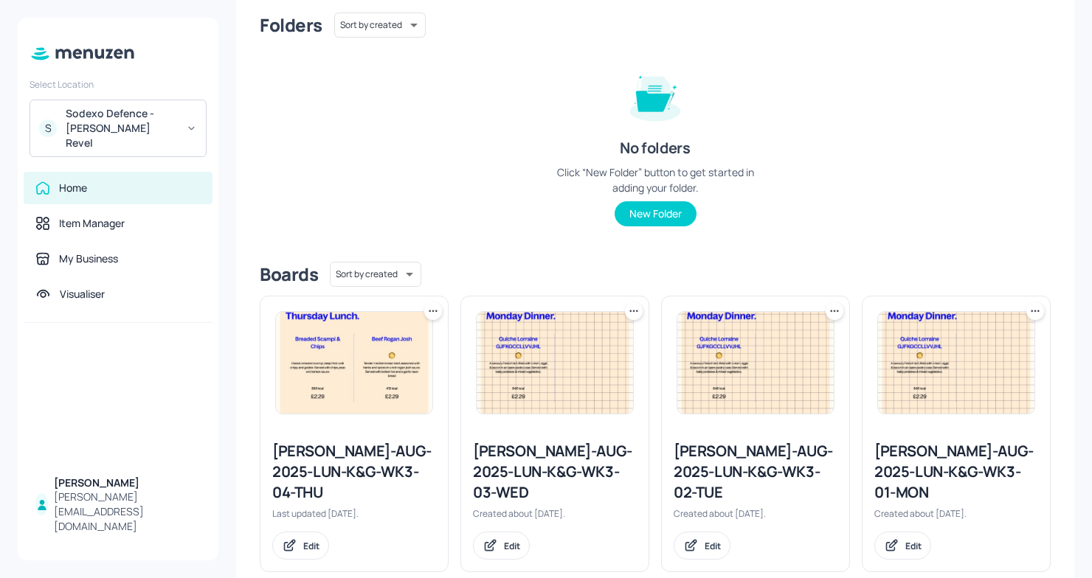
scroll to position [132, 0]
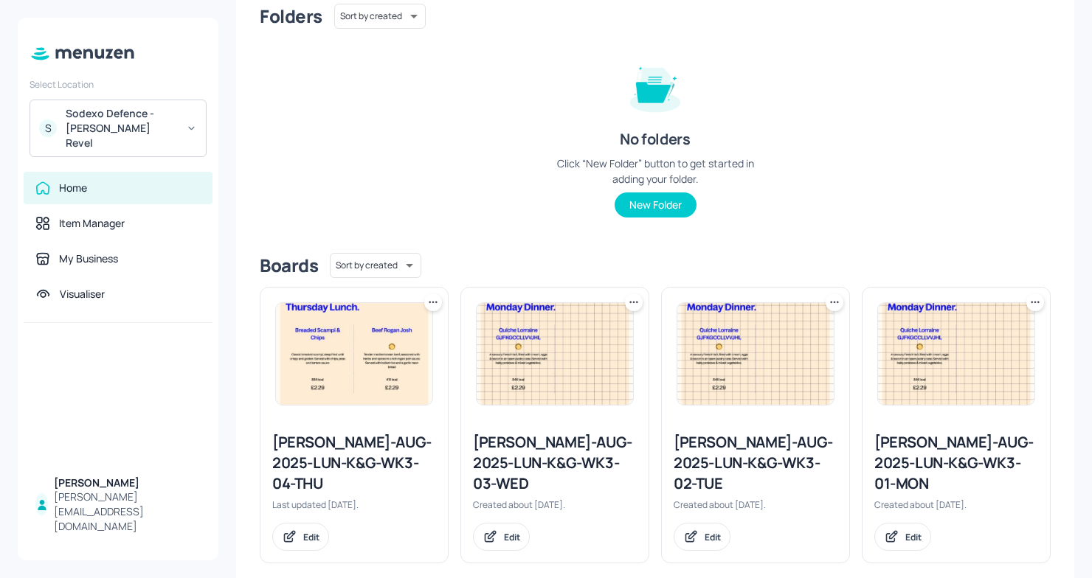
click at [758, 448] on div "[PERSON_NAME]-AUG-2025-LUN-K&G-WK3-02-TUE" at bounding box center [755, 463] width 164 height 62
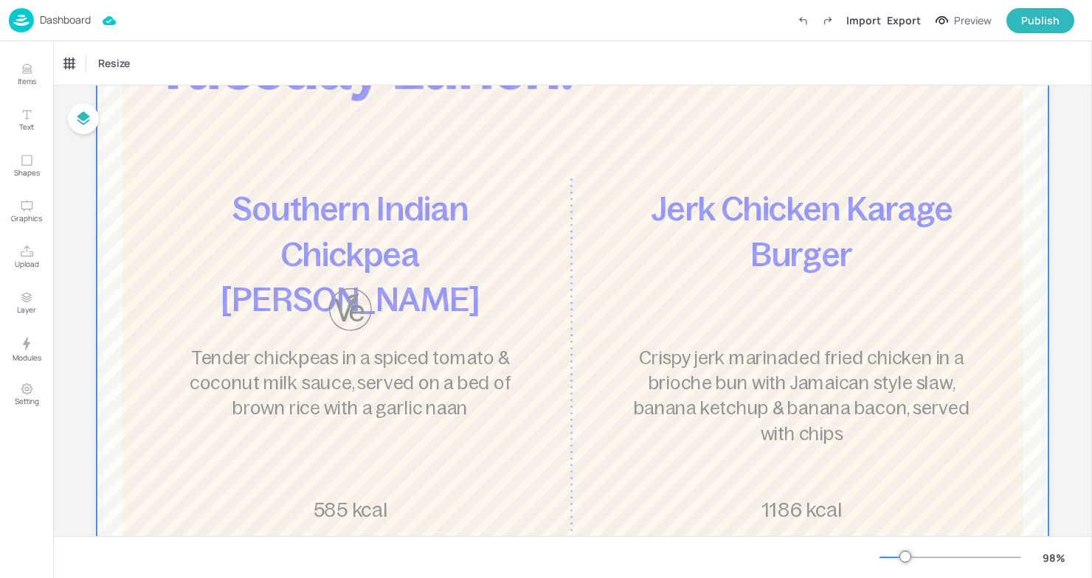
scroll to position [179, 0]
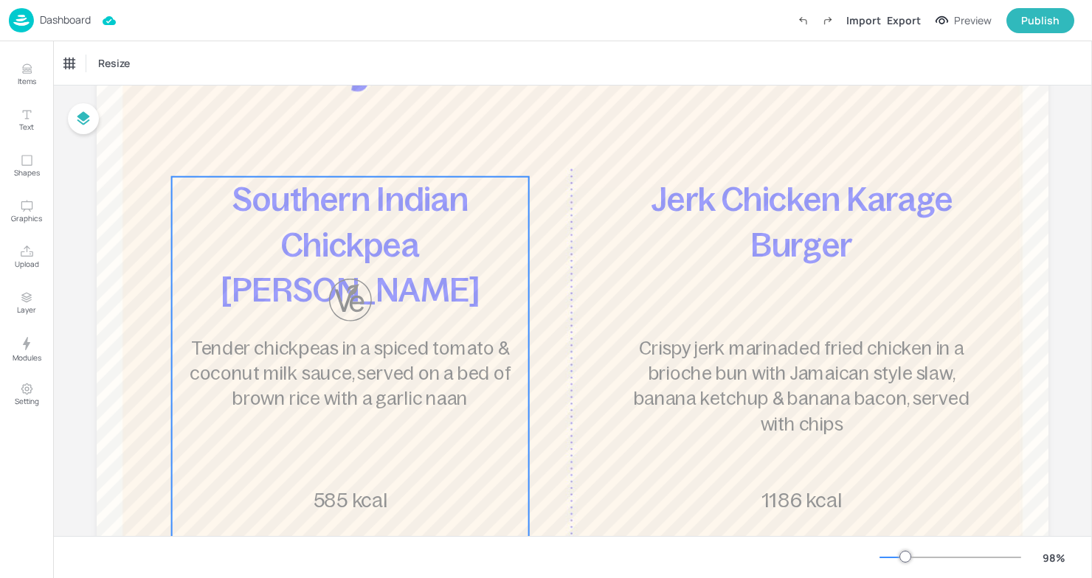
click at [441, 279] on div "Southern Indian Chickpea [PERSON_NAME] Tender chickpeas in a spiced tomato & co…" at bounding box center [350, 375] width 357 height 396
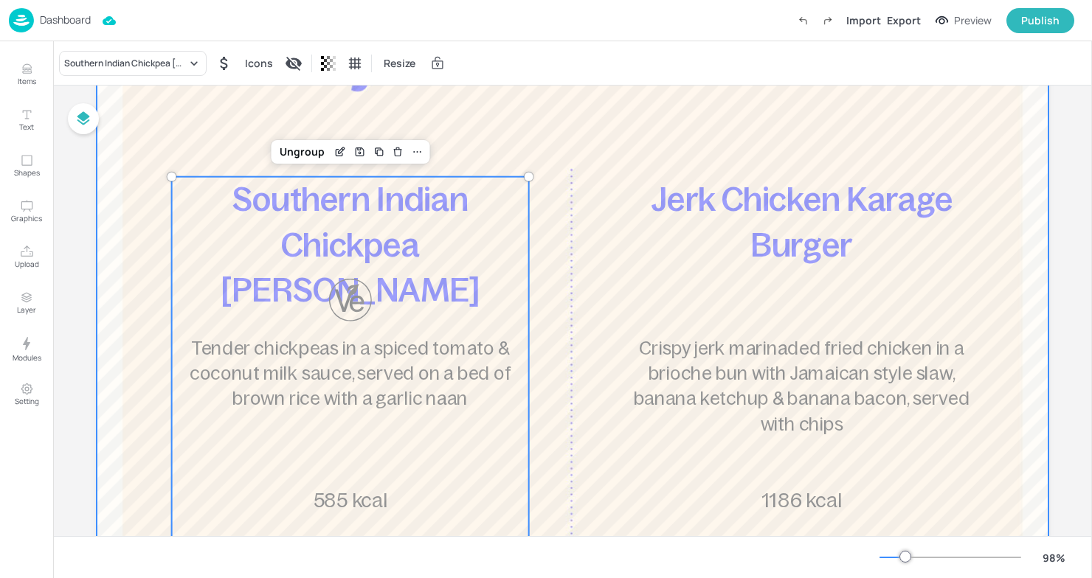
click at [565, 159] on div at bounding box center [573, 344] width 952 height 781
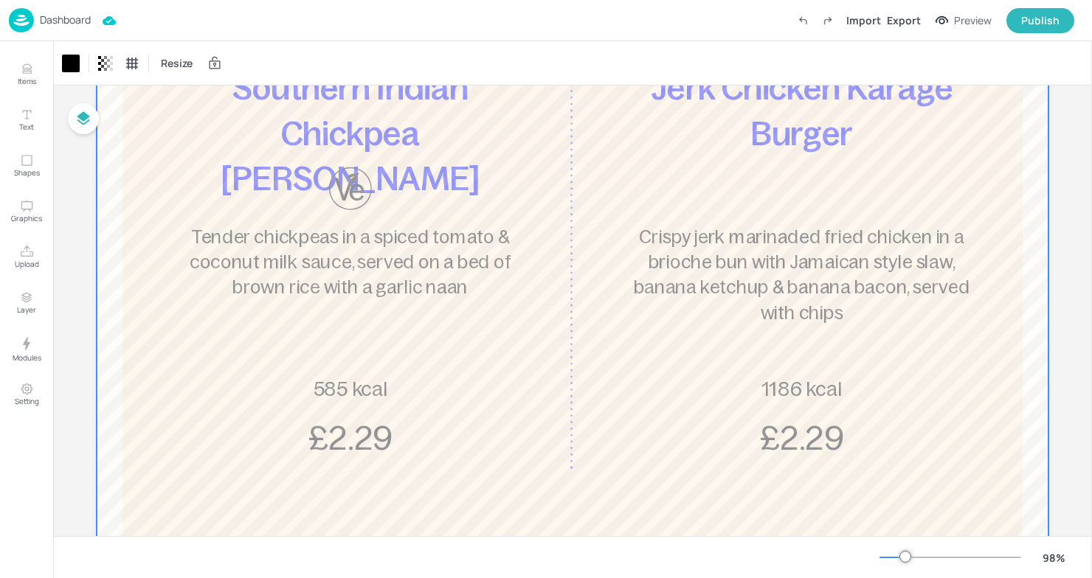
scroll to position [287, 0]
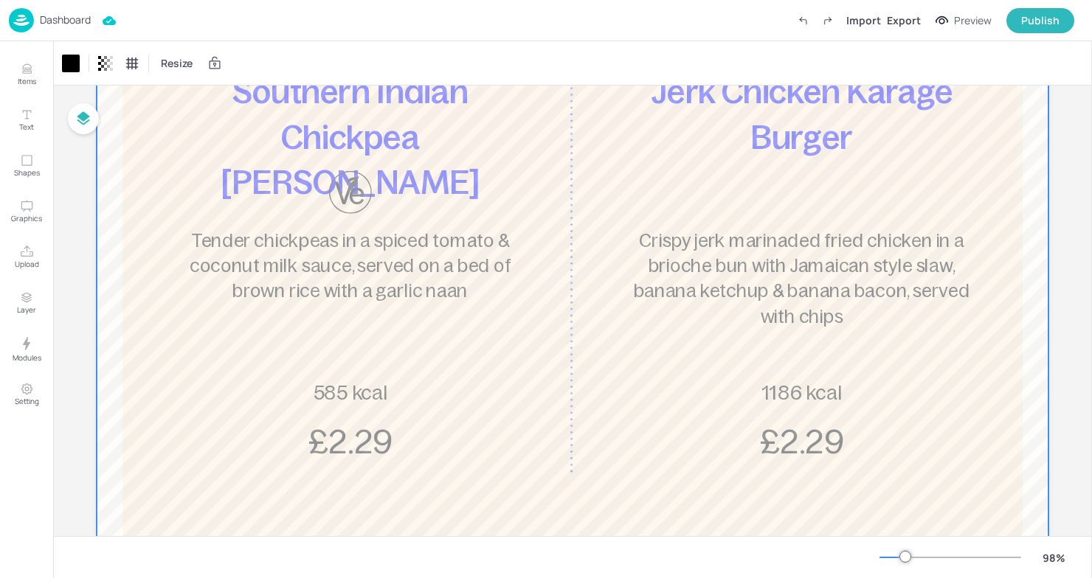
click at [34, 15] on div "Dashboard" at bounding box center [50, 20] width 82 height 24
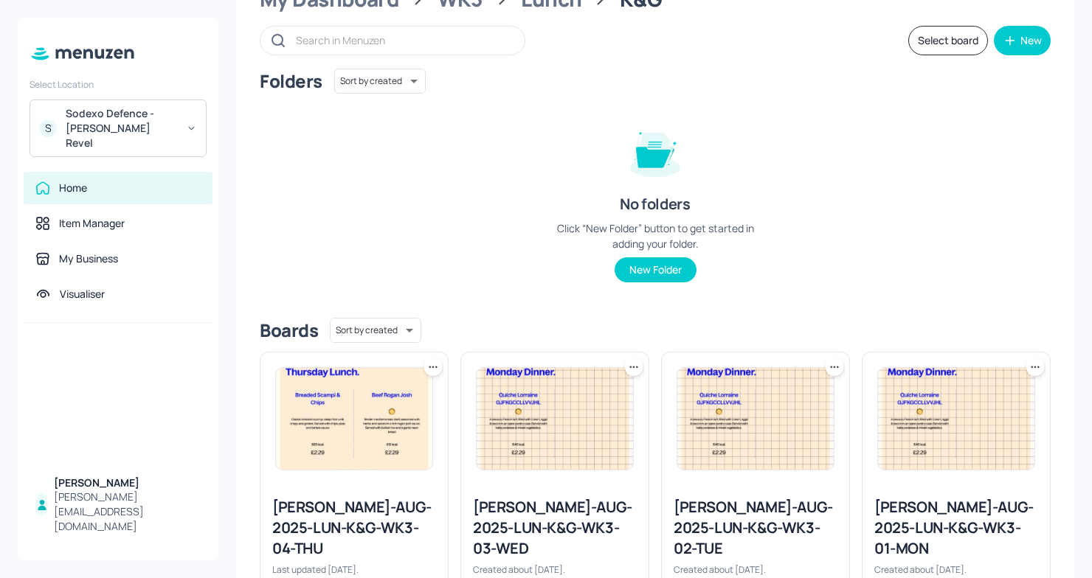
scroll to position [132, 0]
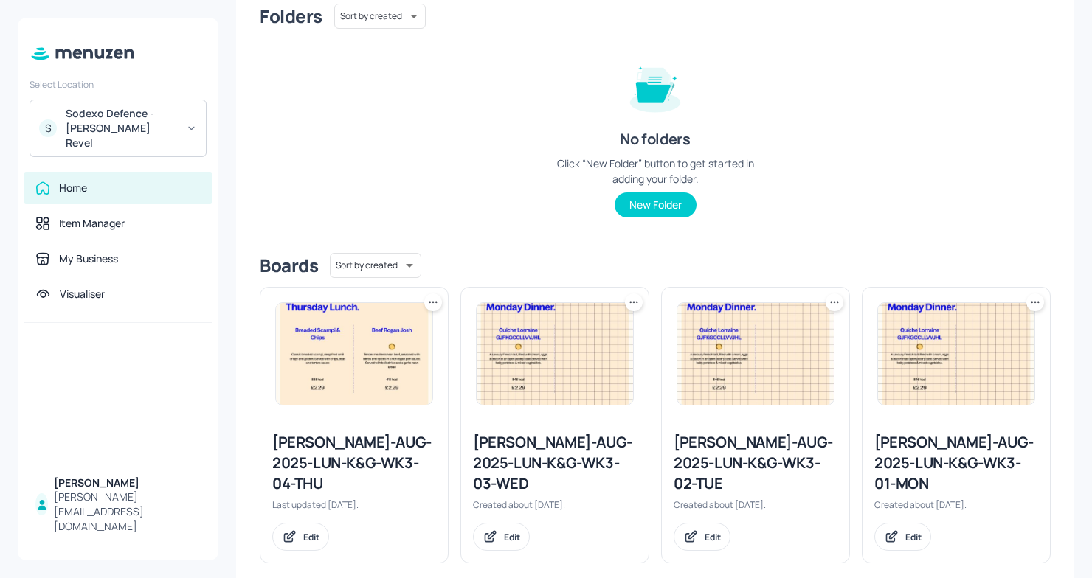
click at [563, 420] on div "[PERSON_NAME]-AUG-2025-LUN-K&G-WK3-03-WED Created about [DATE]. Edit" at bounding box center [554, 491] width 187 height 142
click at [557, 458] on div "[PERSON_NAME]-AUG-2025-LUN-K&G-WK3-03-WED" at bounding box center [555, 463] width 164 height 62
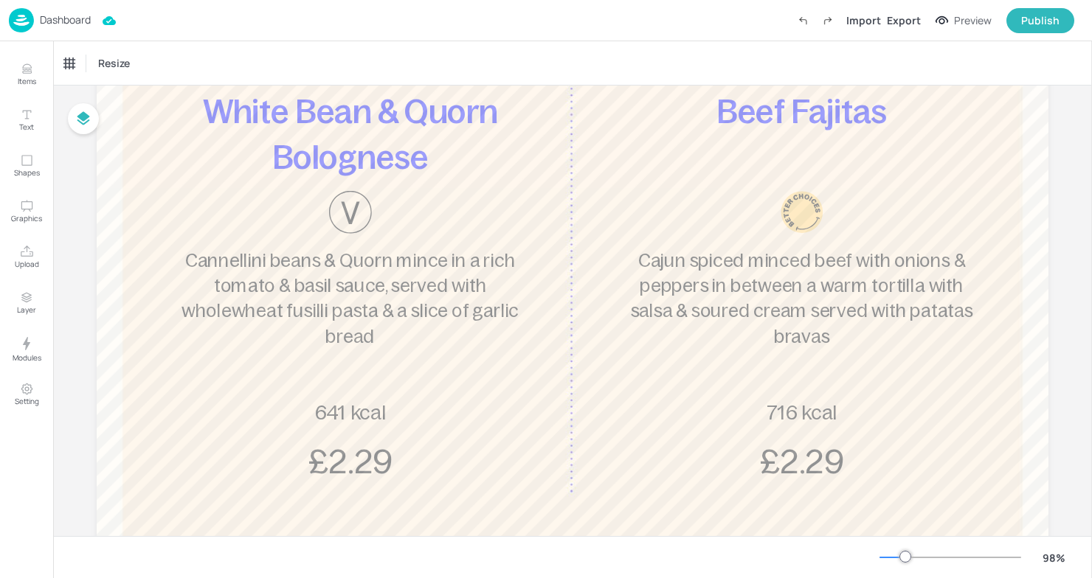
scroll to position [284, 0]
